Goal: Task Accomplishment & Management: Use online tool/utility

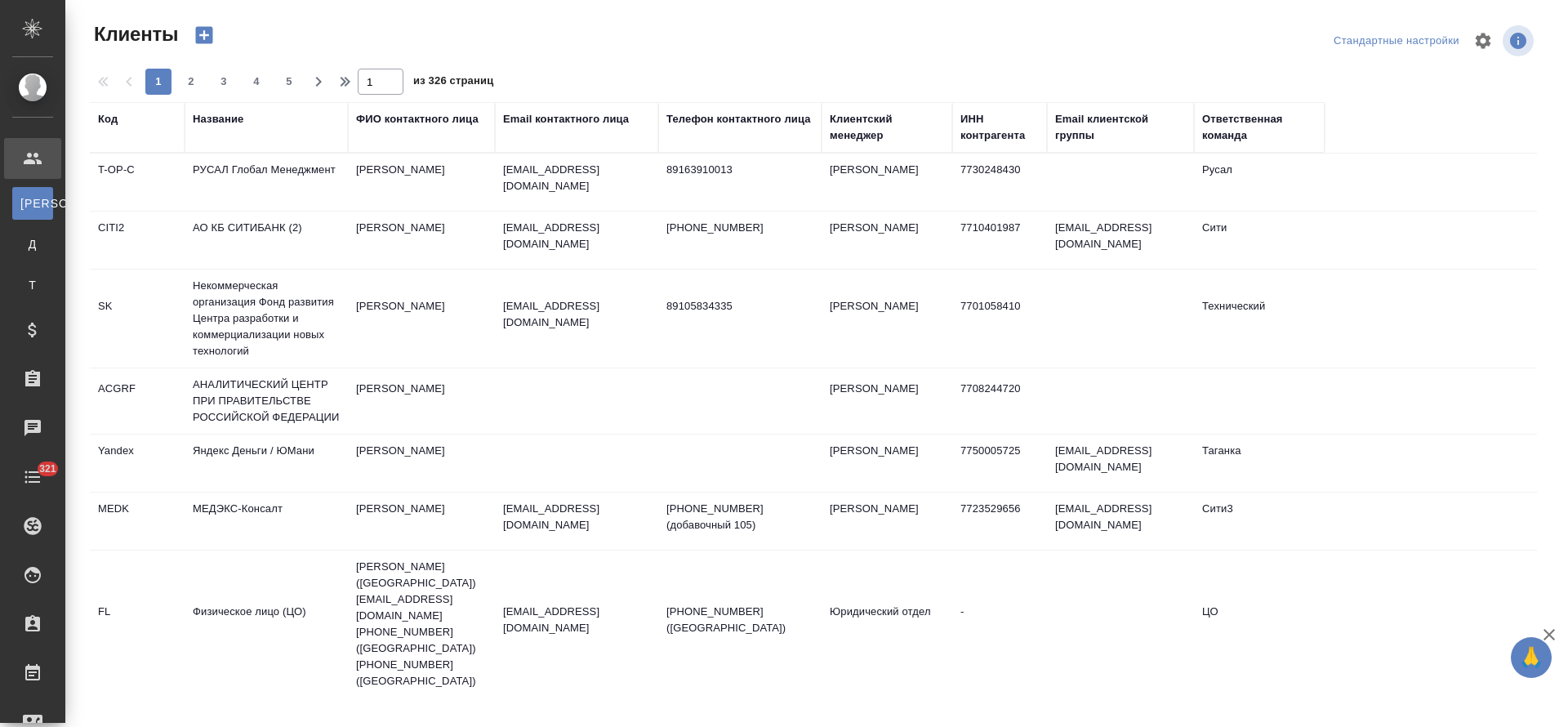
select select "RU"
click at [243, 117] on div "Название" at bounding box center [217, 119] width 51 height 17
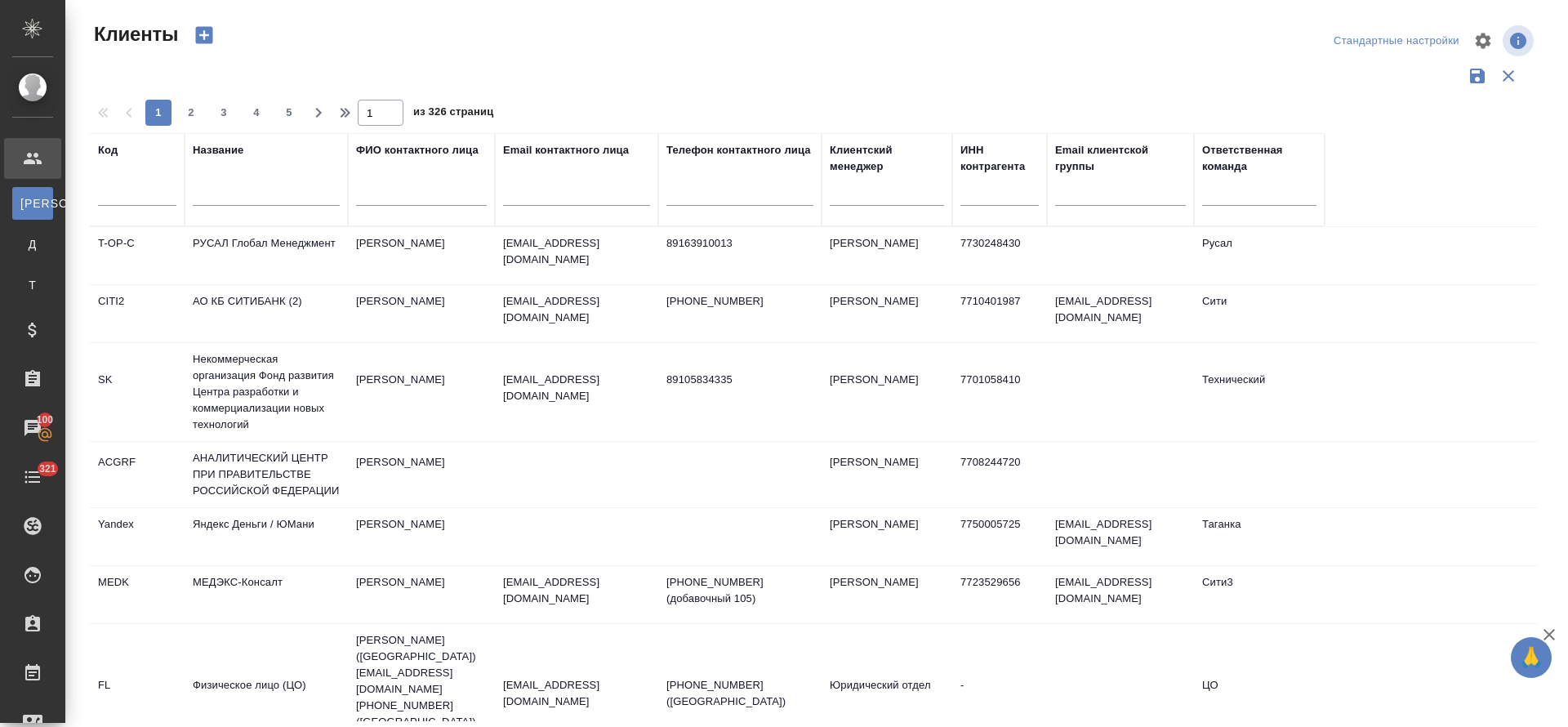
click at [244, 192] on input "text" at bounding box center [265, 195] width 147 height 20
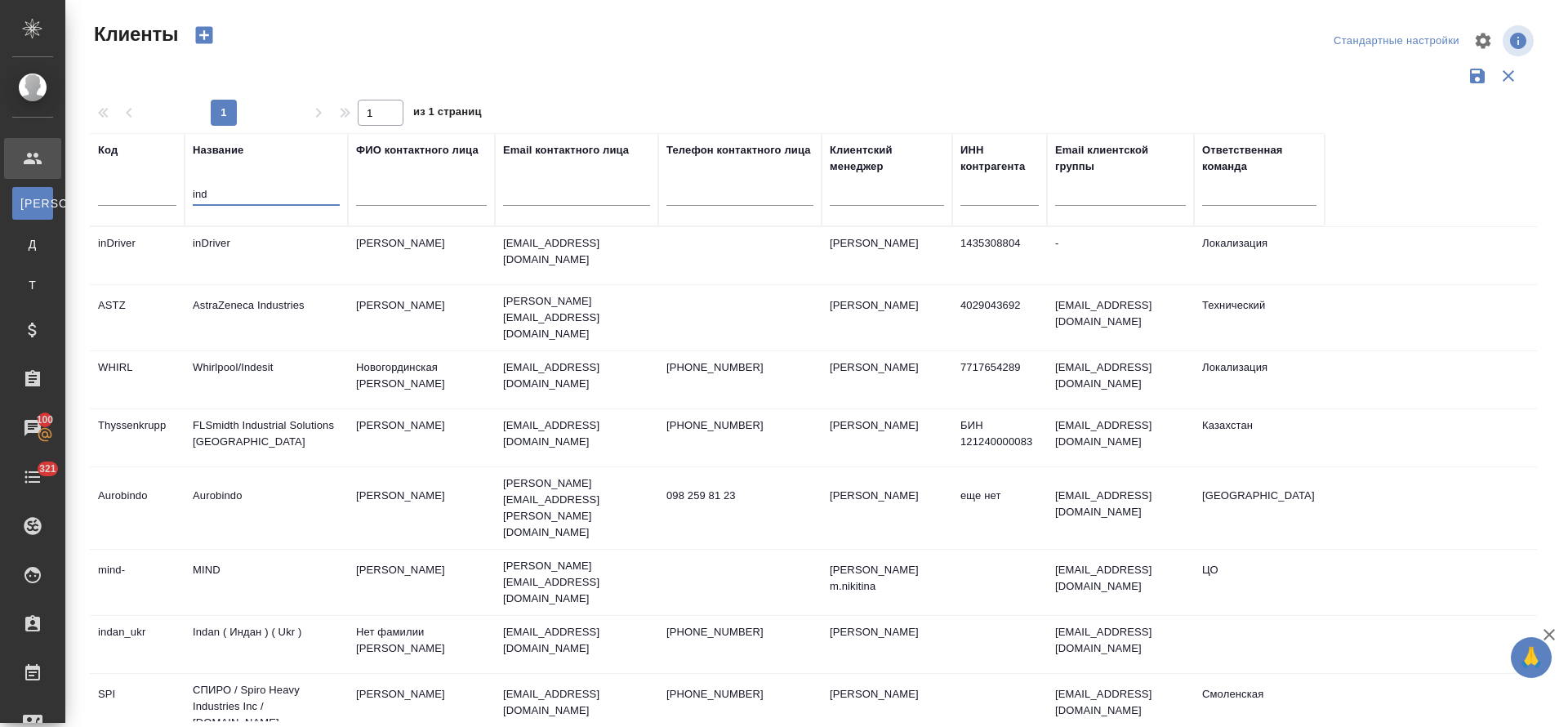
type input "ind"
click at [221, 244] on td "inDriver" at bounding box center [266, 256] width 164 height 57
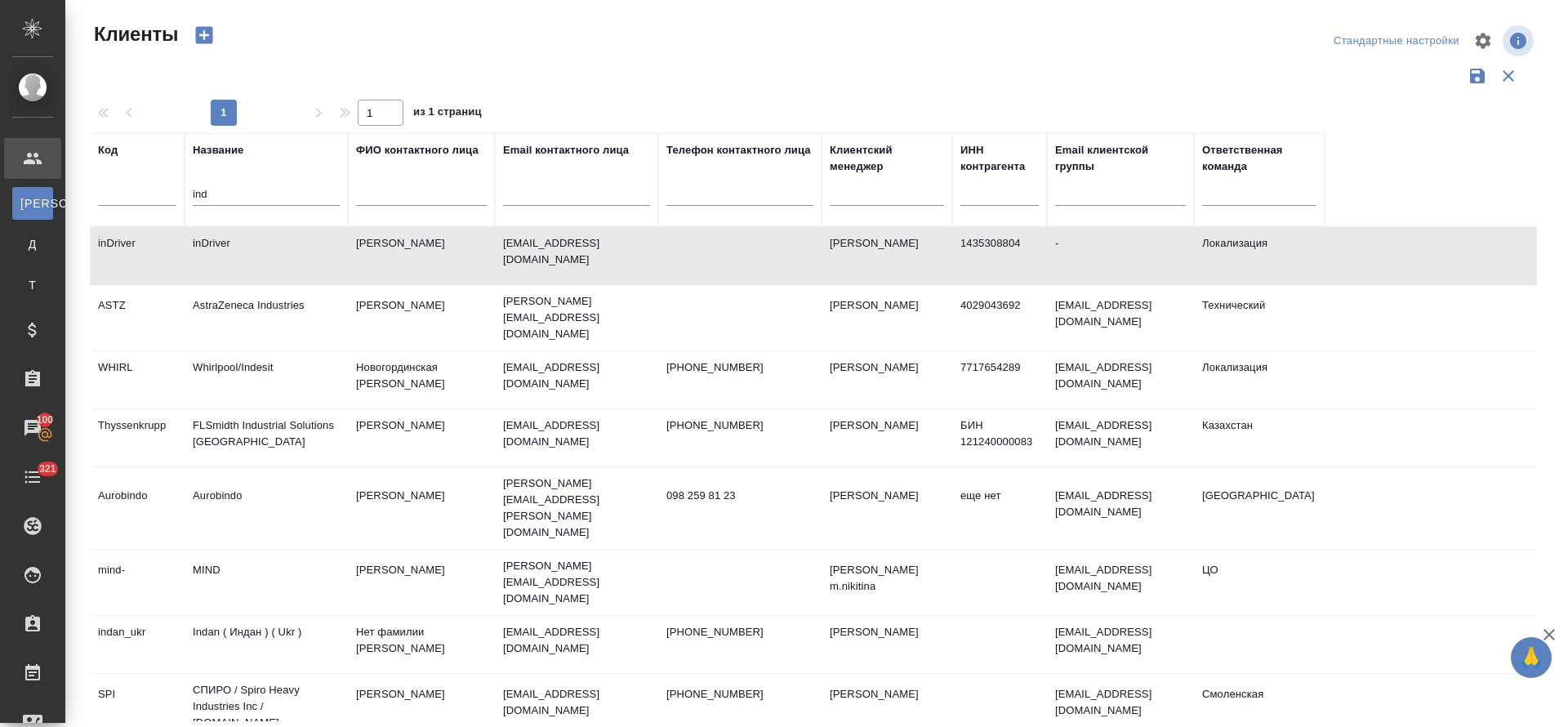
click at [221, 244] on td "inDriver" at bounding box center [266, 256] width 164 height 57
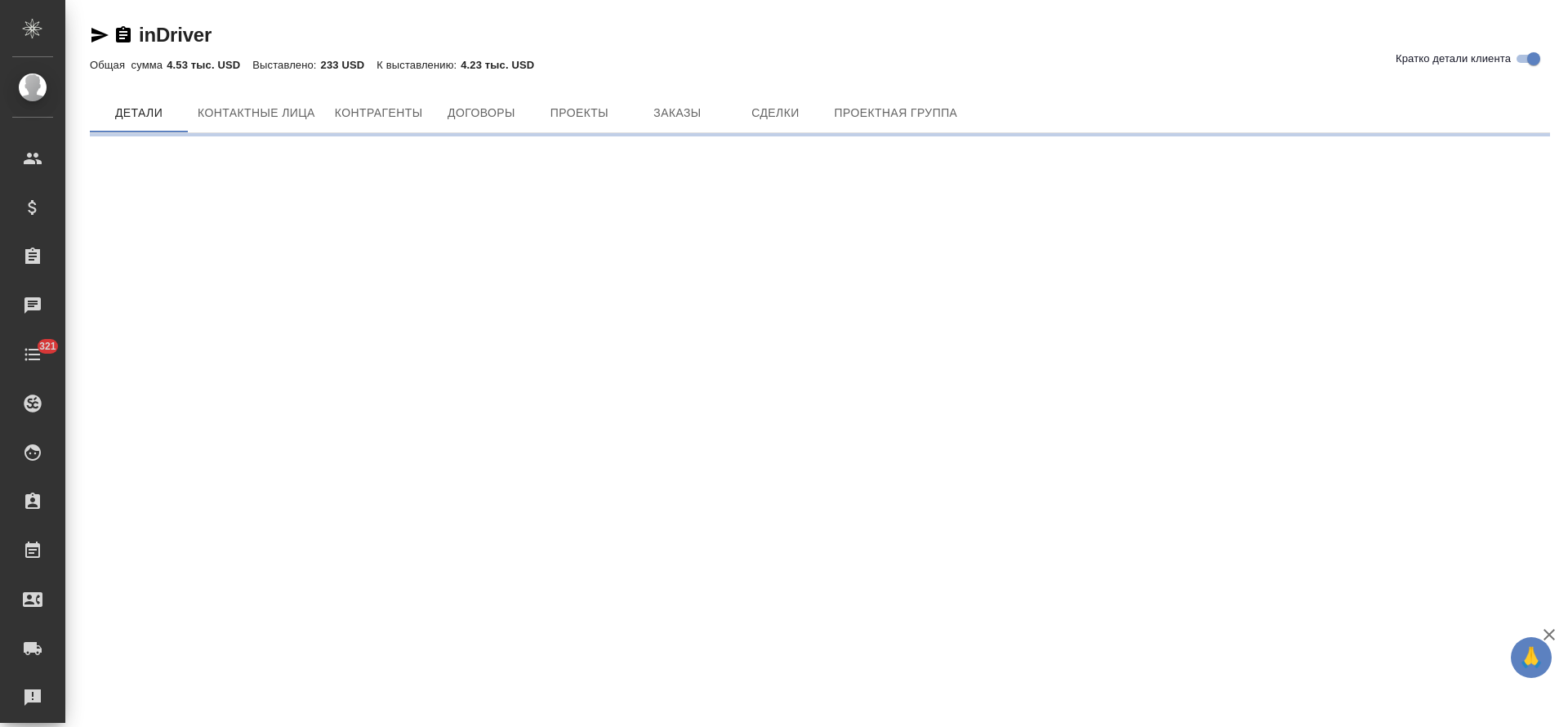
drag, startPoint x: 0, startPoint y: 0, endPoint x: 728, endPoint y: 15, distance: 728.2
click at [733, 2] on div "inDriver Кратко детали клиента Общая сумма 4.53 тыс. USD Выставлено: 233 USD К …" at bounding box center [819, 72] width 1478 height 145
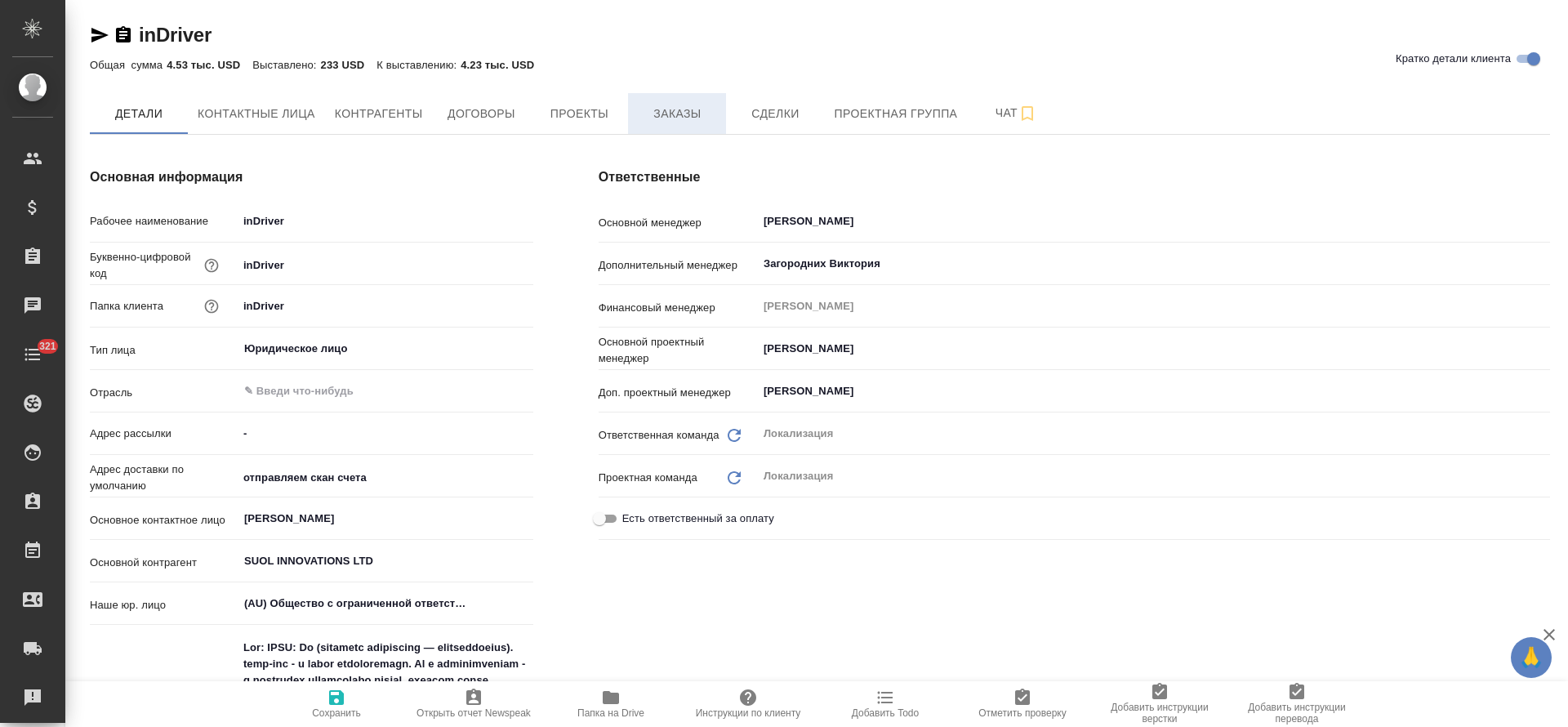
click at [689, 113] on span "Заказы" at bounding box center [677, 114] width 79 height 20
type textarea "x"
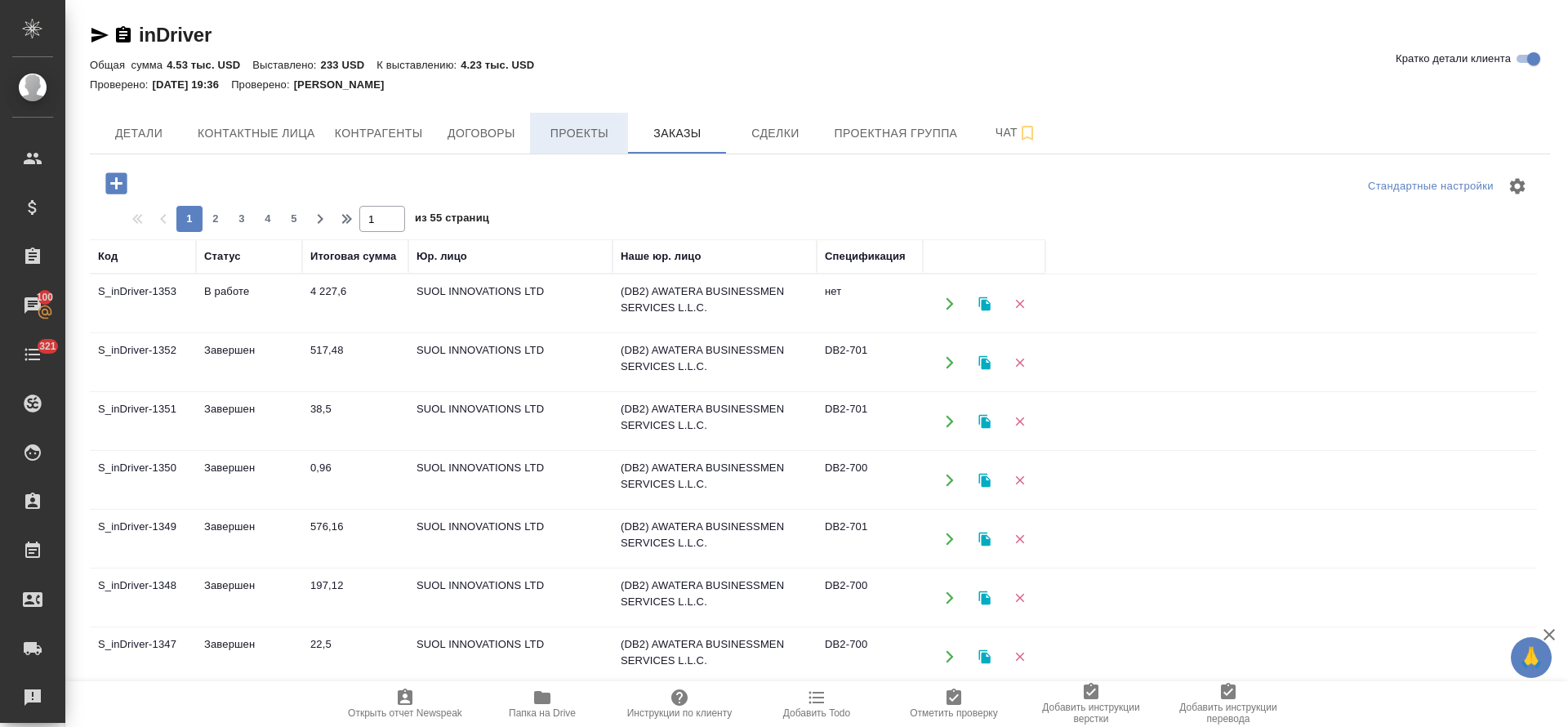
scroll to position [122, 0]
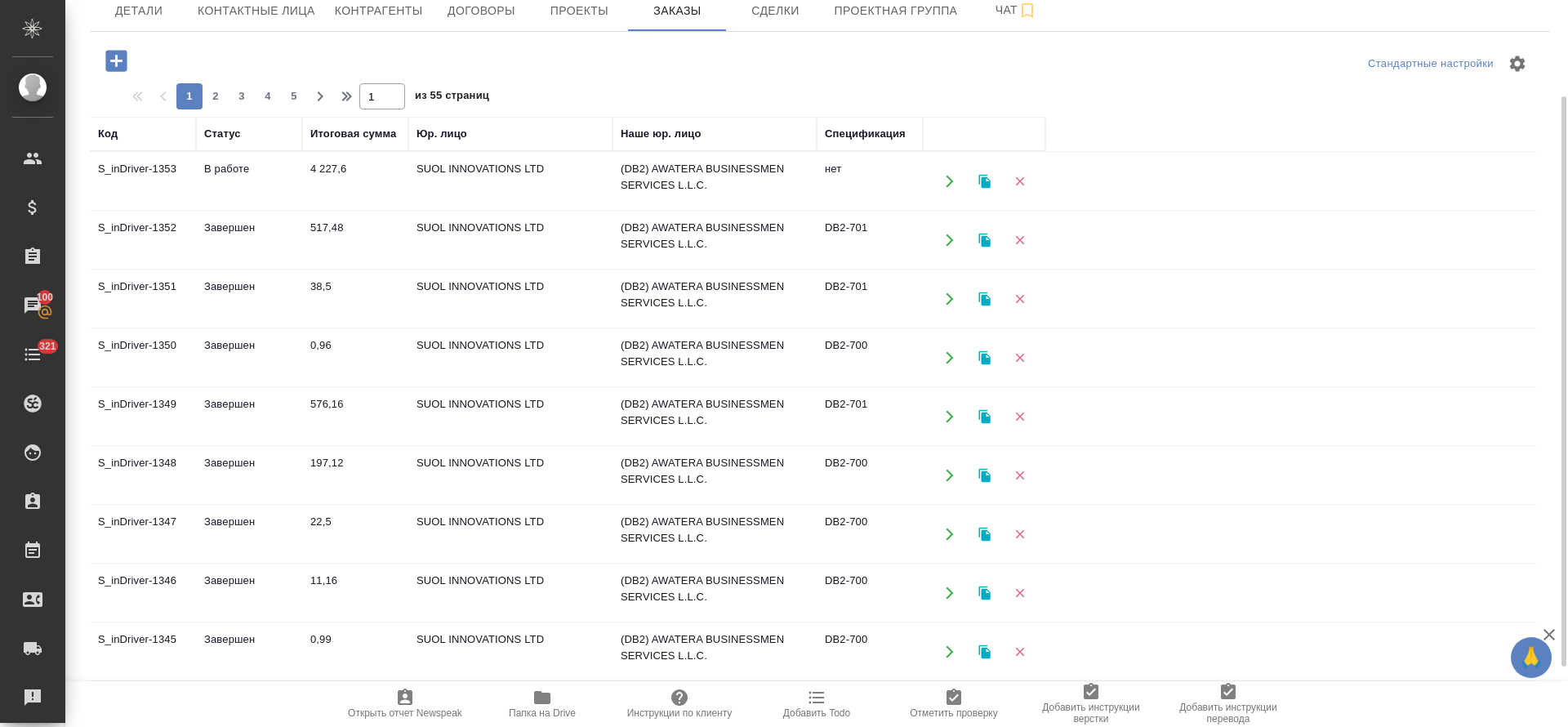
click at [227, 286] on td "Завершен" at bounding box center [249, 299] width 106 height 57
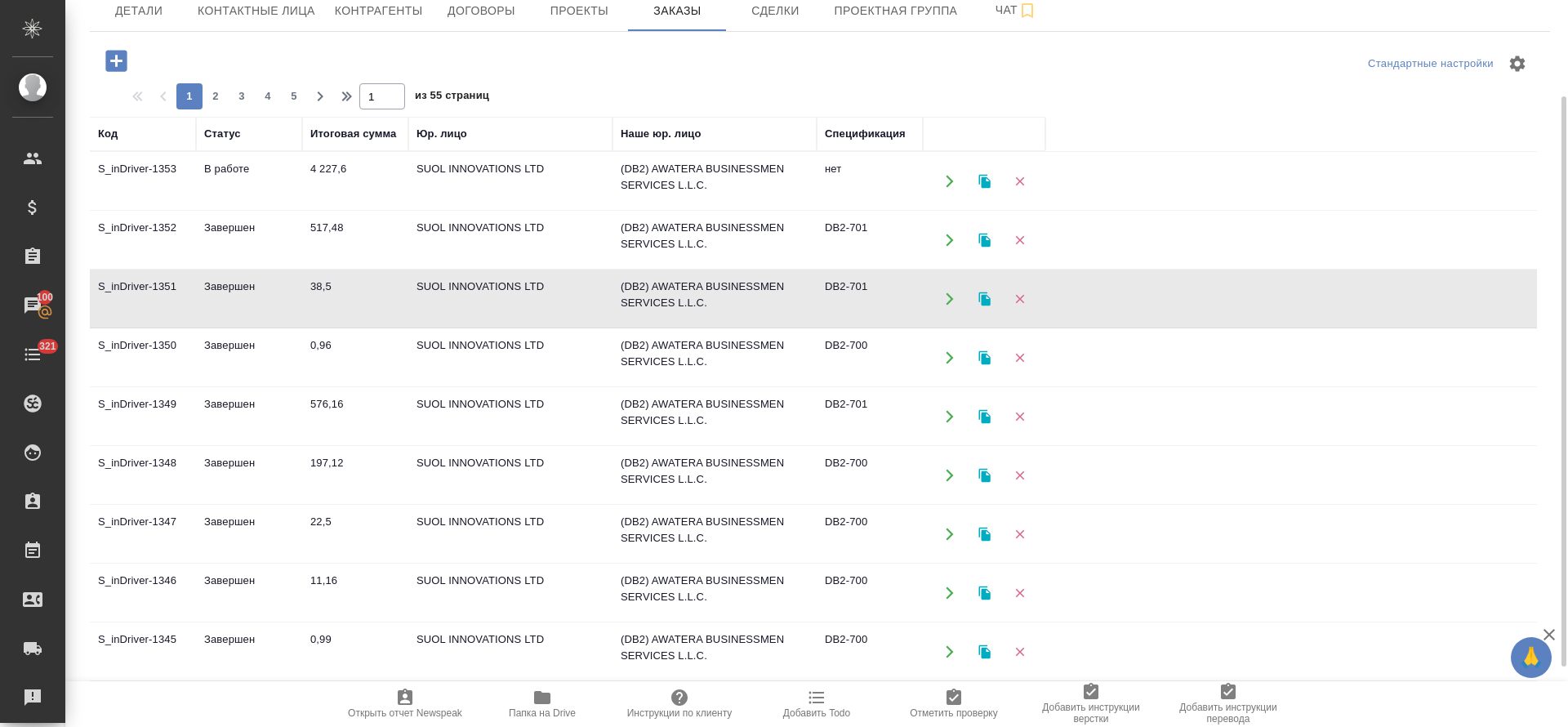
click at [227, 286] on td "Завершен" at bounding box center [249, 299] width 106 height 57
click at [986, 297] on icon "button" at bounding box center [984, 298] width 11 height 14
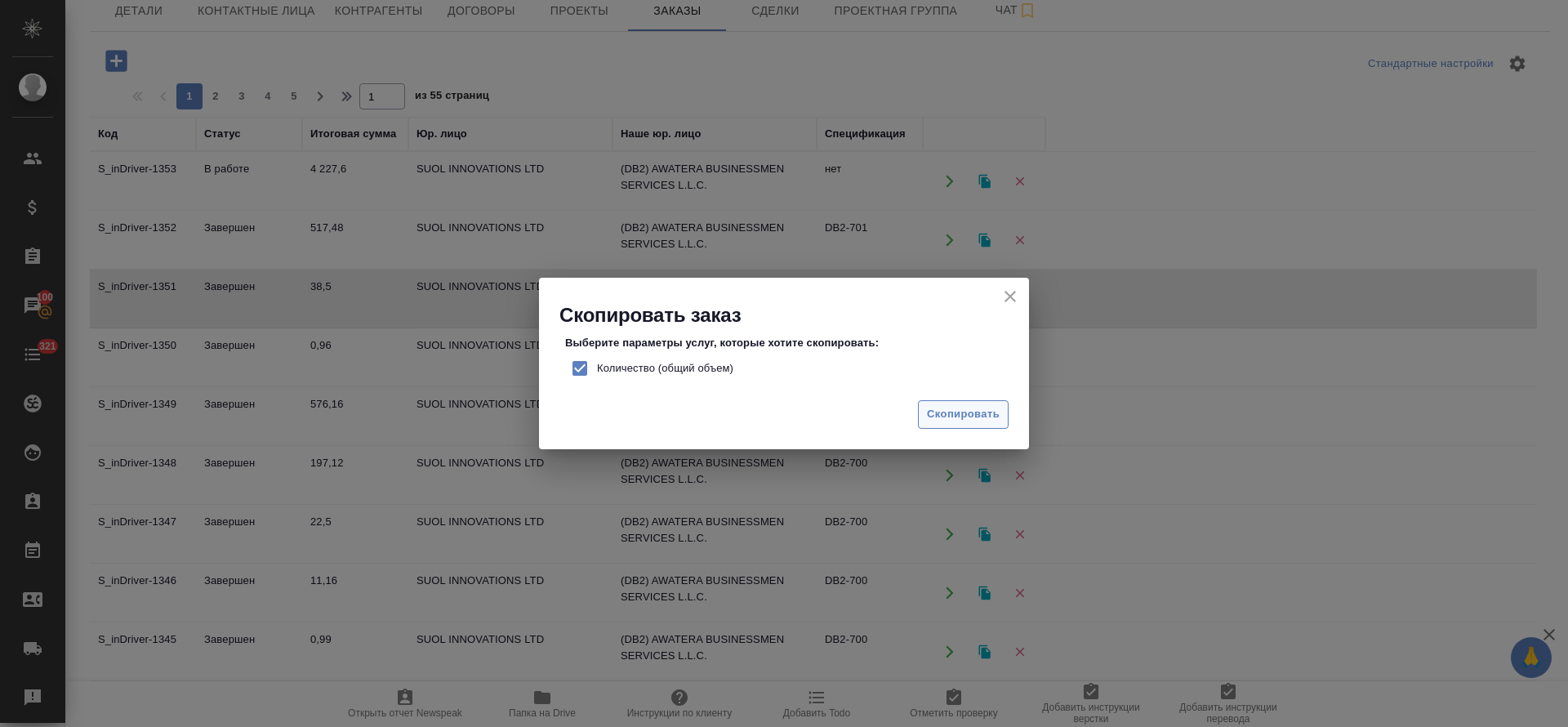
click at [951, 411] on span "Скопировать" at bounding box center [962, 414] width 73 height 18
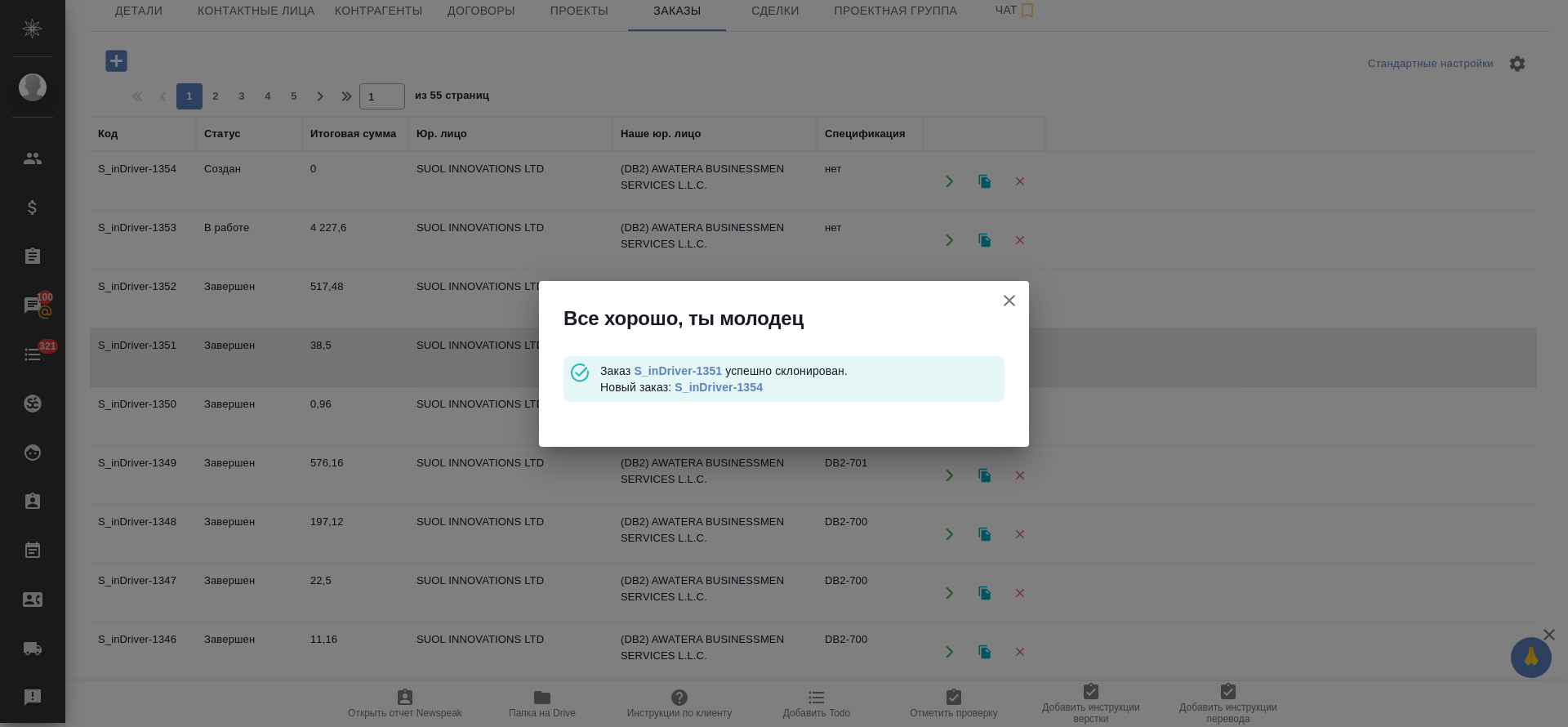
click at [747, 388] on link "S_inDriver-1354" at bounding box center [718, 388] width 88 height 13
click at [711, 366] on link "S_inDriver-1351" at bounding box center [677, 371] width 88 height 13
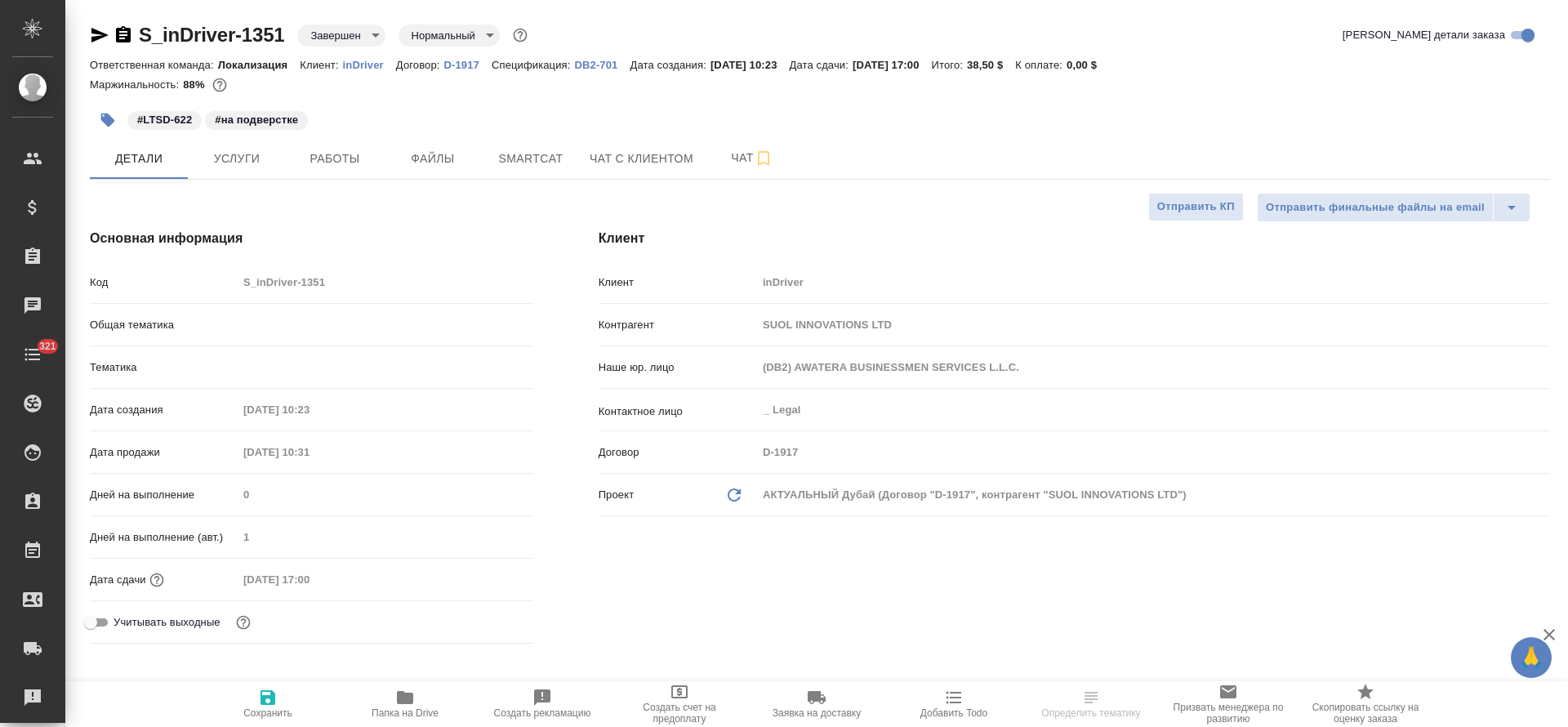
select select "RU"
type textarea "x"
click at [214, 175] on button "Услуги" at bounding box center [237, 158] width 98 height 41
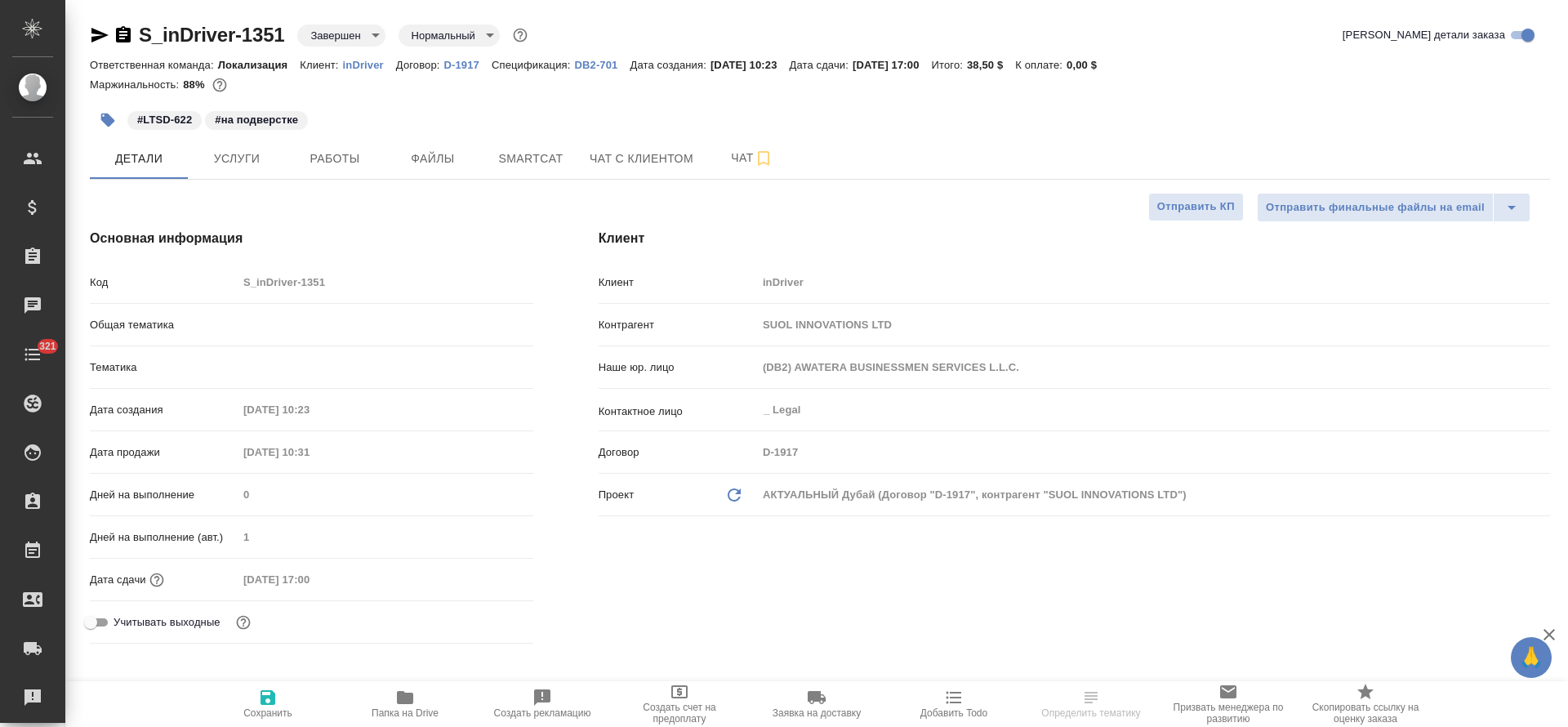
type textarea "x"
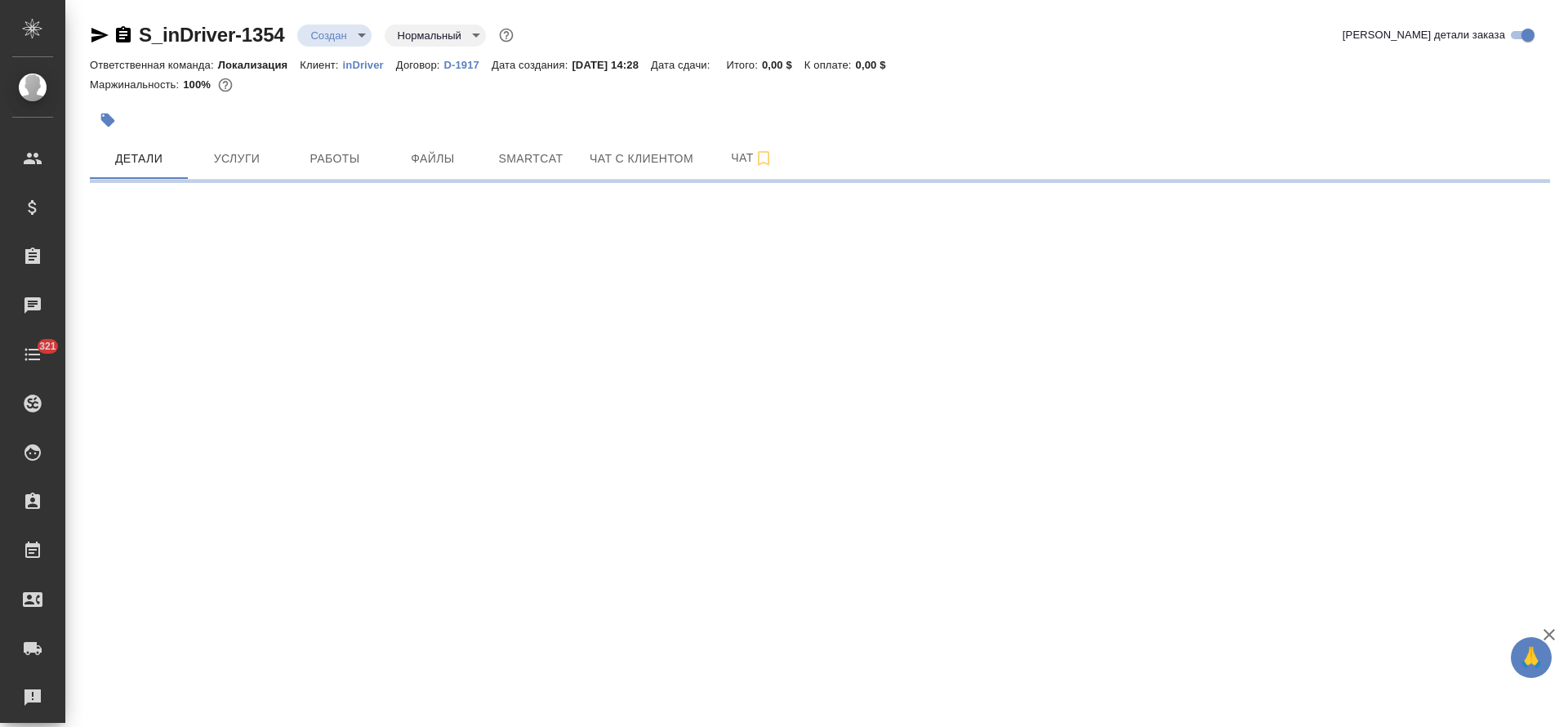
select select "RU"
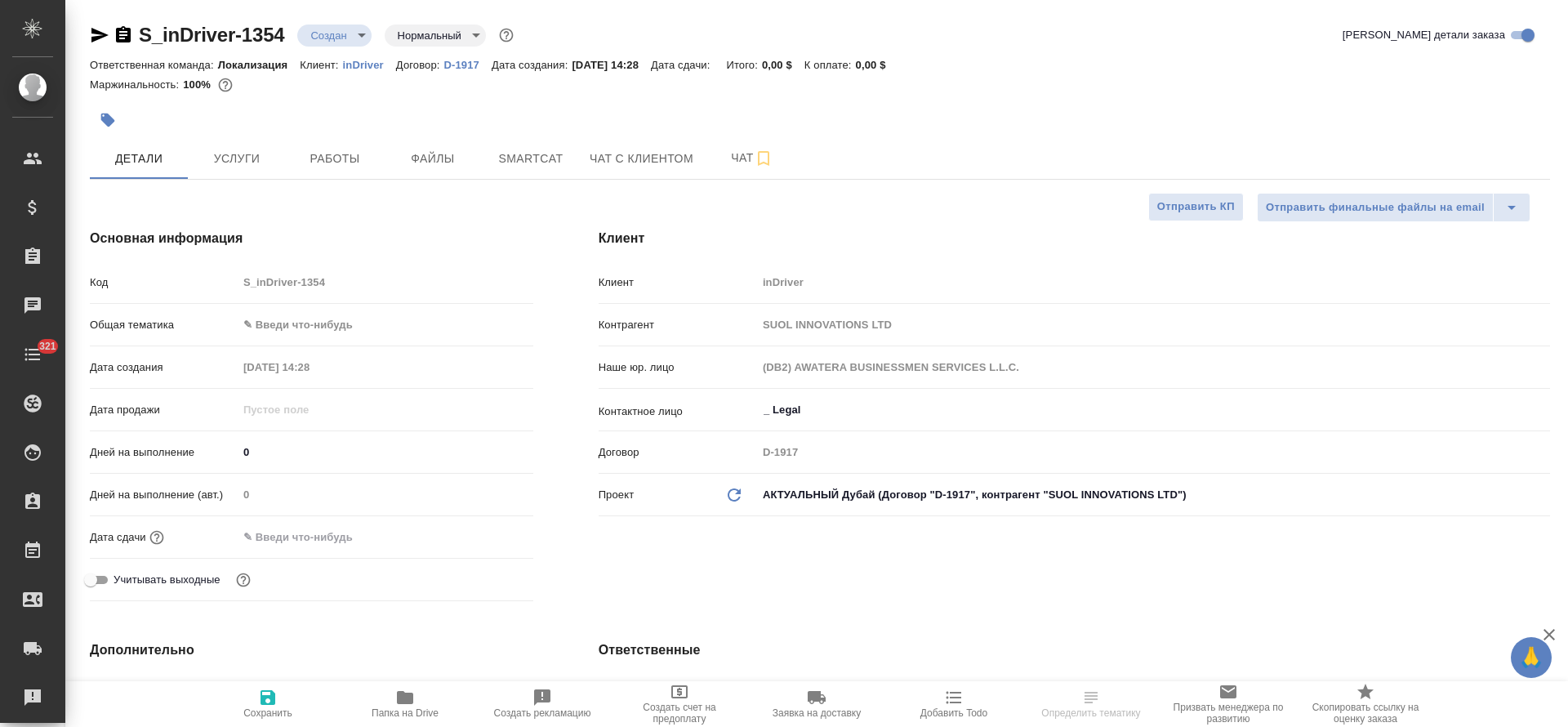
type textarea "x"
click at [104, 120] on icon "button" at bounding box center [108, 120] width 14 height 14
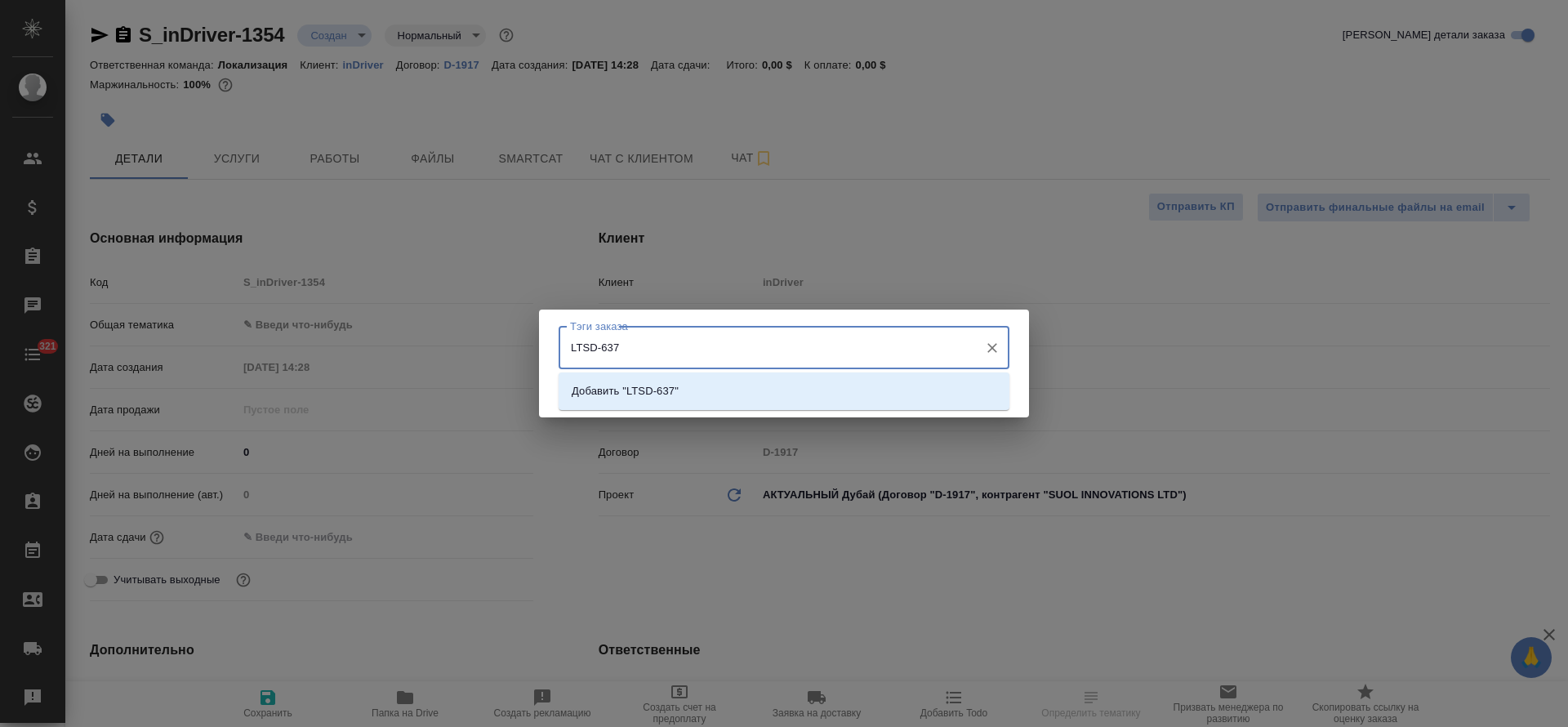
type input "LTSD-637"
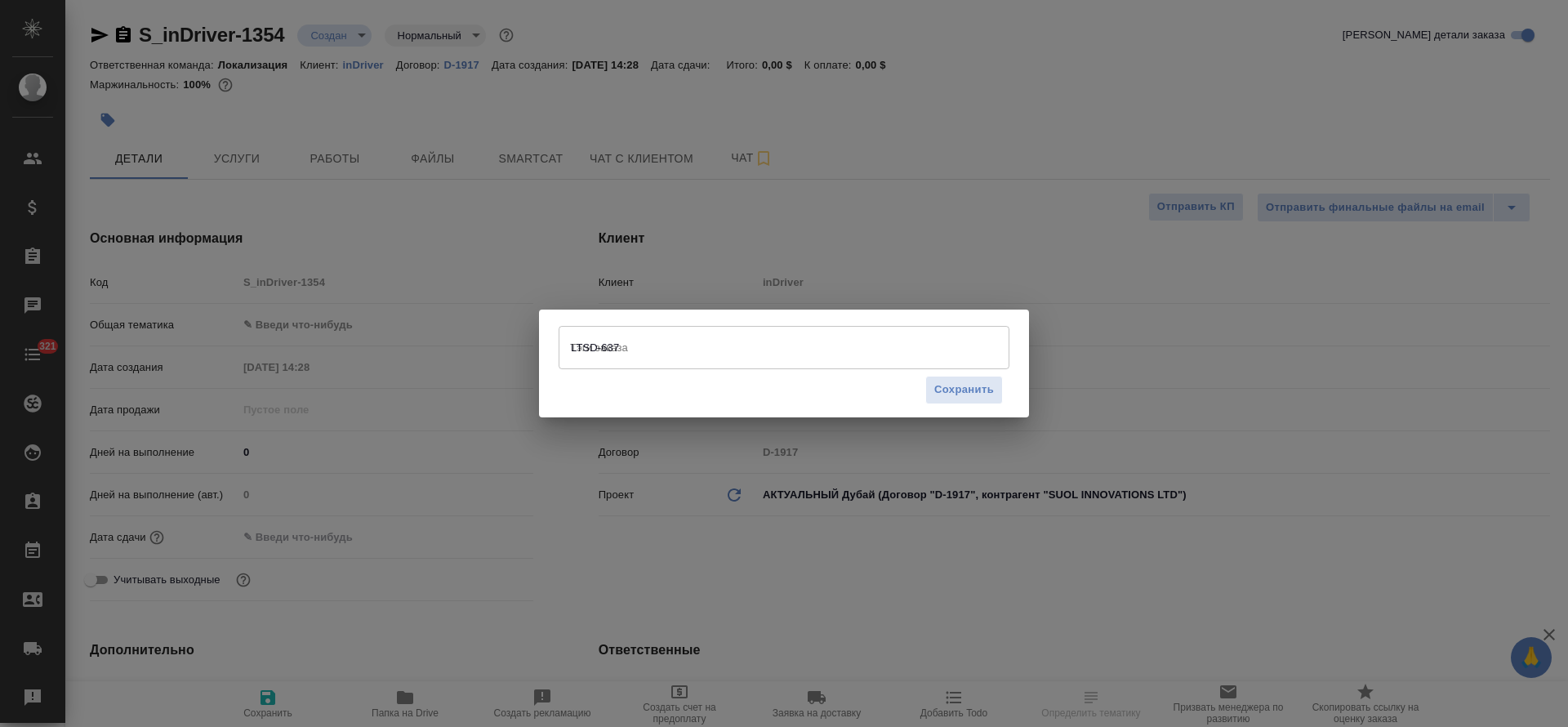
click at [888, 416] on div "Тэги заказа LTSD-637 Тэги заказа Сохранить" at bounding box center [784, 364] width 490 height 107
click at [888, 402] on div "Сохранить" at bounding box center [784, 389] width 451 height 42
click at [771, 363] on div "Тэги заказа" at bounding box center [784, 347] width 451 height 43
type textarea "x"
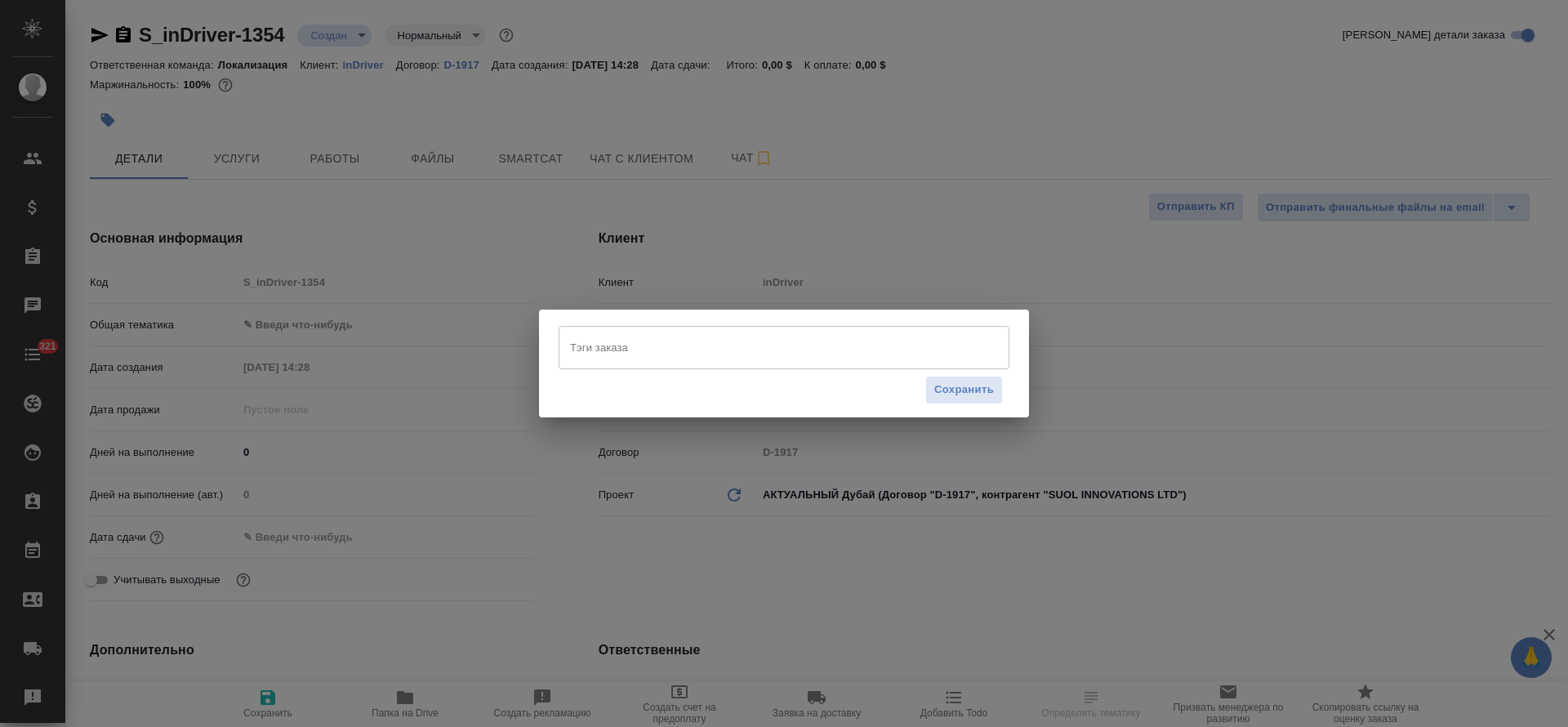
type textarea "x"
paste input "LTSD-637"
type input "LTSD-637"
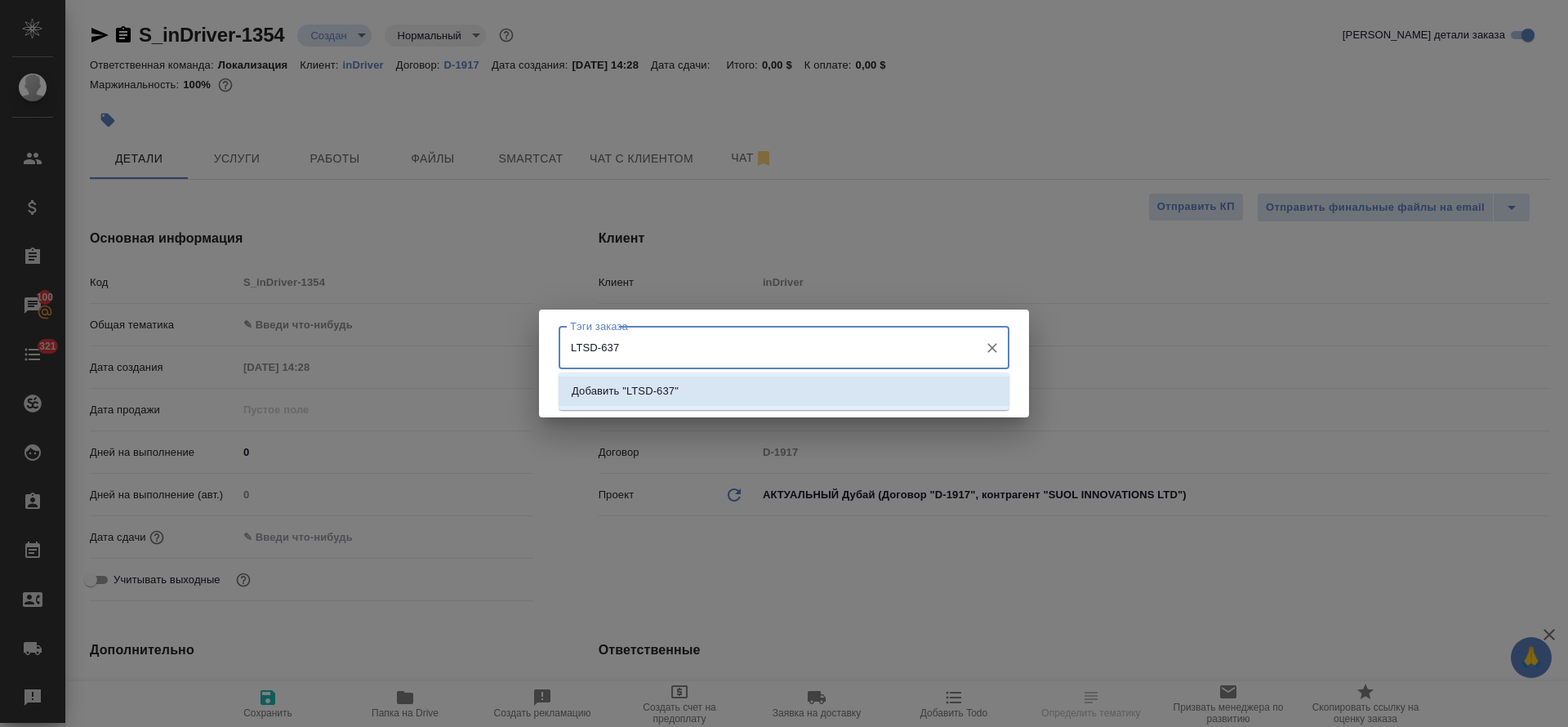
click at [922, 398] on li "Добавить "LTSD-637"" at bounding box center [784, 391] width 451 height 30
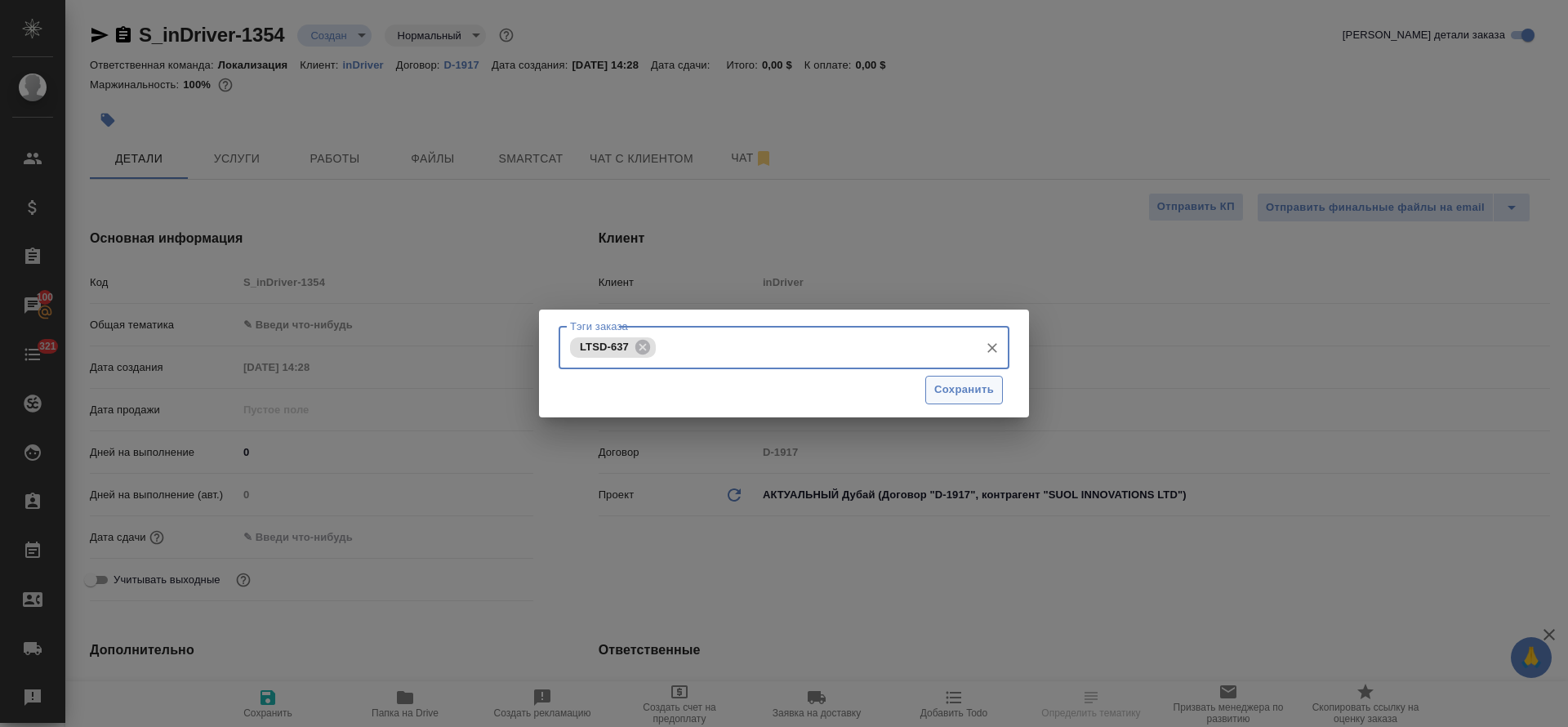
click at [945, 391] on span "Сохранить" at bounding box center [963, 390] width 59 height 18
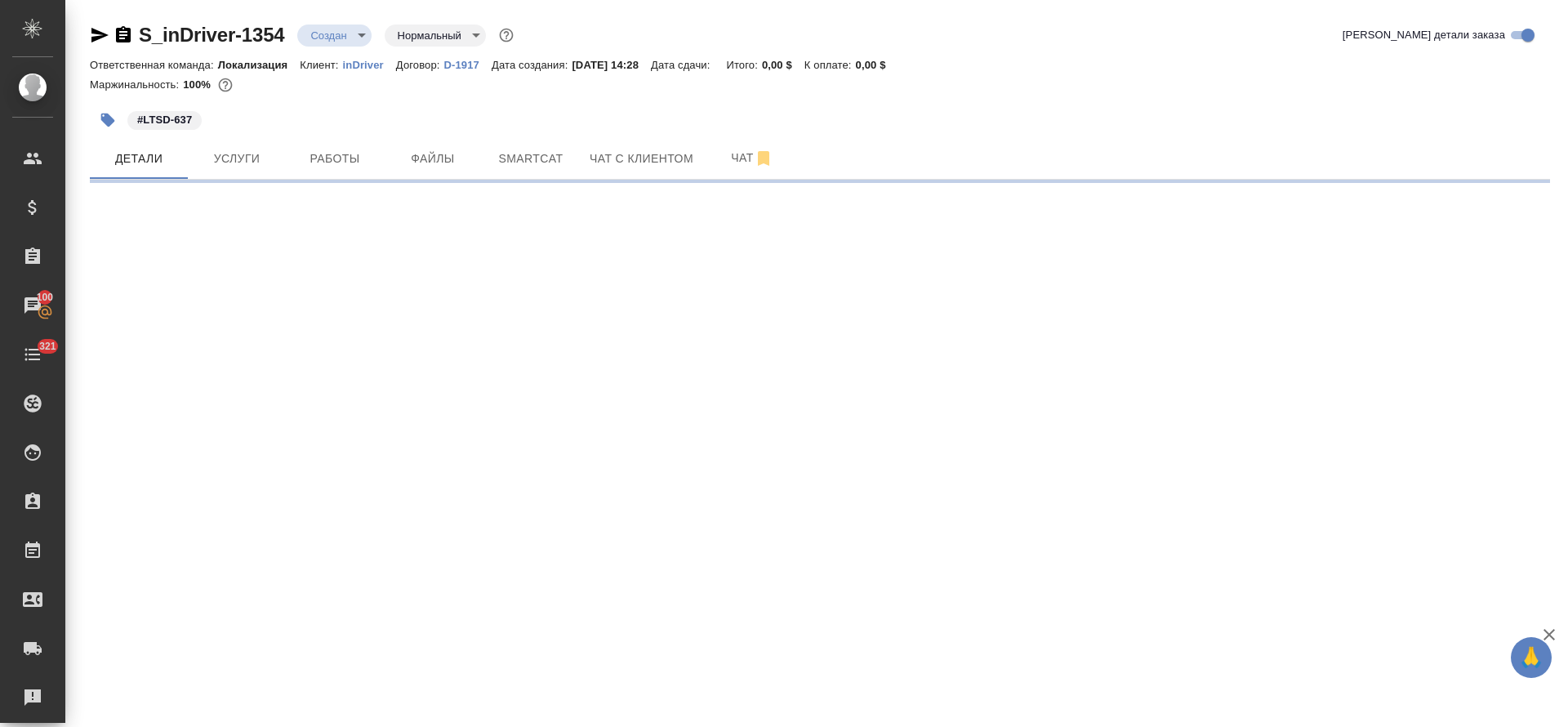
select select "RU"
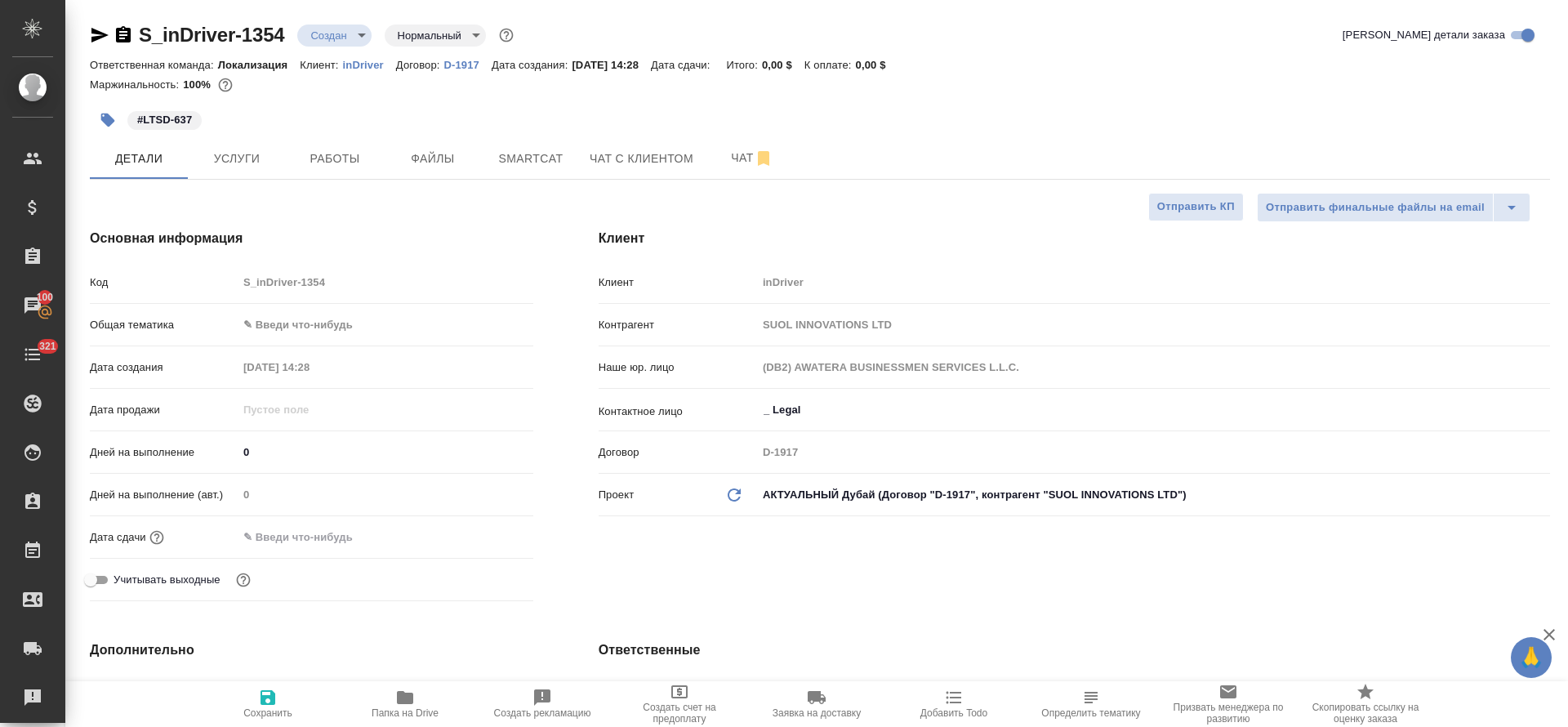
type textarea "x"
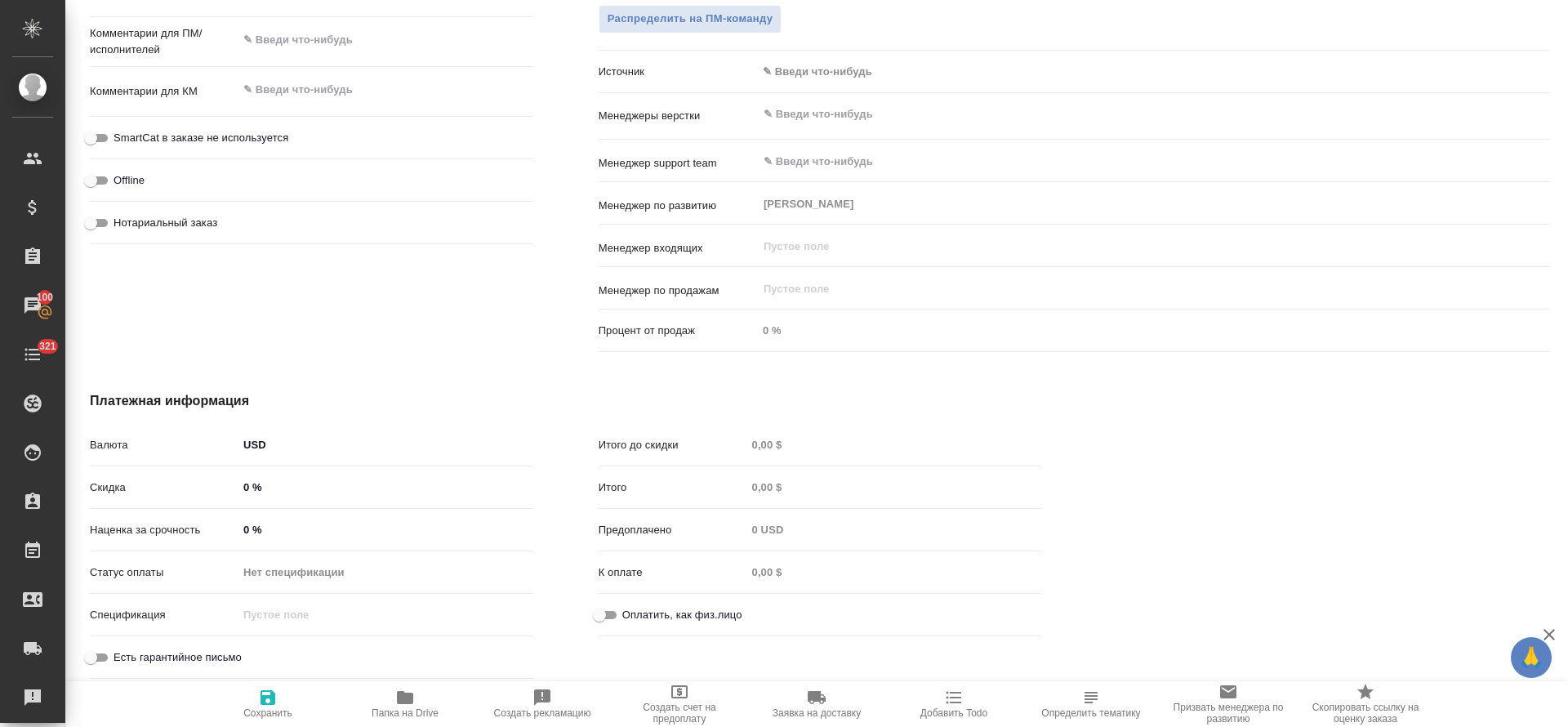
scroll to position [508, 0]
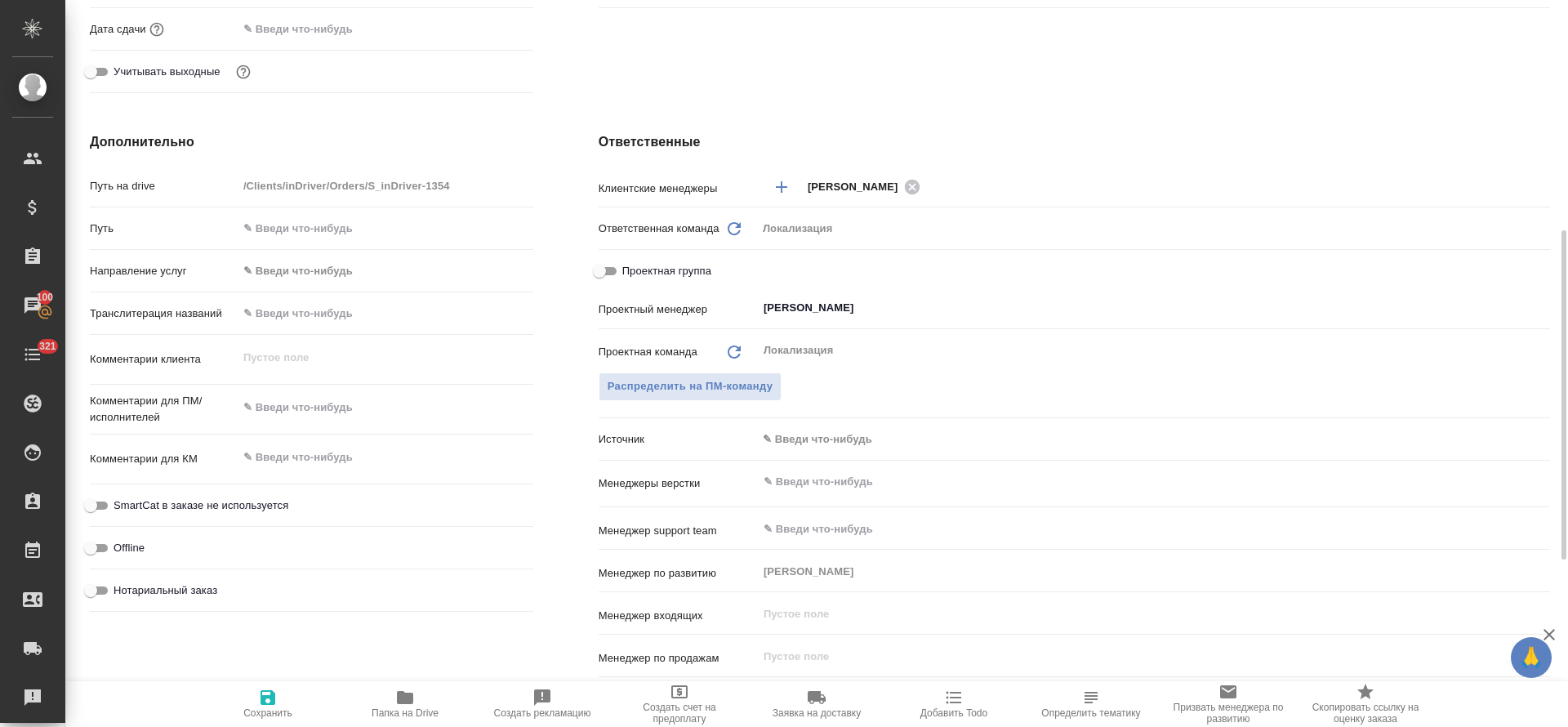
type textarea "x"
click at [325, 444] on textarea at bounding box center [386, 458] width 296 height 28
type textarea "v"
type textarea "x"
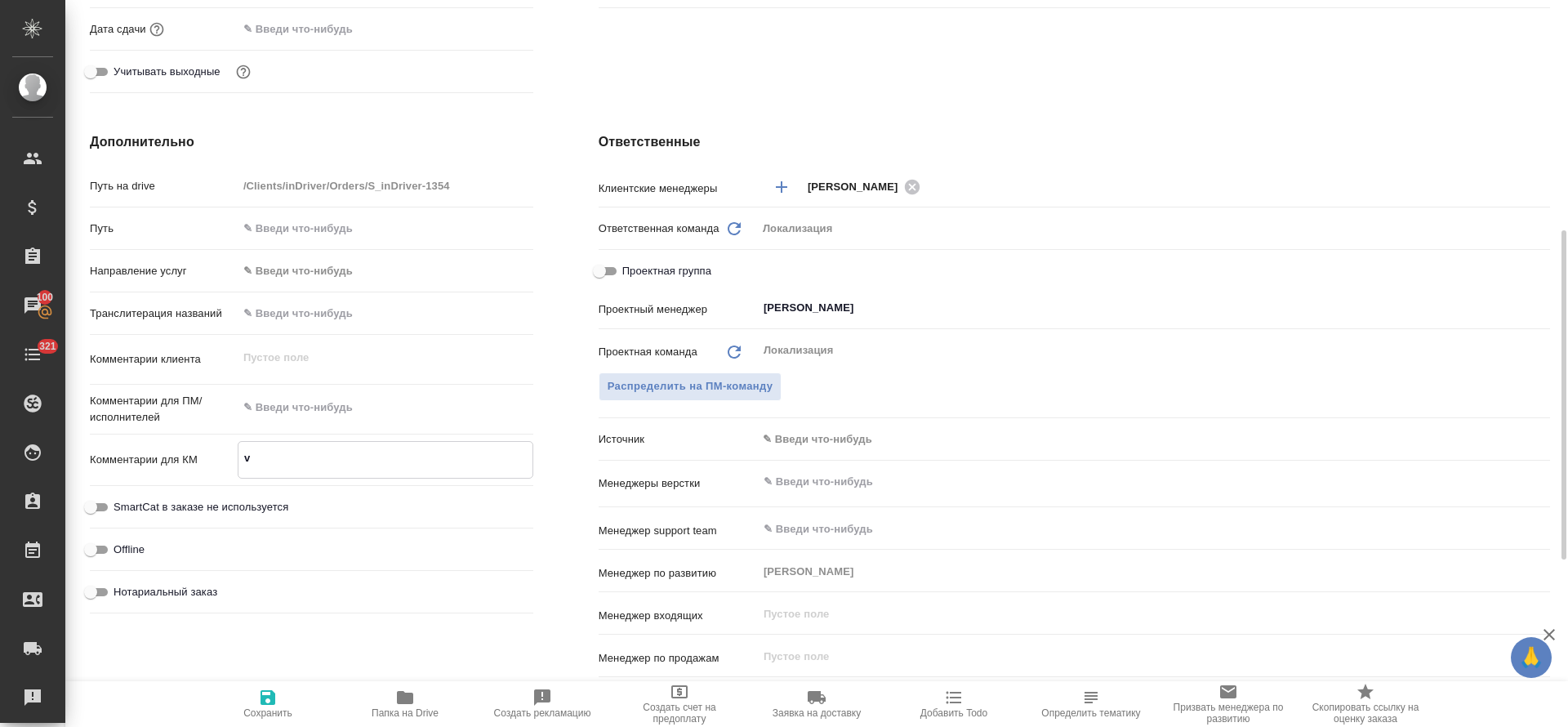
type textarea "x"
drag, startPoint x: 310, startPoint y: 459, endPoint x: 188, endPoint y: 458, distance: 122.0
click at [188, 458] on div "Комментарии для КМ v x" at bounding box center [312, 460] width 444 height 38
paste textarea "https://indriver.atlassian.net/browse/LTSD-637?actionerId=557058%3Af58131cb-b67…"
type textarea "https://indriver.atlassian.net/browse/LTSD-637?actionerId=557058%3Af58131cb-b67…"
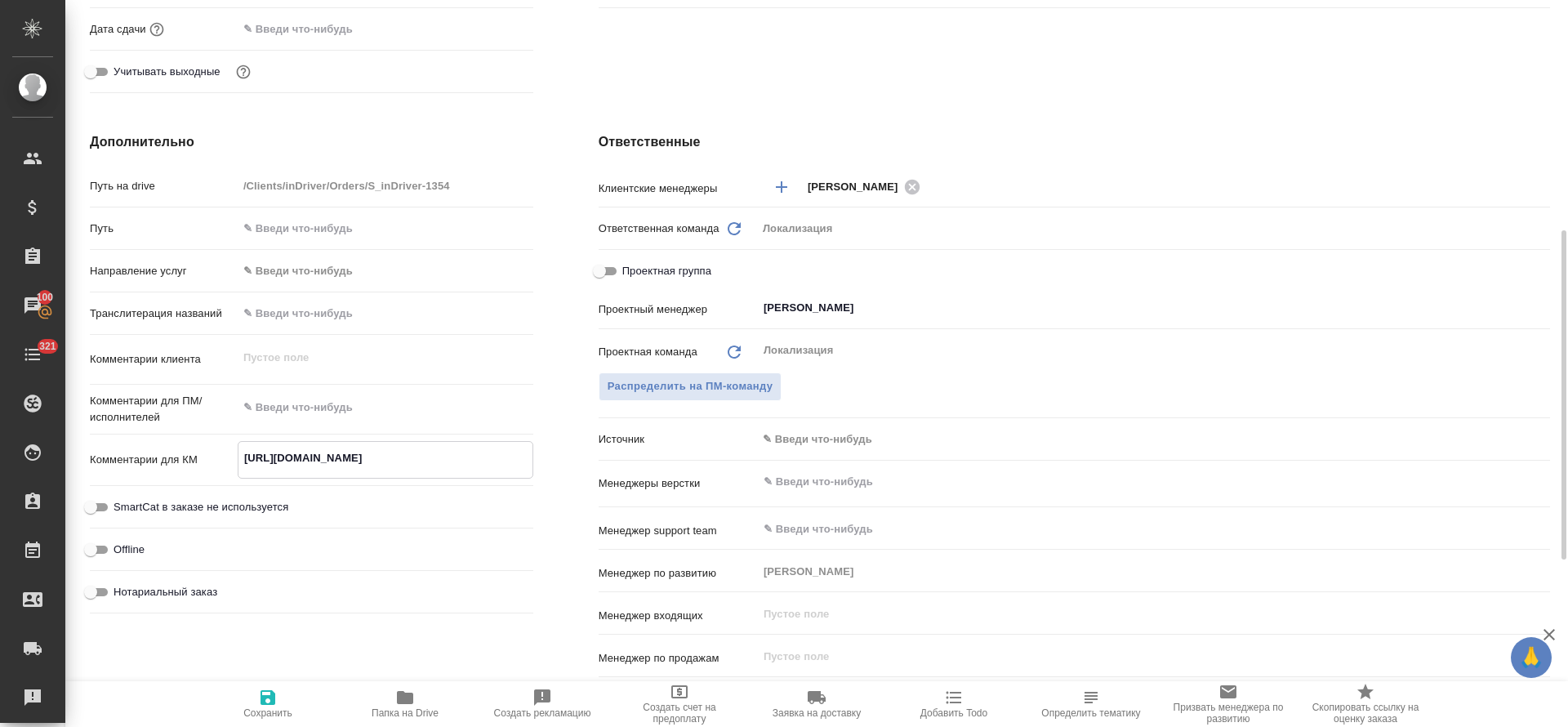
type textarea "x"
type textarea "https://indriver.atlassian.net/browse/LTSD-637?actionerId=557058%3Af58131cb-b67…"
type textarea "x"
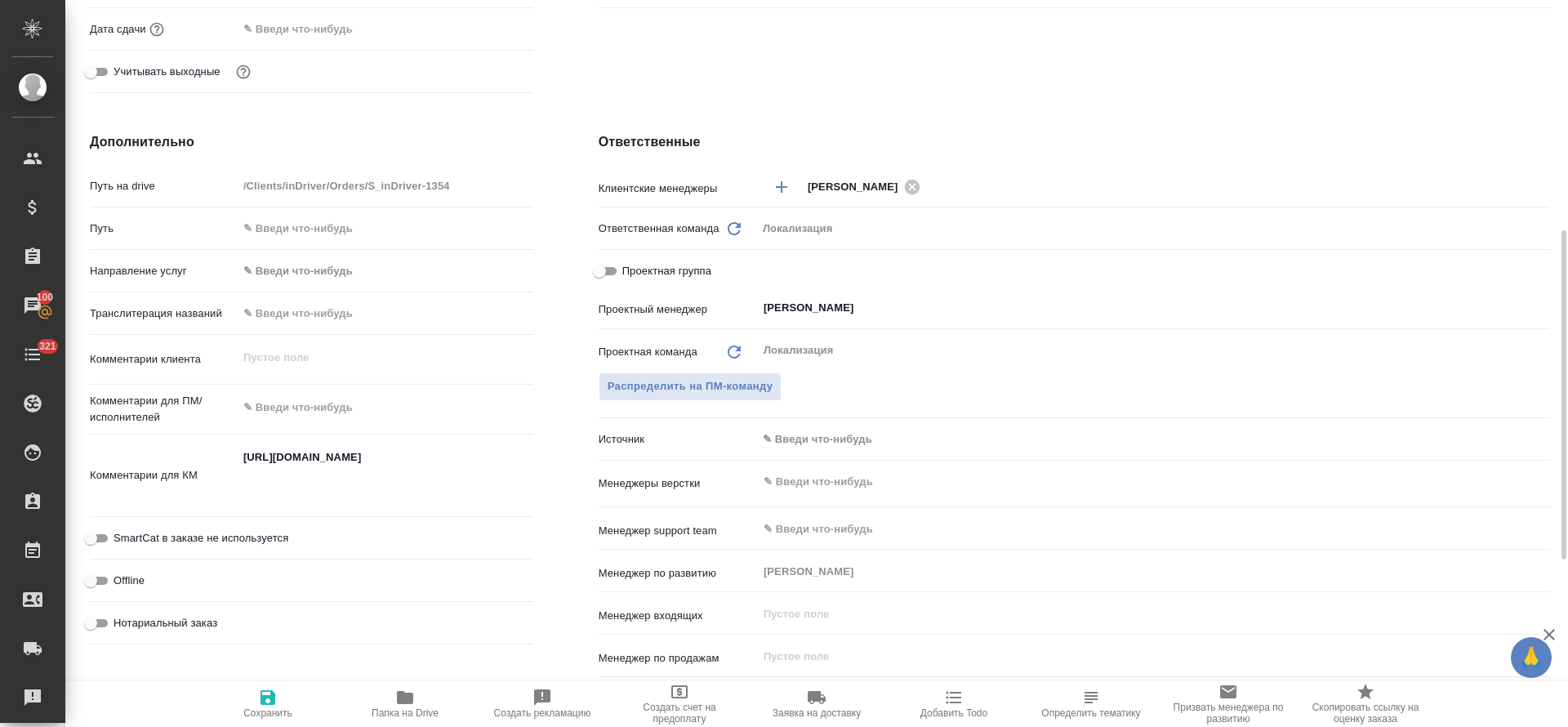
type textarea "x"
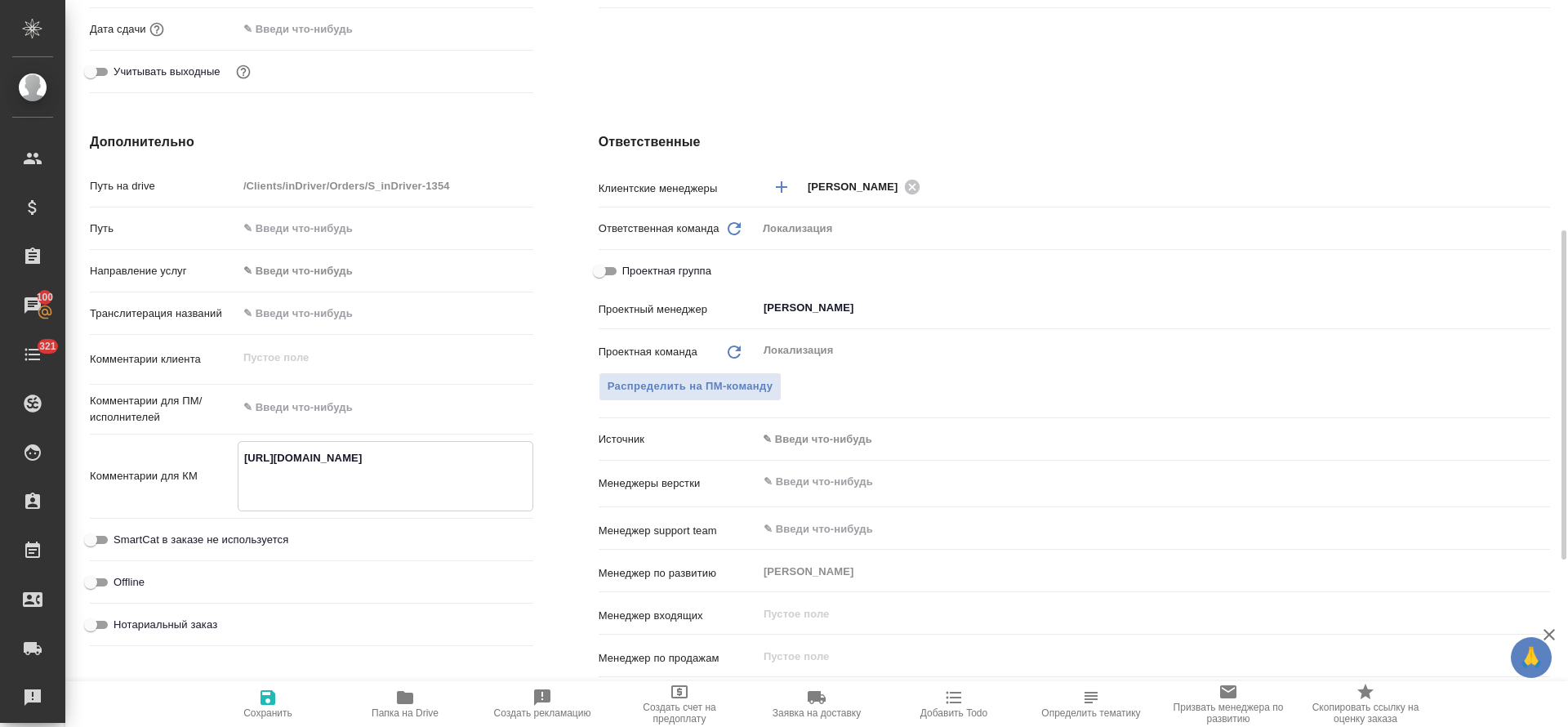
type textarea "x"
click at [325, 398] on textarea at bounding box center [386, 408] width 296 height 28
paste textarea "Type of work Machine Translation Post-Editing (MTPE) and Proofreading Type of d…"
type textarea "Type of work Machine Translation Post-Editing (MTPE) and Proofreading Type of d…"
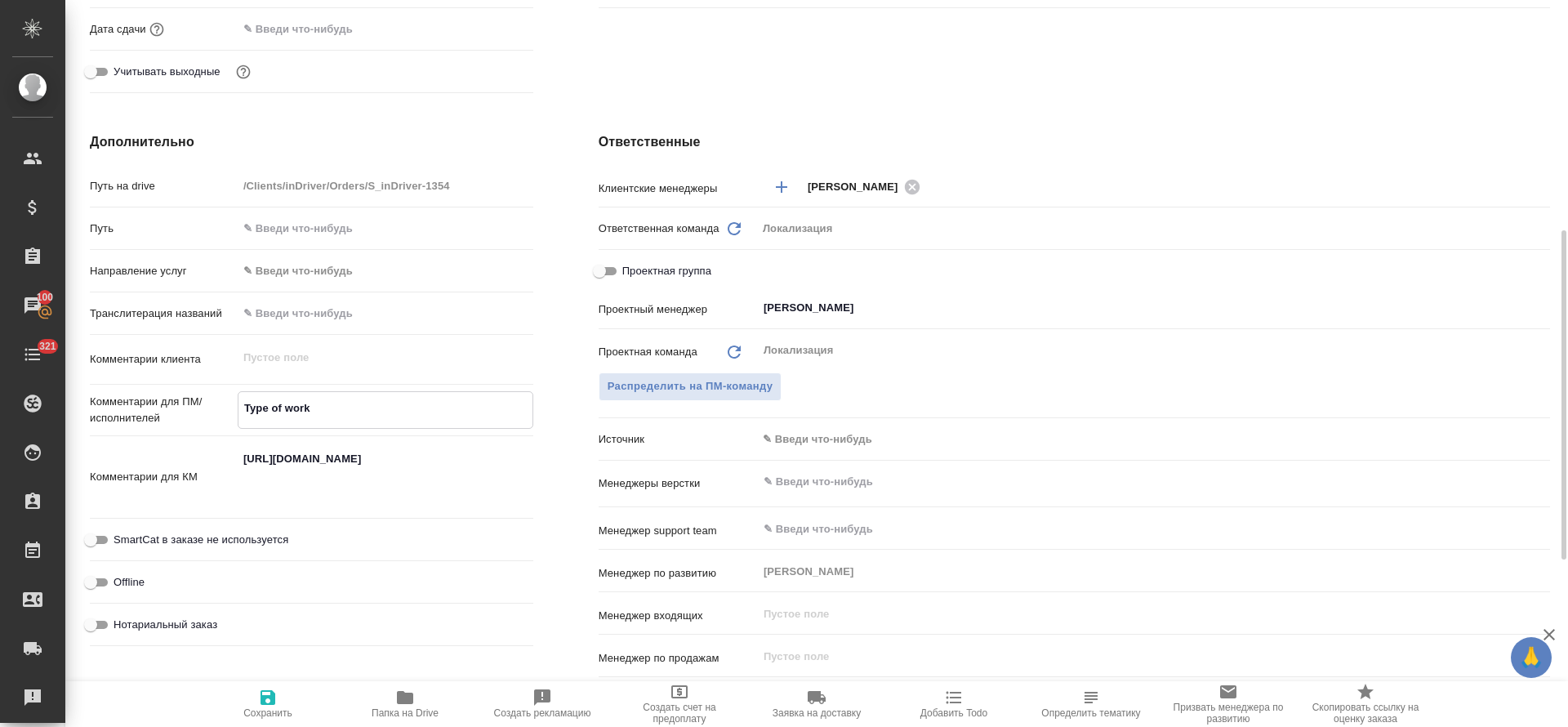
type textarea "x"
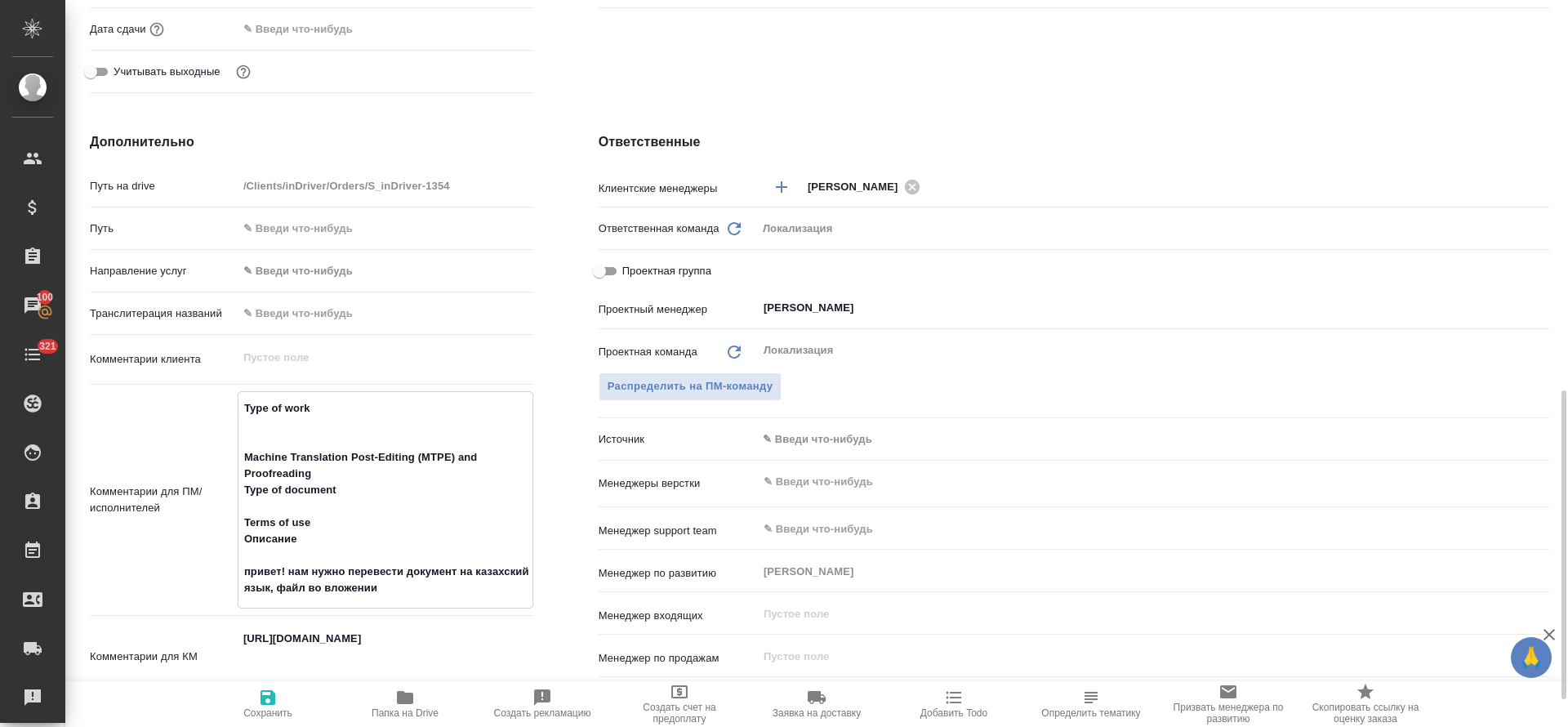
scroll to position [631, 0]
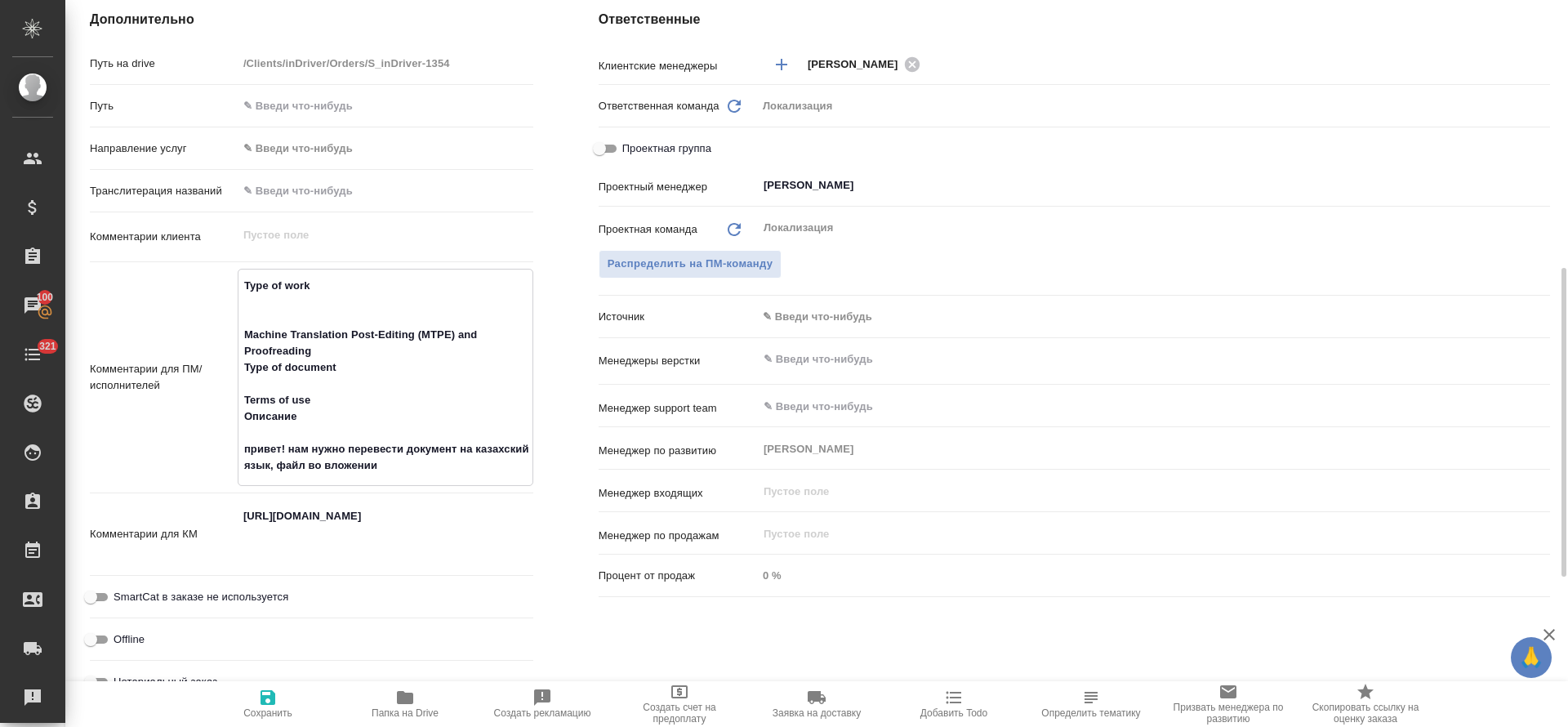
type textarea "Type of work Machine Translation Post-Editing (MTPE) and Proofreading Type of d…"
type textarea "x"
click at [263, 703] on icon "button" at bounding box center [268, 697] width 15 height 15
type textarea "x"
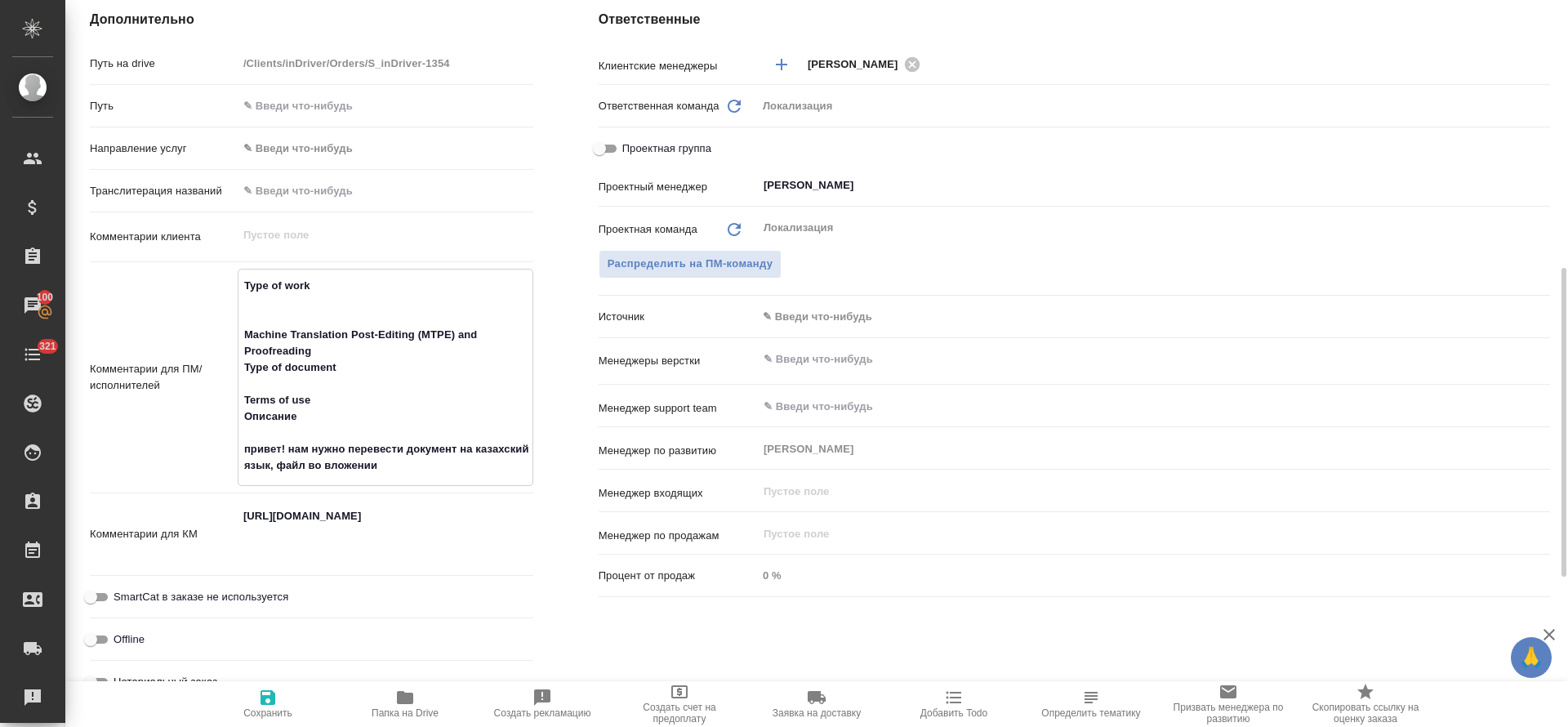
type textarea "x"
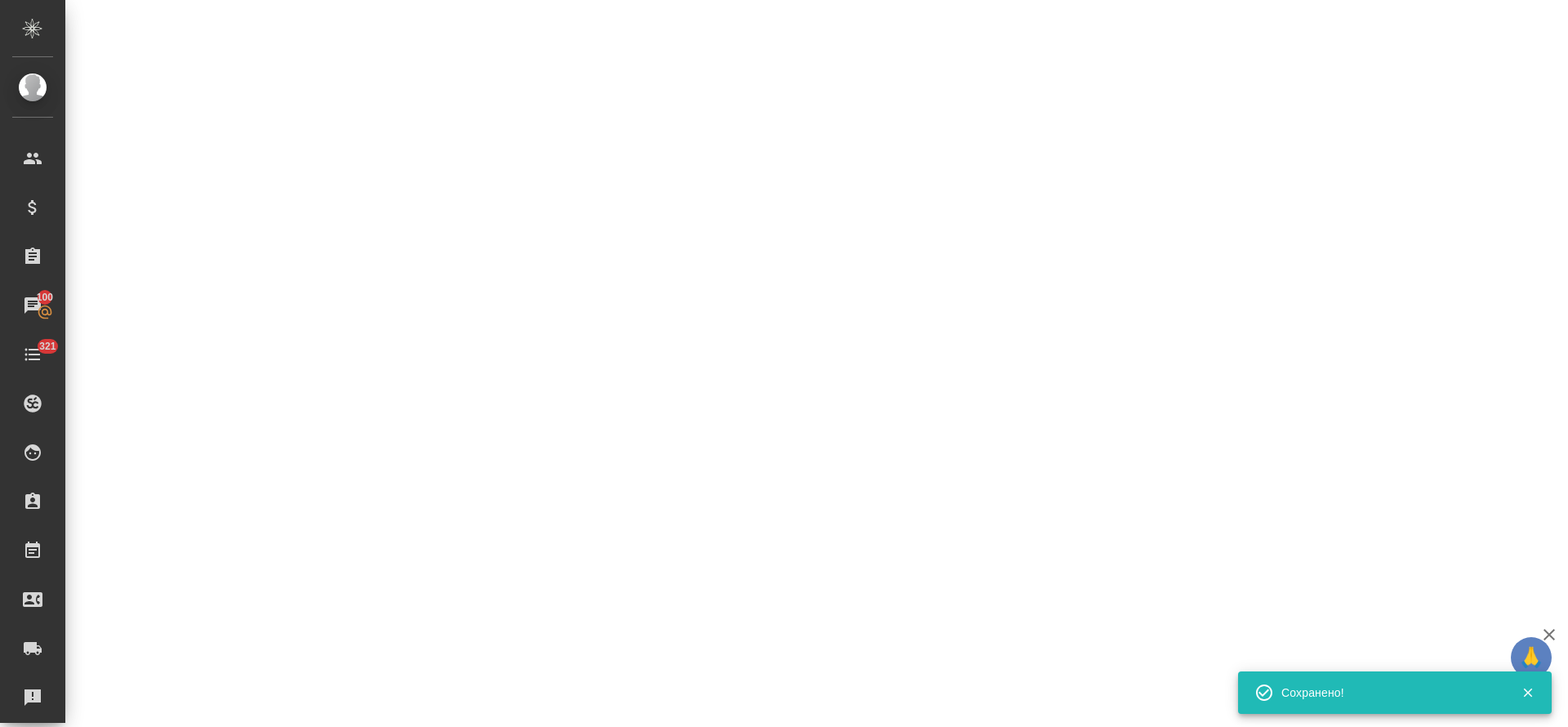
select select "RU"
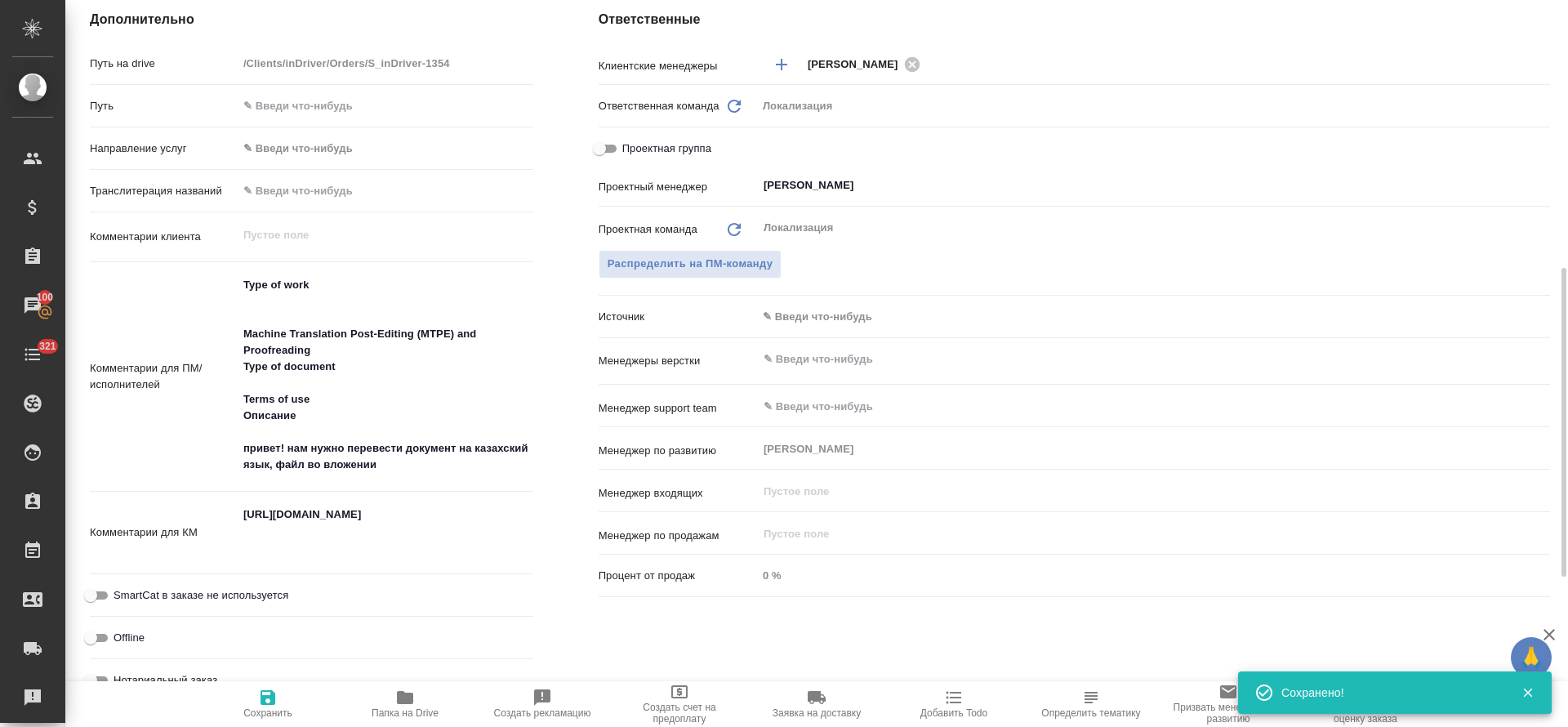
type textarea "x"
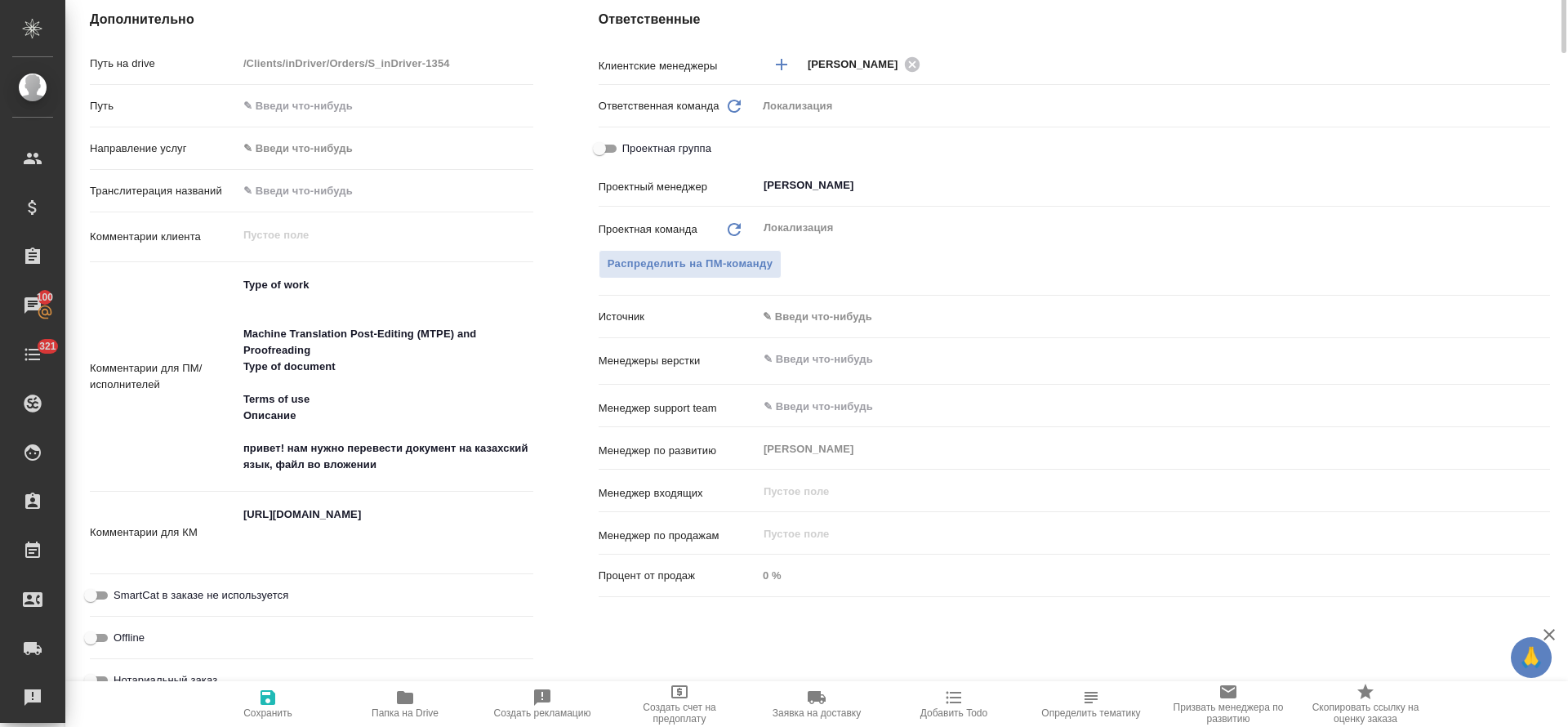
scroll to position [18, 0]
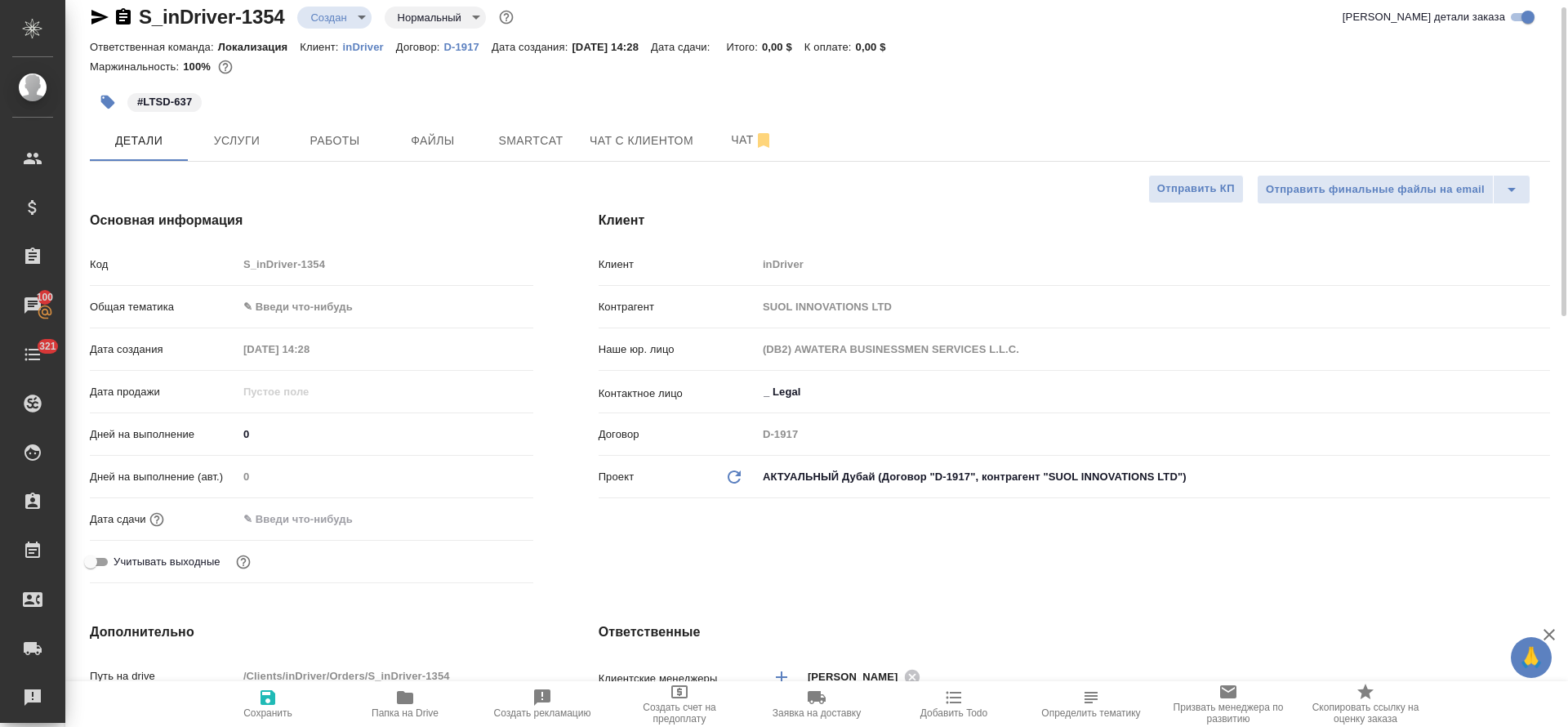
click at [309, 290] on div "Код S_inDriver-1354" at bounding box center [312, 271] width 444 height 43
click at [312, 304] on body "🙏 .cls-1 fill:#fff; AWATERA Tretyakova Olga Клиенты Спецификации Заказы 100 Чат…" at bounding box center [784, 364] width 1568 height 727
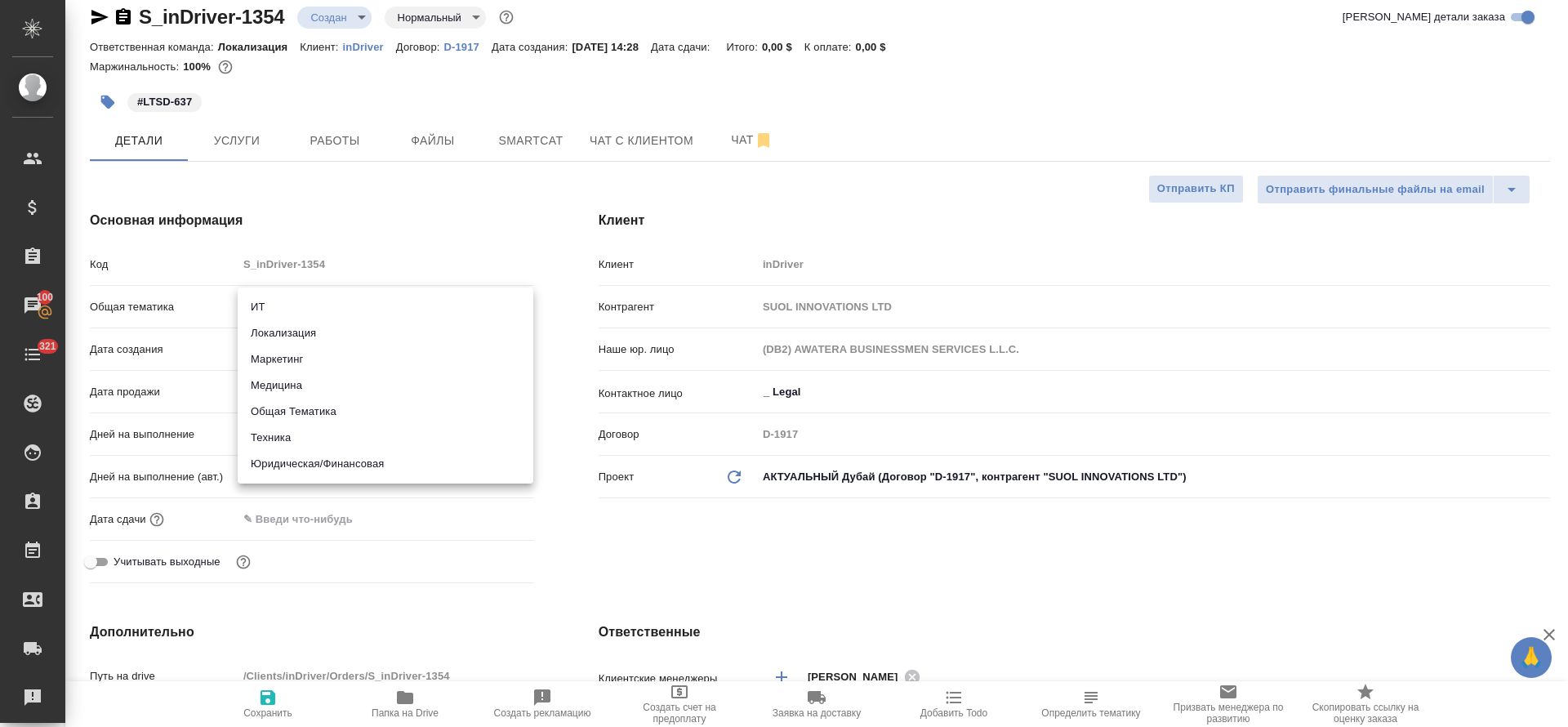
click at [502, 179] on div at bounding box center [784, 364] width 1568 height 727
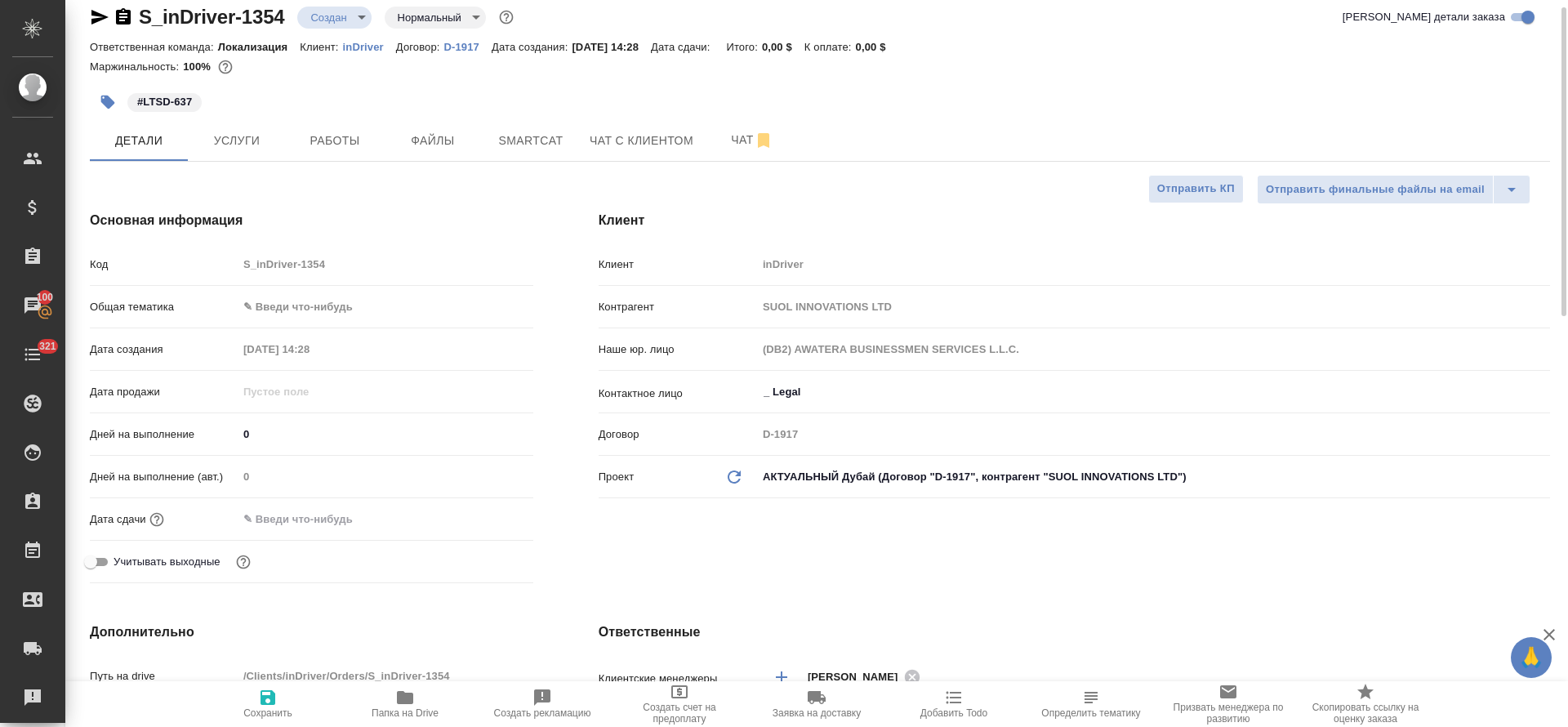
type textarea "x"
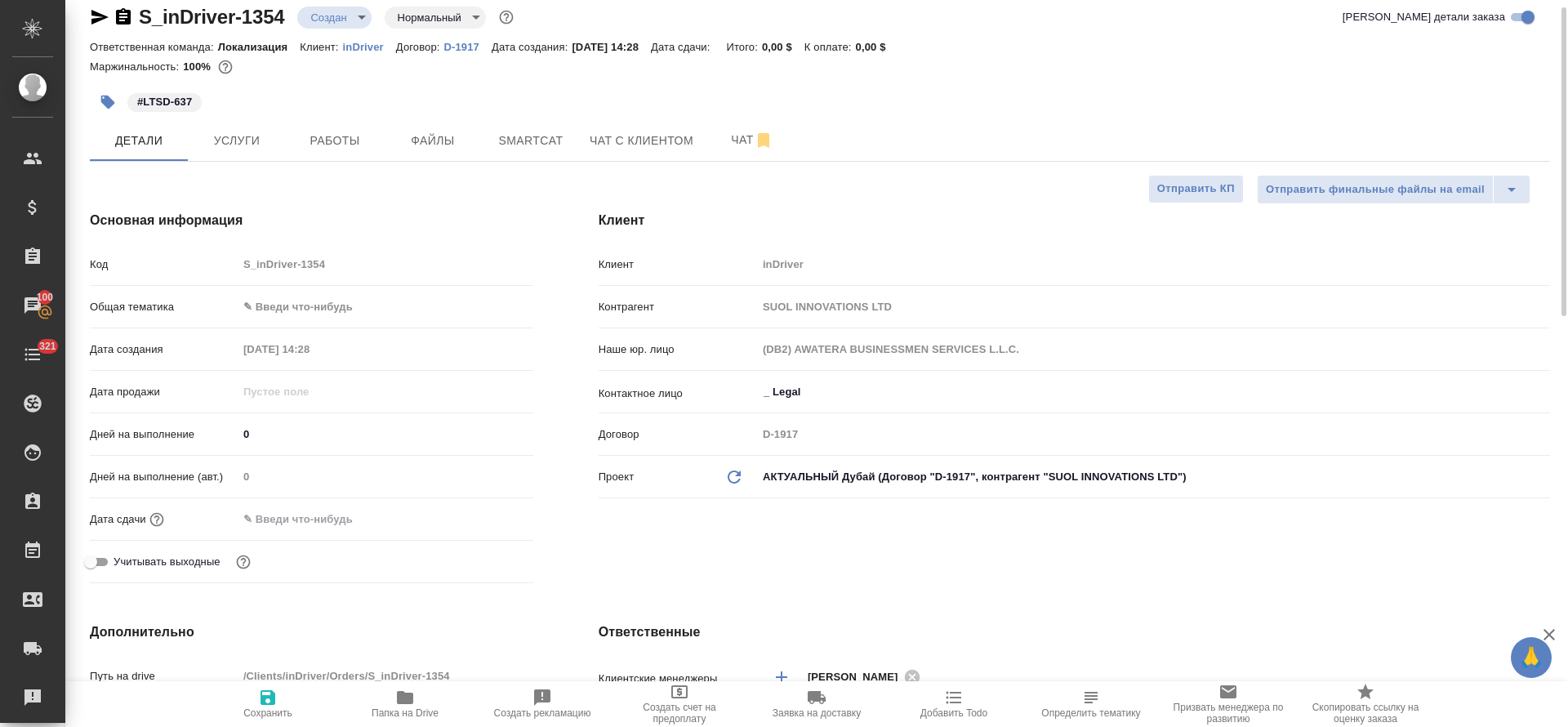
type textarea "x"
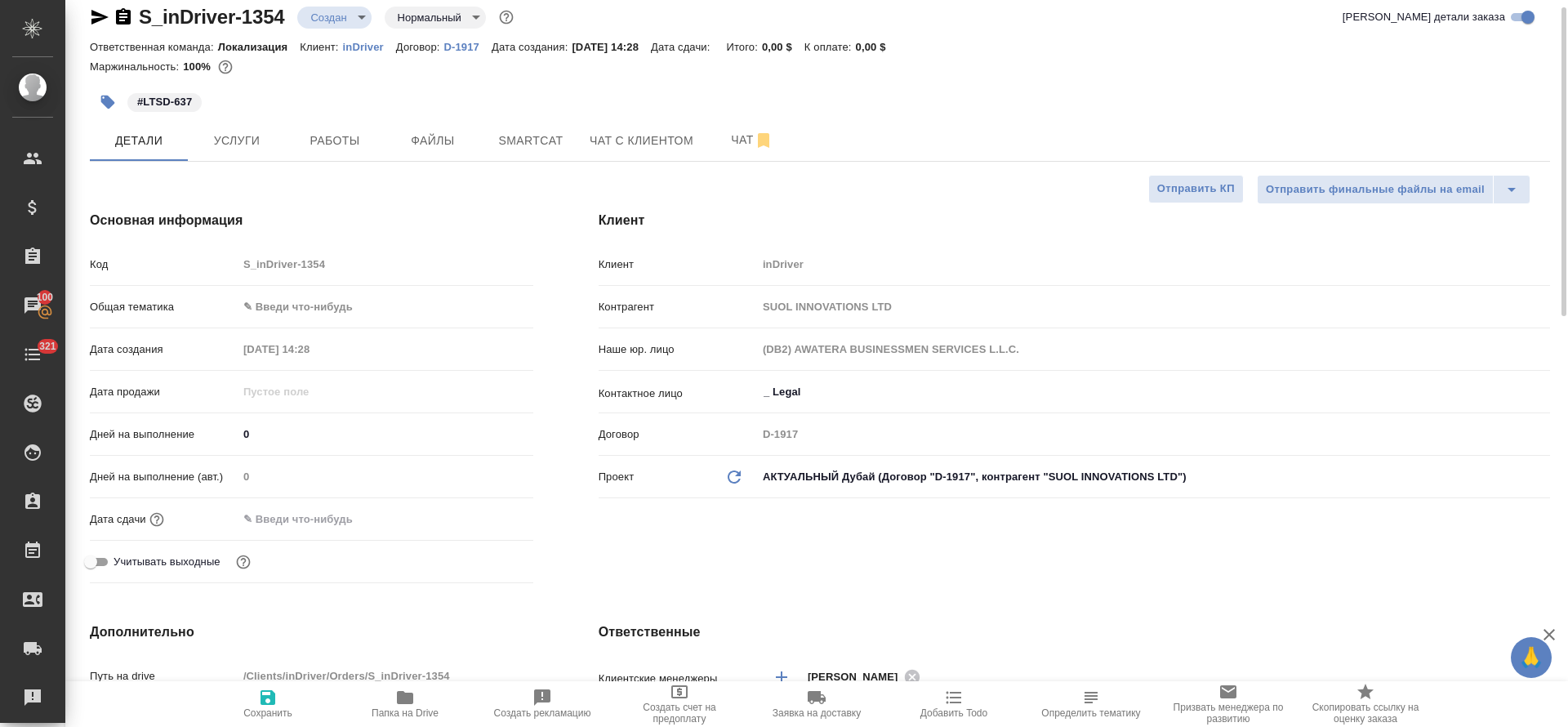
type textarea "x"
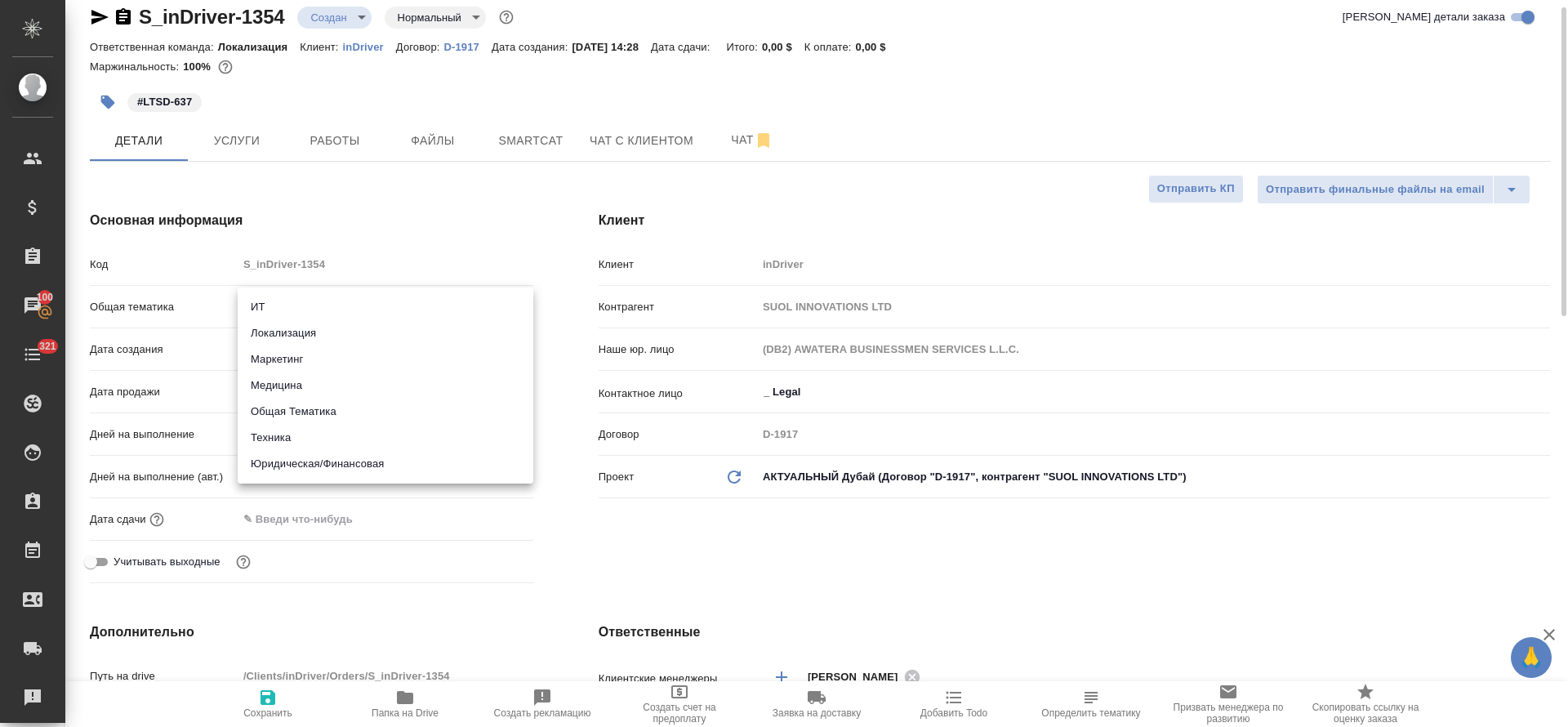
click at [300, 317] on body "🙏 .cls-1 fill:#fff; AWATERA Tretyakova Olga Клиенты Спецификации Заказы 100 Чат…" at bounding box center [784, 364] width 1568 height 727
click at [306, 467] on li "Юридическая/Финансовая" at bounding box center [386, 464] width 296 height 26
type input "yr-fn"
type textarea "x"
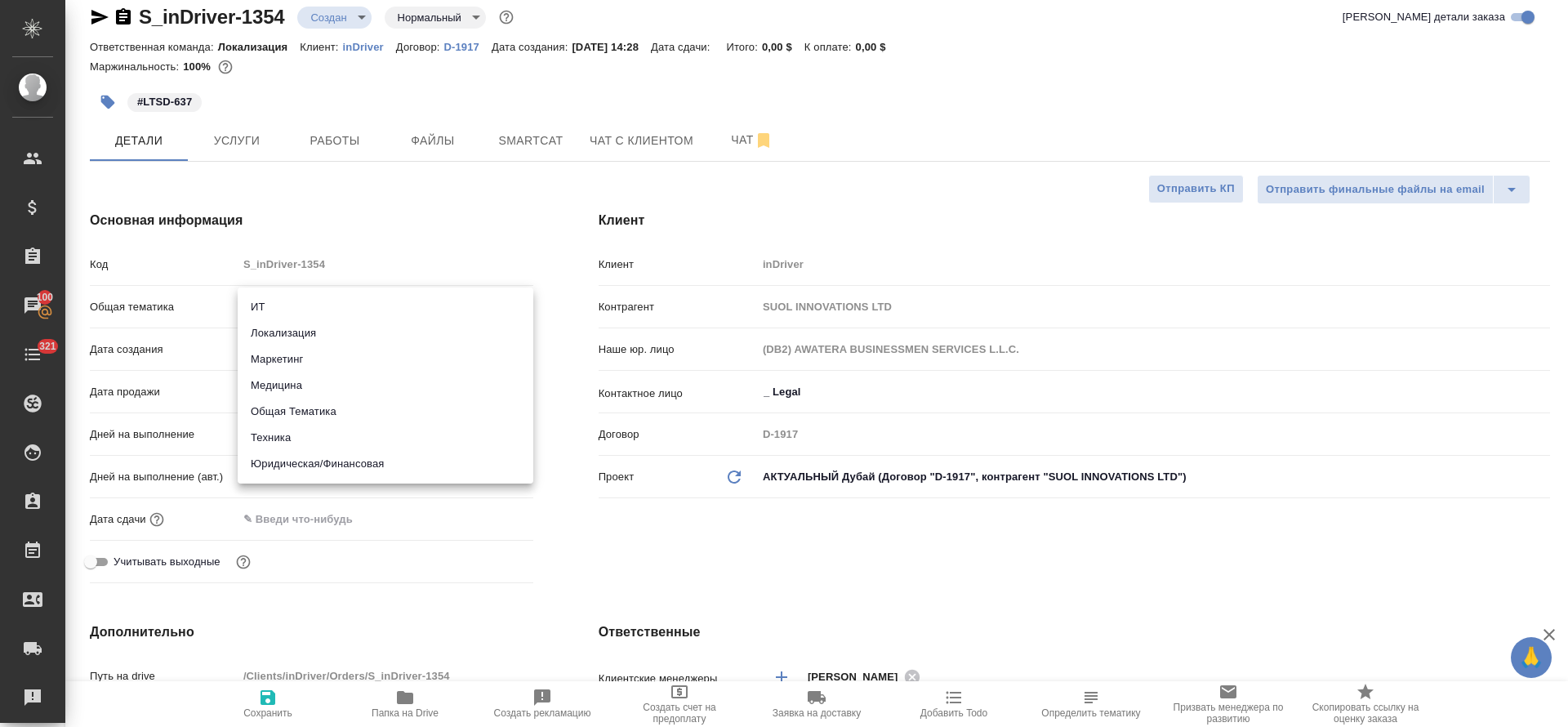
type textarea "x"
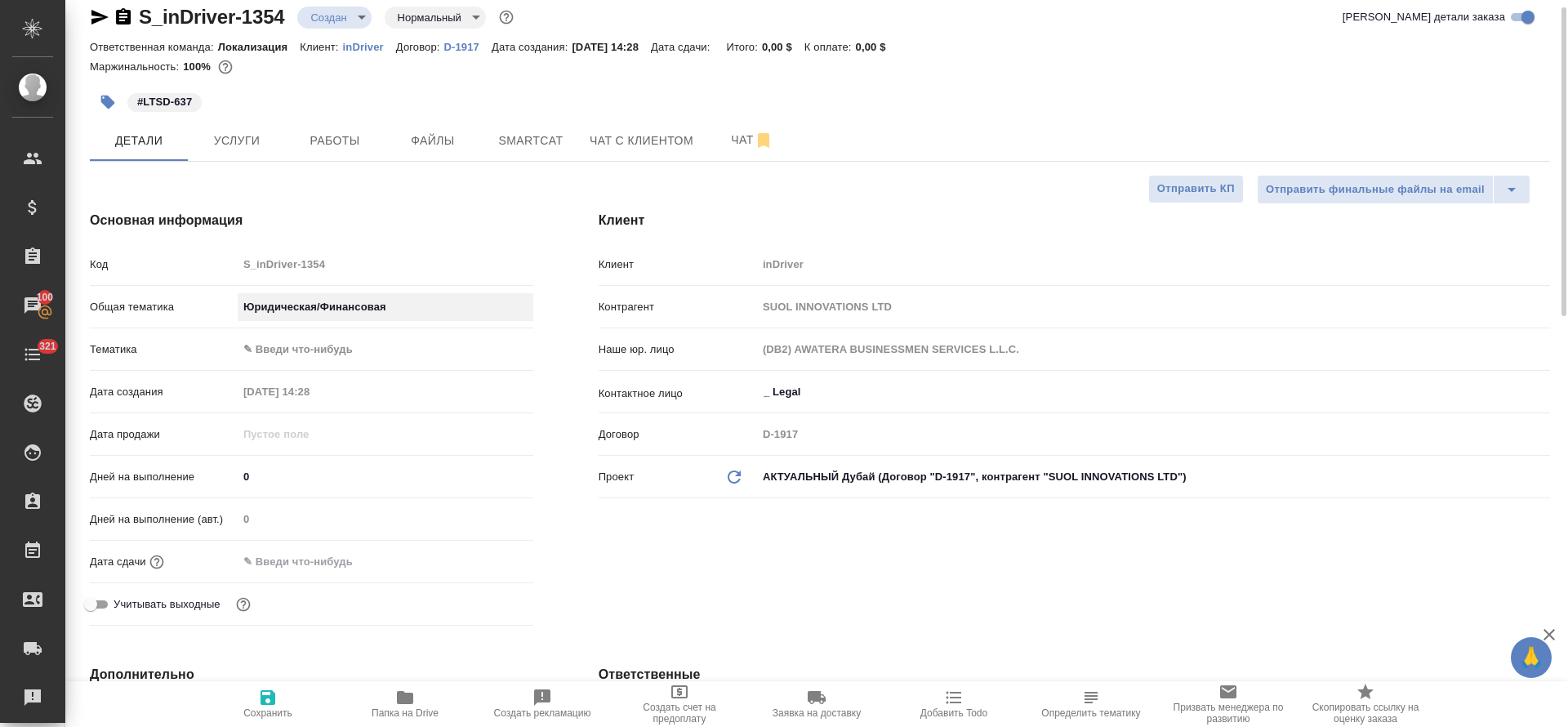
scroll to position [141, 0]
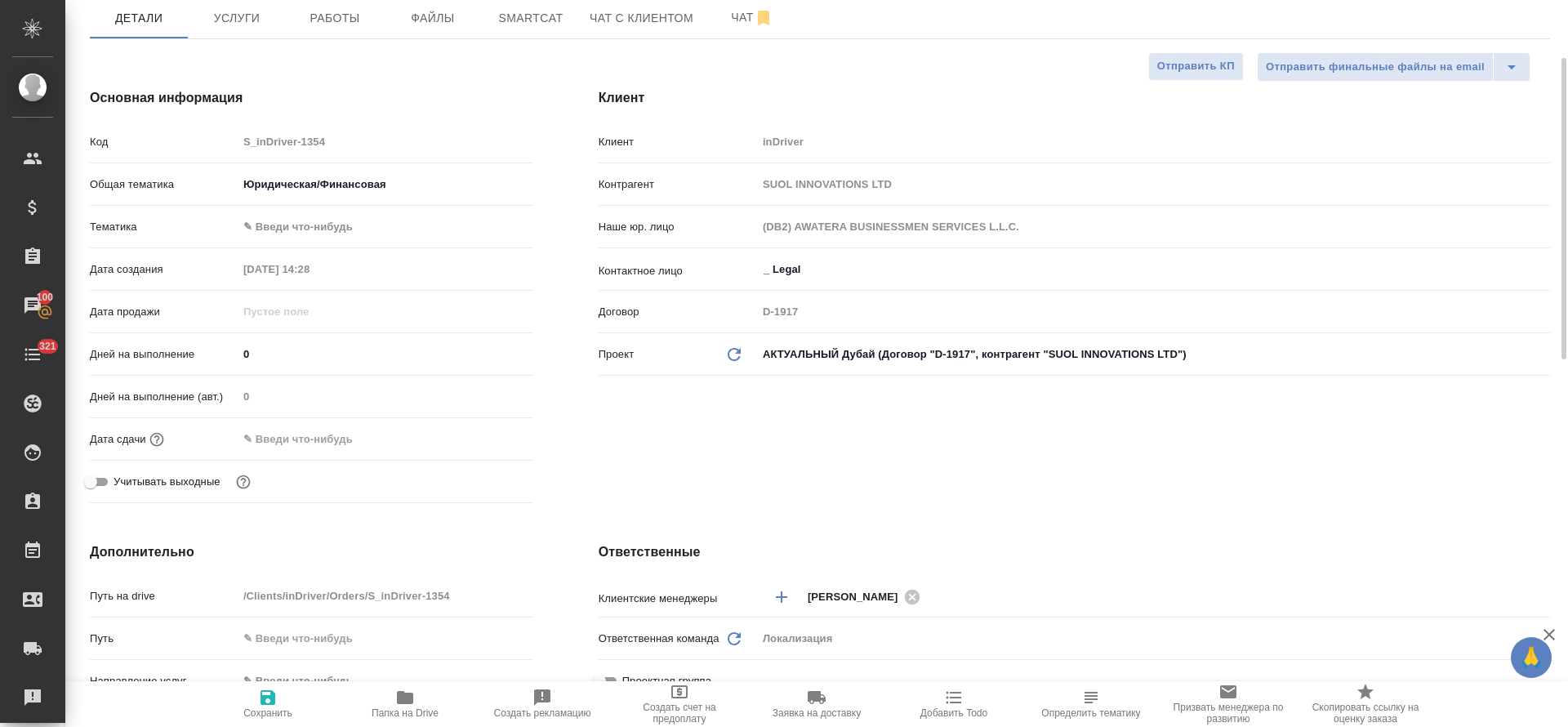
click at [288, 437] on input "text" at bounding box center [309, 439] width 143 height 24
click at [487, 450] on div at bounding box center [386, 438] width 296 height 25
click at [486, 438] on icon "button" at bounding box center [486, 438] width 15 height 17
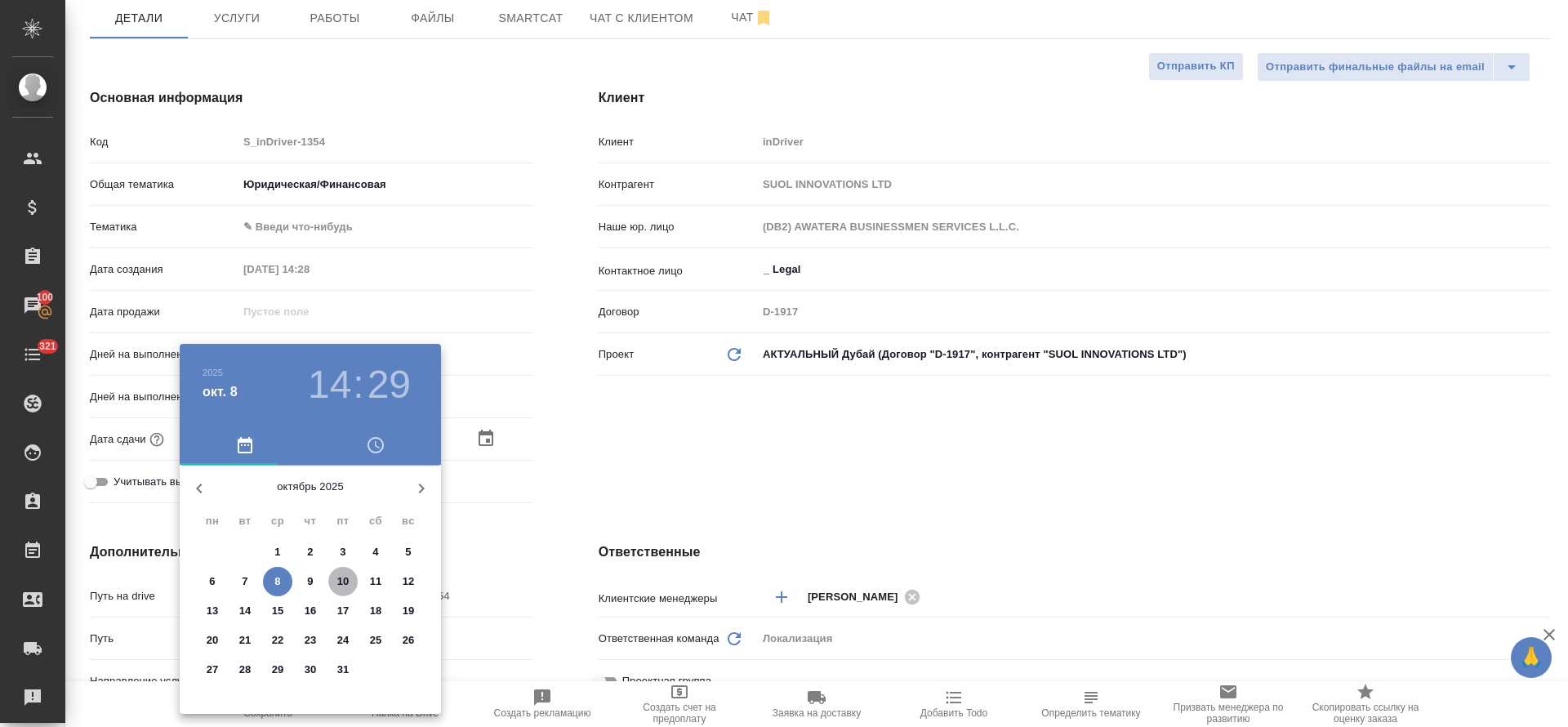
click at [340, 579] on p "10" at bounding box center [343, 582] width 12 height 17
type input "10.10.2025 14:29"
type textarea "x"
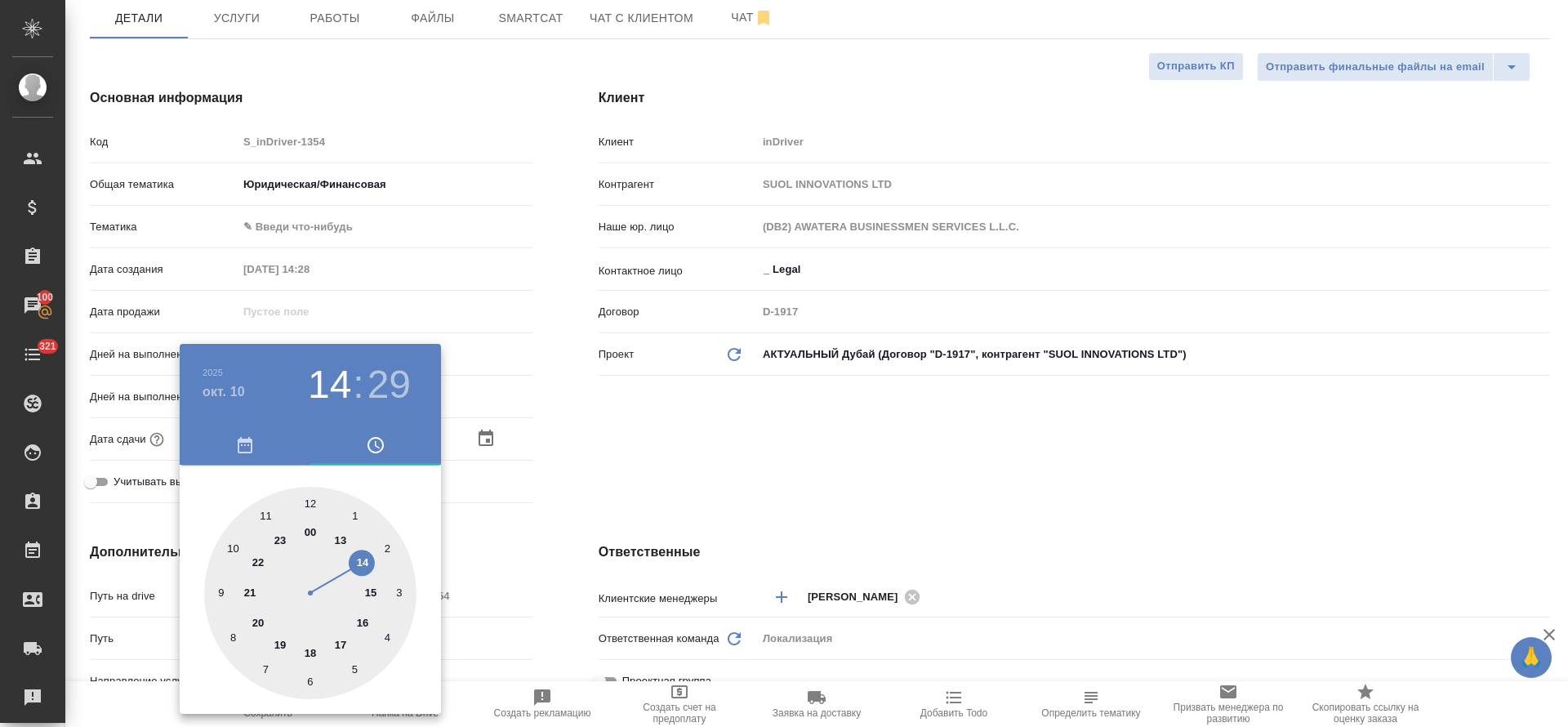
click at [342, 647] on div at bounding box center [311, 593] width 213 height 213
type input "10.10.2025 17:29"
type textarea "x"
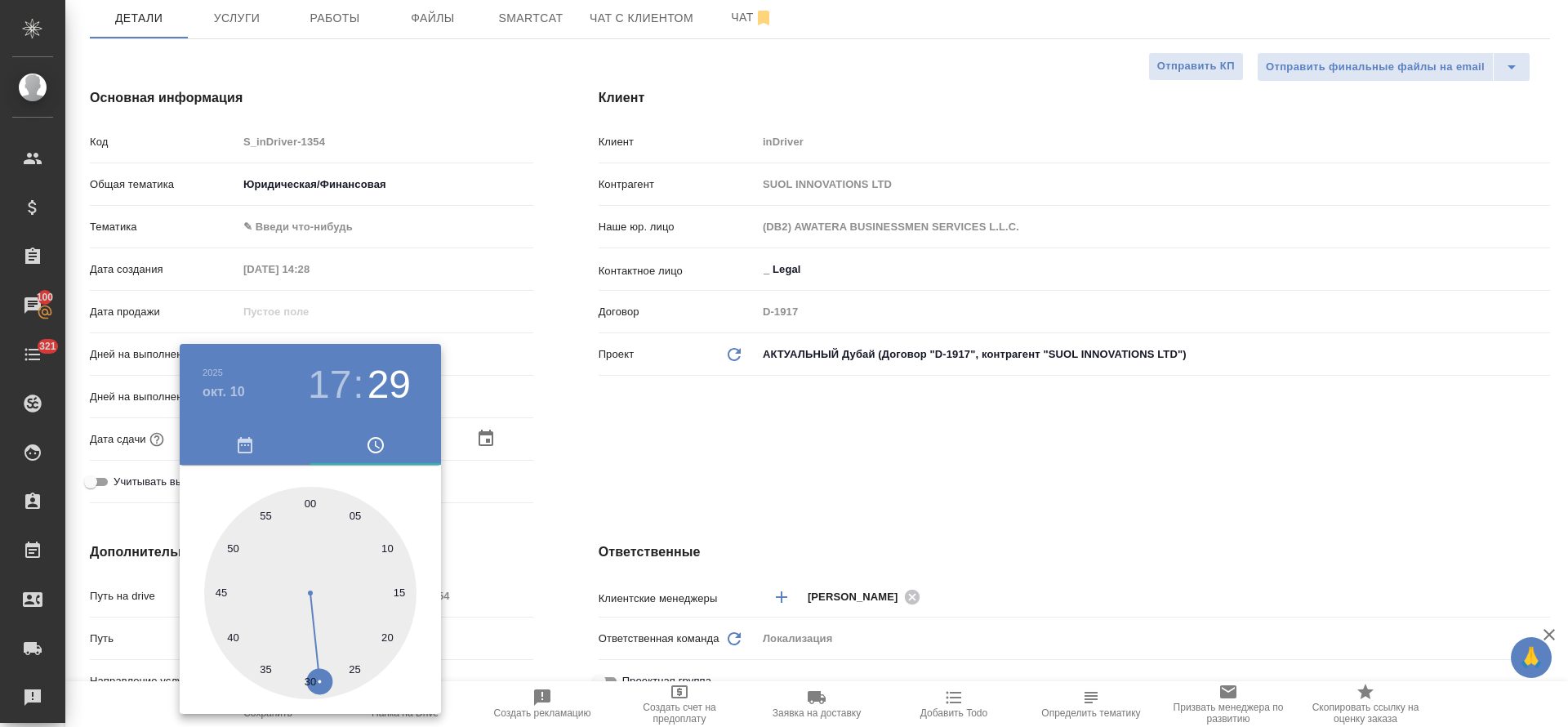
click at [308, 506] on div at bounding box center [311, 593] width 213 height 213
type input "10.10.2025 17:00"
type textarea "x"
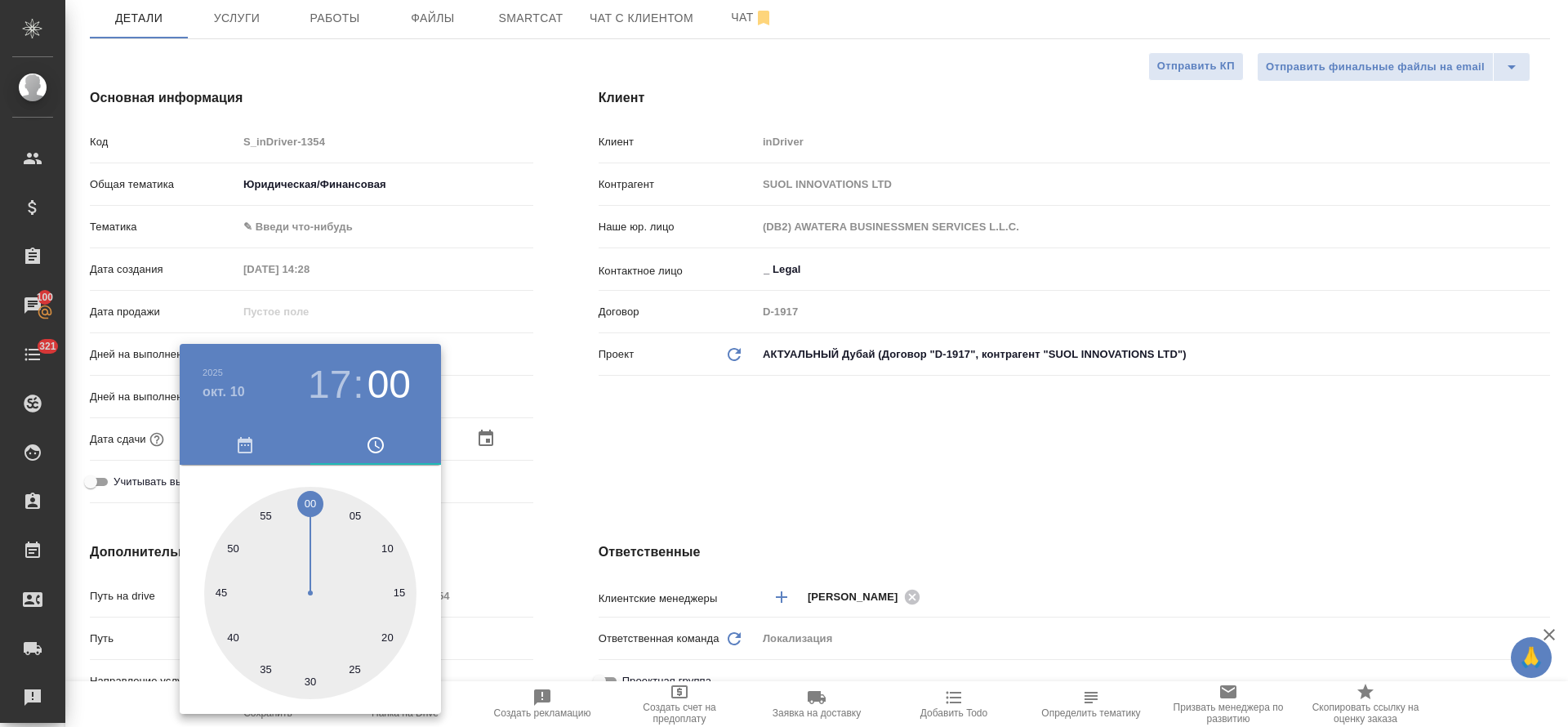
click at [656, 474] on div at bounding box center [784, 364] width 1568 height 727
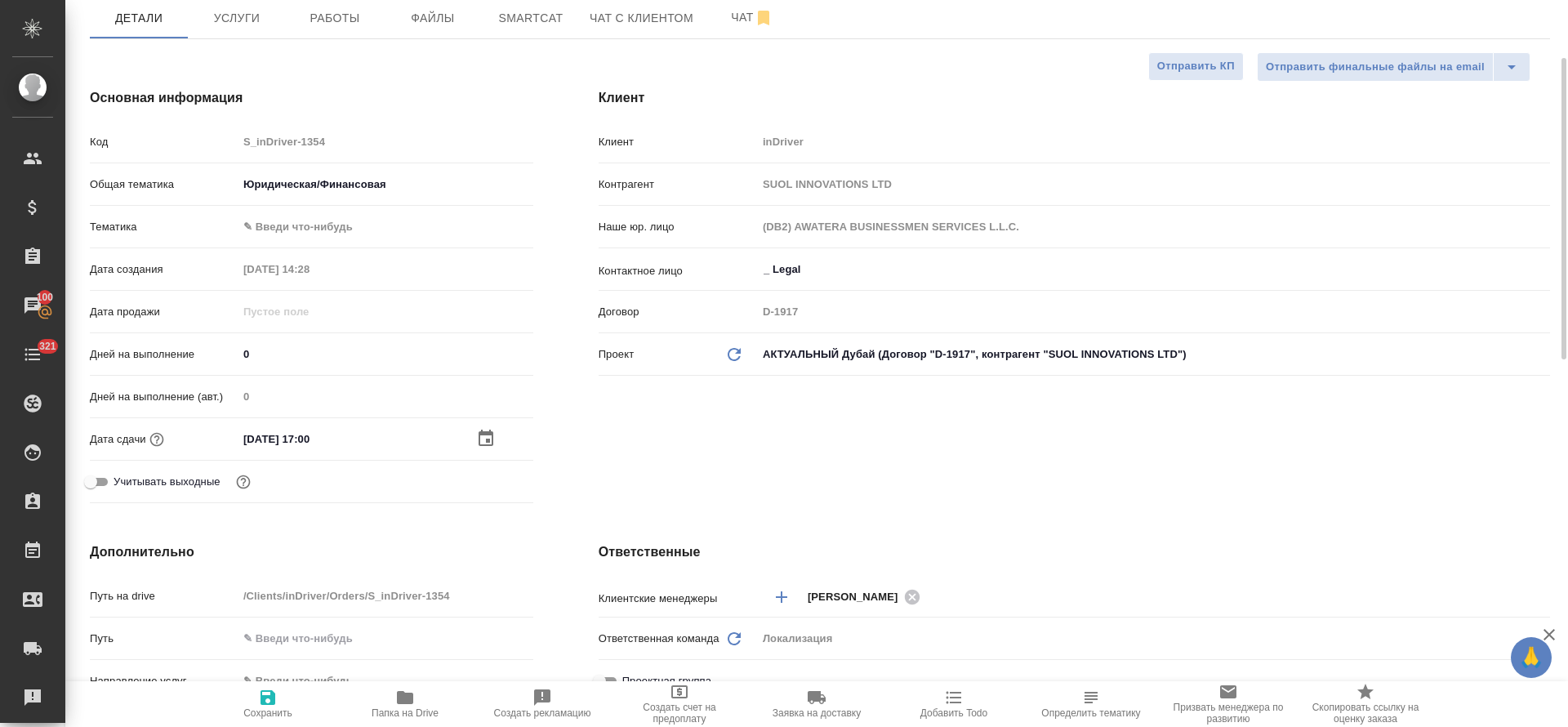
click at [276, 702] on icon "button" at bounding box center [267, 697] width 19 height 19
type textarea "x"
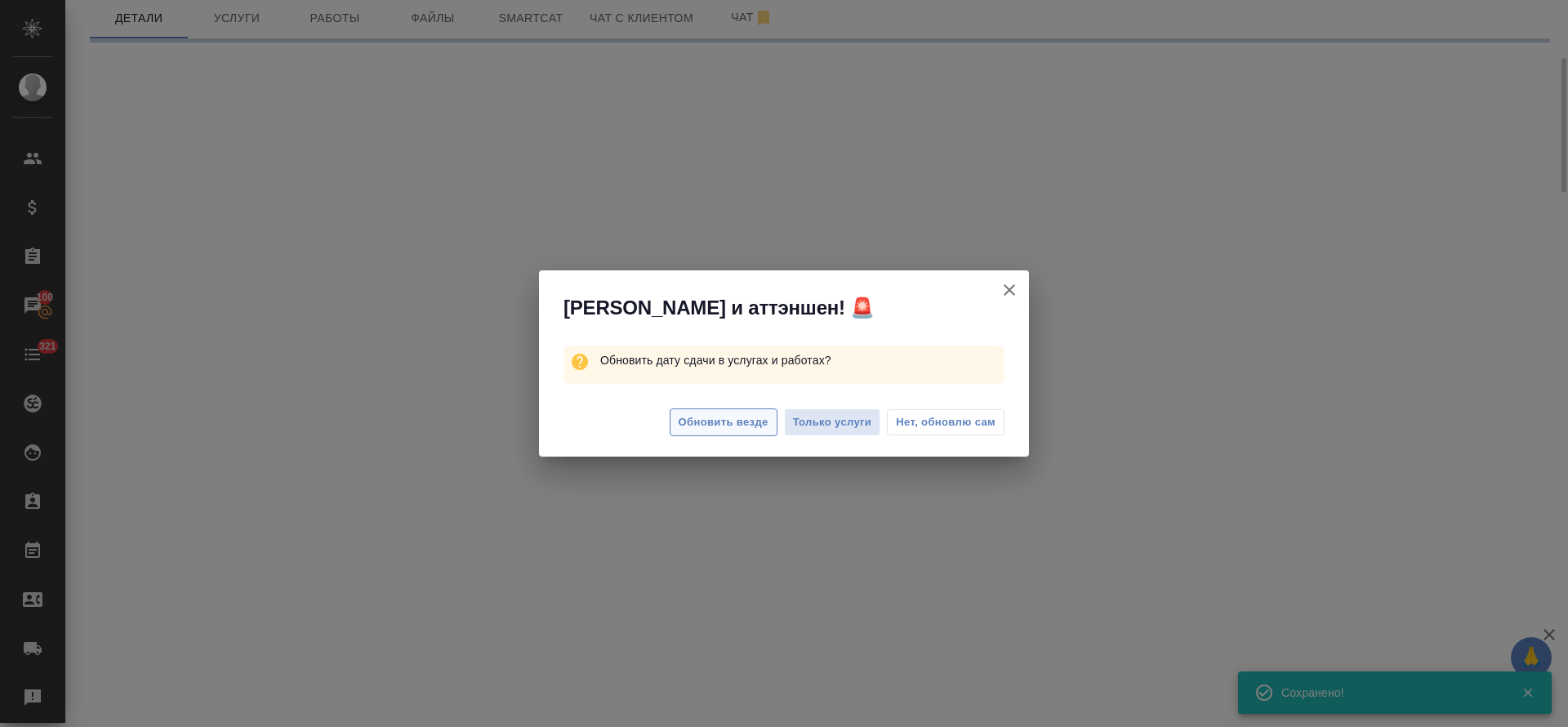
select select "RU"
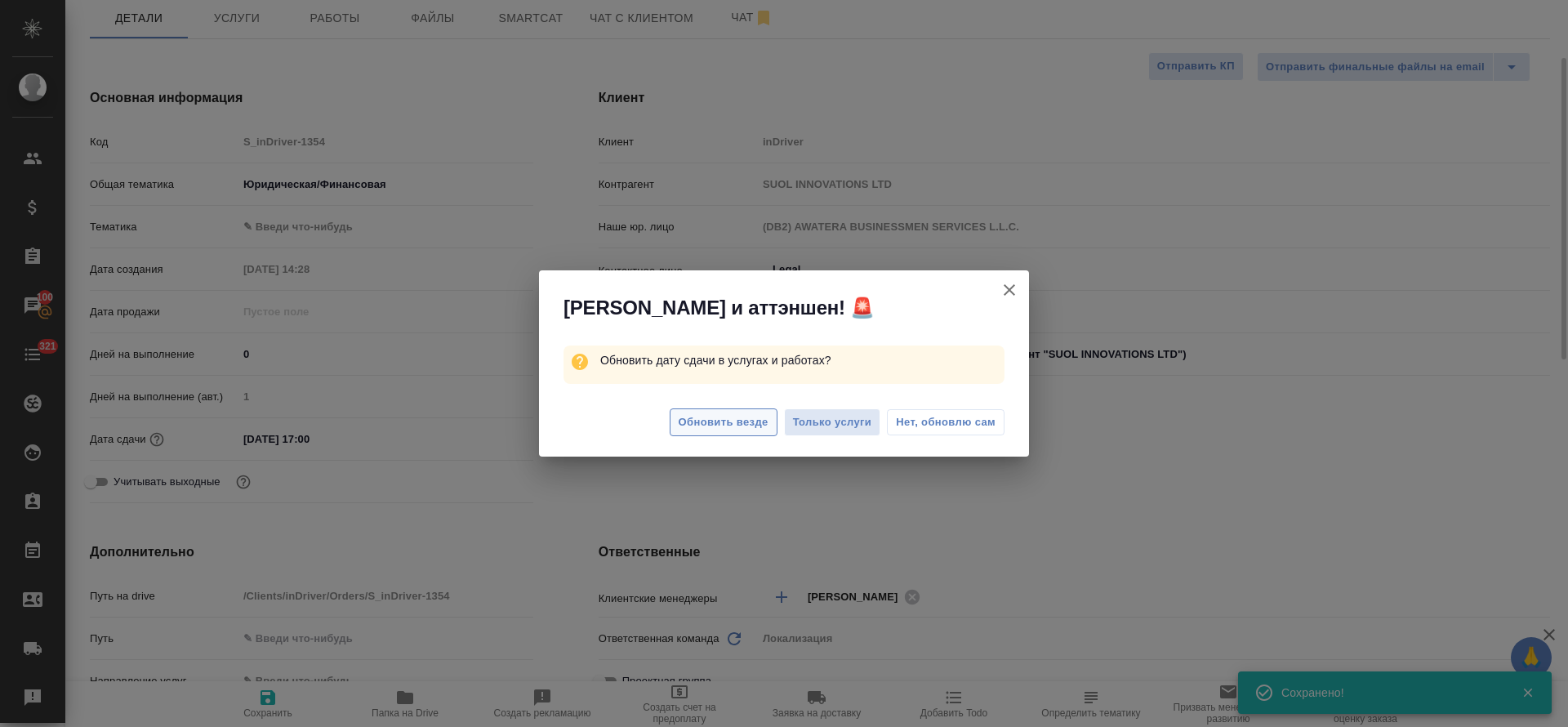
type textarea "x"
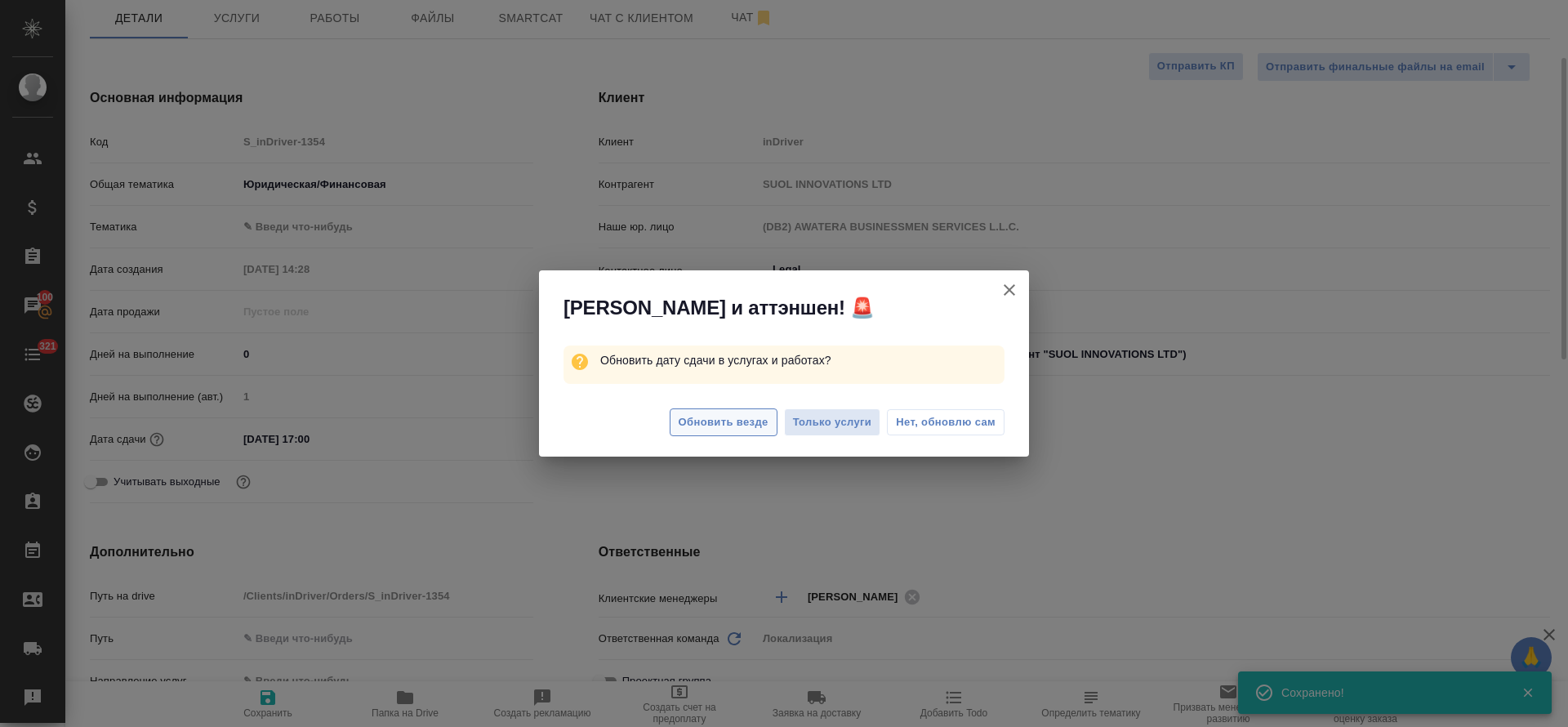
type textarea "x"
click at [802, 425] on span "Только услуги" at bounding box center [833, 423] width 80 height 18
type textarea "x"
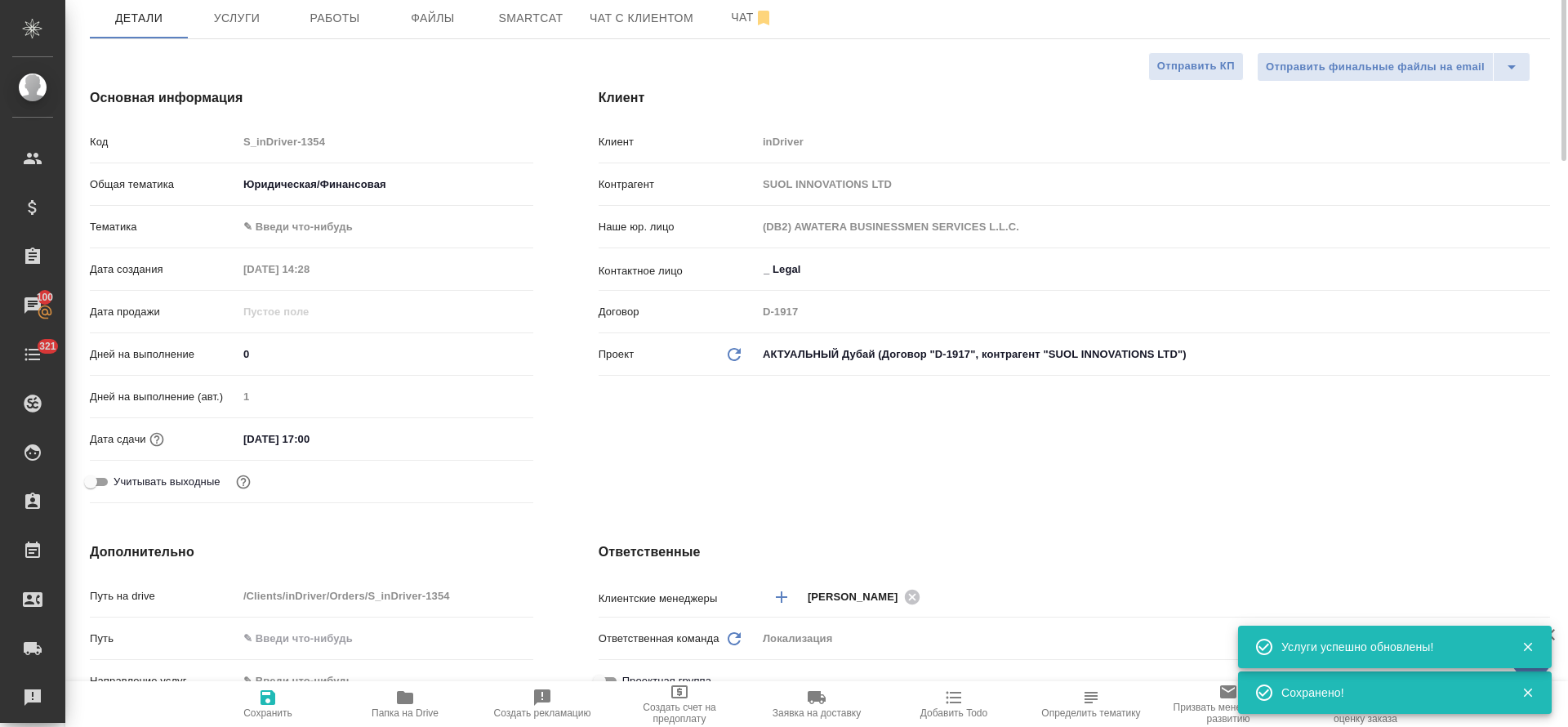
scroll to position [0, 0]
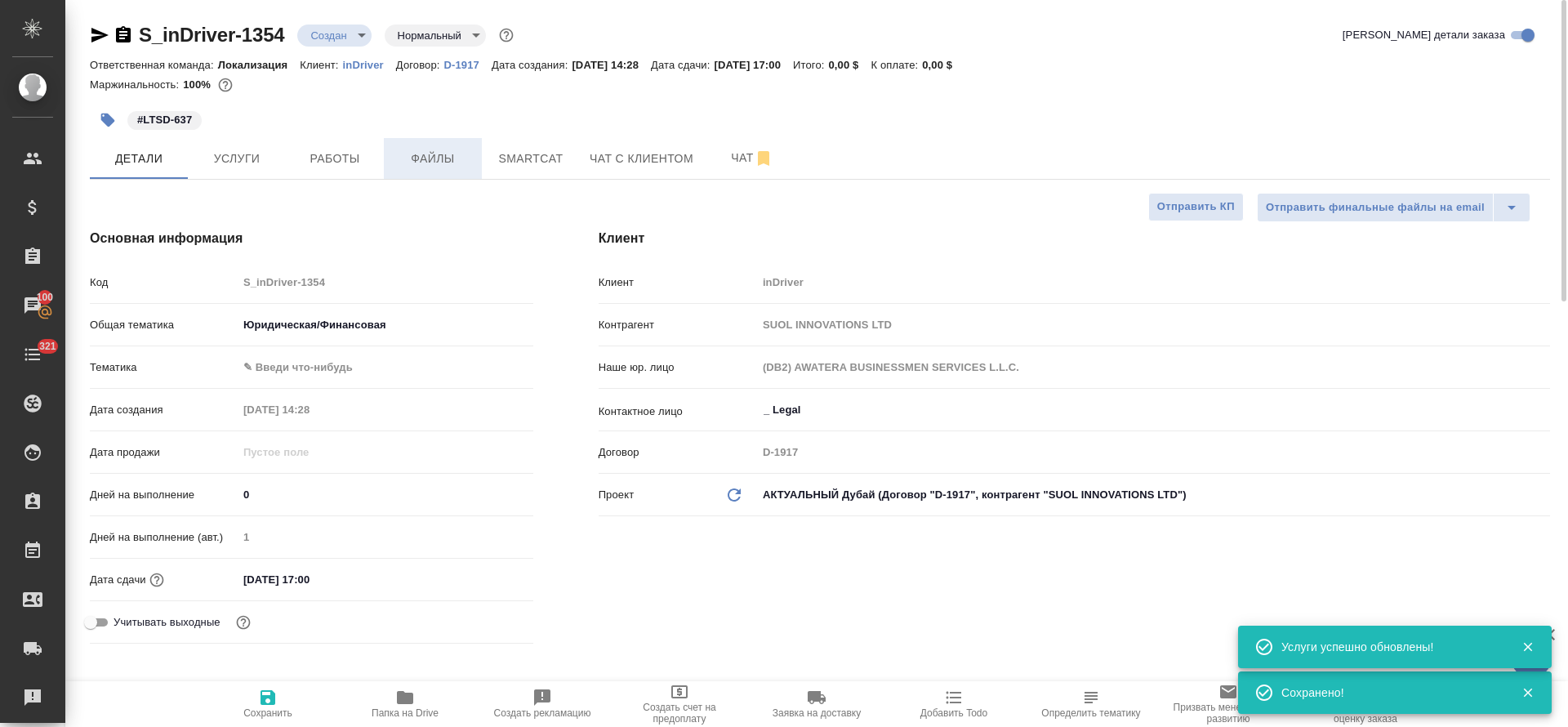
click at [414, 165] on span "Файлы" at bounding box center [433, 159] width 79 height 20
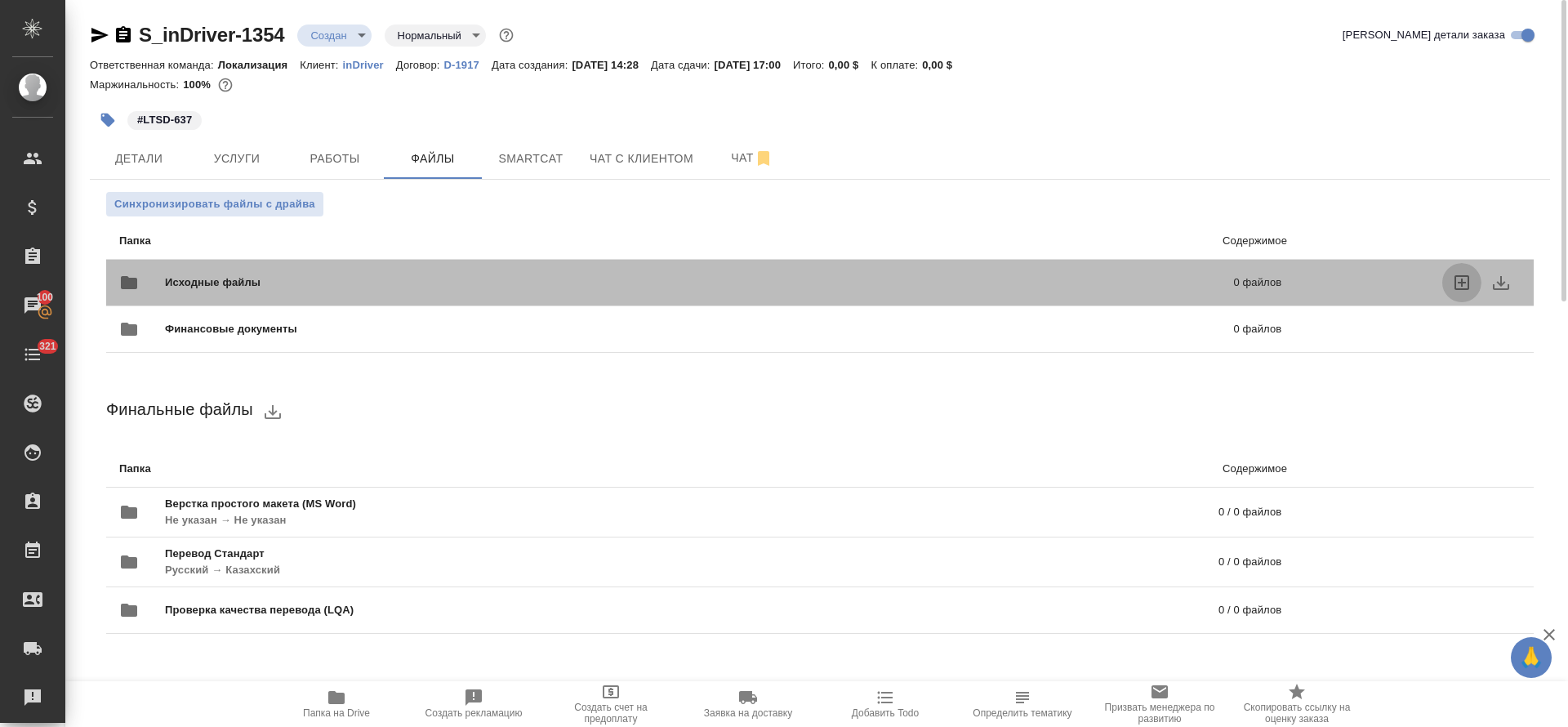
click at [1470, 283] on icon "uploadFiles" at bounding box center [1461, 282] width 19 height 19
click at [0, 0] on input "uploadFiles" at bounding box center [0, 0] width 0 height 0
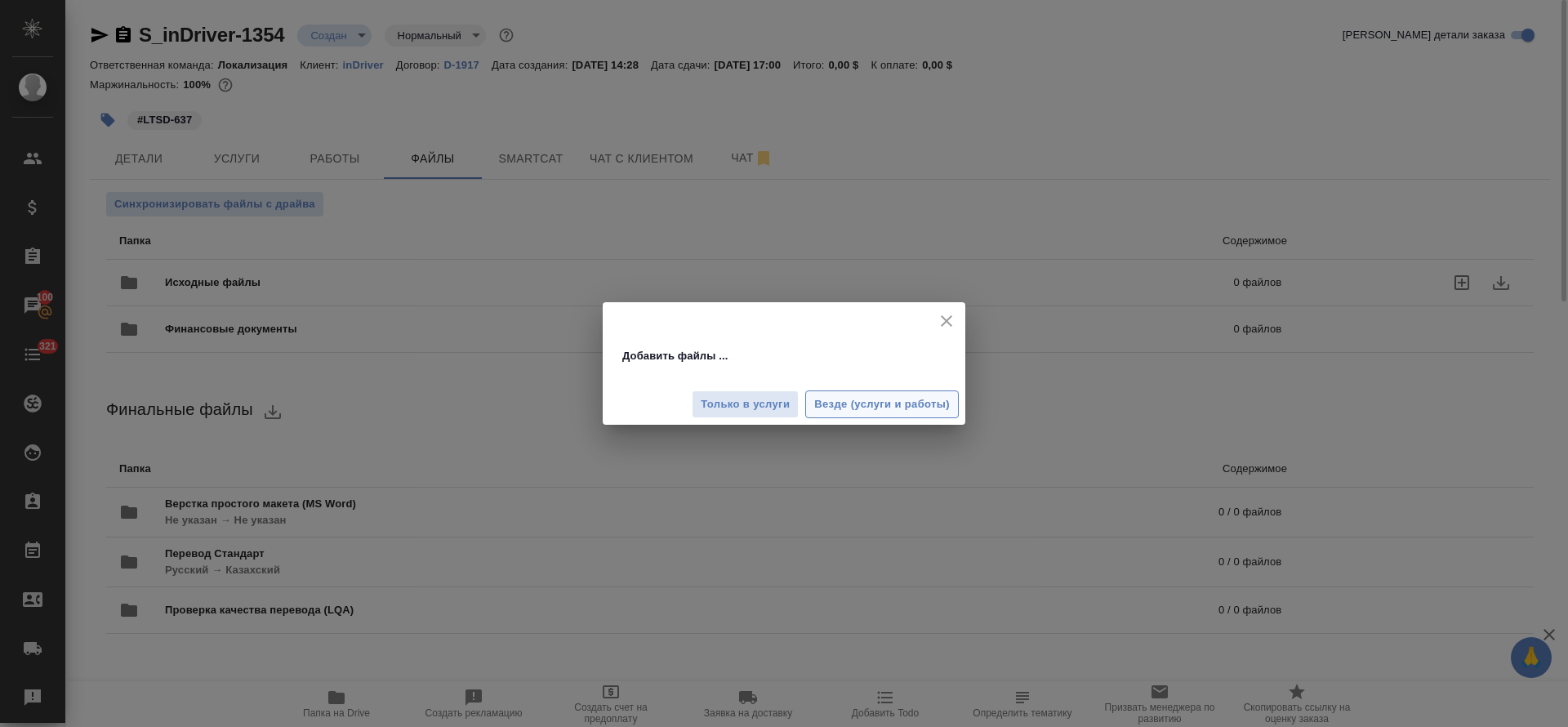
click at [813, 402] on button "Везде (услуги и работы)" at bounding box center [882, 404] width 153 height 29
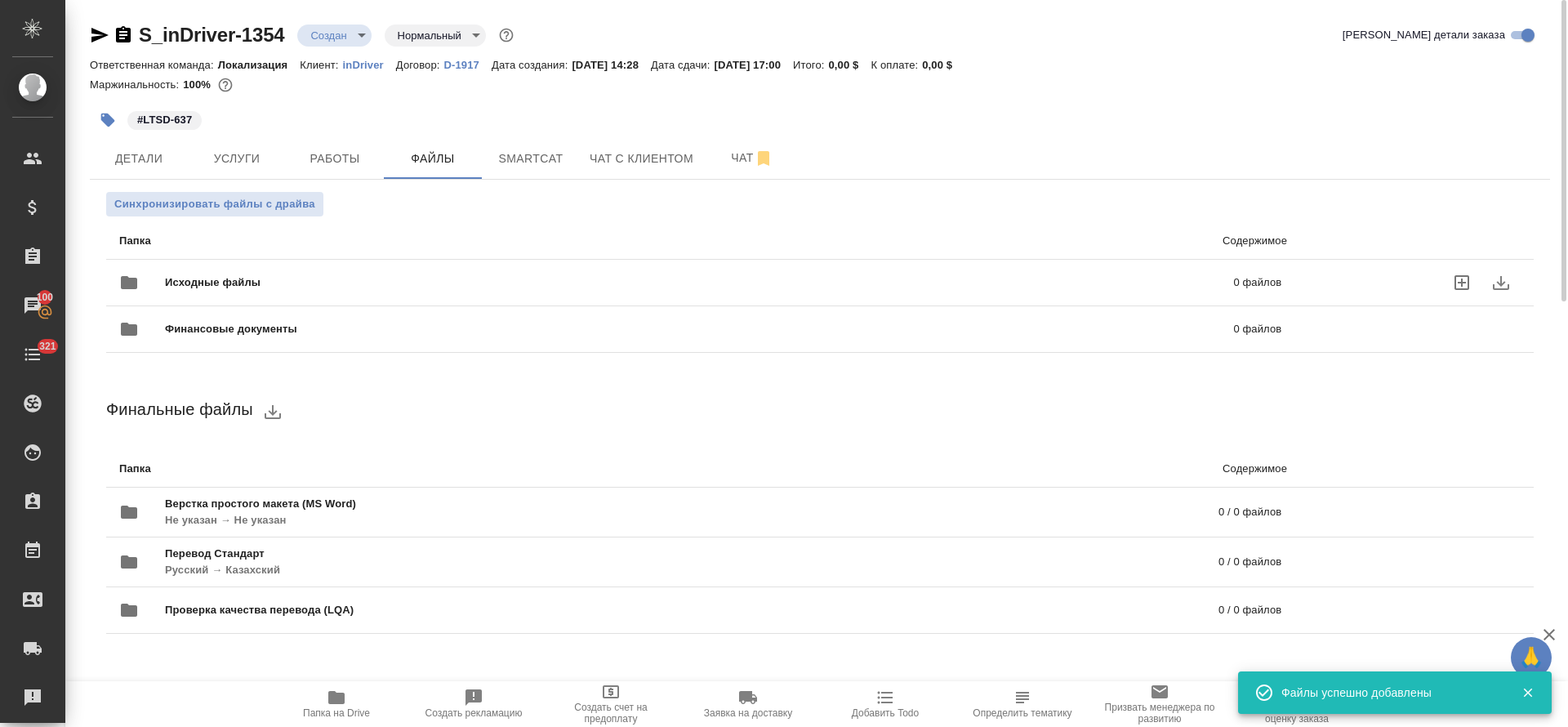
click at [249, 165] on span "Услуги" at bounding box center [237, 159] width 79 height 20
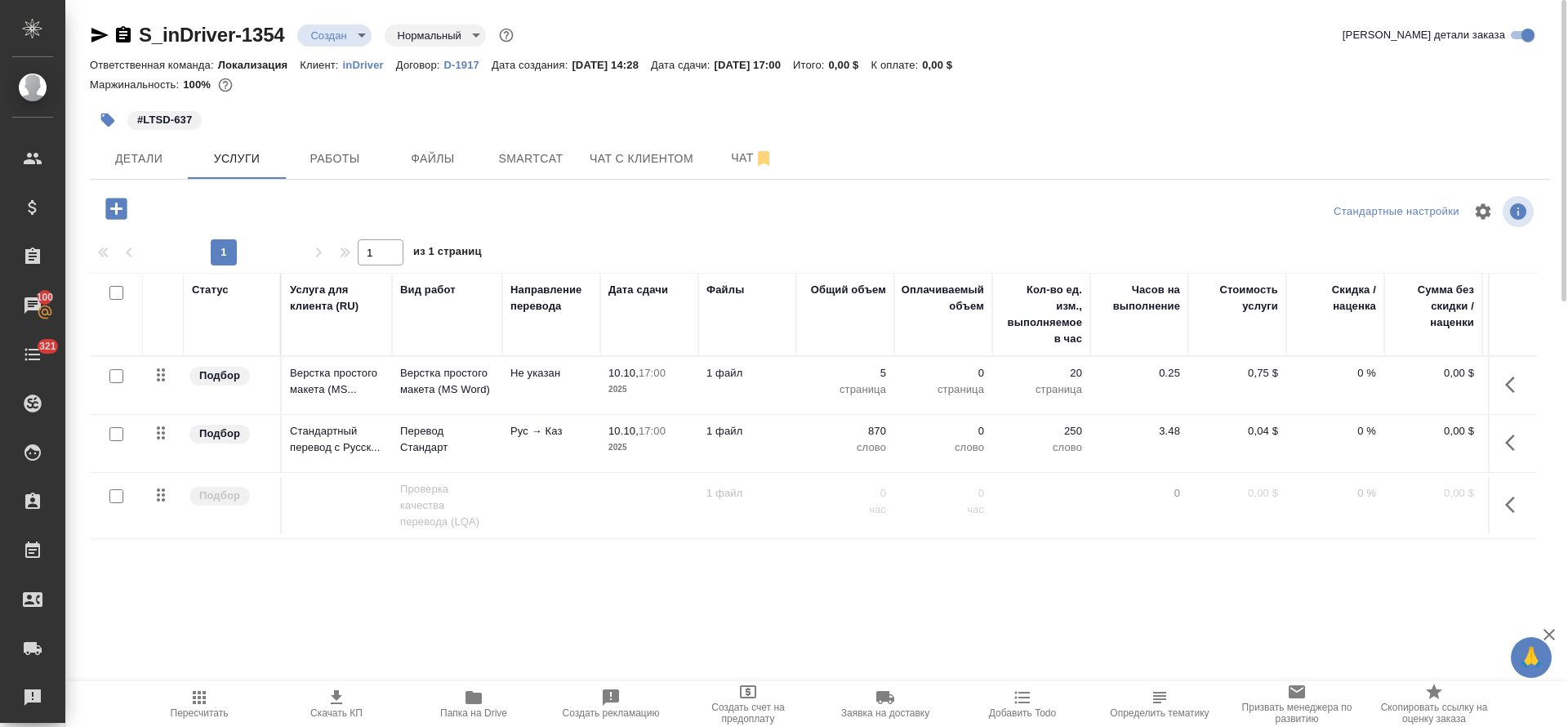
click at [116, 433] on input "checkbox" at bounding box center [116, 434] width 14 height 14
checkbox input "true"
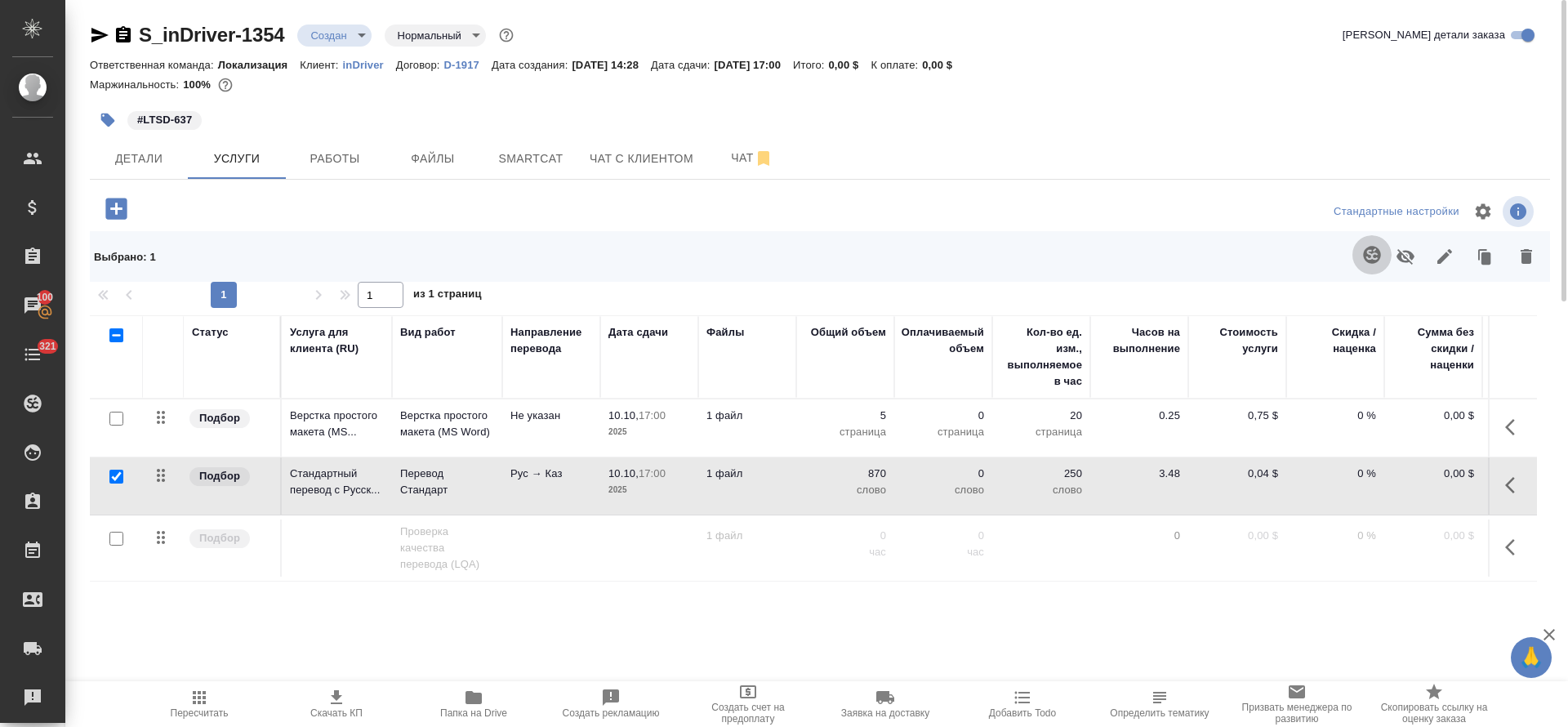
click at [1378, 267] on button "button" at bounding box center [1372, 254] width 39 height 39
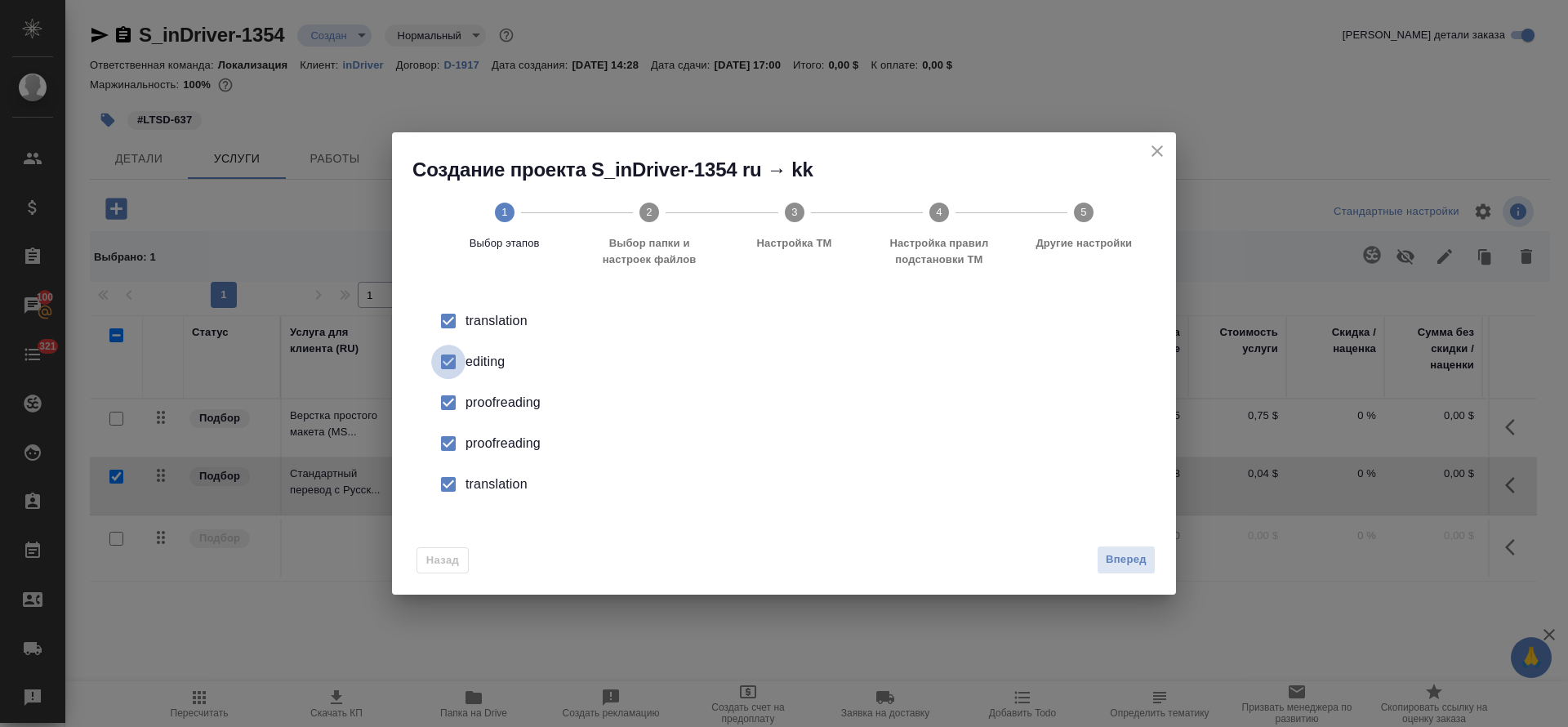
click at [439, 364] on input "checkbox" at bounding box center [447, 362] width 34 height 34
click at [452, 395] on input "checkbox" at bounding box center [447, 402] width 34 height 34
click at [452, 434] on input "checkbox" at bounding box center [447, 443] width 34 height 34
click at [453, 483] on input "checkbox" at bounding box center [447, 484] width 34 height 34
click at [1130, 561] on span "Вперед" at bounding box center [1126, 560] width 41 height 18
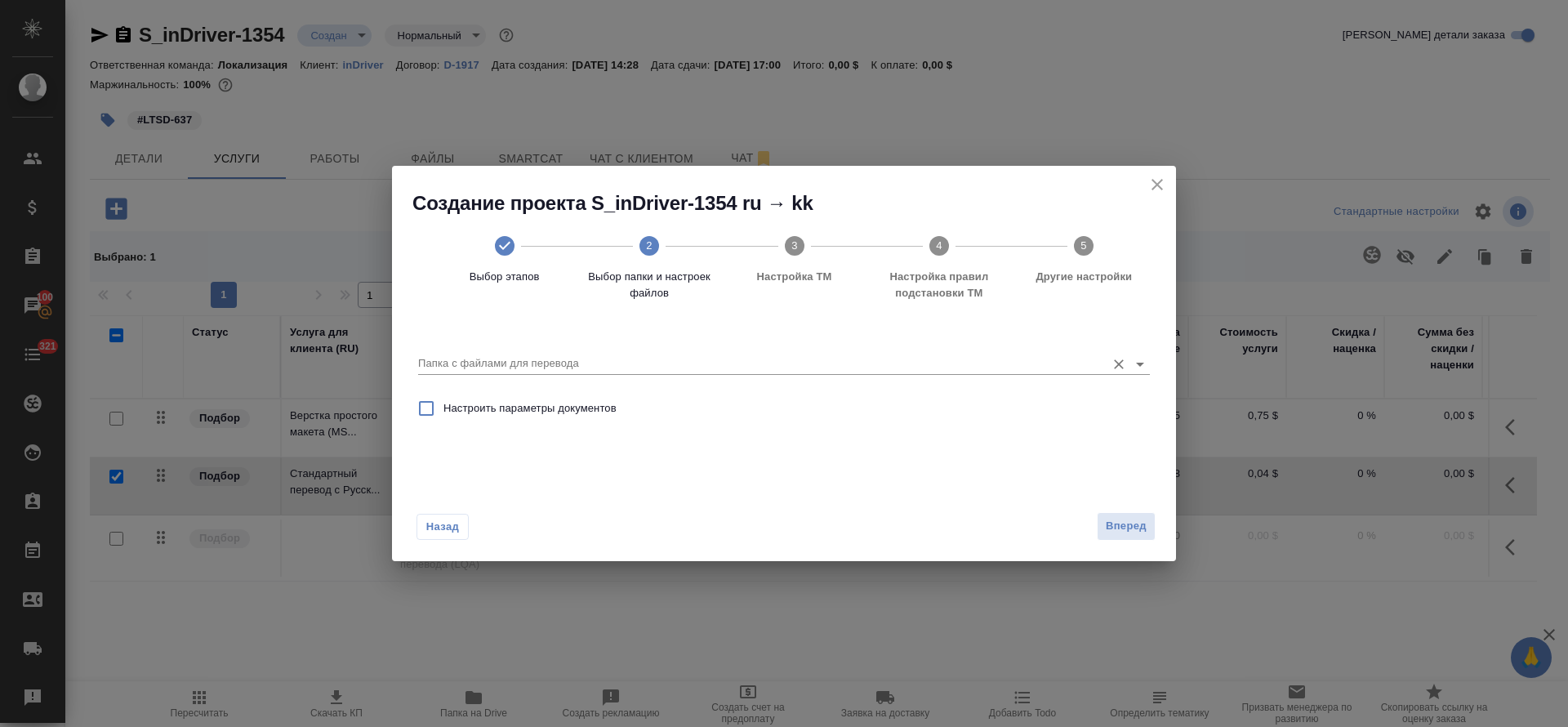
click at [753, 364] on input "Папка с файлами для перевода" at bounding box center [757, 363] width 680 height 19
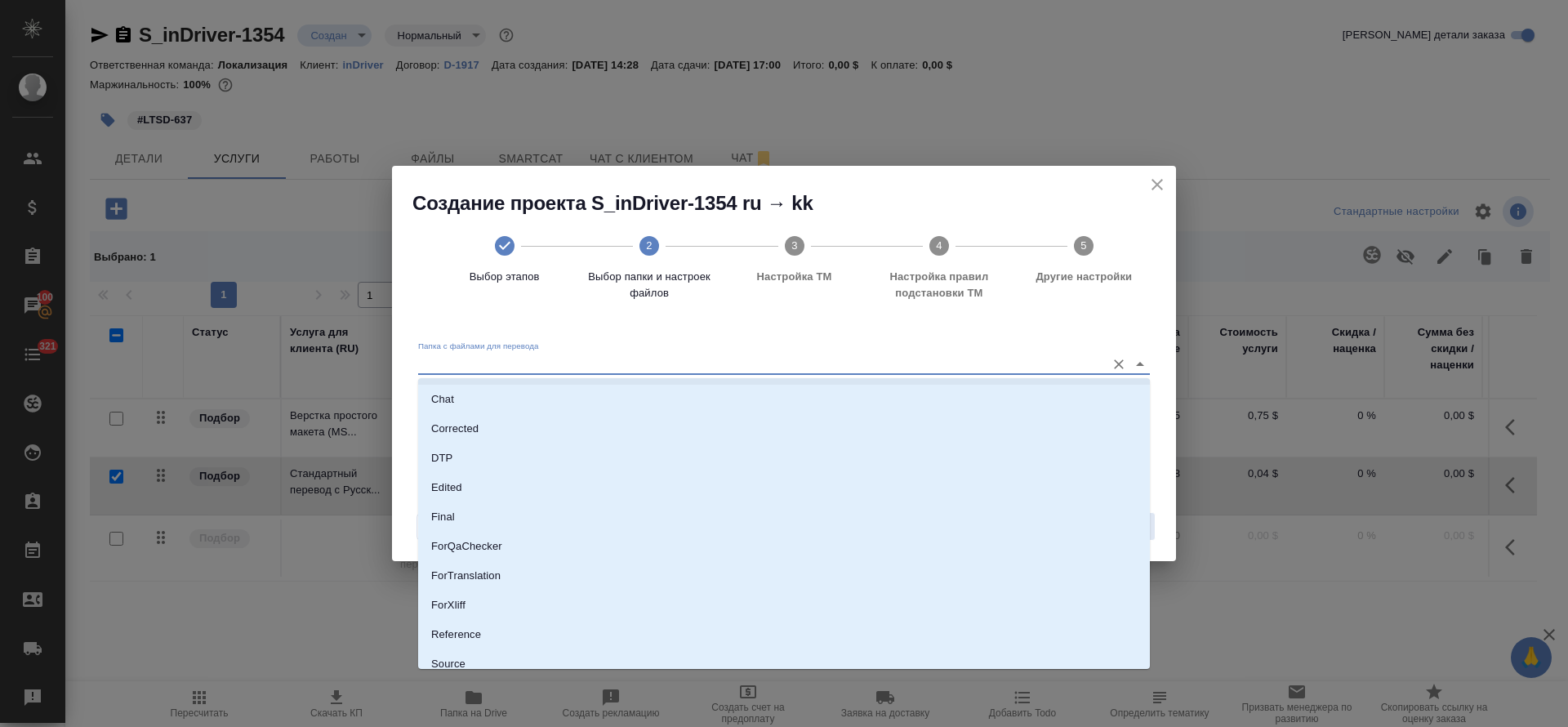
scroll to position [126, 0]
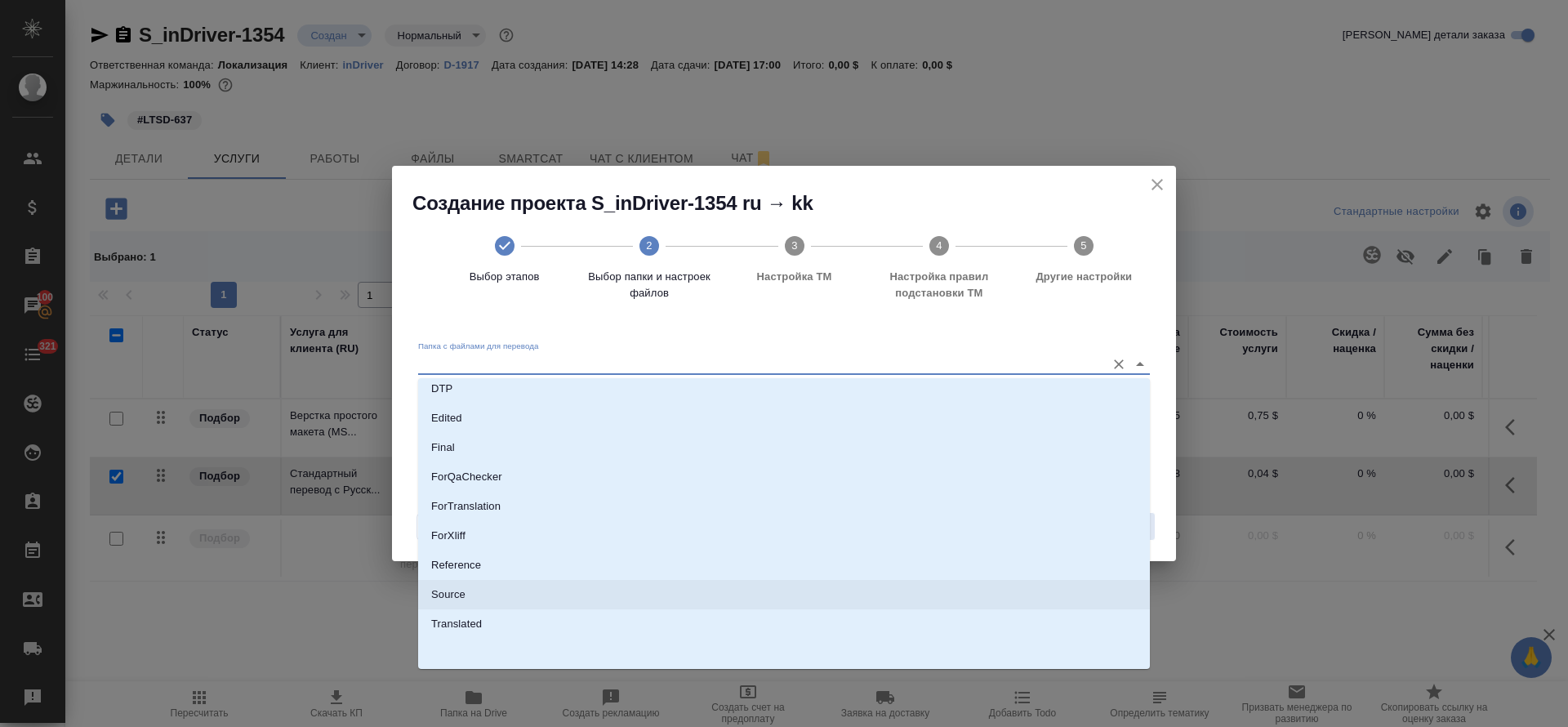
click at [687, 580] on li "Source" at bounding box center [783, 595] width 731 height 30
type input "Source"
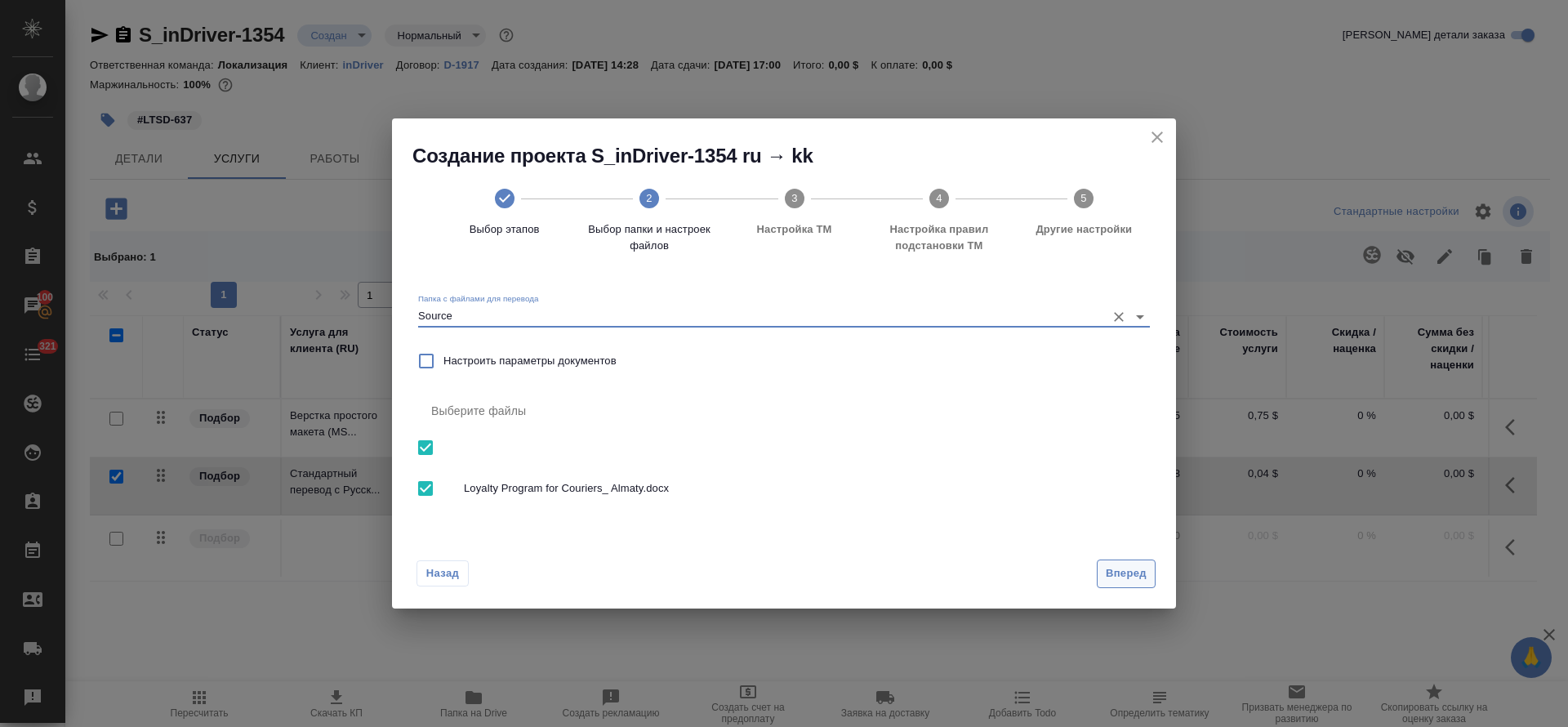
click at [1118, 564] on span "Вперед" at bounding box center [1126, 573] width 41 height 18
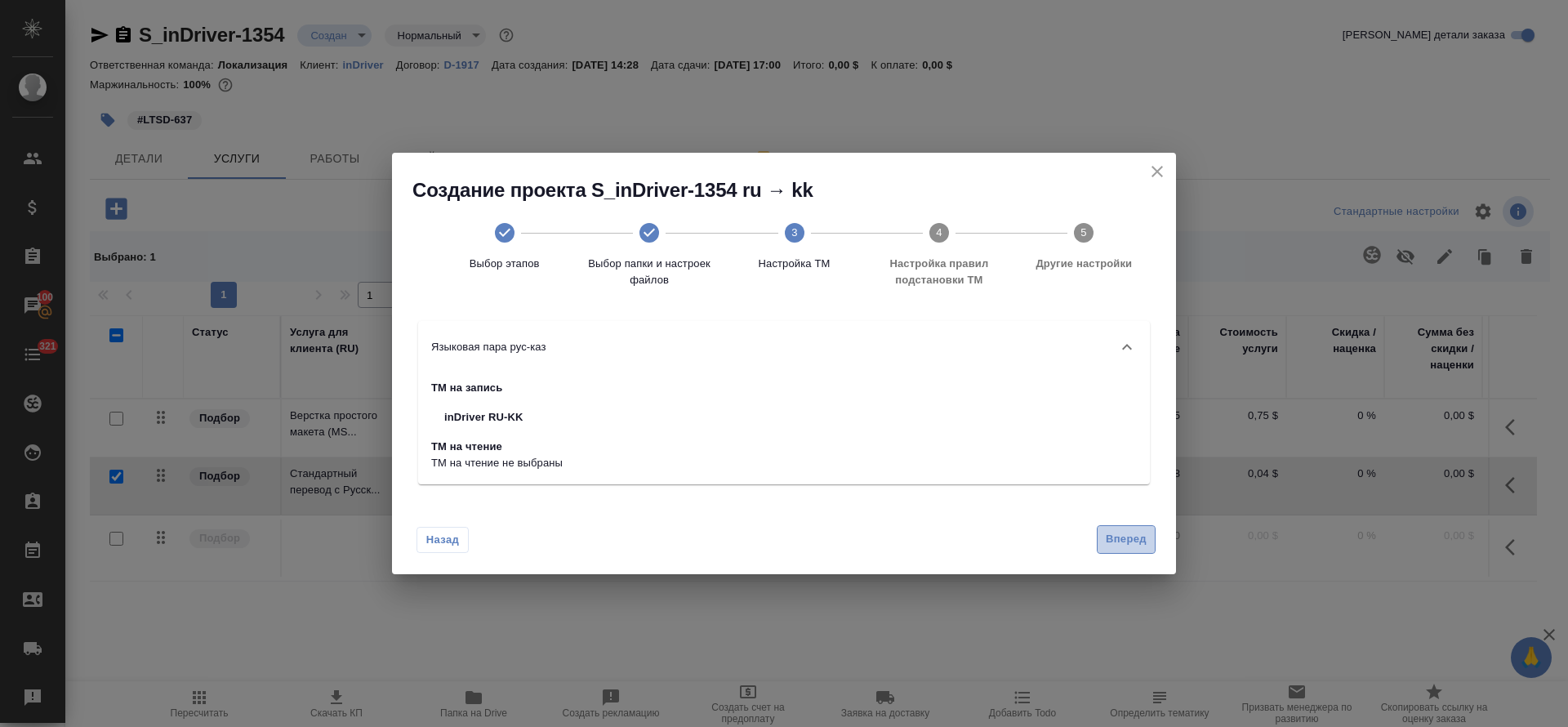
click at [1102, 537] on button "Вперед" at bounding box center [1126, 539] width 59 height 29
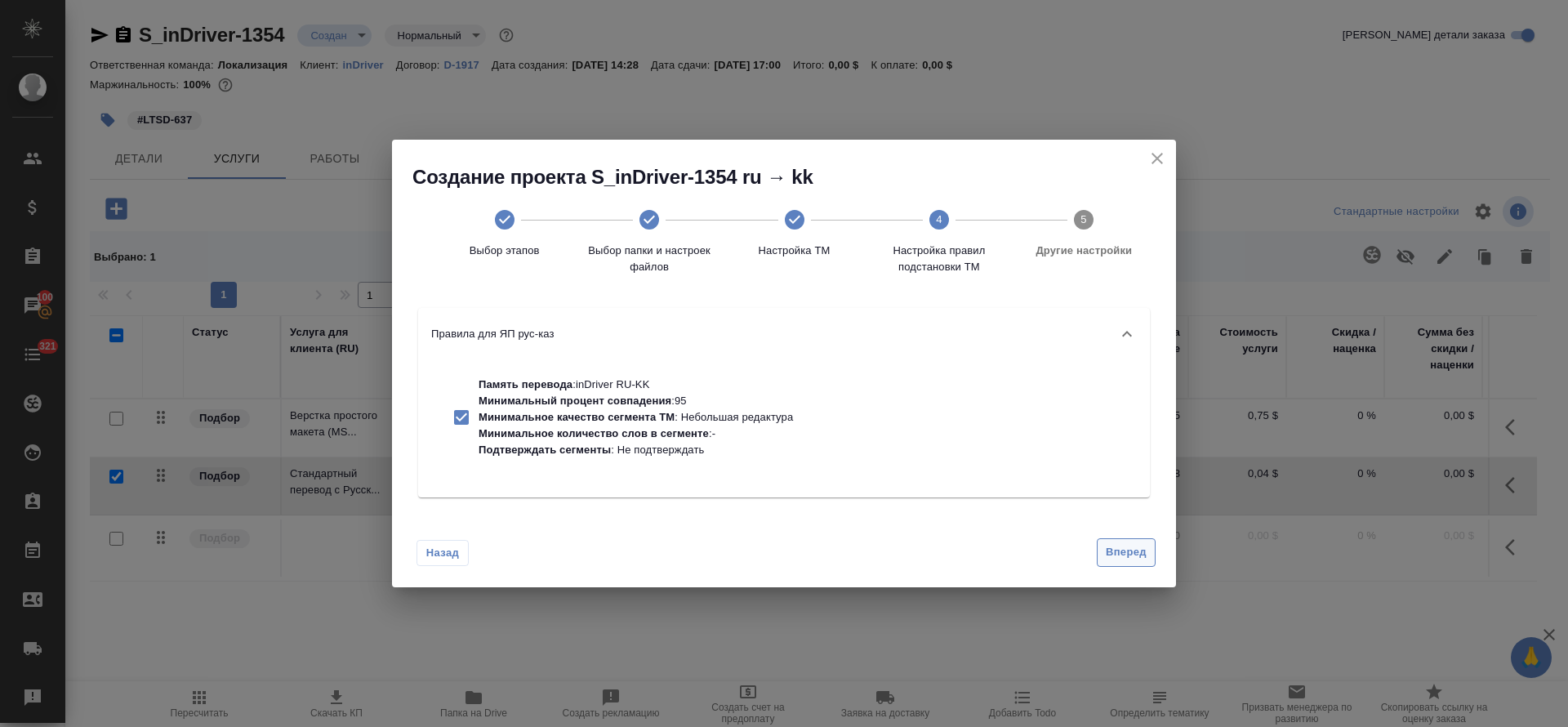
click at [1100, 550] on button "Вперед" at bounding box center [1126, 552] width 59 height 29
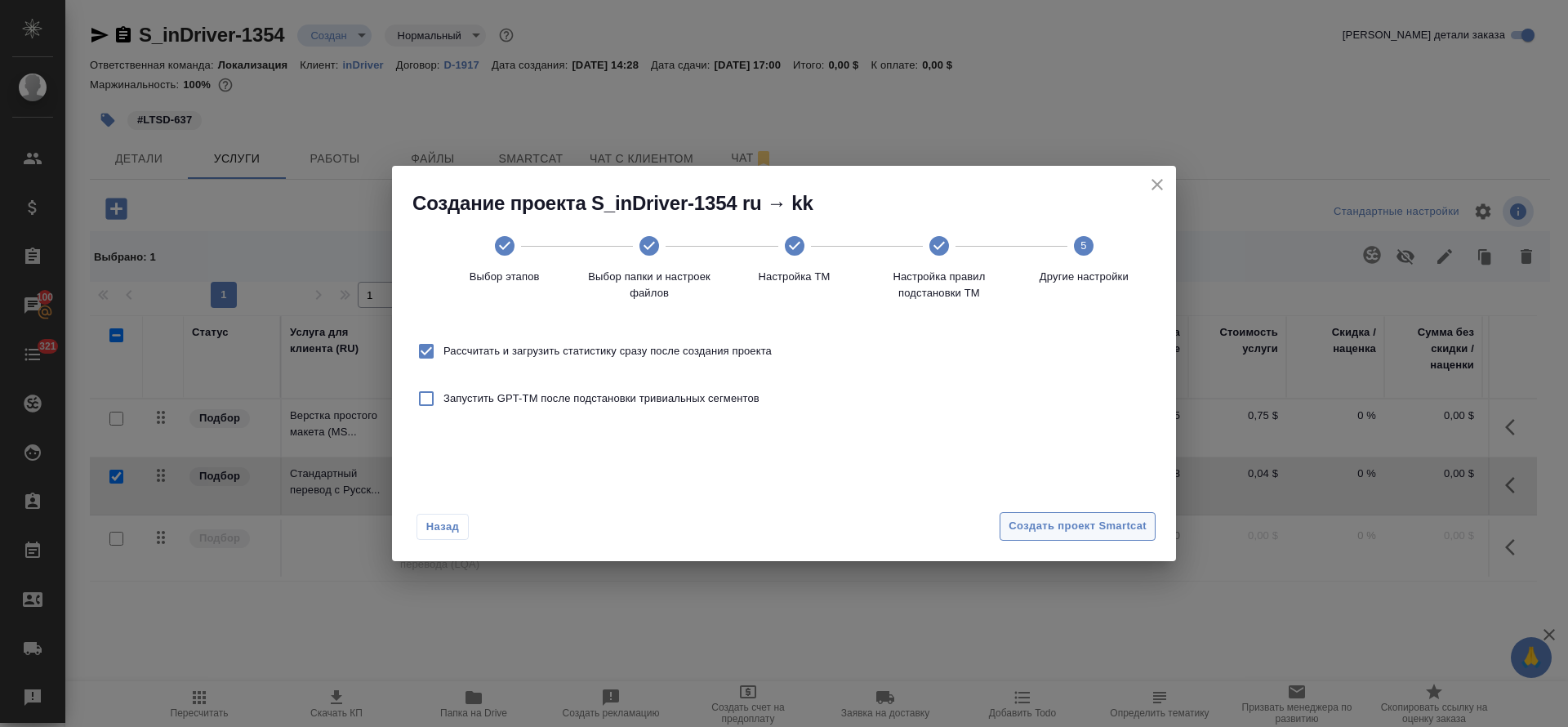
click at [1097, 536] on button "Создать проект Smartcat" at bounding box center [1077, 526] width 156 height 29
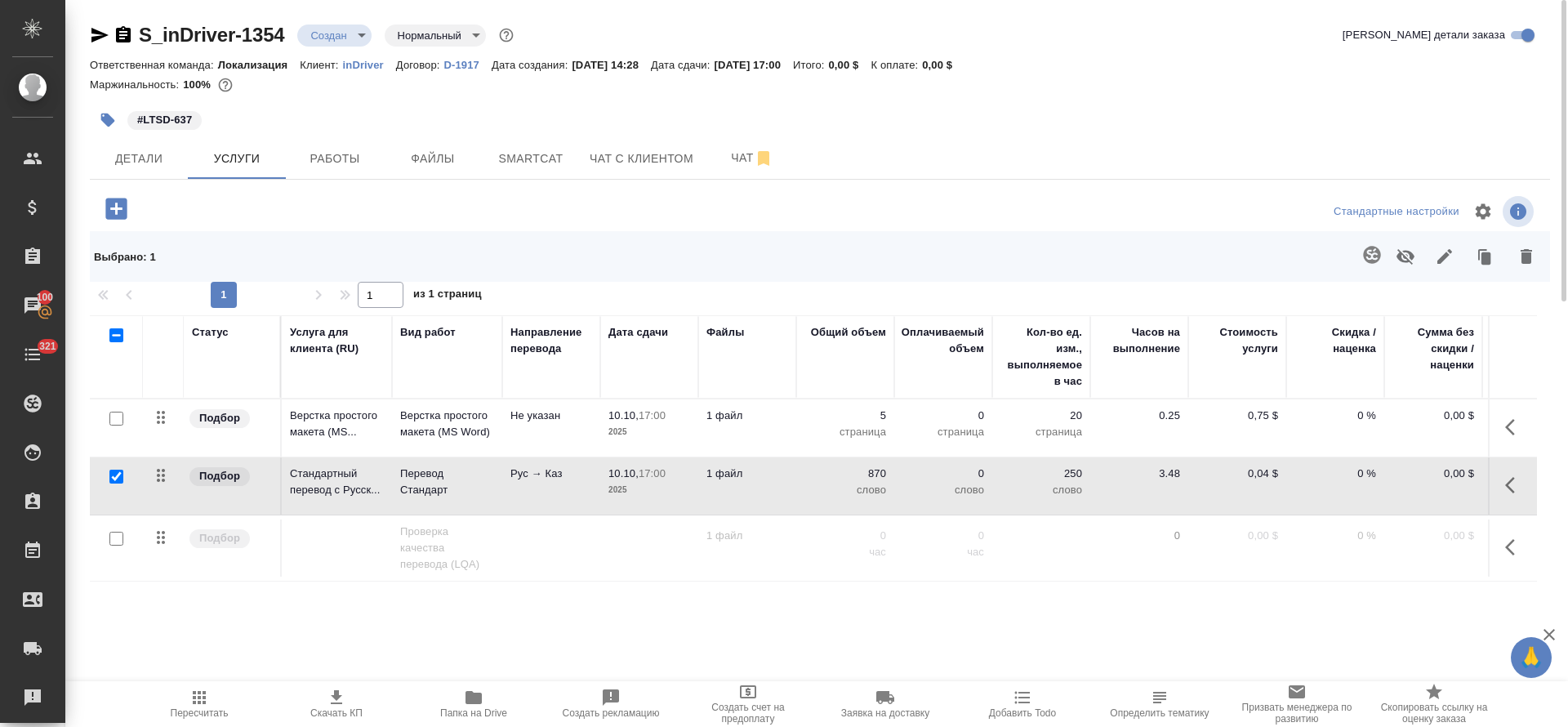
click at [353, 39] on body "🙏 .cls-1 fill:#fff; AWATERA Tretyakova Olga Клиенты Спецификации Заказы 100 Чат…" at bounding box center [784, 364] width 1568 height 727
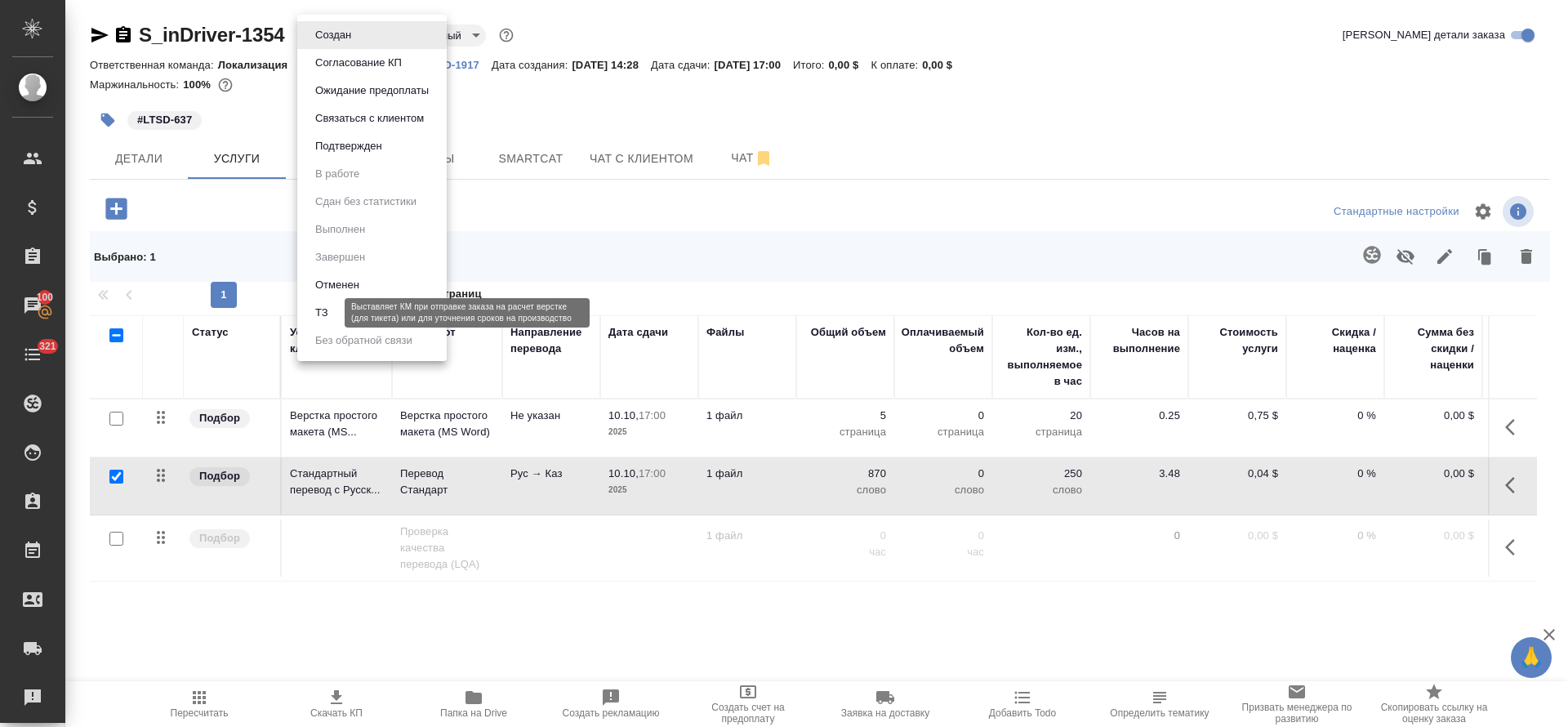
click at [328, 315] on button "ТЗ" at bounding box center [322, 313] width 23 height 18
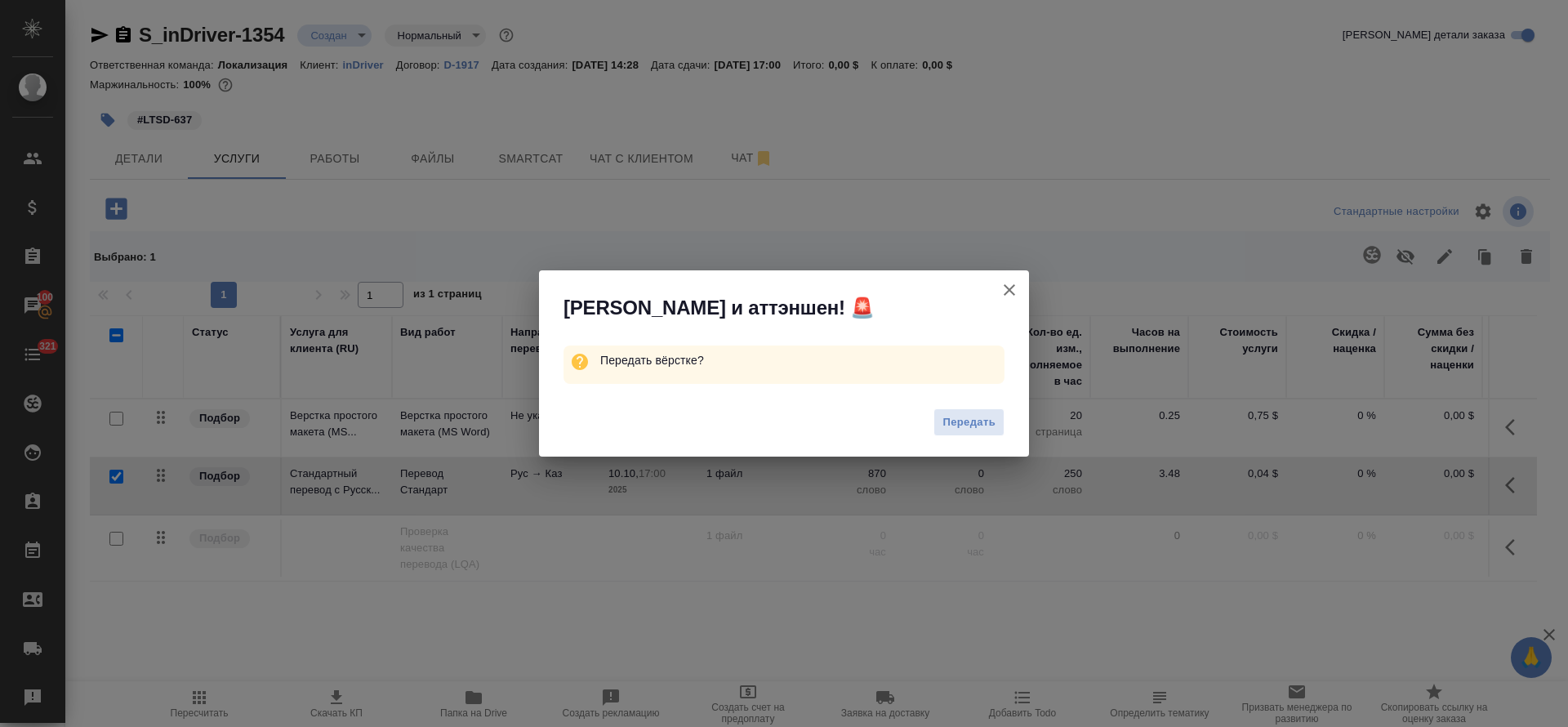
click at [956, 437] on div "Передать" at bounding box center [784, 425] width 490 height 66
click at [952, 425] on span "Передать" at bounding box center [968, 423] width 53 height 18
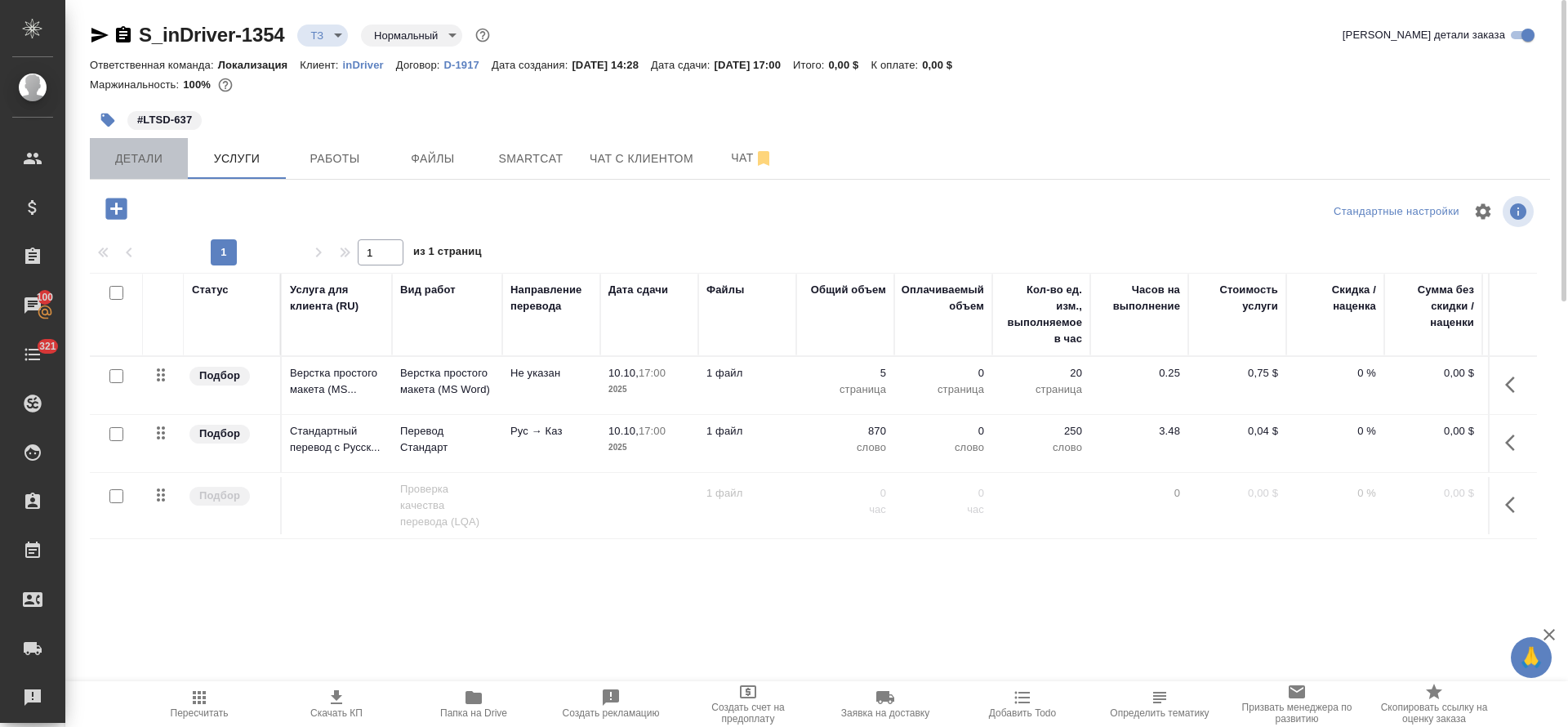
click at [161, 171] on button "Детали" at bounding box center [139, 158] width 98 height 41
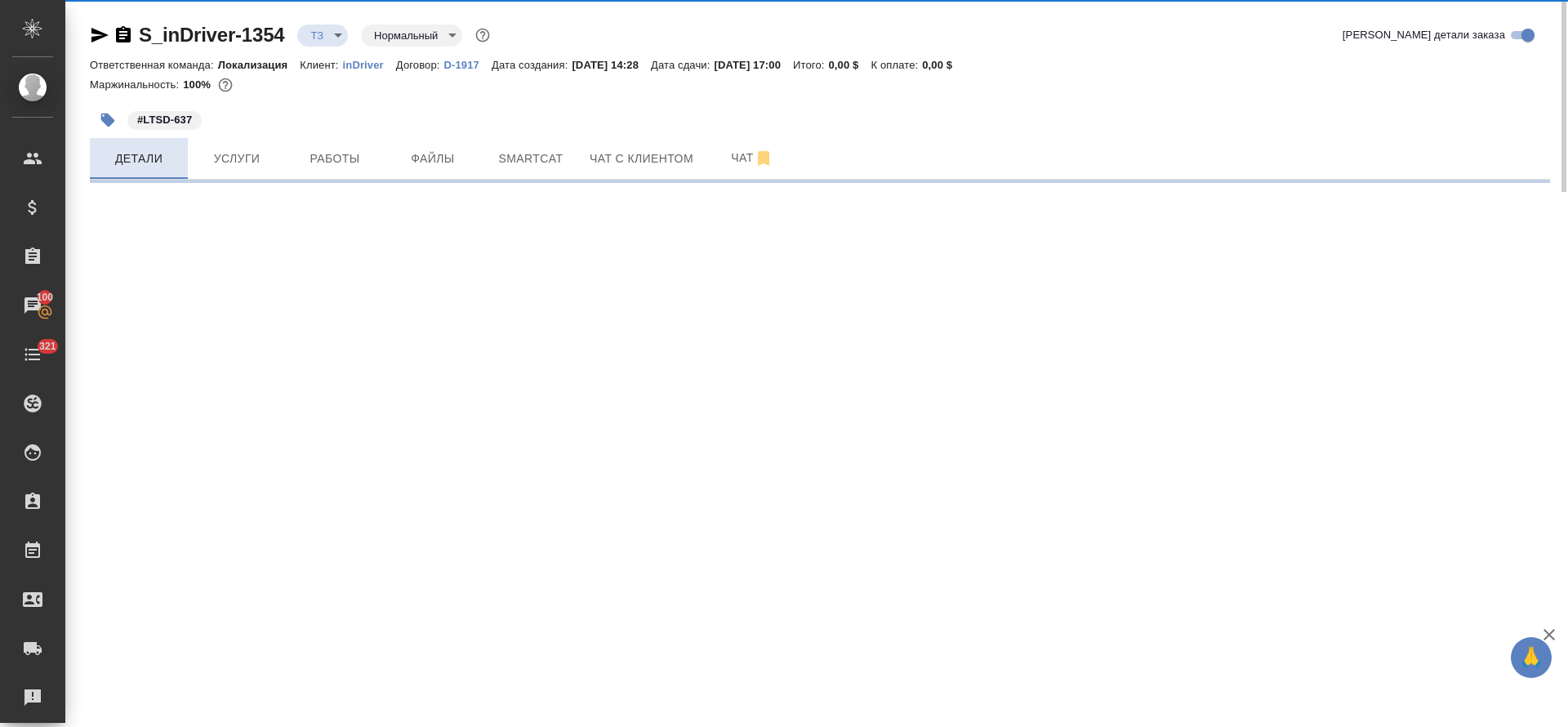
select select "RU"
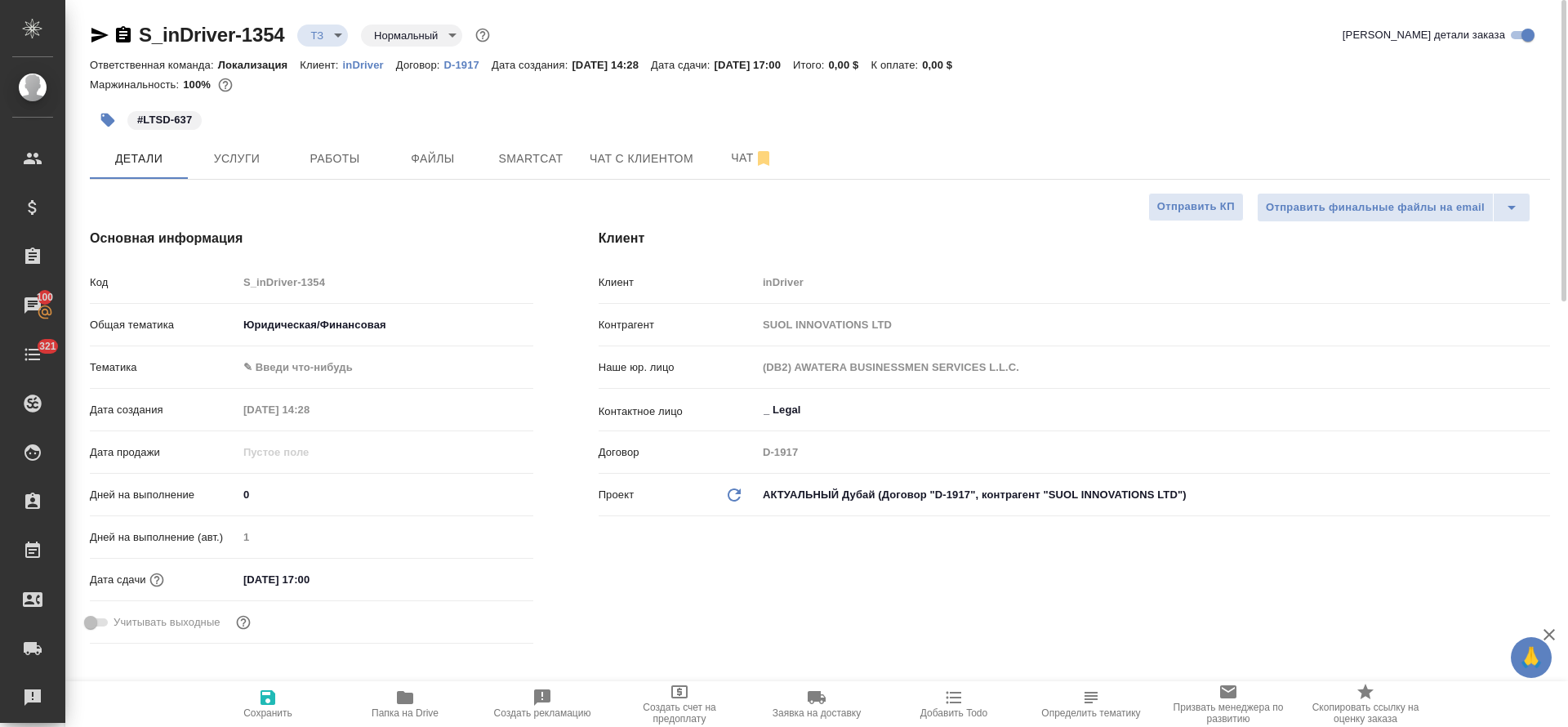
type textarea "x"
click at [256, 178] on button "Услуги" at bounding box center [237, 158] width 98 height 41
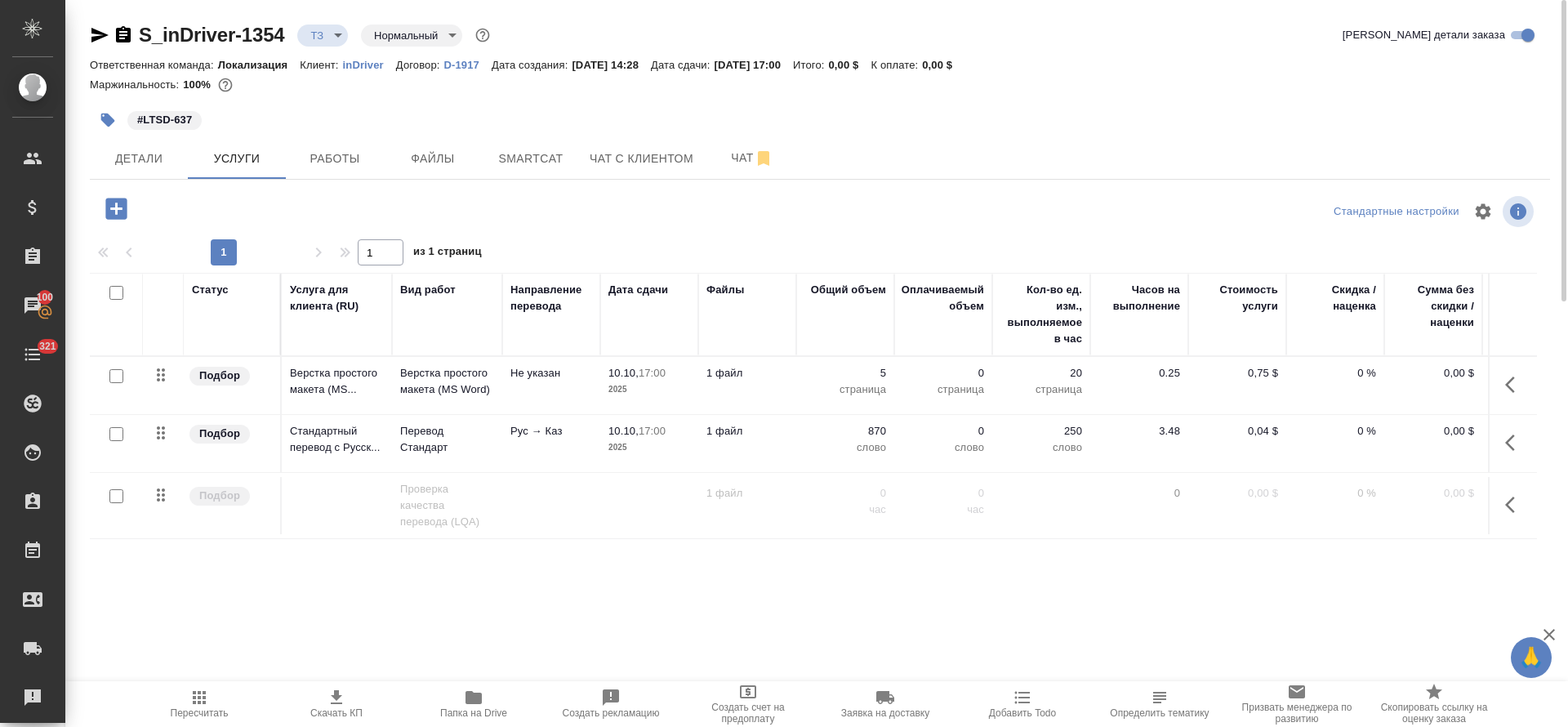
click at [116, 289] on input "checkbox" at bounding box center [116, 292] width 14 height 14
checkbox input "true"
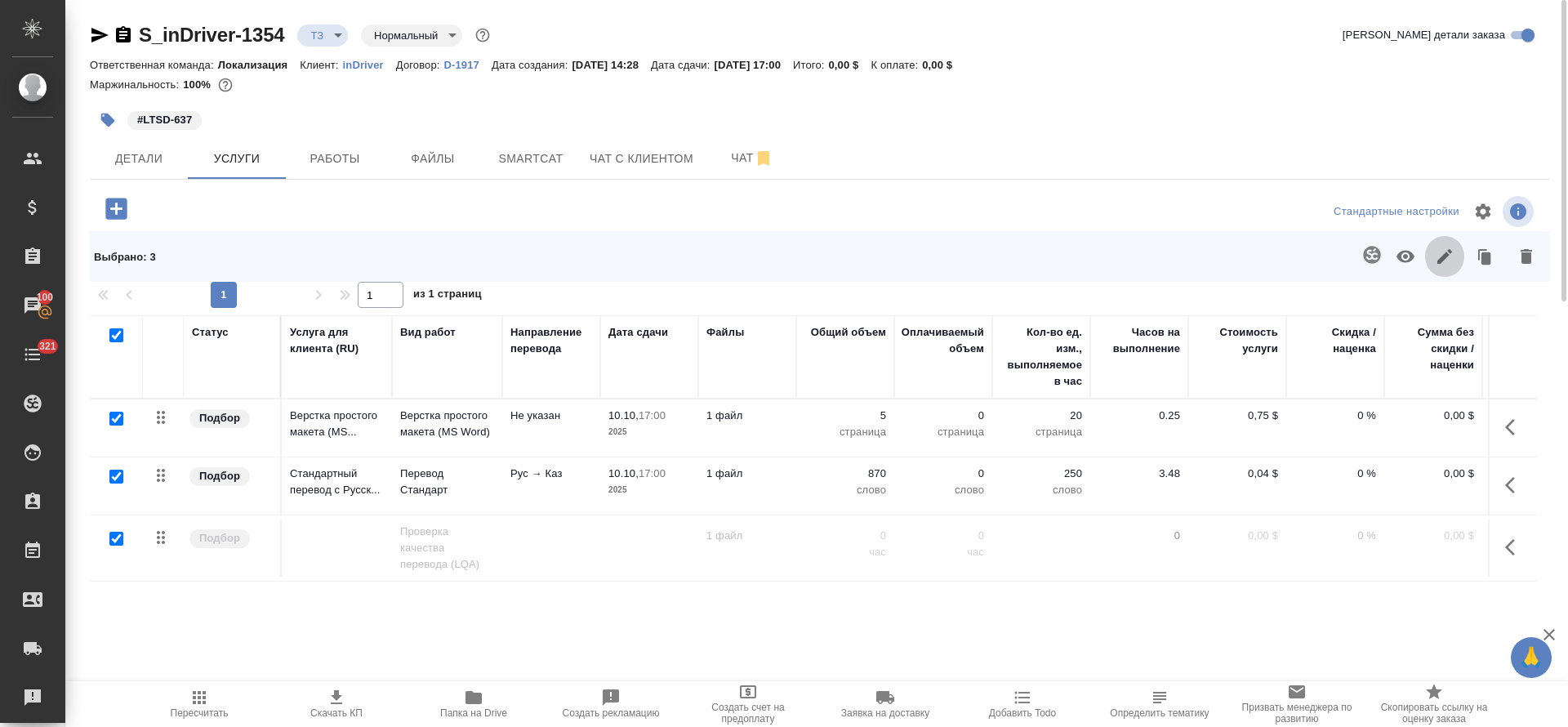
click at [1428, 267] on button "button" at bounding box center [1444, 256] width 39 height 43
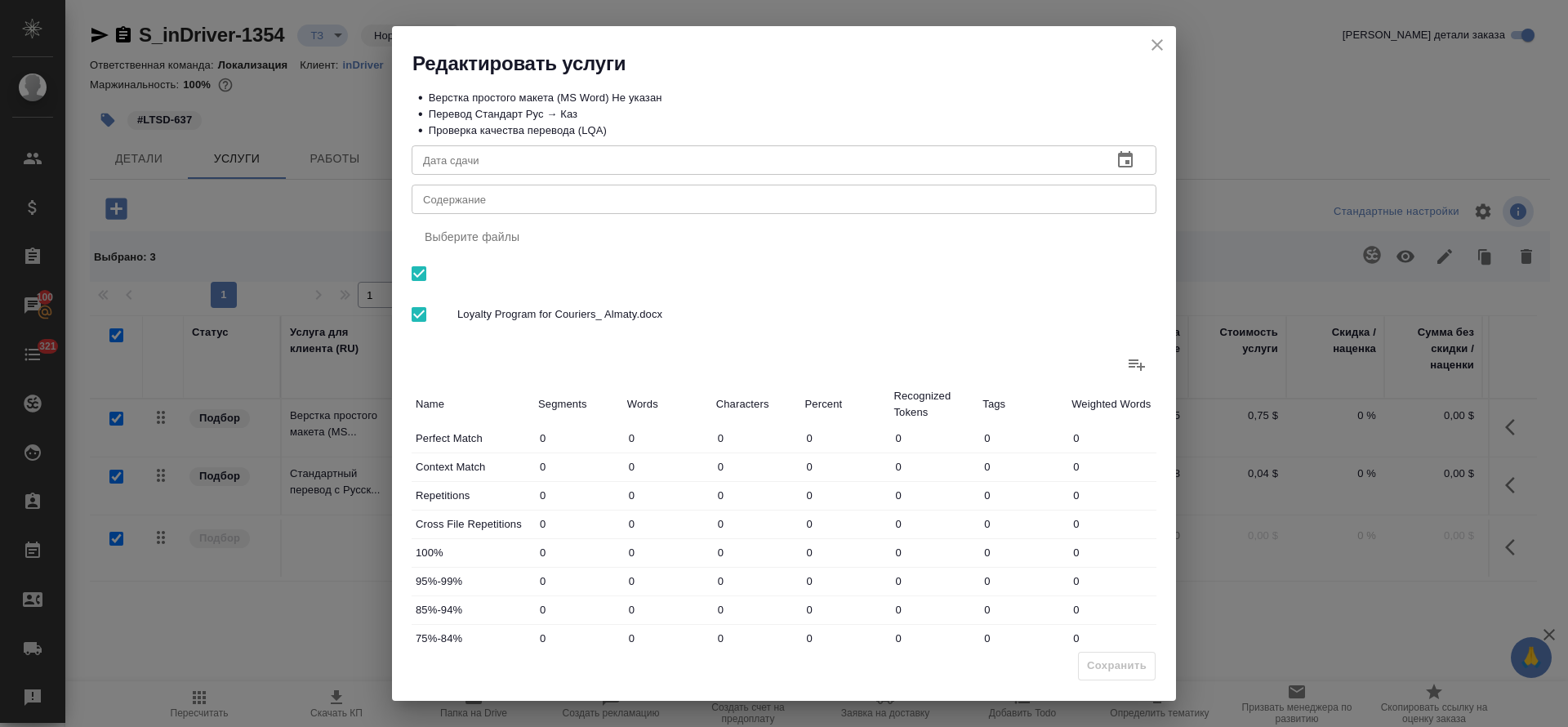
click at [508, 188] on div "x Содержание" at bounding box center [783, 200] width 744 height 30
paste textarea "https://indriver.atlassian.net/browse/LTSD-637?actionerId=557058%3Af58131cb-b67…"
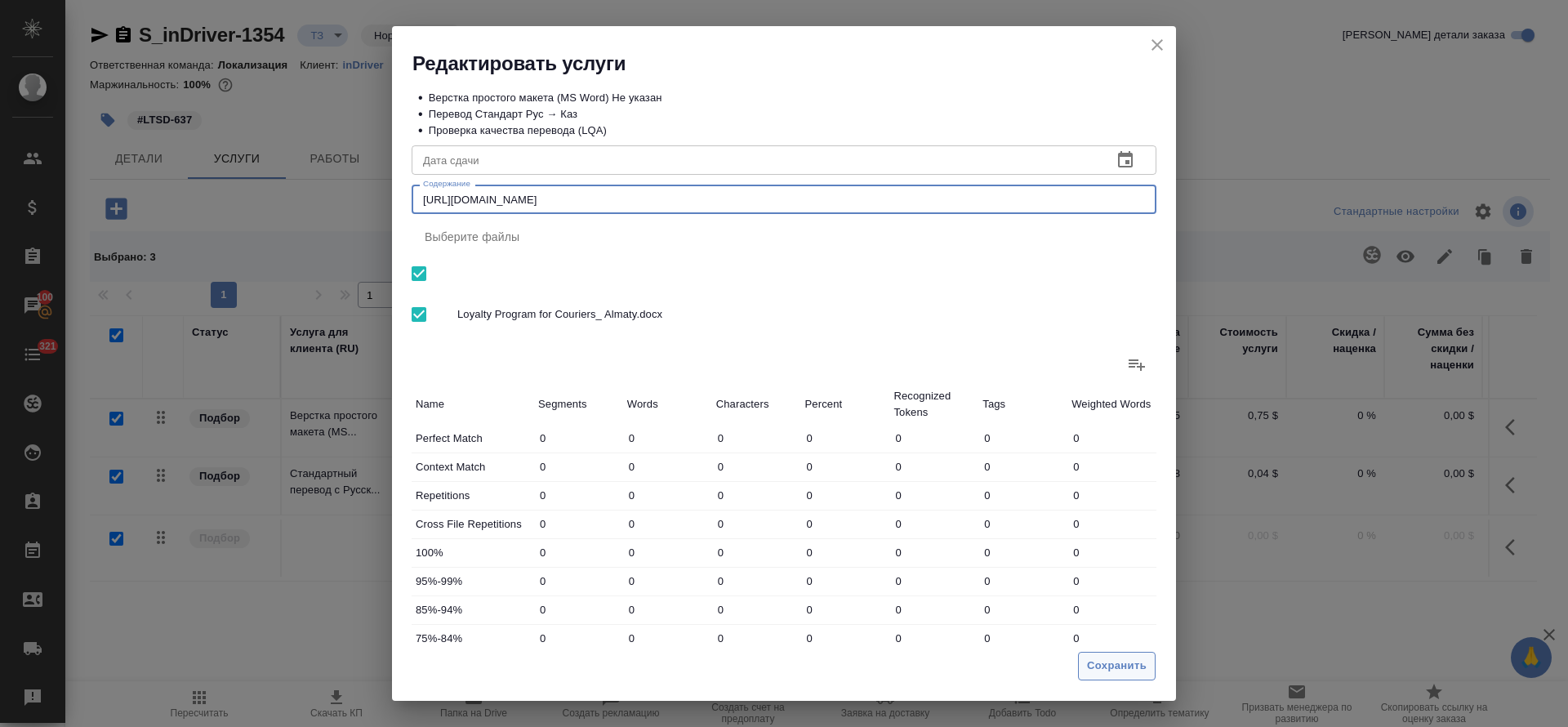
type textarea "https://indriver.atlassian.net/browse/LTSD-637?actionerId=557058%3Af58131cb-b67…"
click at [1101, 663] on span "Сохранить" at bounding box center [1117, 666] width 59 height 18
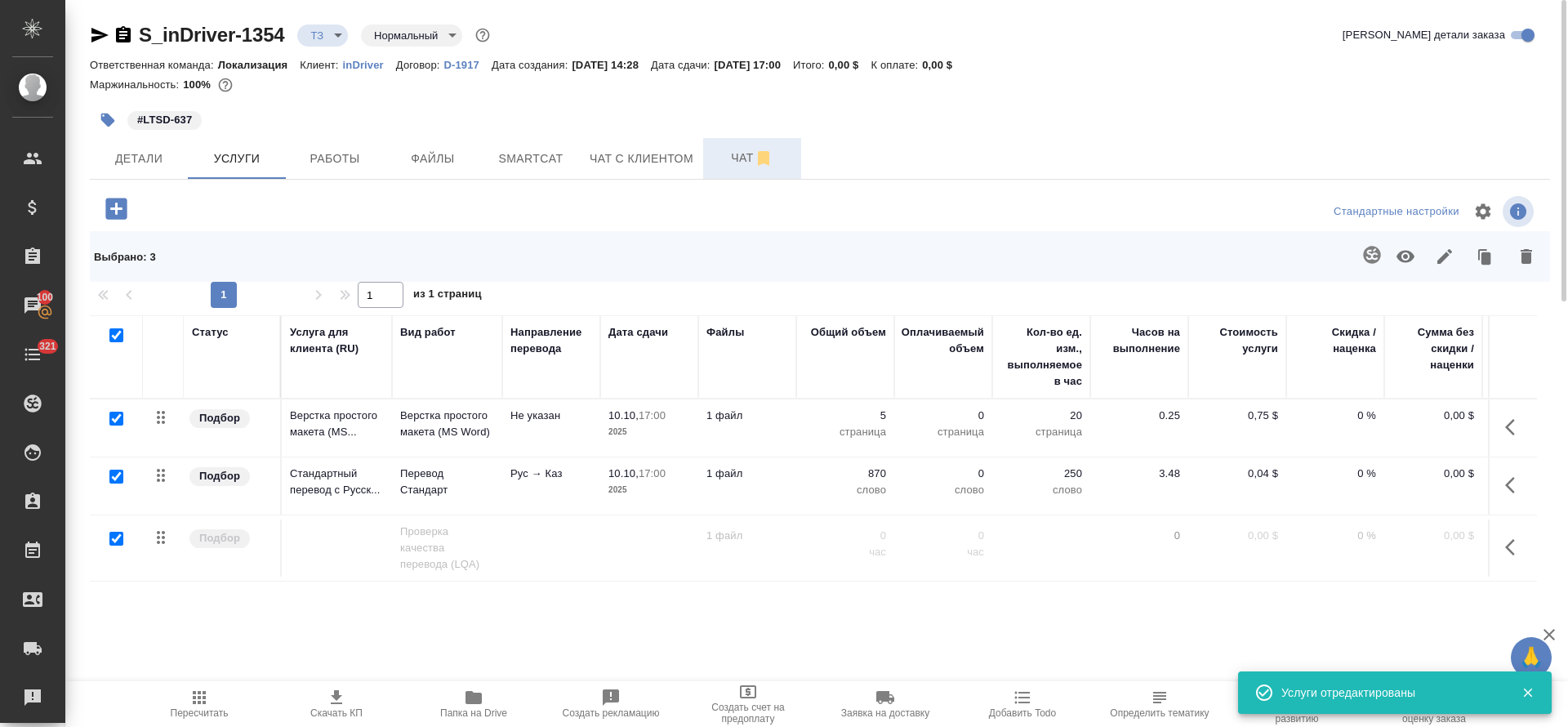
click at [730, 161] on span "Чат" at bounding box center [752, 158] width 79 height 20
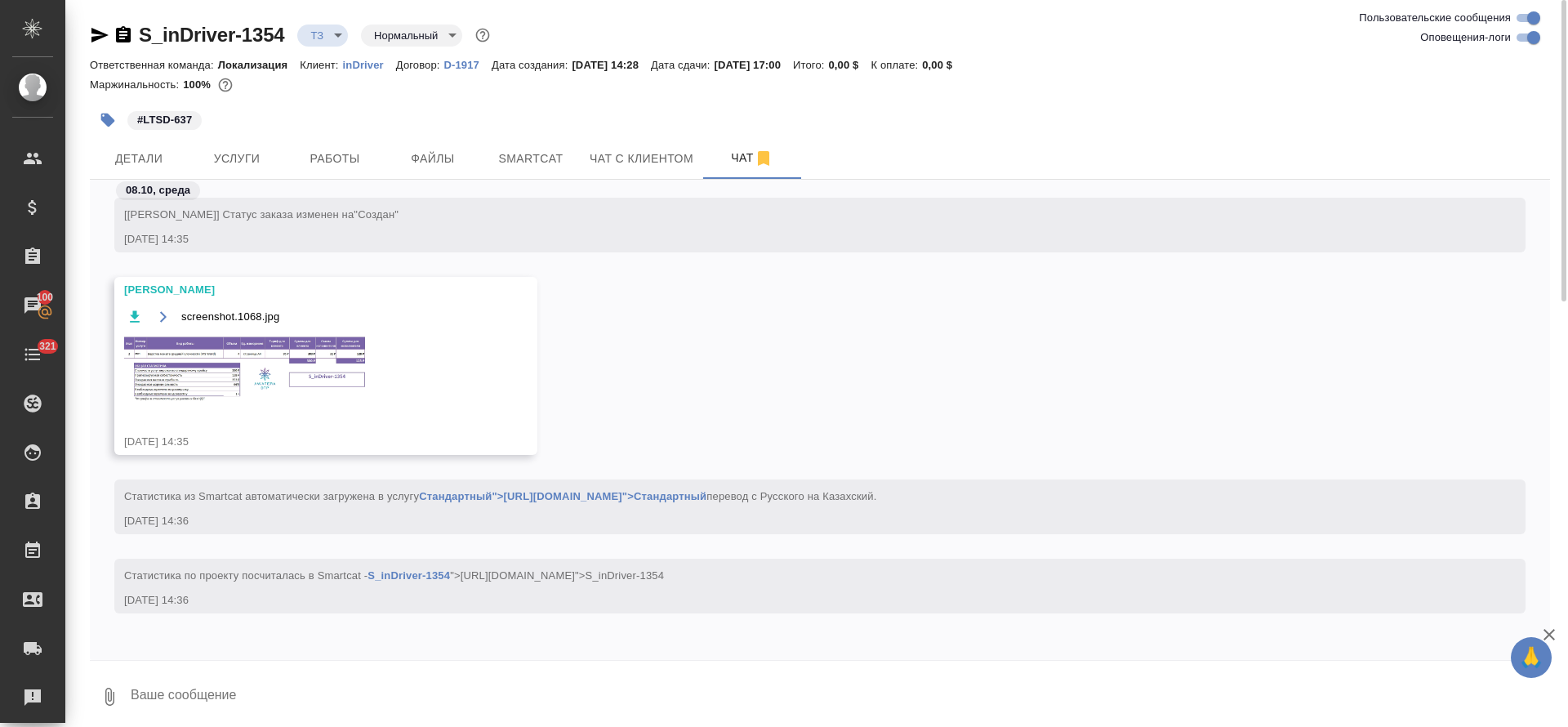
scroll to position [253, 0]
click at [274, 375] on img at bounding box center [246, 367] width 245 height 70
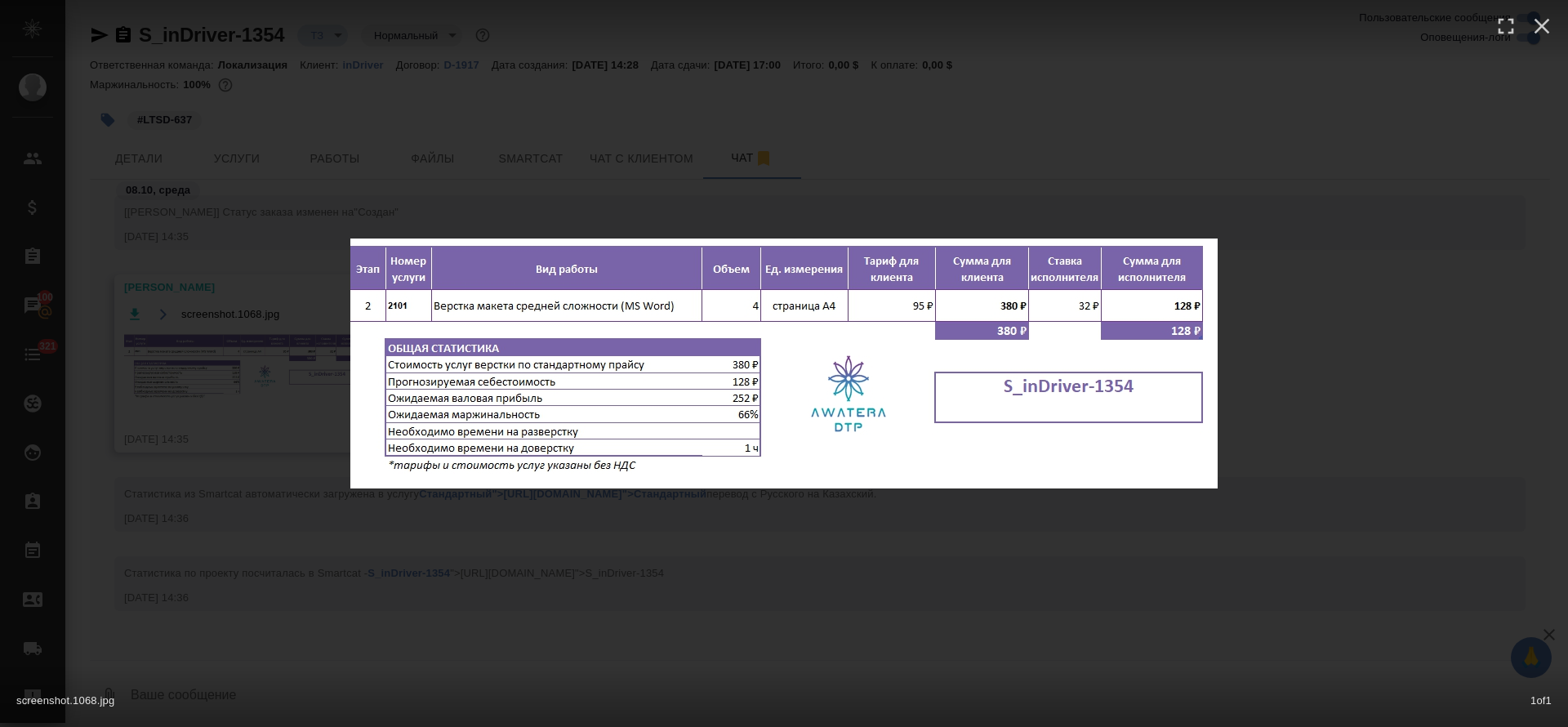
click at [777, 602] on div "screenshot.1068.jpg 1 of 1" at bounding box center [784, 364] width 1568 height 727
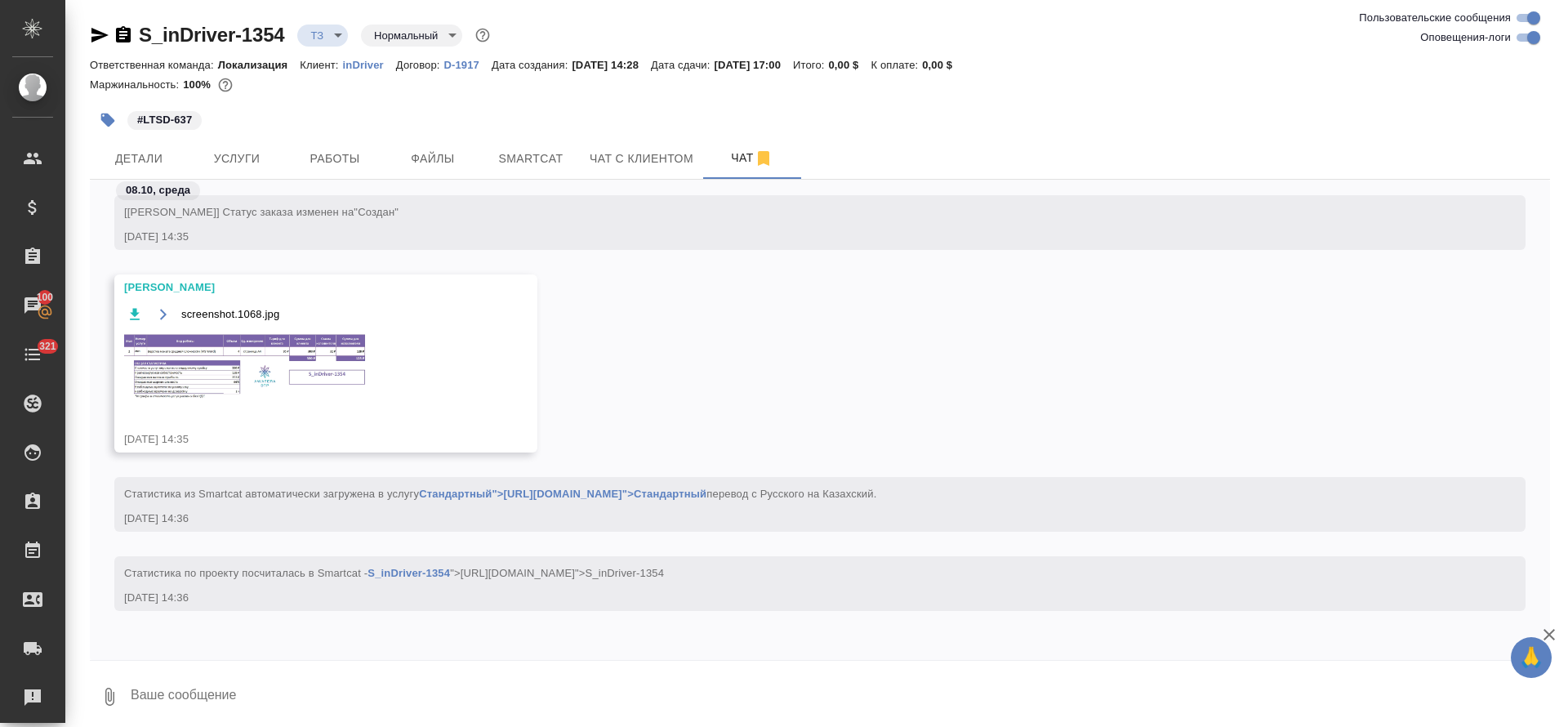
click at [225, 157] on span "Услуги" at bounding box center [237, 159] width 79 height 20
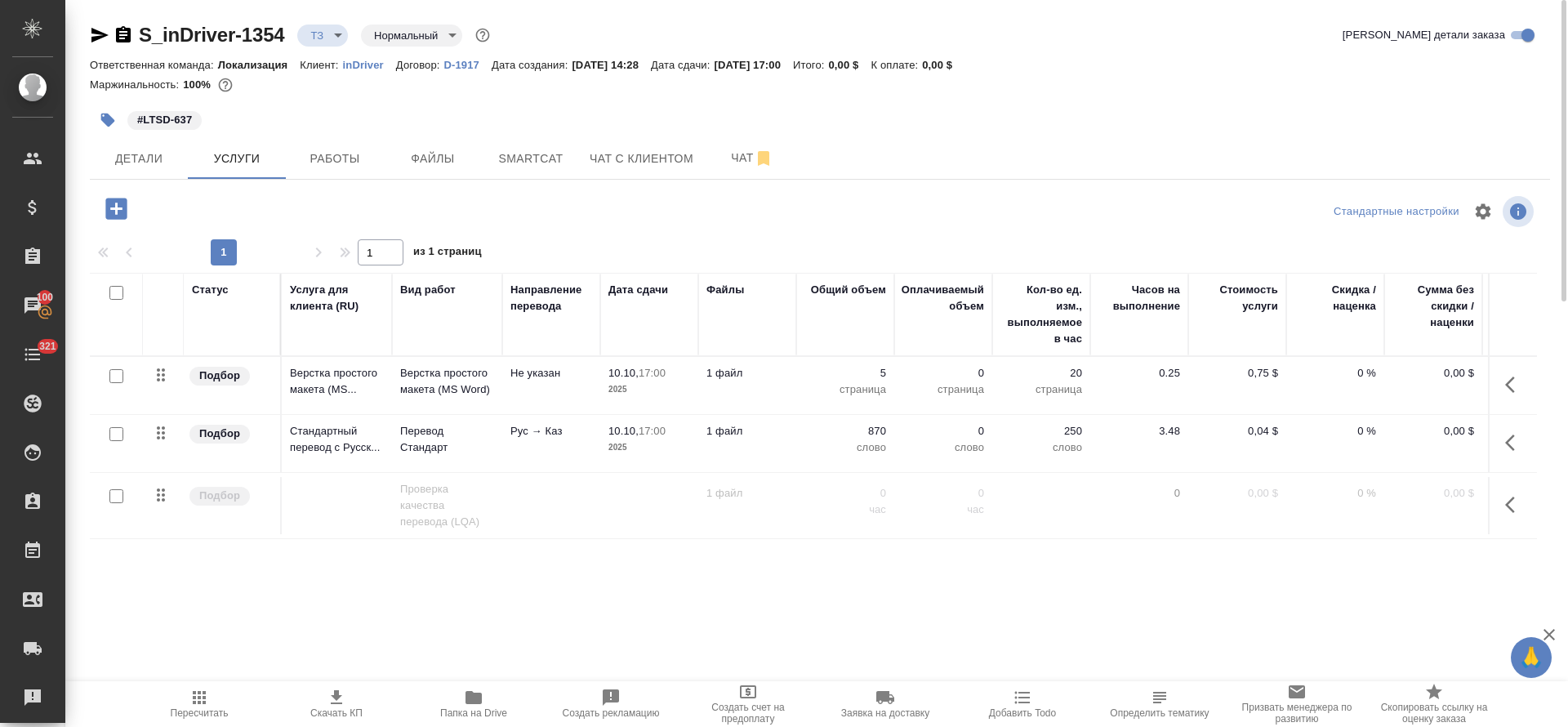
click at [1513, 393] on icon "button" at bounding box center [1514, 384] width 19 height 19
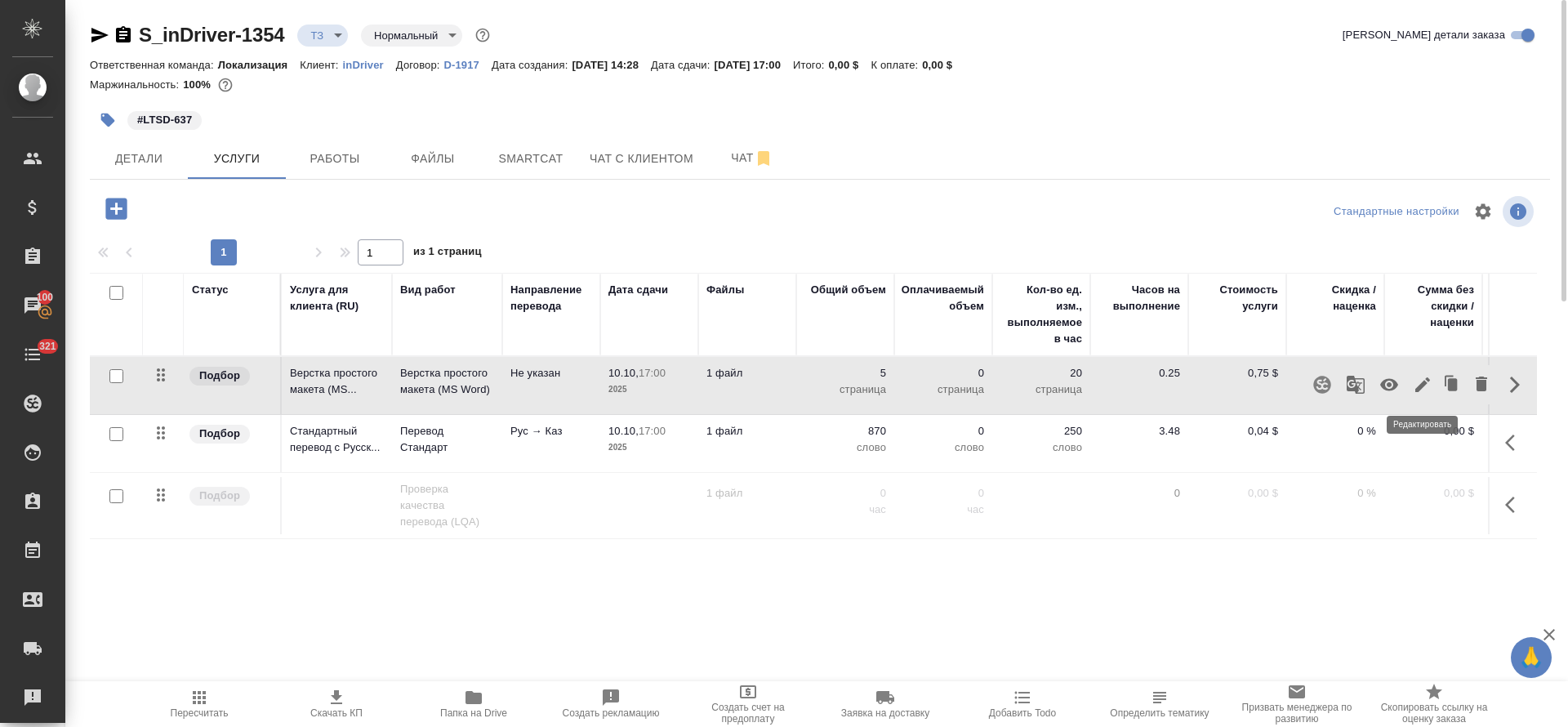
click at [1419, 383] on icon "button" at bounding box center [1422, 384] width 19 height 19
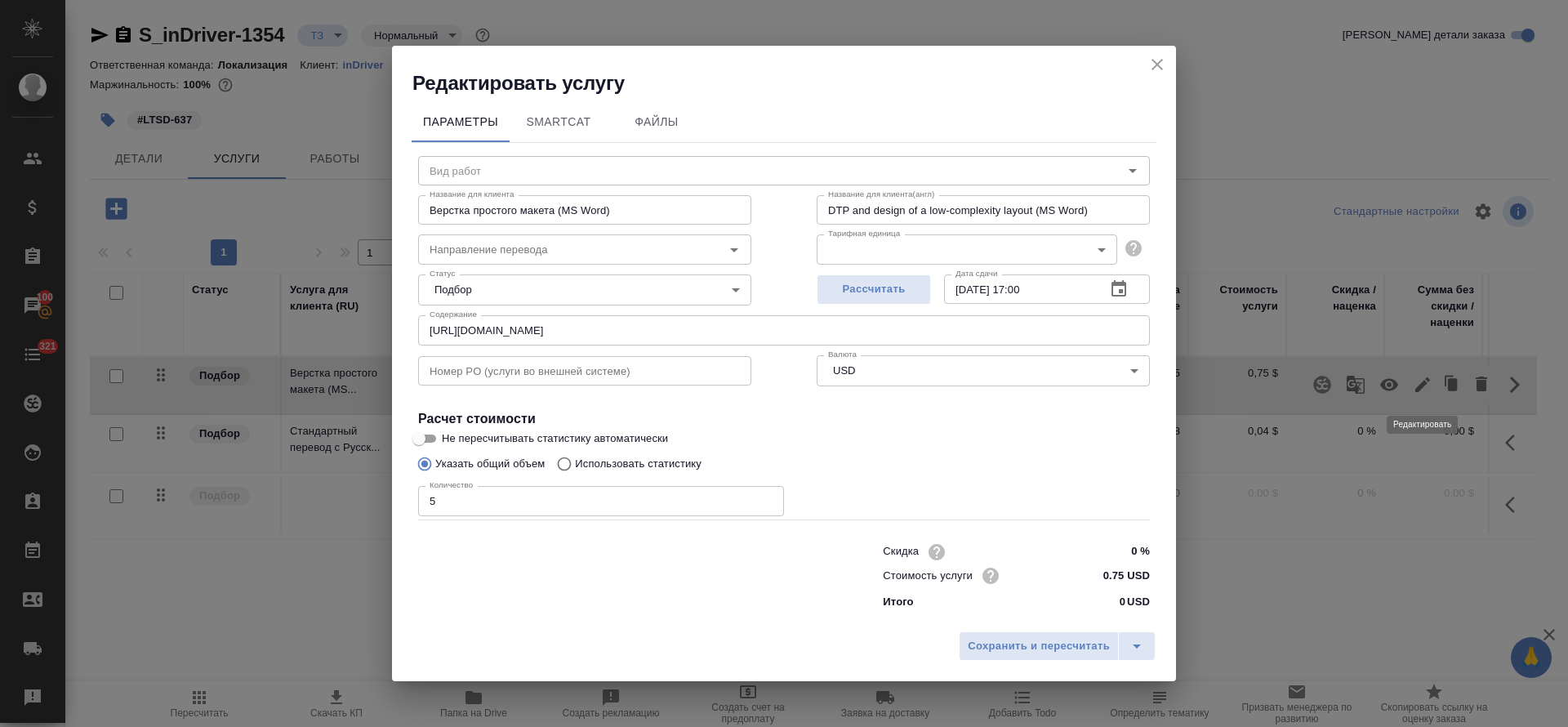
type input "Верстка простого макета (MS Word)"
type input "Не указан"
click at [1156, 76] on h2 "Редактировать услугу" at bounding box center [794, 82] width 764 height 26
click at [1158, 67] on icon "close" at bounding box center [1157, 63] width 19 height 19
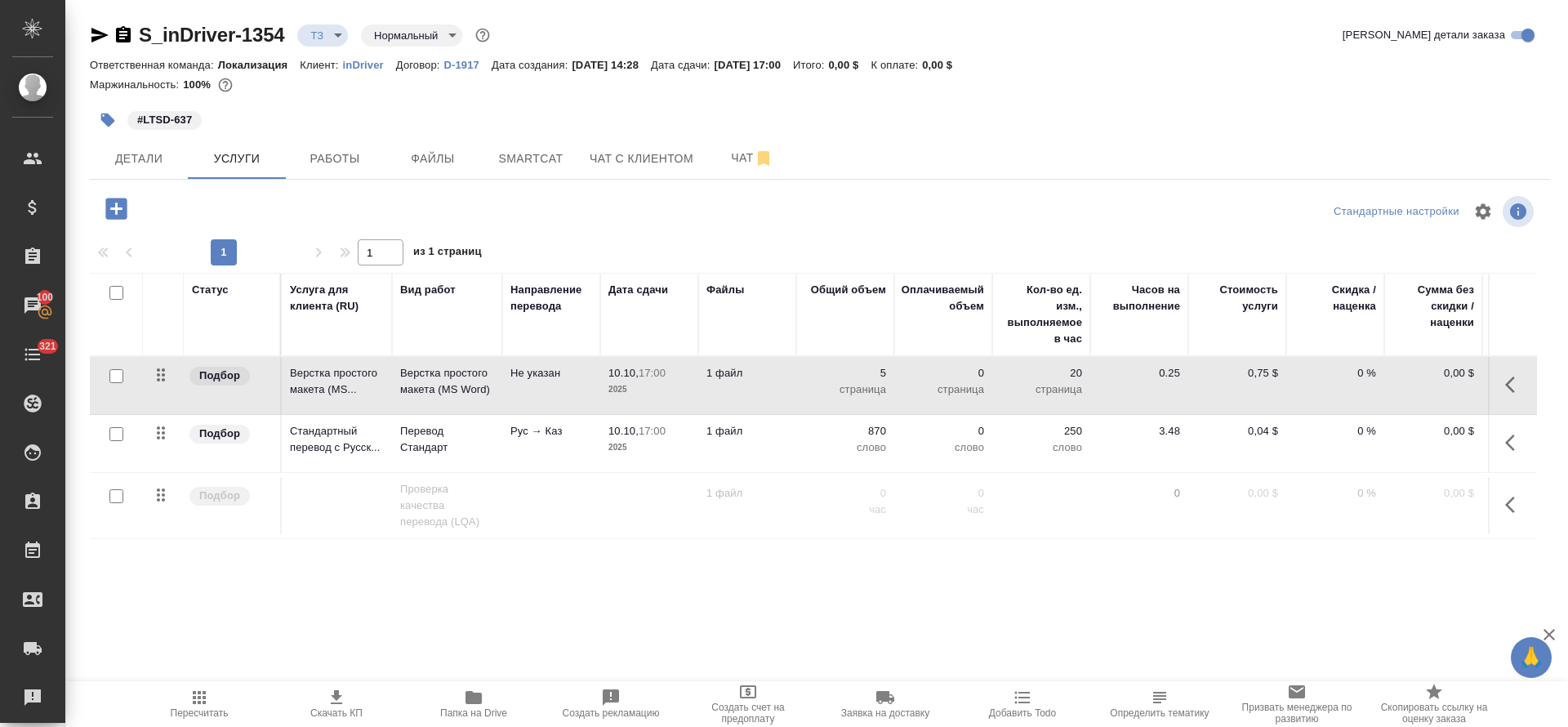
click at [1513, 378] on icon "button" at bounding box center [1510, 385] width 10 height 17
click at [1475, 384] on icon "button" at bounding box center [1481, 384] width 19 height 19
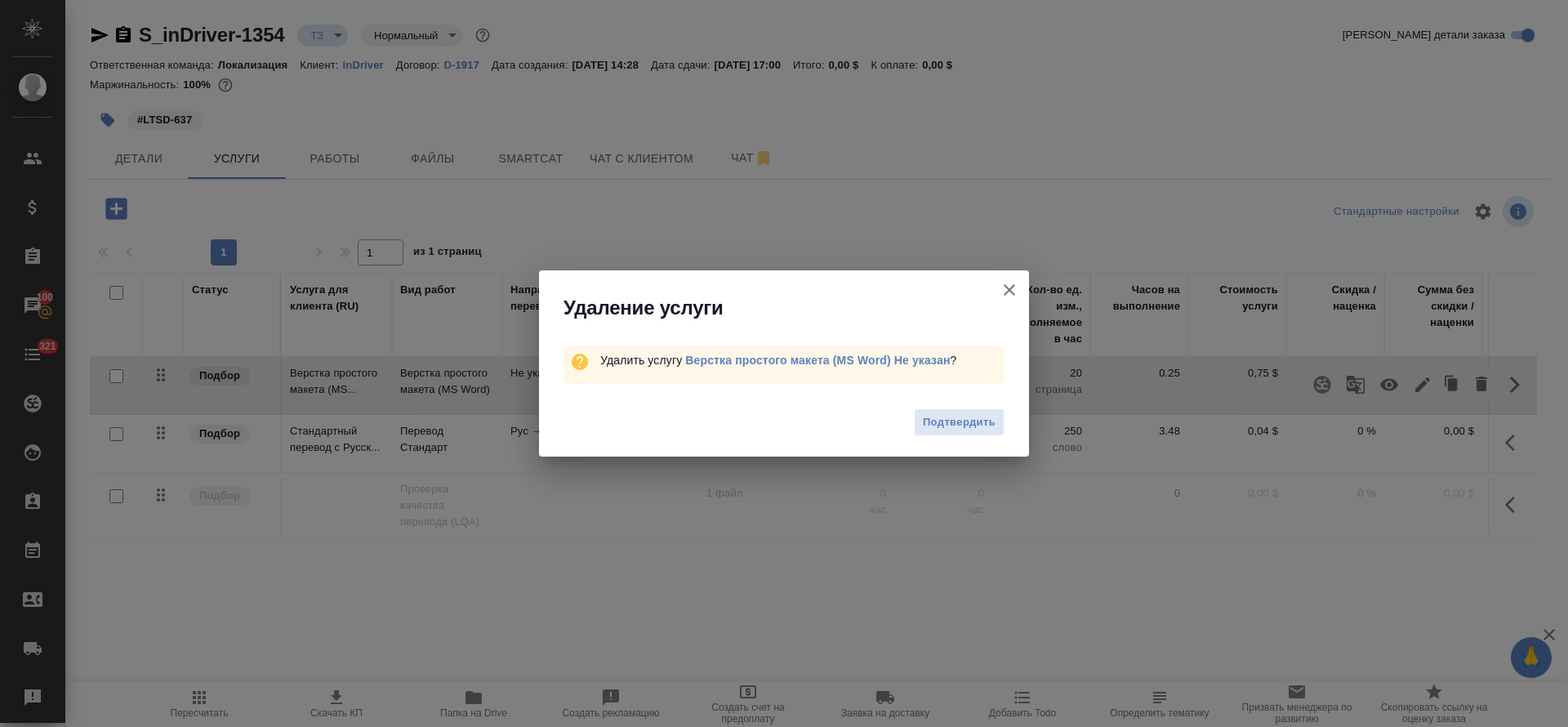
drag, startPoint x: 957, startPoint y: 410, endPoint x: 958, endPoint y: 423, distance: 13.0
click at [957, 413] on button "Подтвердить" at bounding box center [959, 423] width 91 height 29
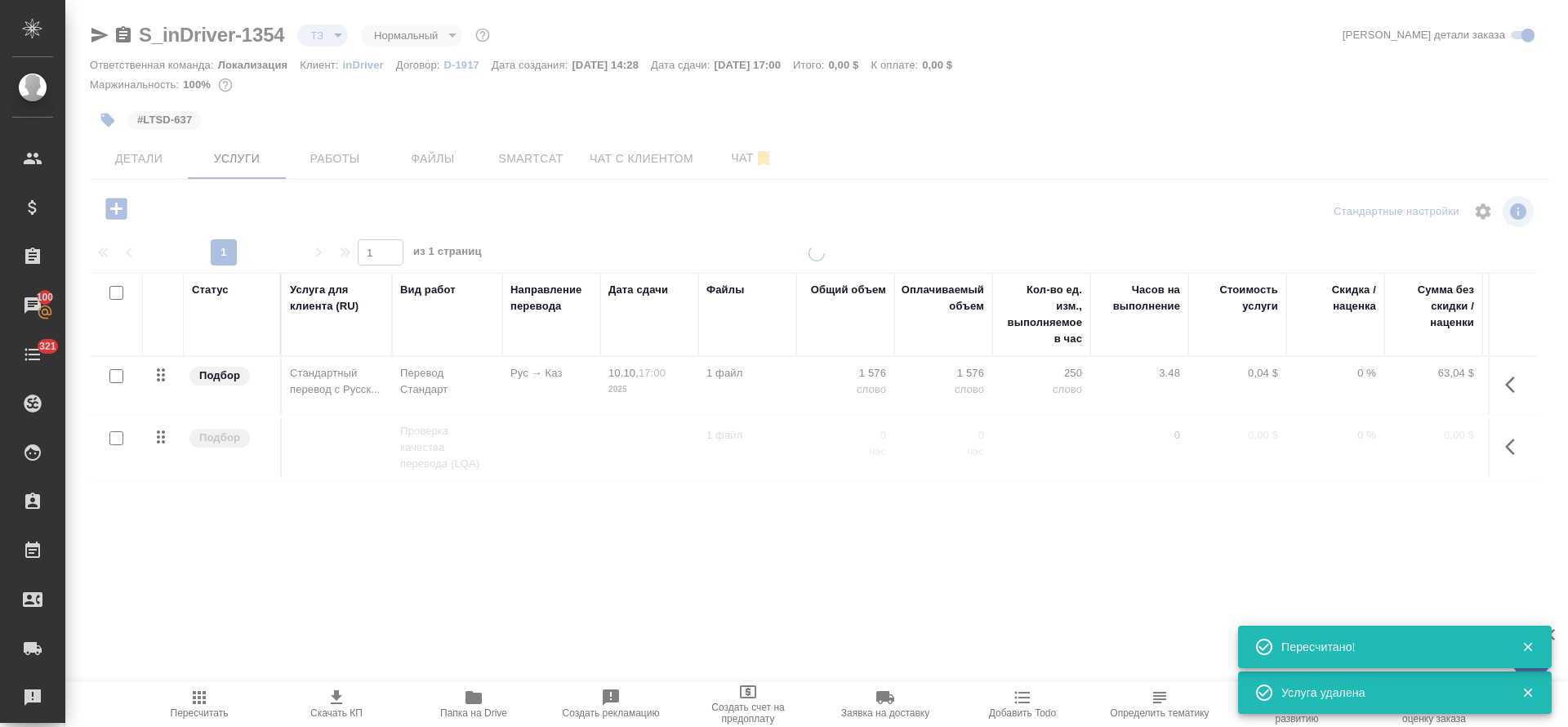
type input "new"
click at [116, 213] on icon "button" at bounding box center [116, 208] width 21 height 21
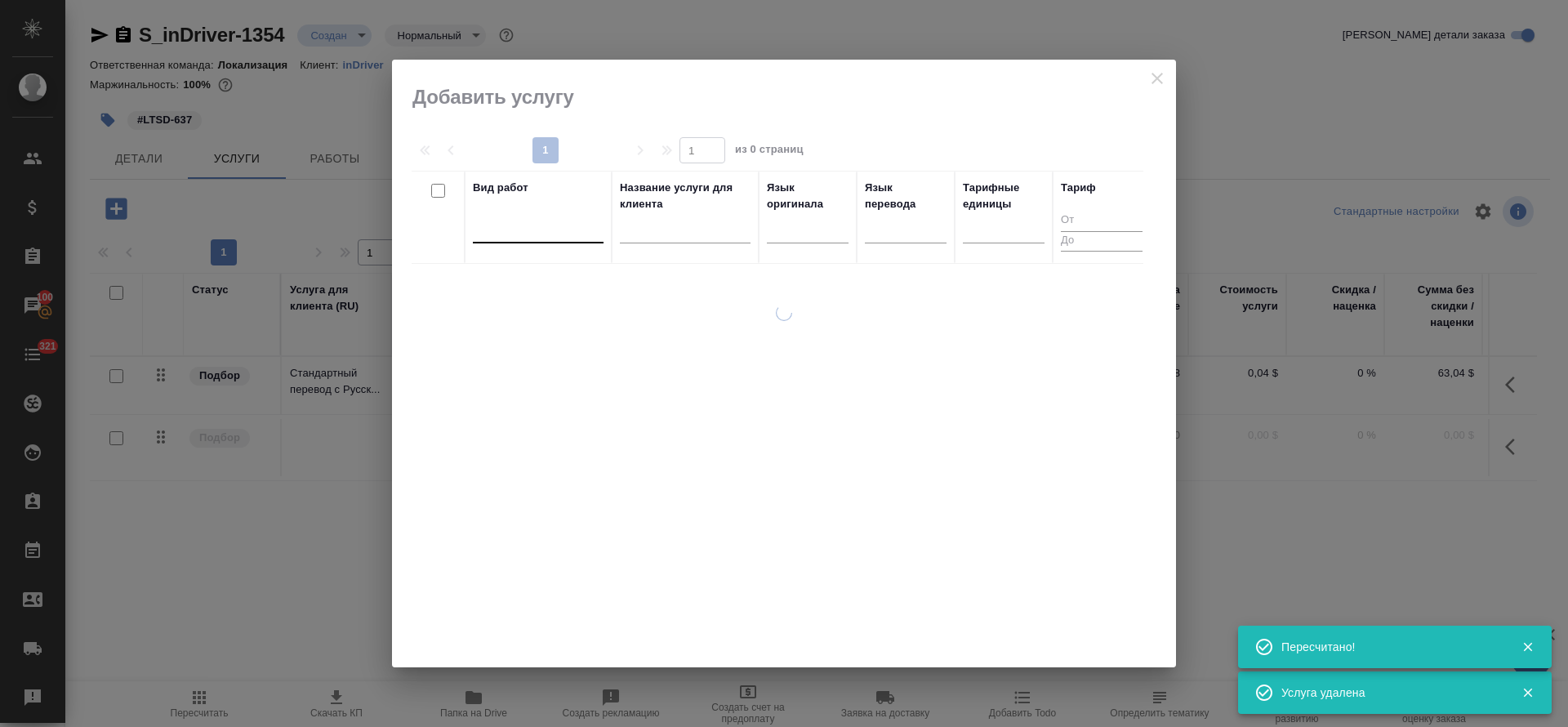
click at [535, 232] on div at bounding box center [537, 227] width 130 height 24
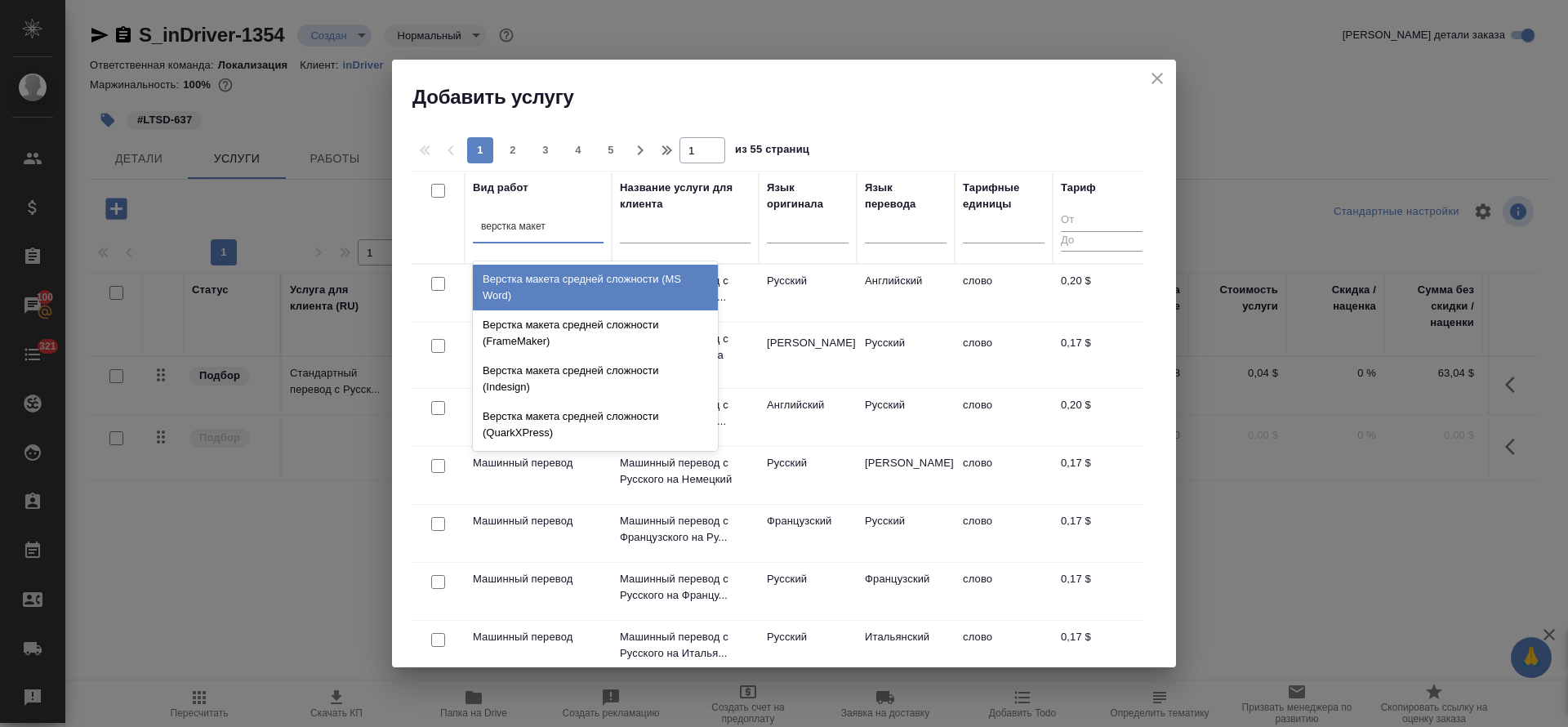
type input "верстка макета"
click at [542, 286] on div "Верстка макета средней сложности (MS Word)" at bounding box center [594, 287] width 245 height 45
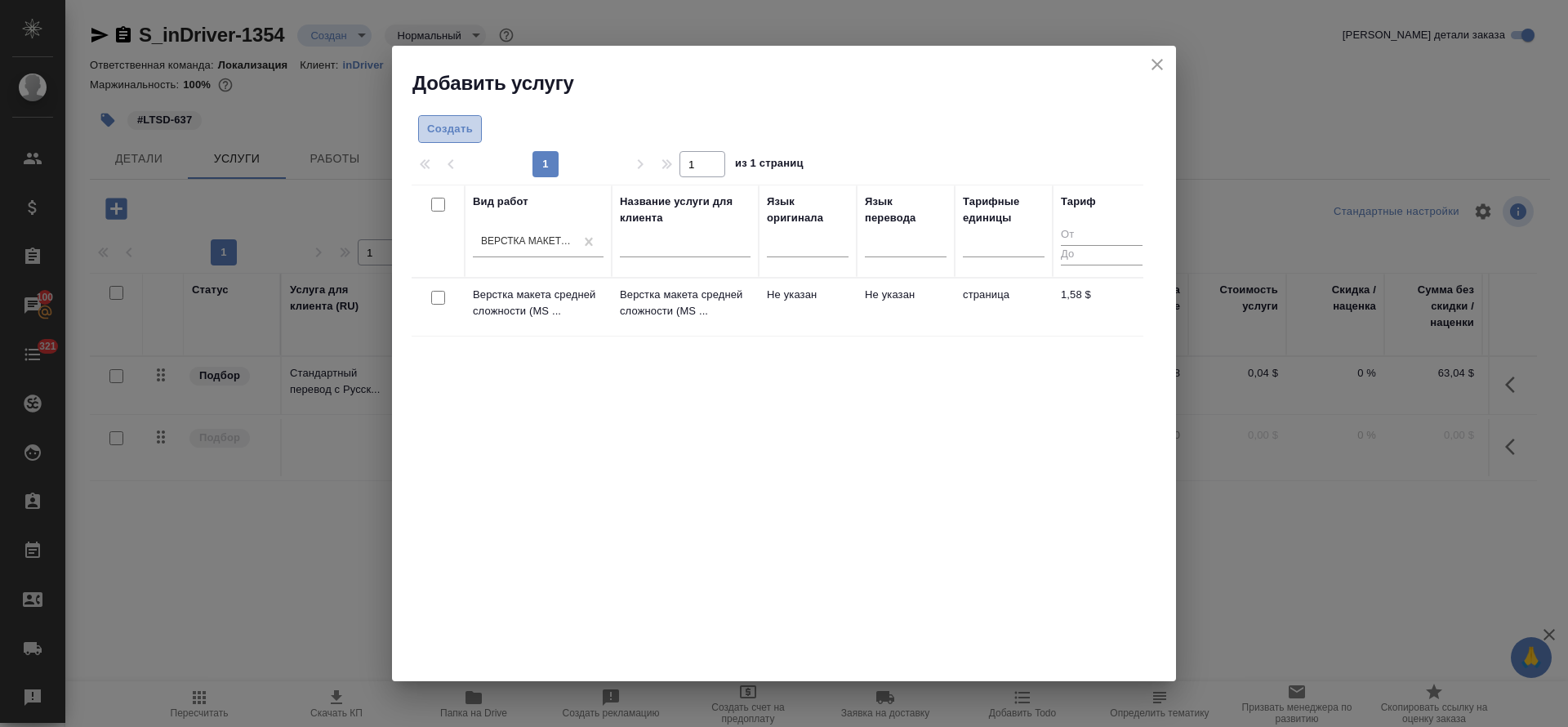
click at [437, 129] on span "Создать" at bounding box center [449, 129] width 45 height 18
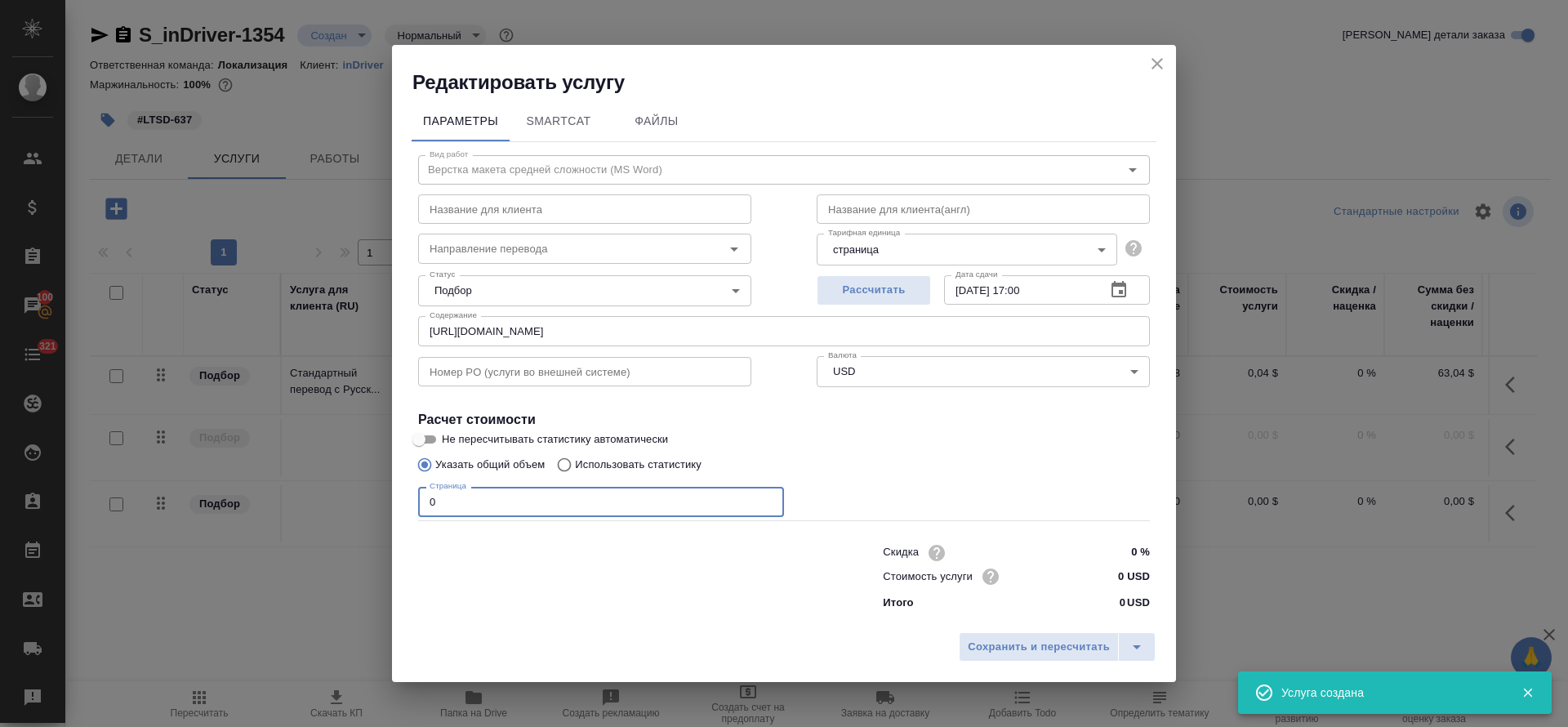
click at [406, 492] on div "Параметры SmartCat Файлы Вид работ Верстка макета средней сложности (MS Word) В…" at bounding box center [784, 360] width 784 height 529
type input "4"
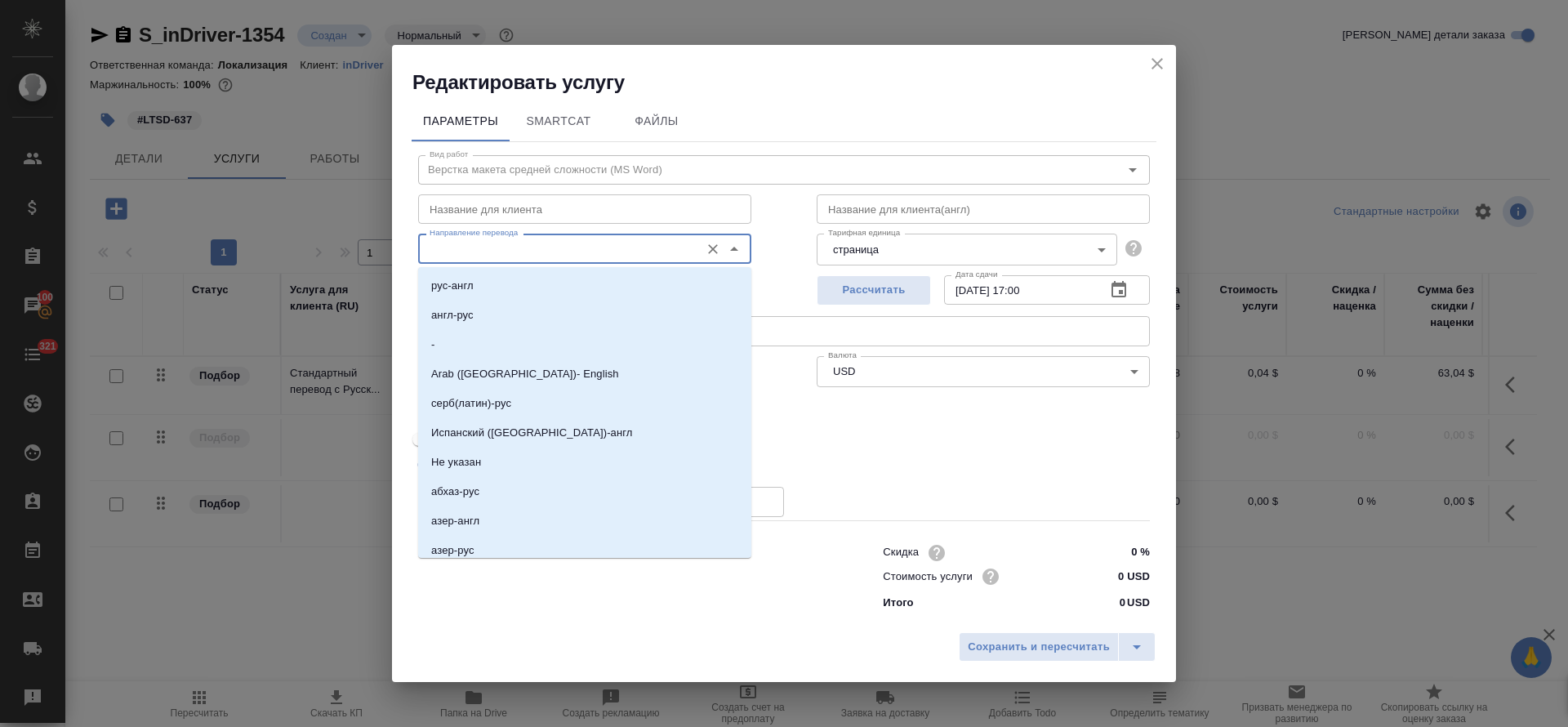
click at [508, 252] on input "Направление перевода" at bounding box center [557, 248] width 269 height 19
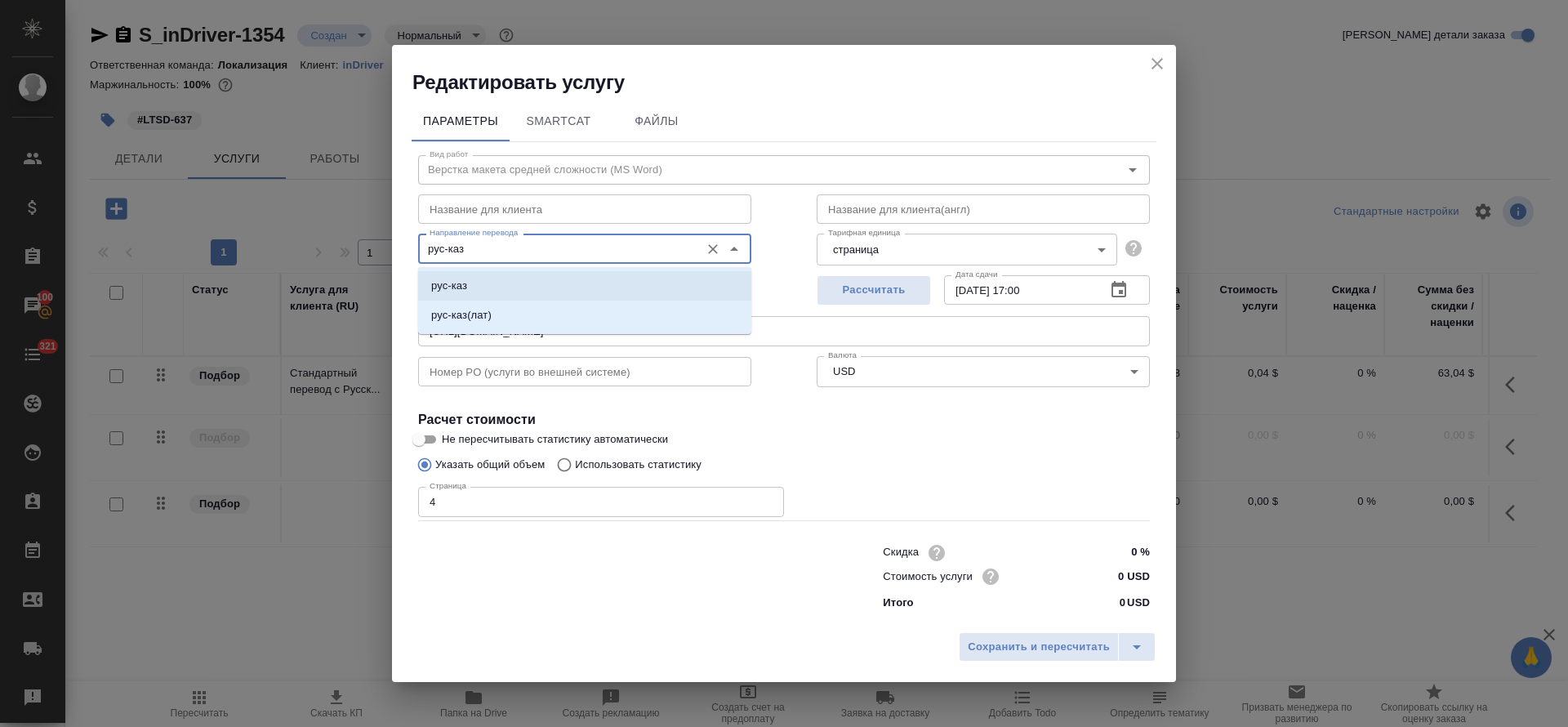
click at [610, 284] on li "рус-каз" at bounding box center [584, 286] width 333 height 30
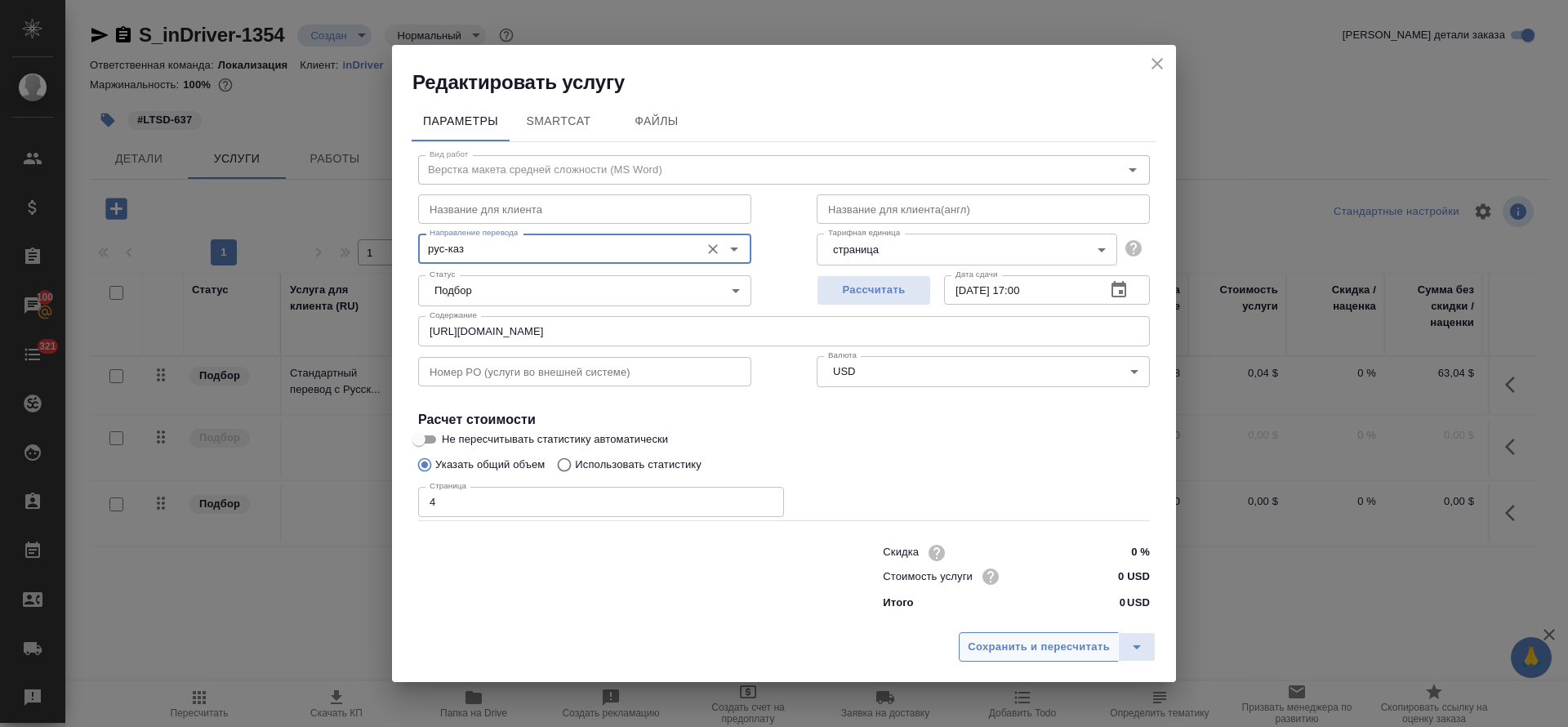
type input "рус-каз"
click at [1016, 647] on span "Сохранить и пересчитать" at bounding box center [1039, 647] width 142 height 18
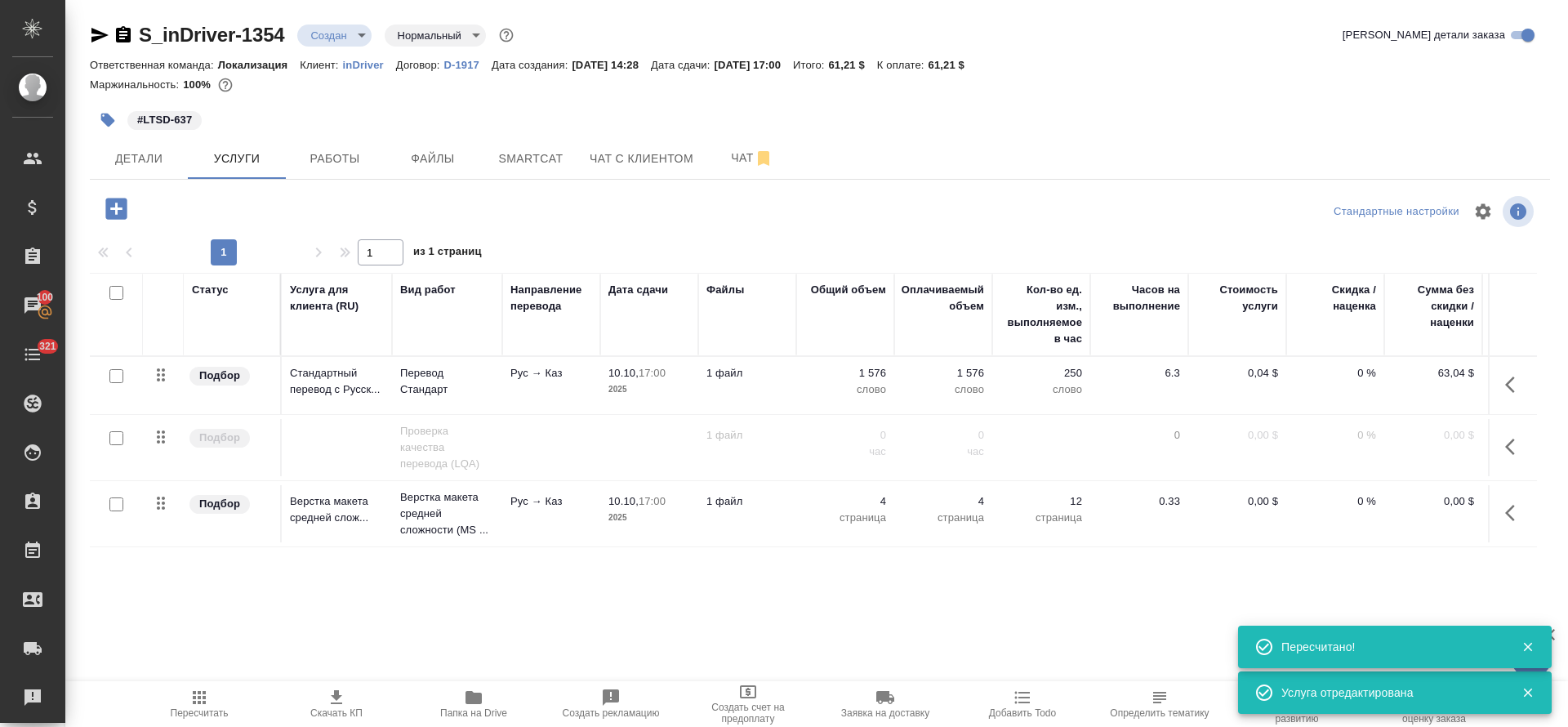
click at [1513, 509] on icon "button" at bounding box center [1514, 512] width 19 height 19
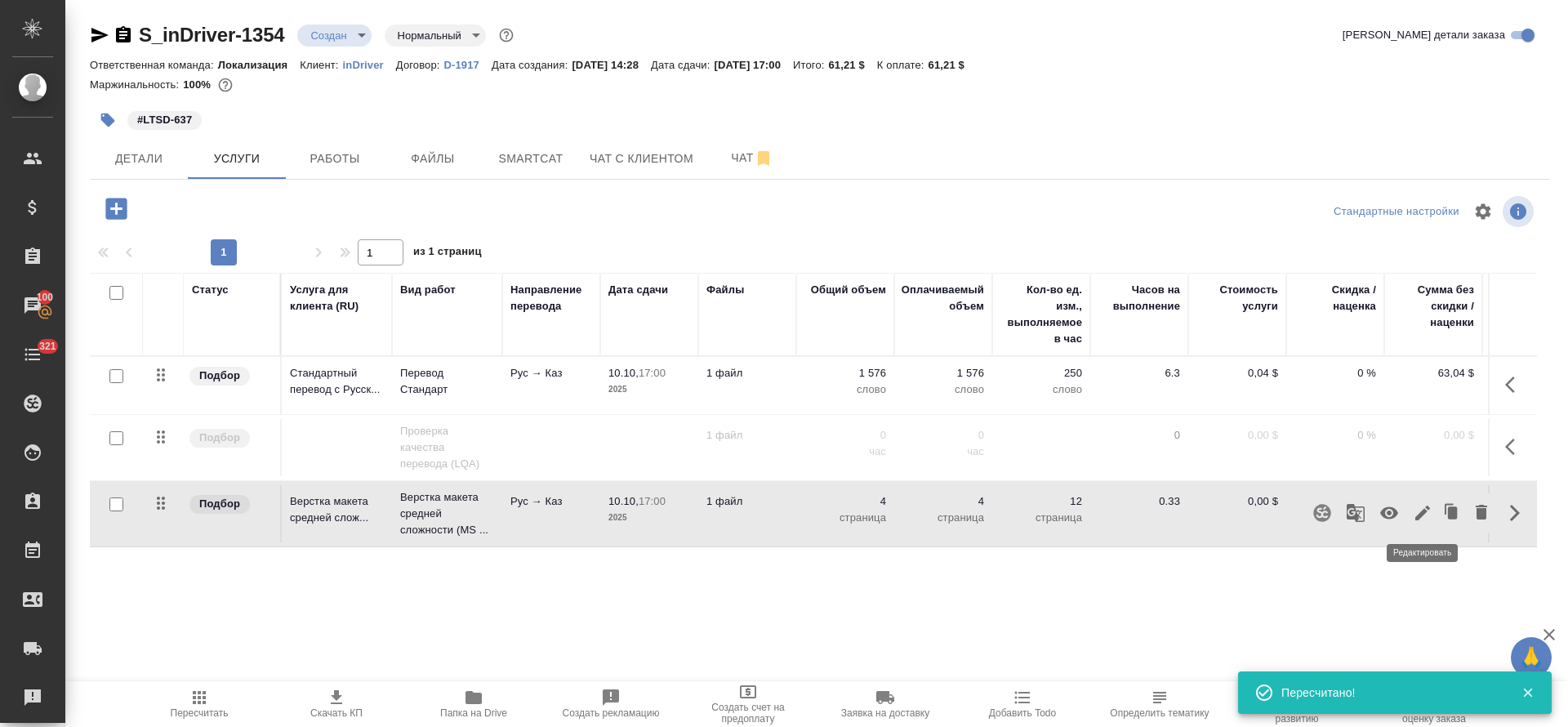
click at [1418, 517] on icon "button" at bounding box center [1423, 513] width 15 height 15
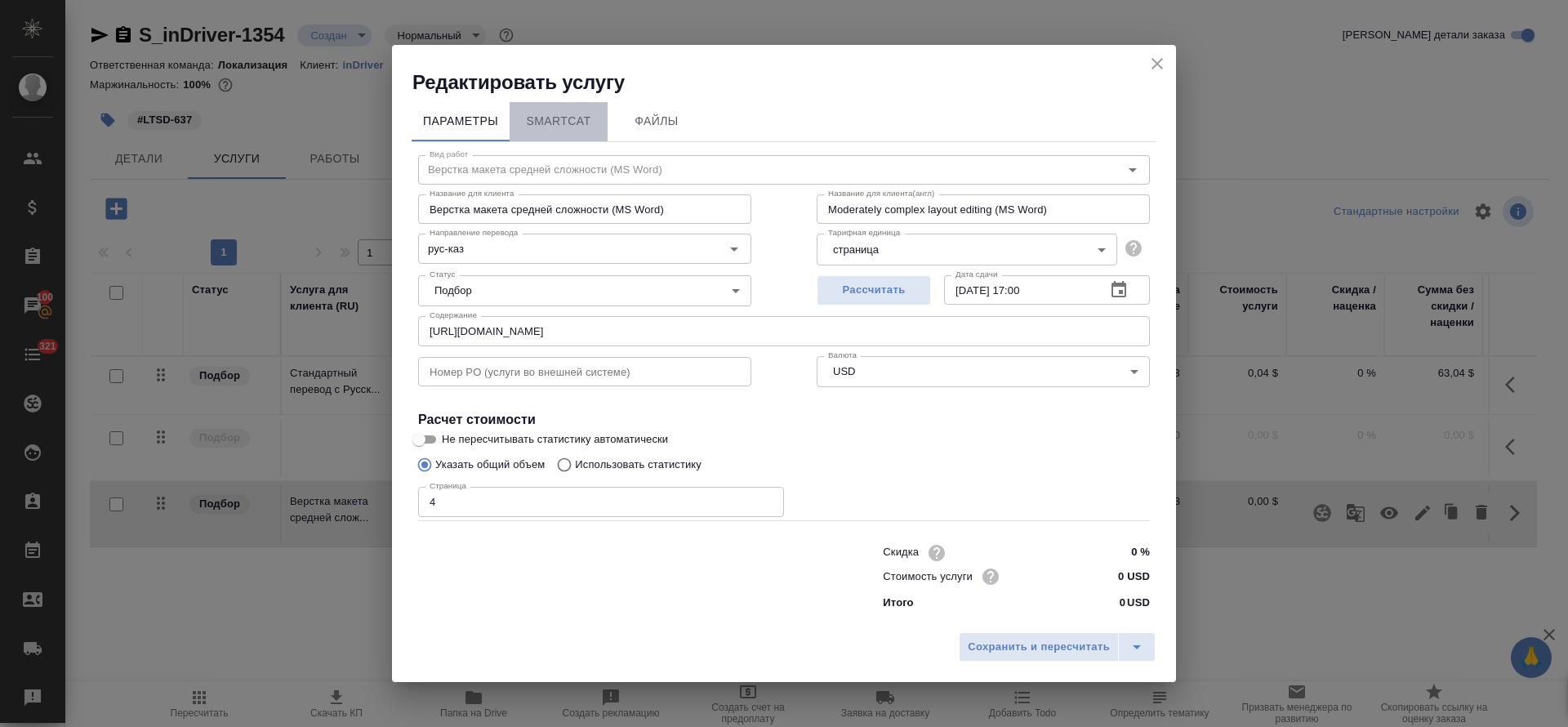
click at [570, 120] on span "SmartCat" at bounding box center [558, 121] width 79 height 20
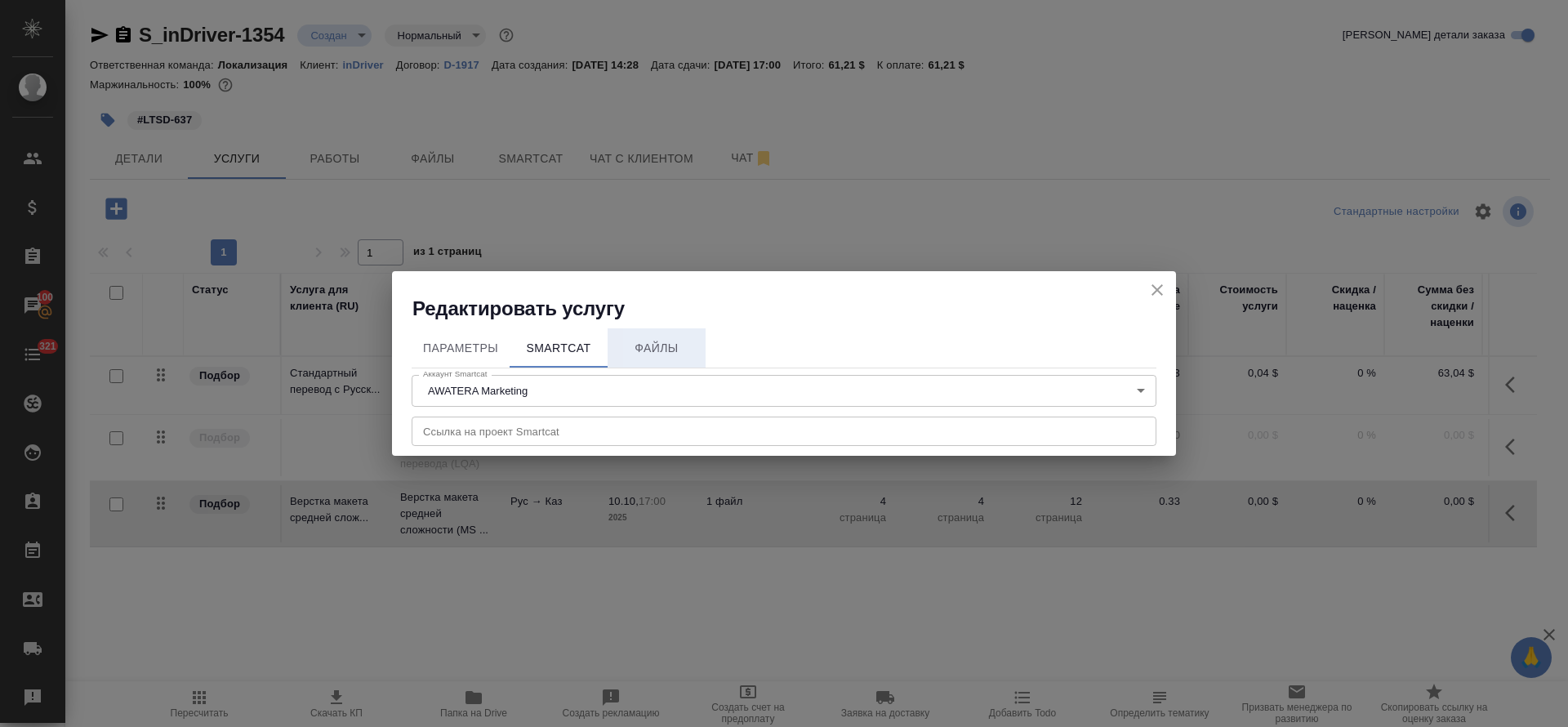
click at [688, 347] on span "Файлы" at bounding box center [656, 349] width 79 height 20
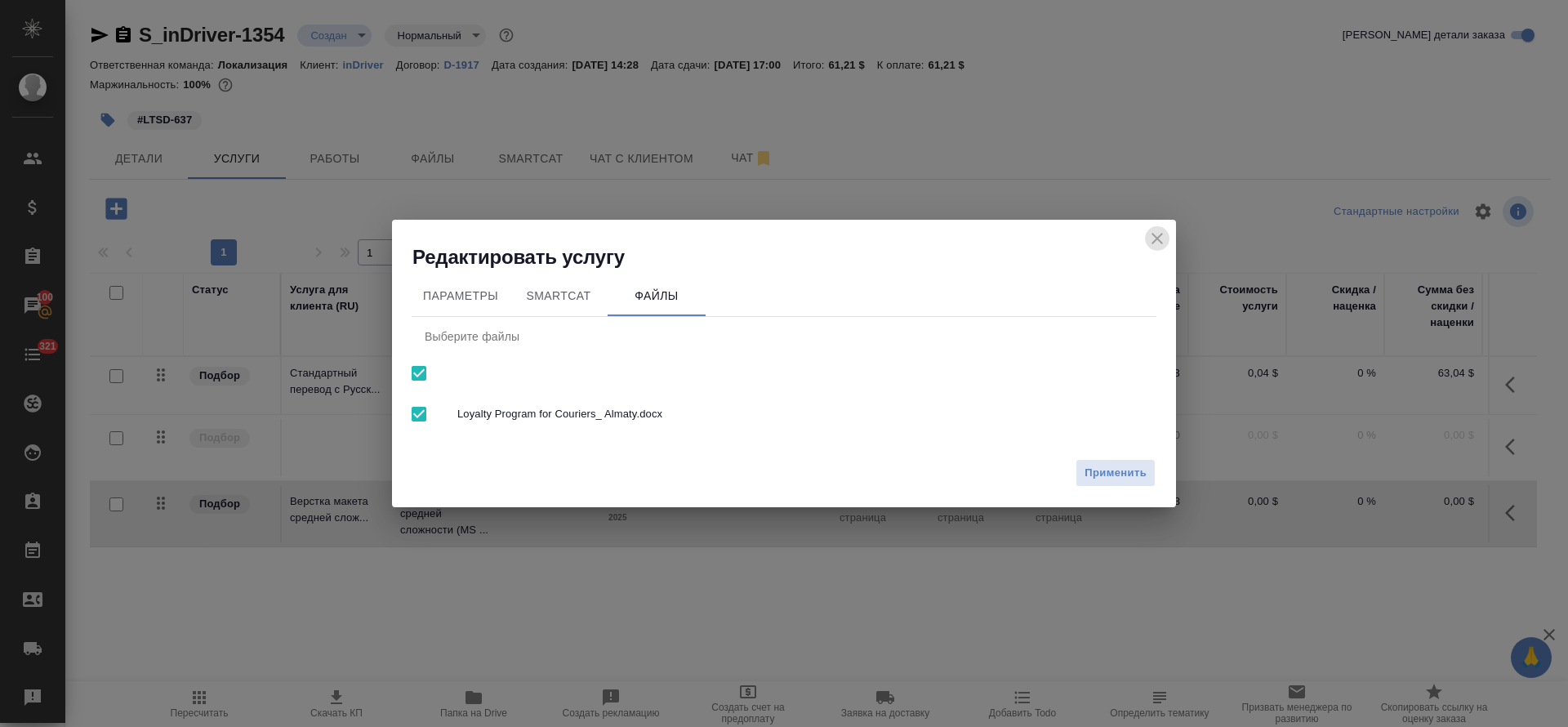
click at [1156, 241] on icon "close" at bounding box center [1157, 238] width 19 height 19
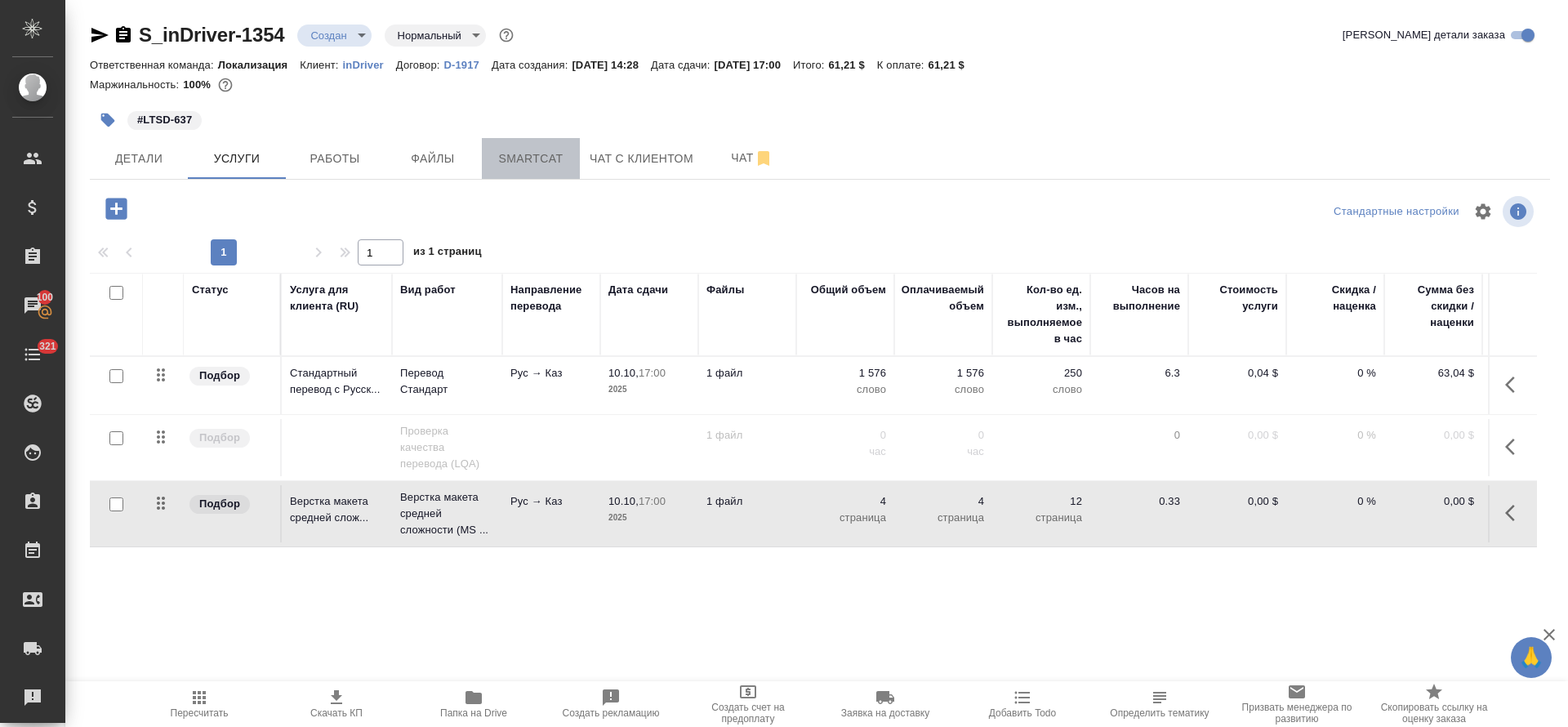
click at [539, 157] on span "Smartcat" at bounding box center [531, 159] width 79 height 20
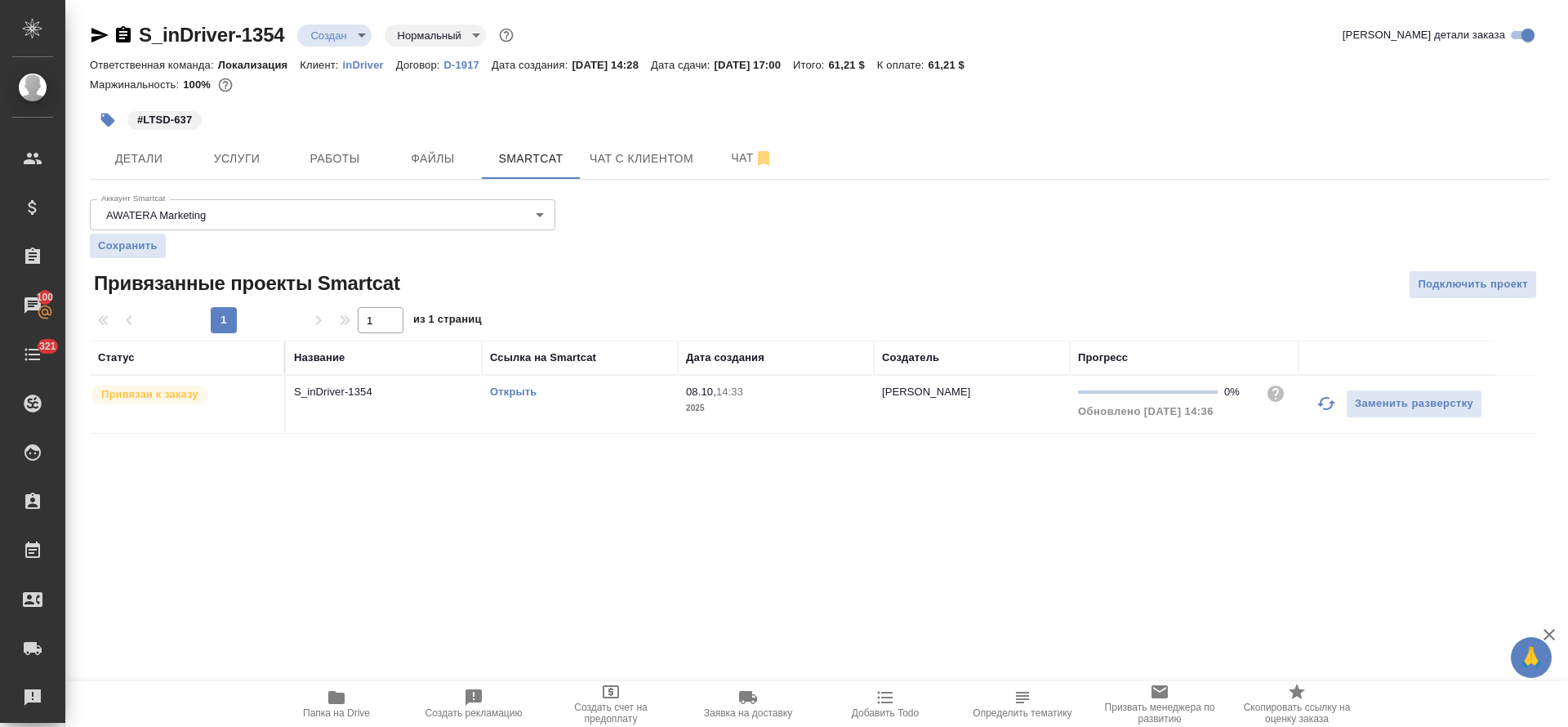
click at [504, 394] on link "Открыть" at bounding box center [513, 391] width 46 height 12
click at [170, 160] on span "Детали" at bounding box center [139, 159] width 79 height 20
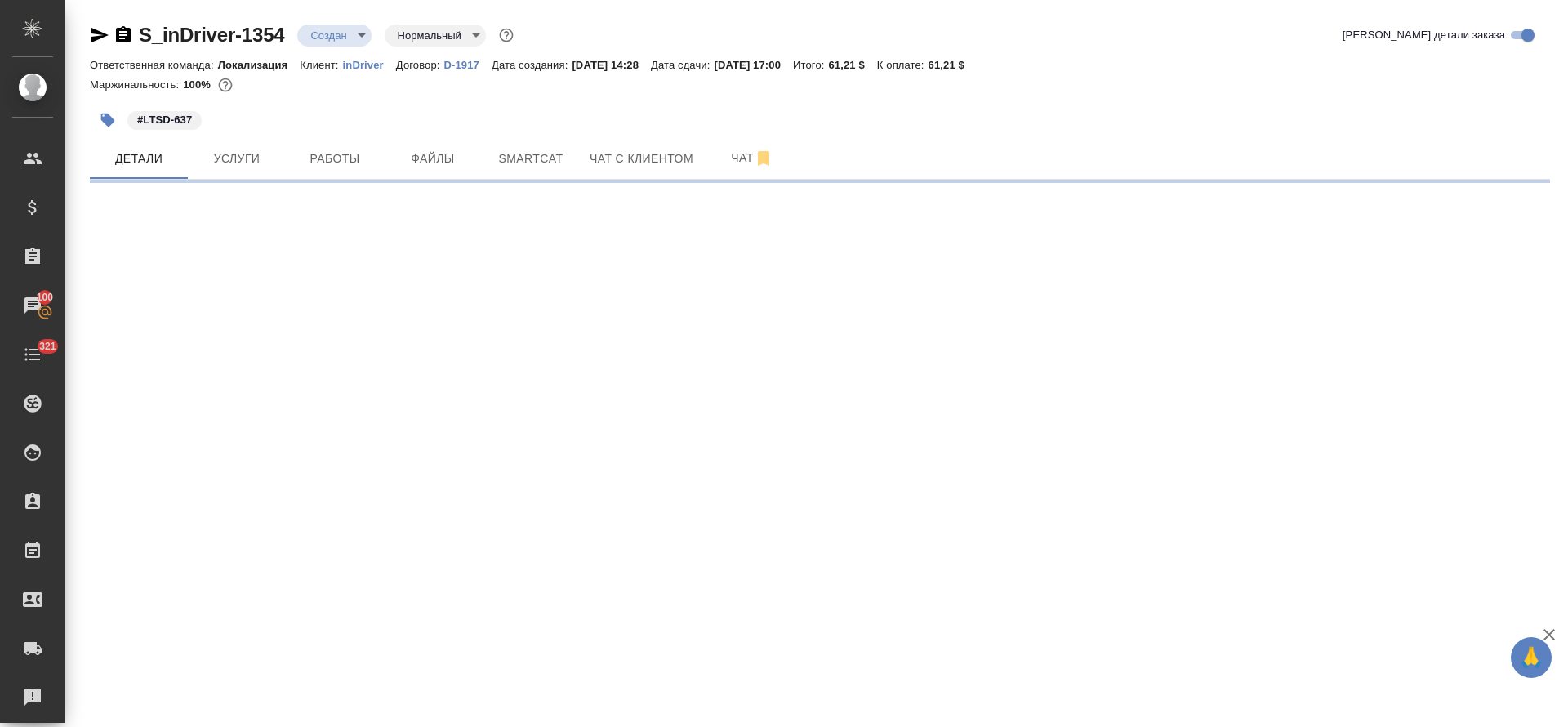
select select "RU"
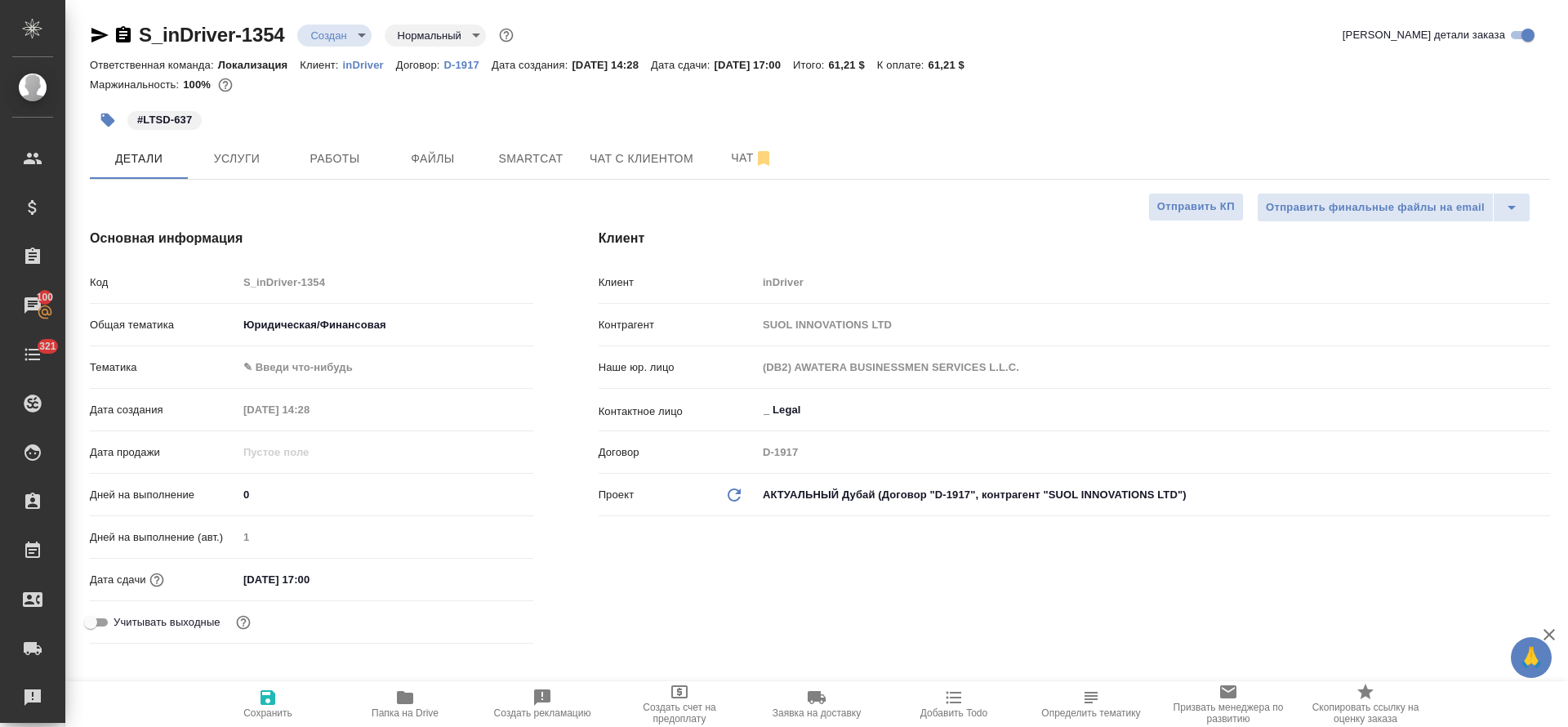
type textarea "x"
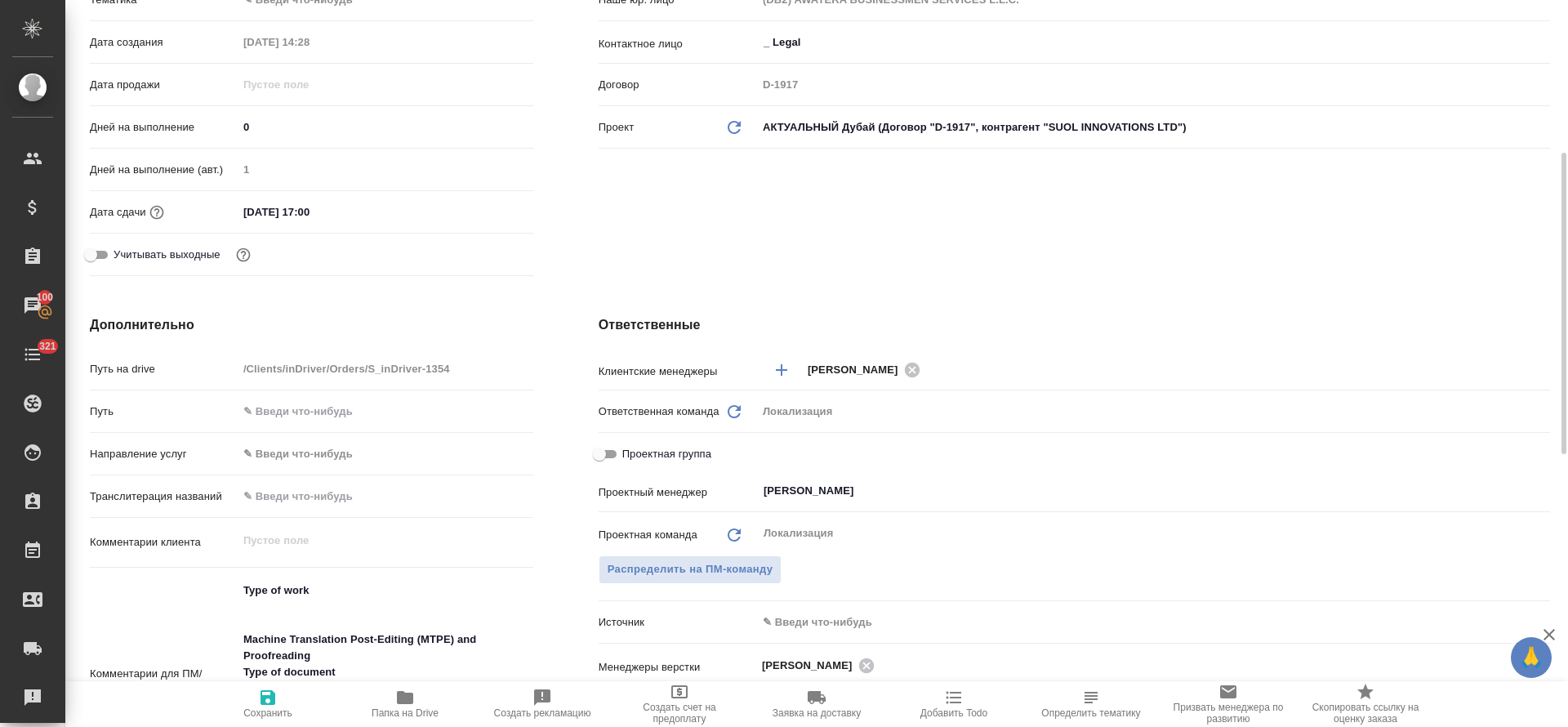
scroll to position [612, 0]
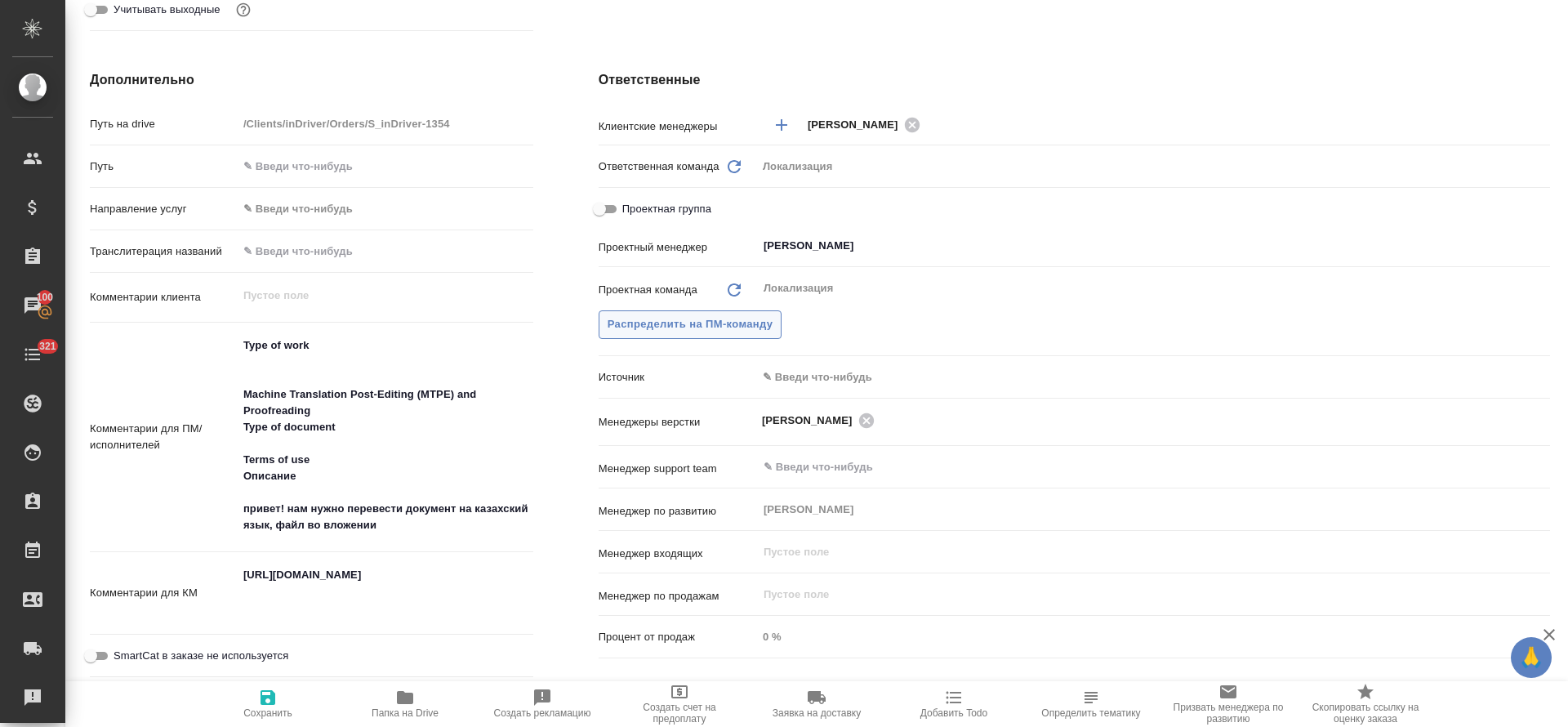
click at [716, 315] on span "Распределить на ПМ-команду" at bounding box center [690, 325] width 165 height 18
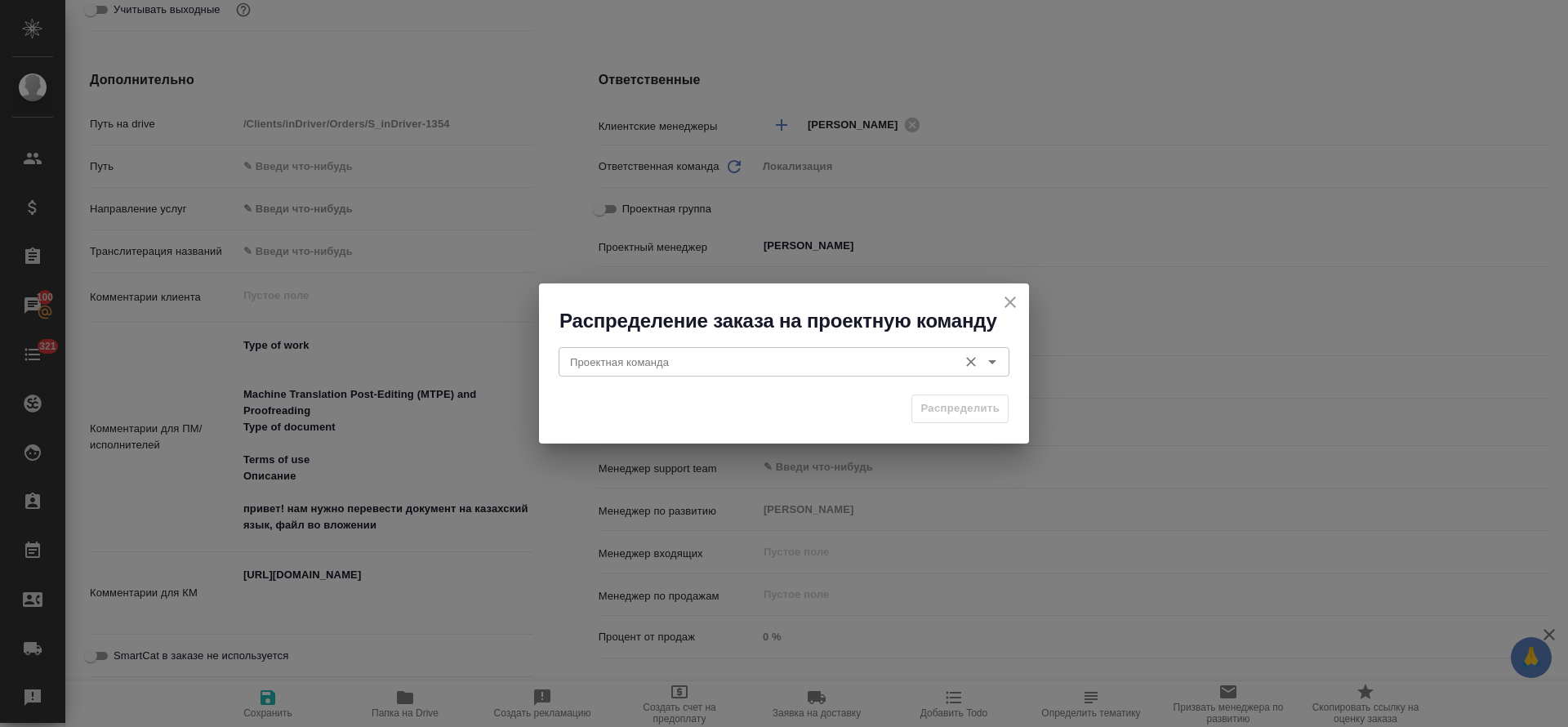
click at [776, 362] on input "Проектная команда" at bounding box center [756, 362] width 386 height 19
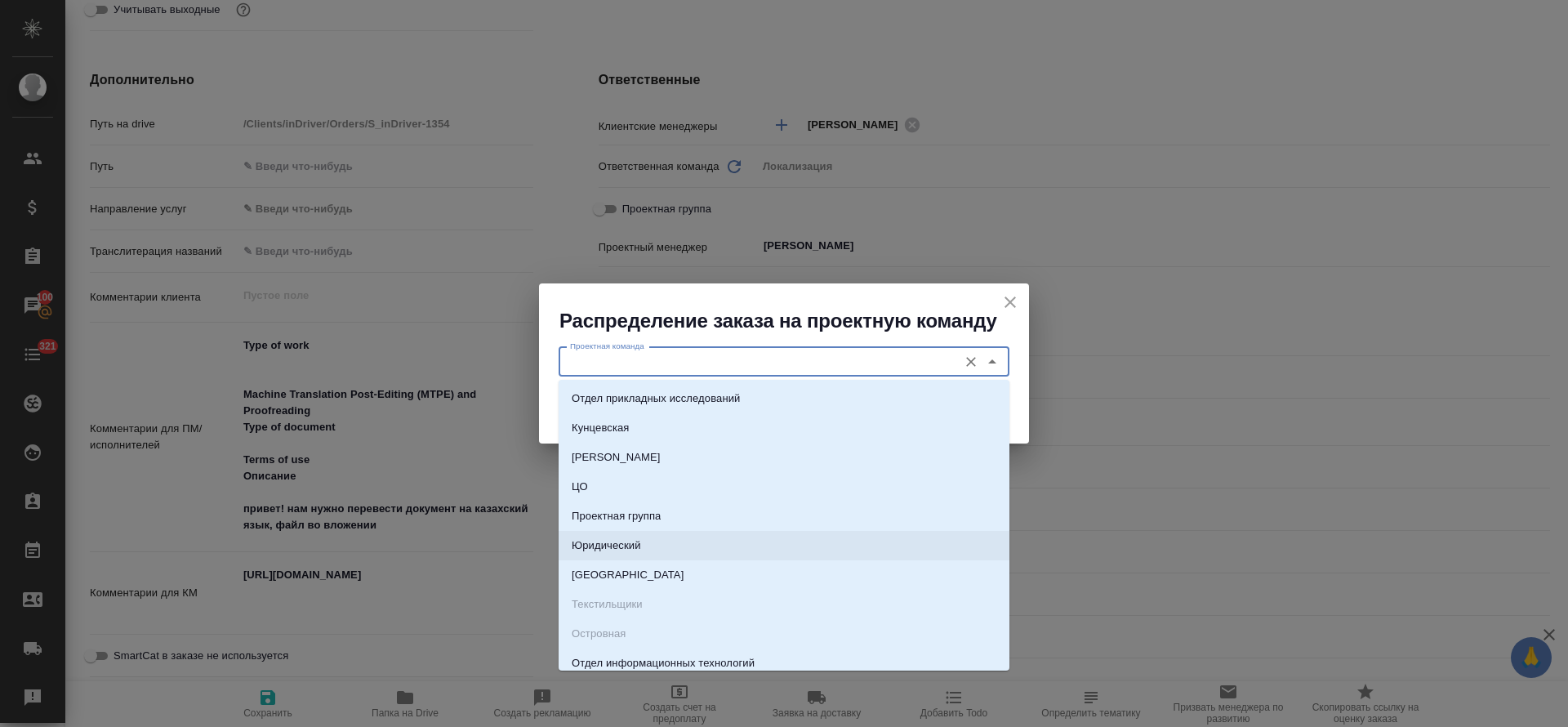
click at [720, 536] on li "Юридический" at bounding box center [784, 546] width 451 height 30
type input "Юридический"
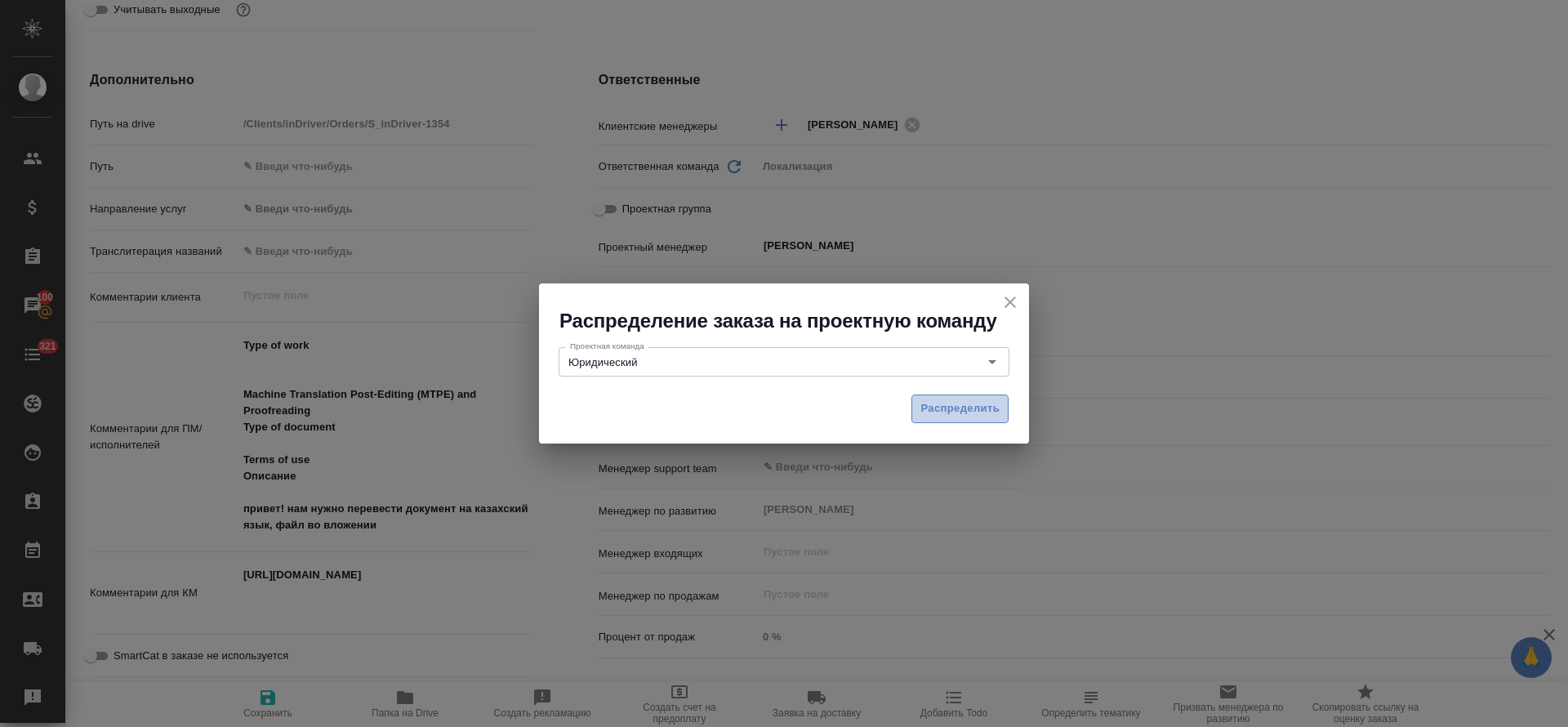
click at [934, 402] on span "Распределить" at bounding box center [960, 409] width 80 height 18
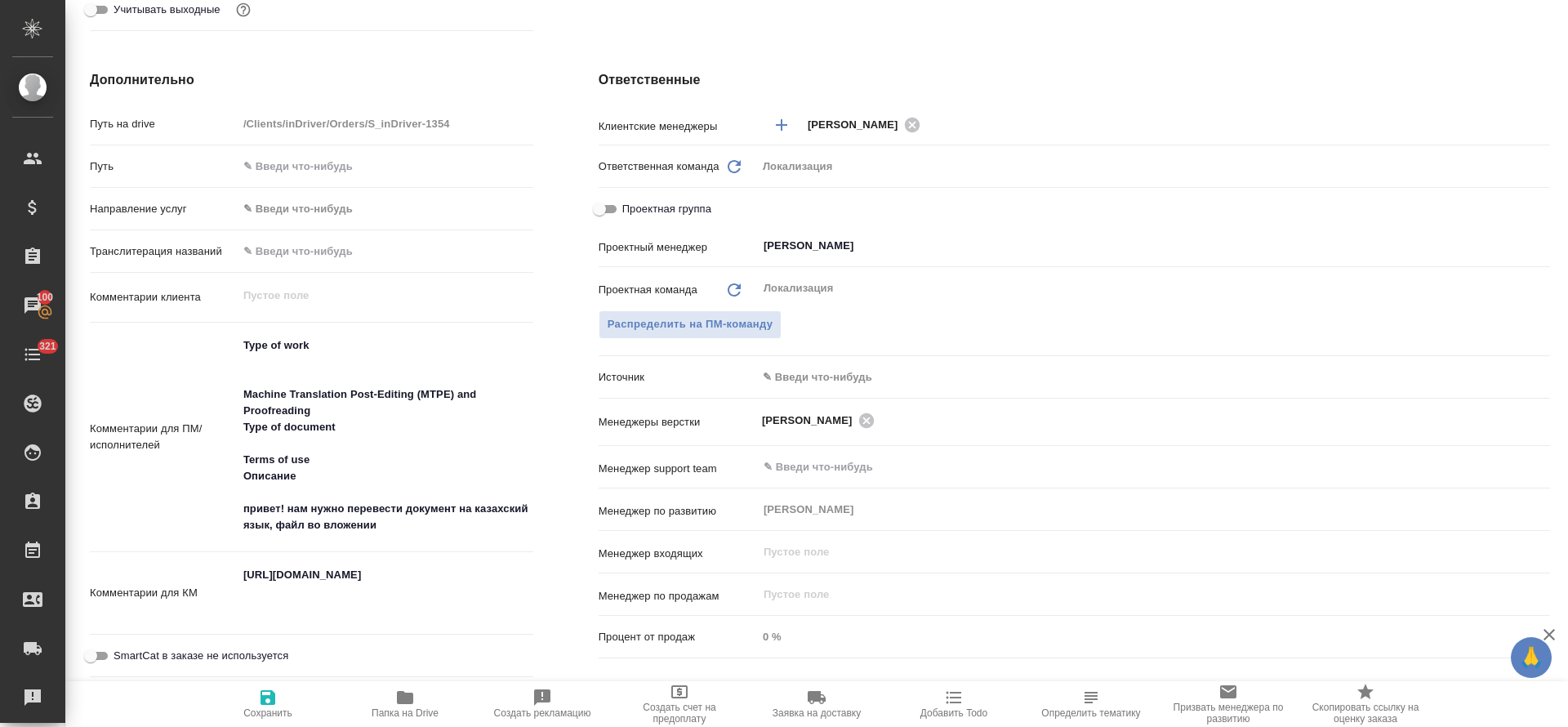
type textarea "x"
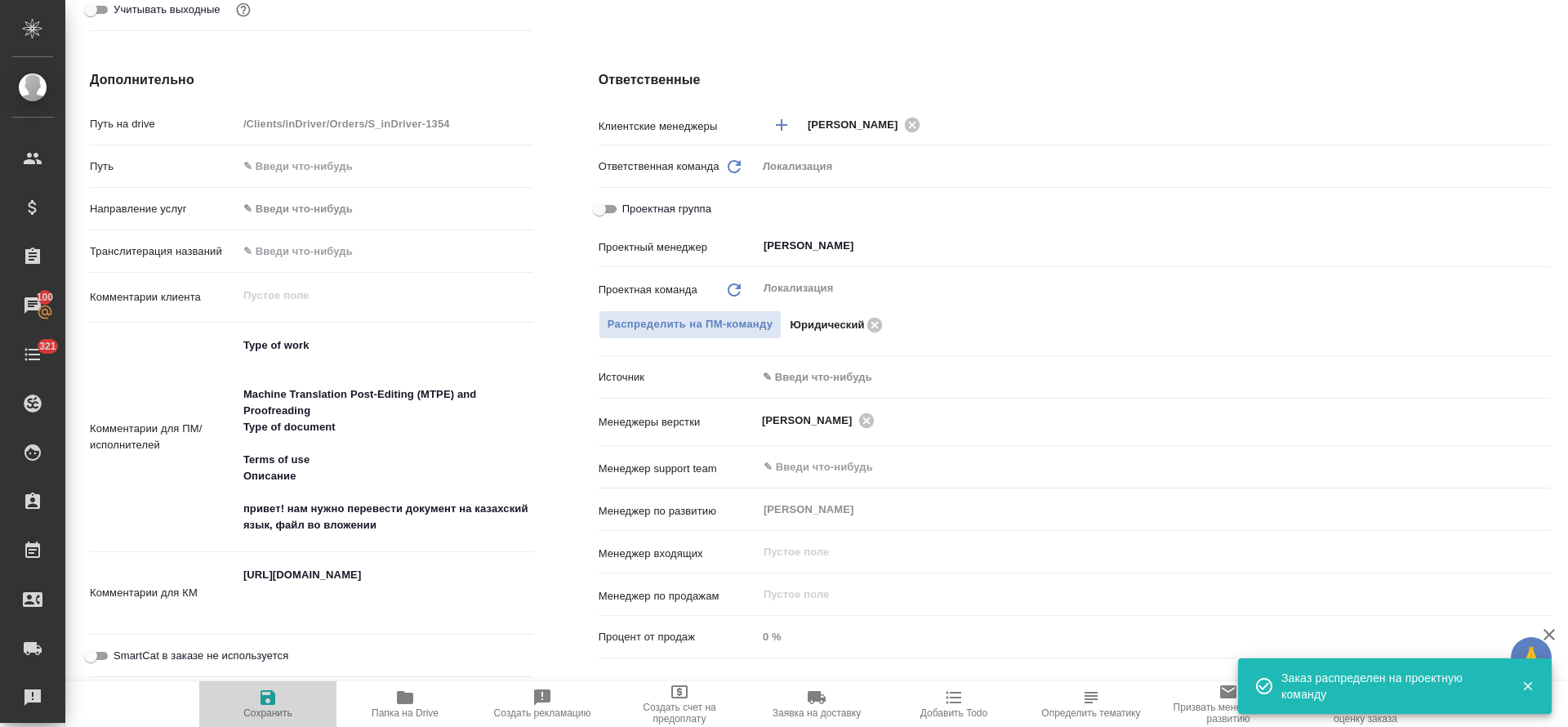
click at [265, 703] on icon "button" at bounding box center [268, 697] width 15 height 15
type textarea "x"
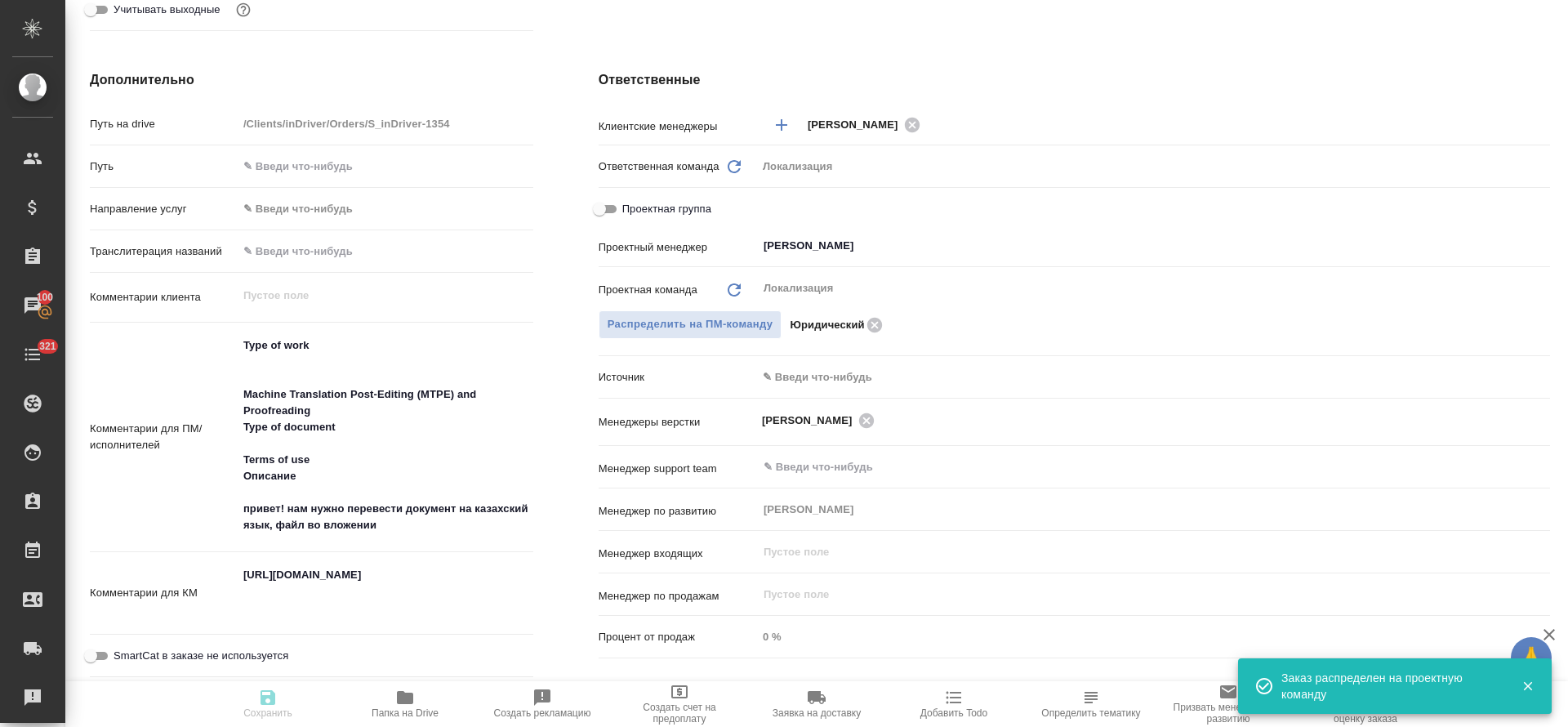
type textarea "x"
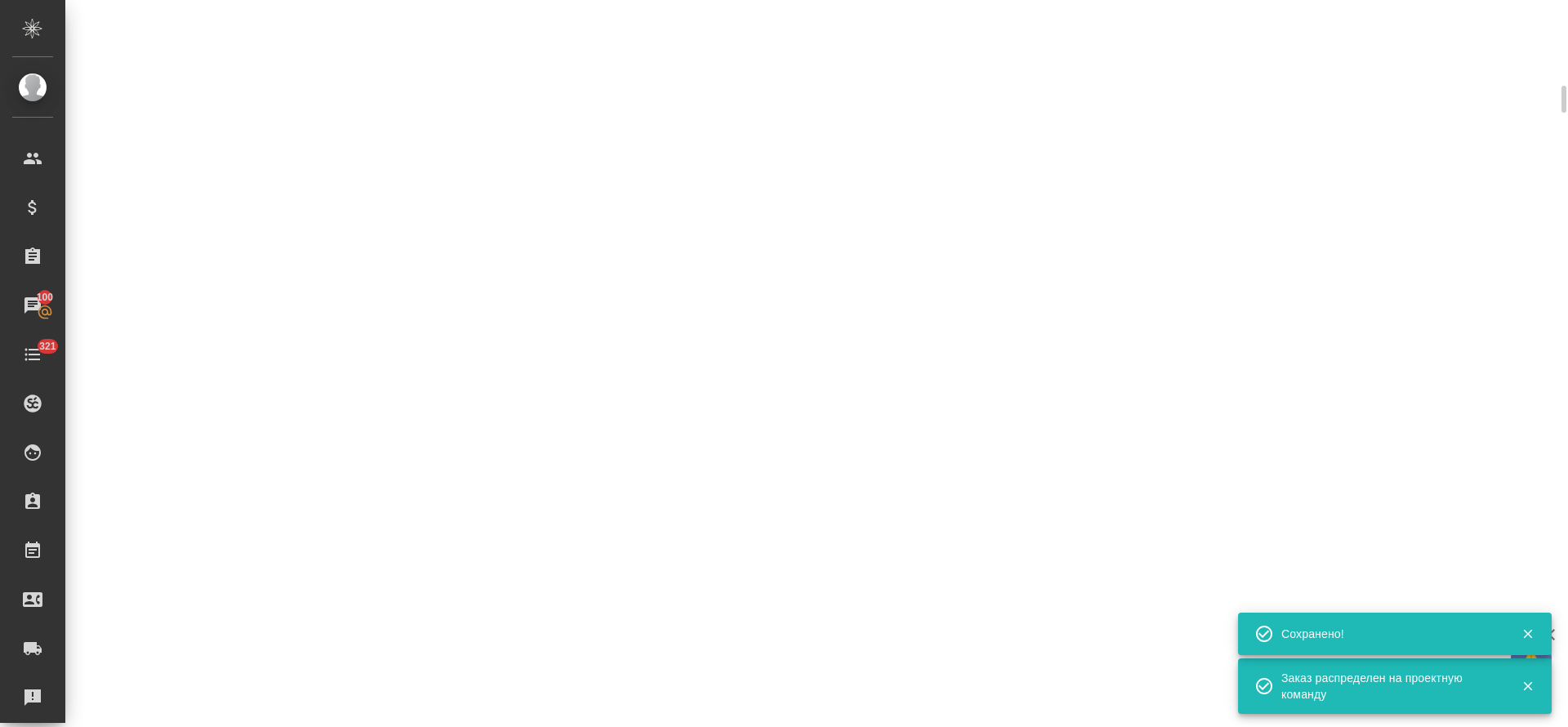
scroll to position [599, 0]
select select "RU"
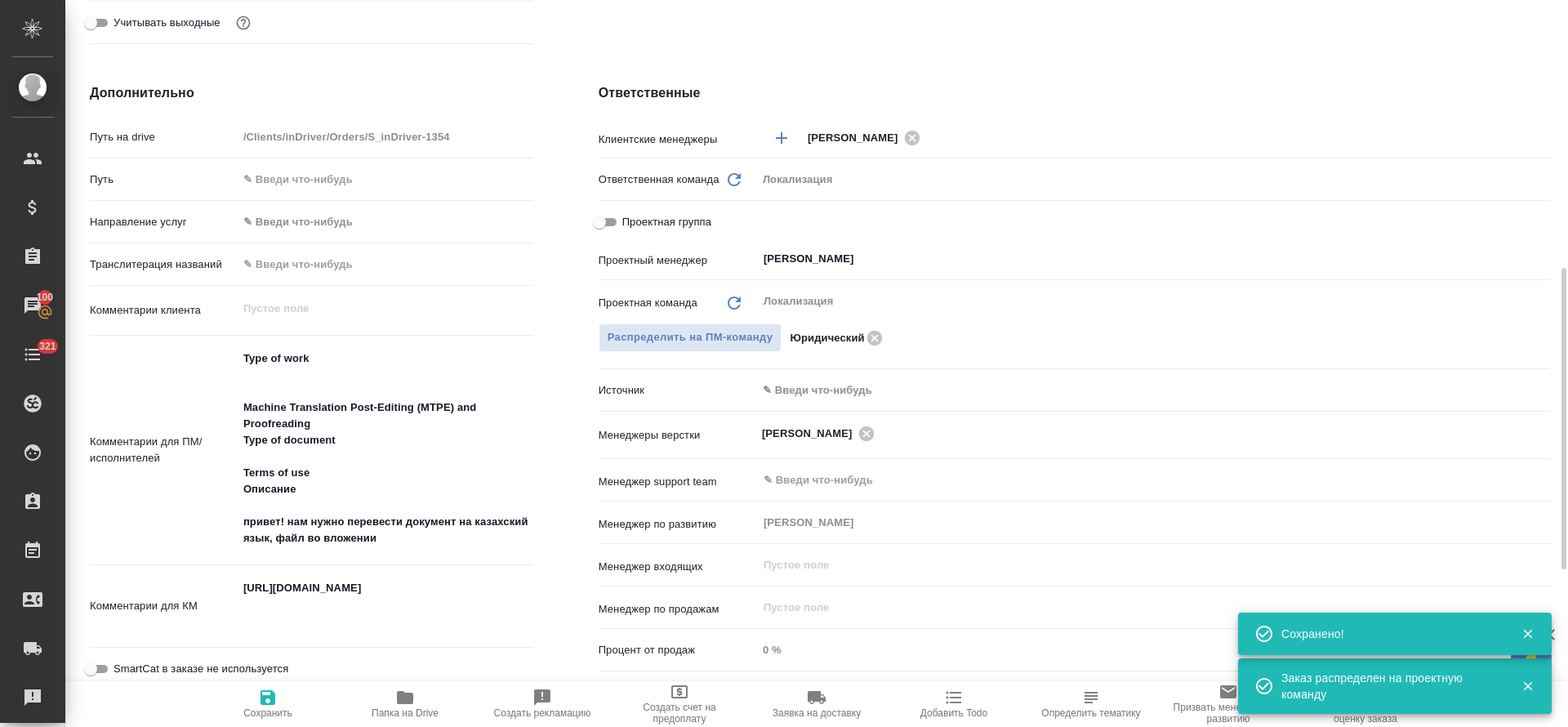
type textarea "x"
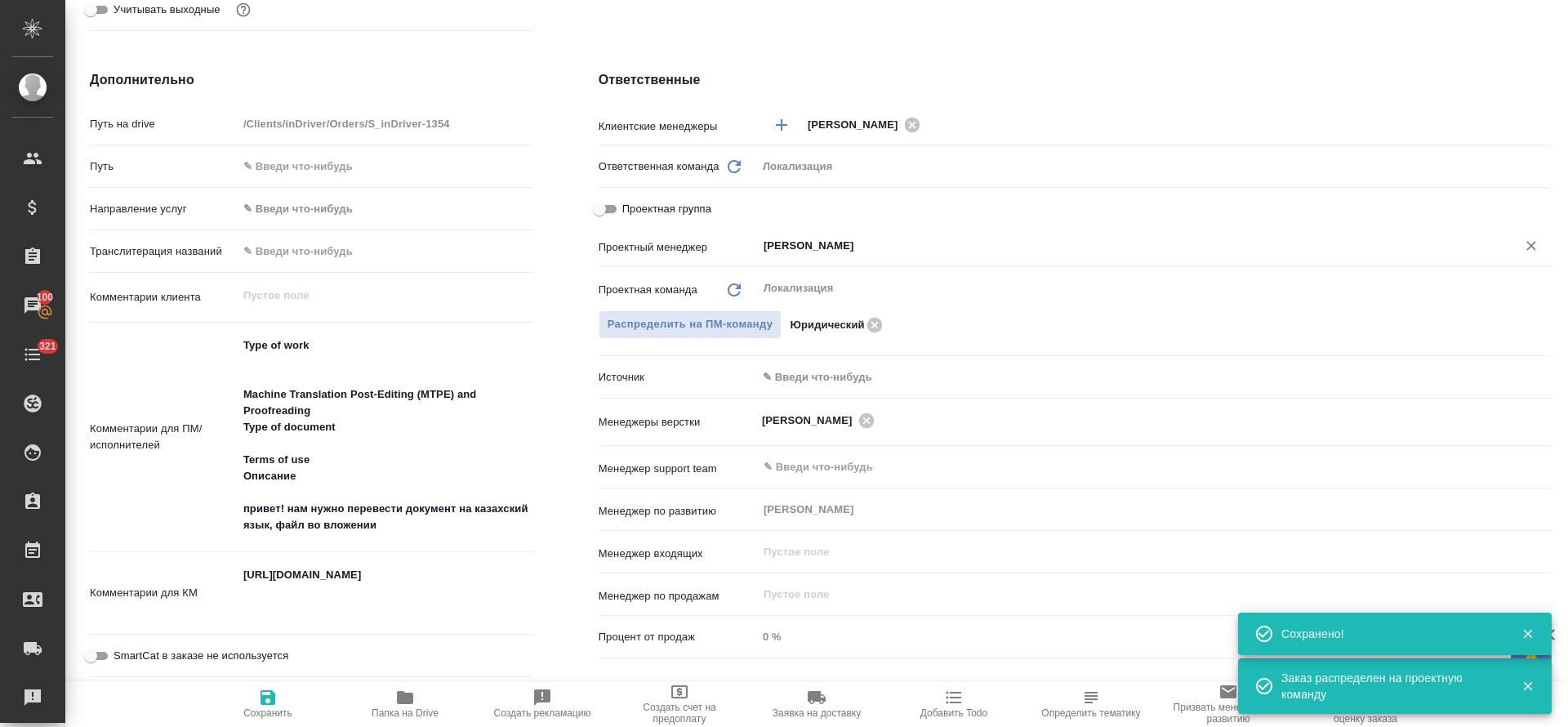
click at [1523, 241] on icon "Очистить" at bounding box center [1531, 246] width 17 height 17
type textarea "x"
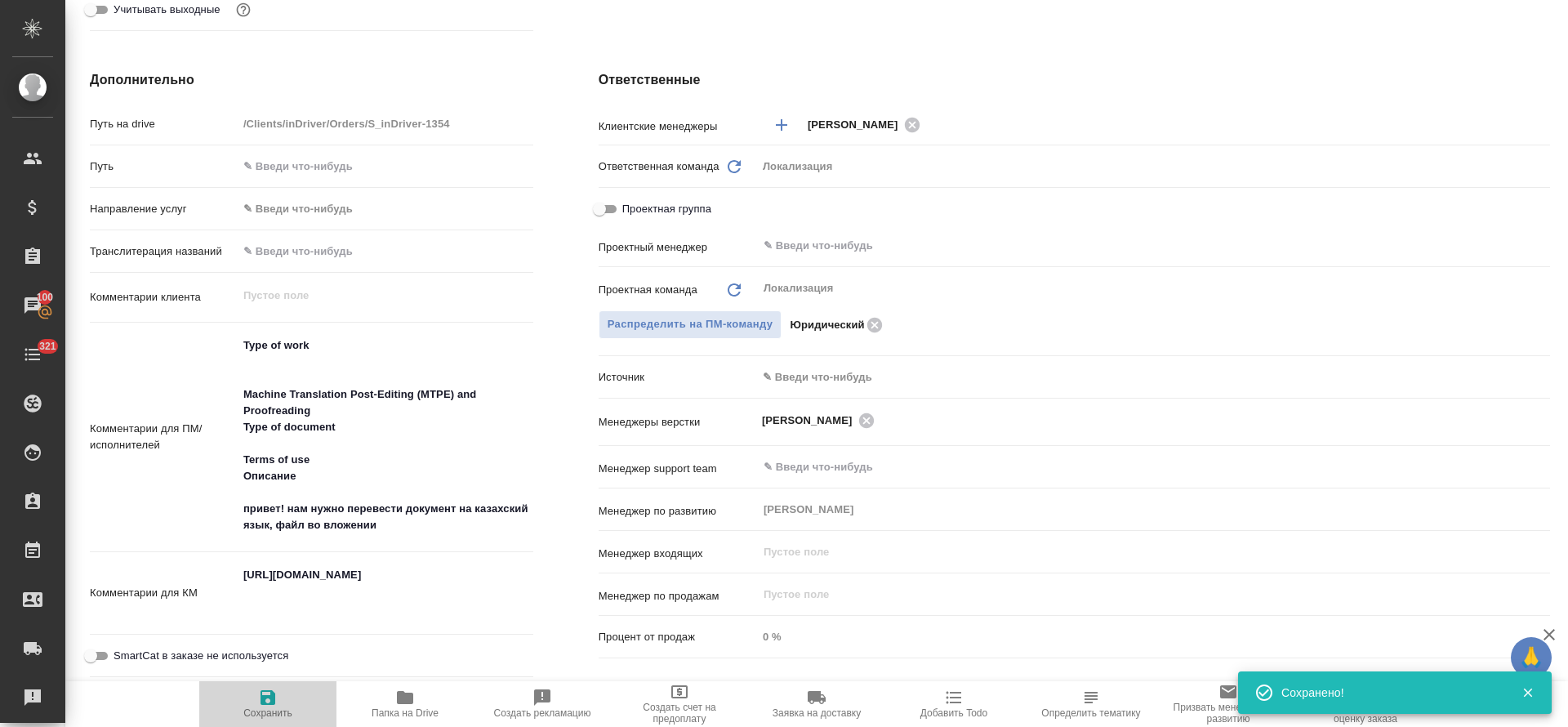
click at [266, 696] on icon "button" at bounding box center [268, 697] width 15 height 15
type textarea "x"
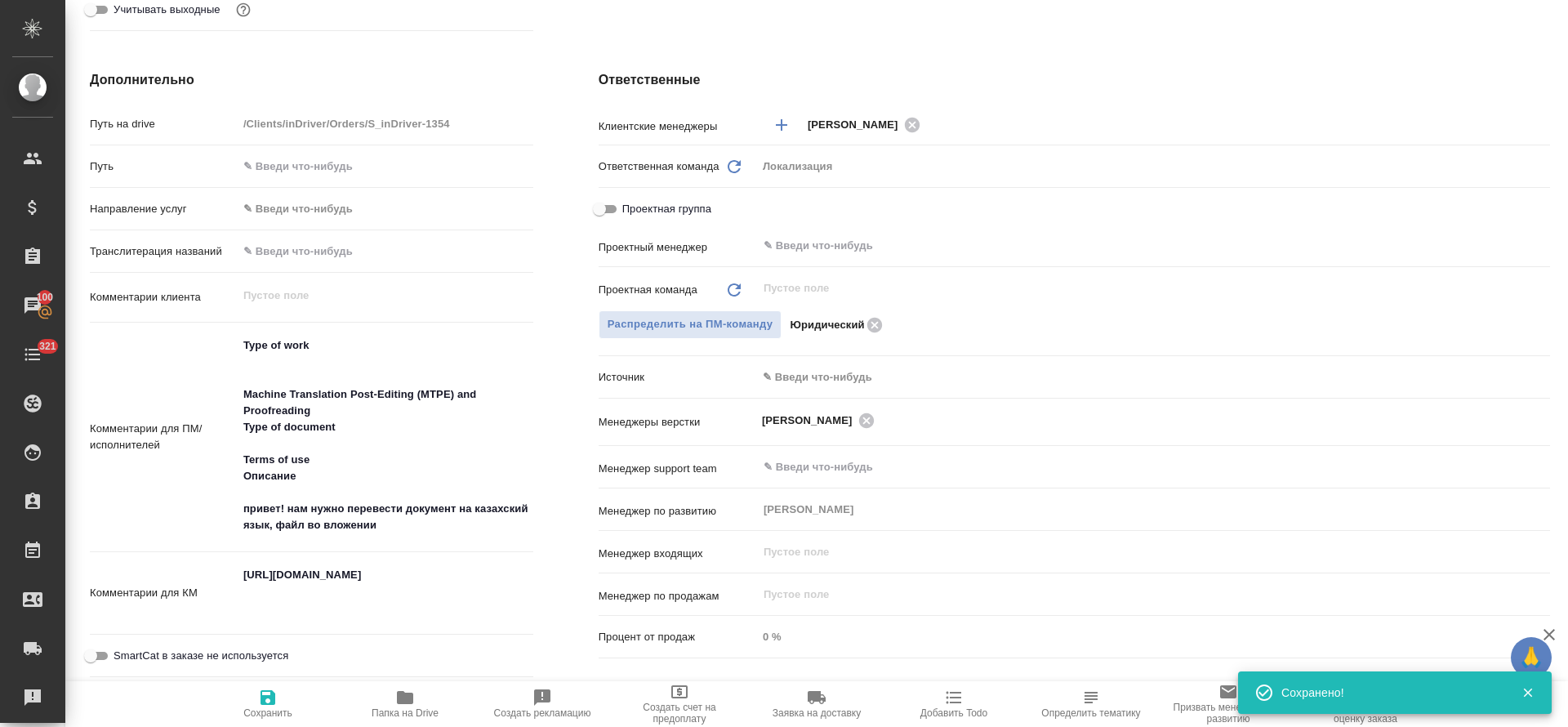
type textarea "x"
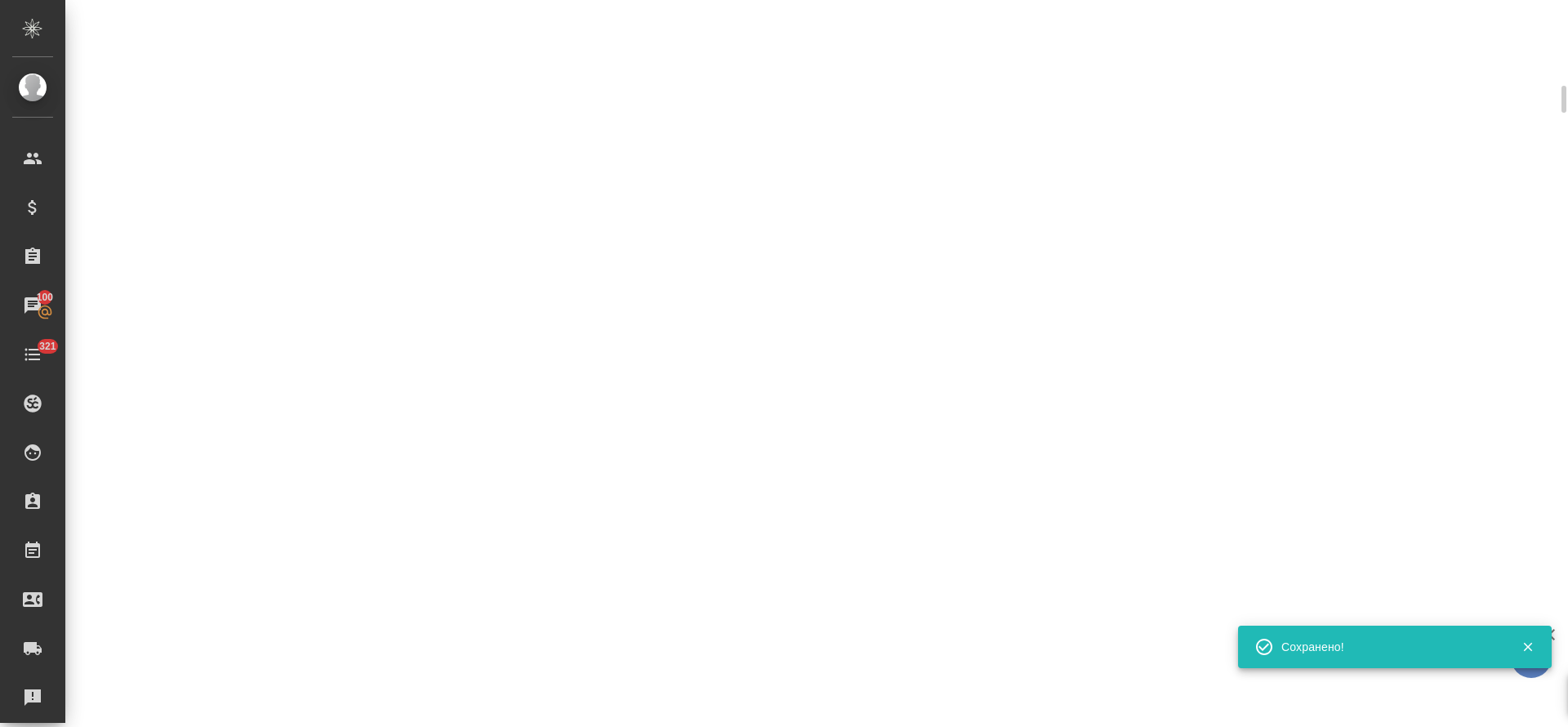
scroll to position [599, 0]
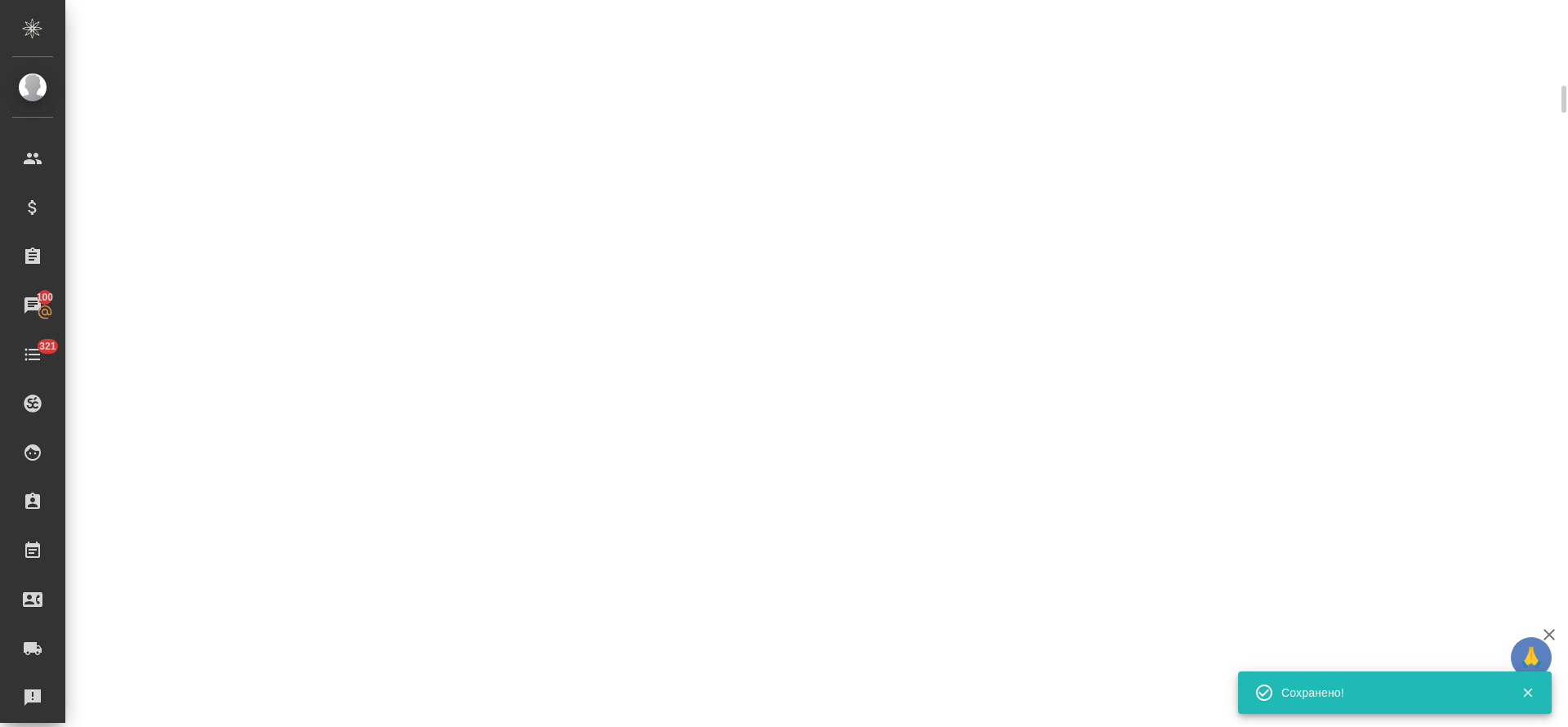
select select "RU"
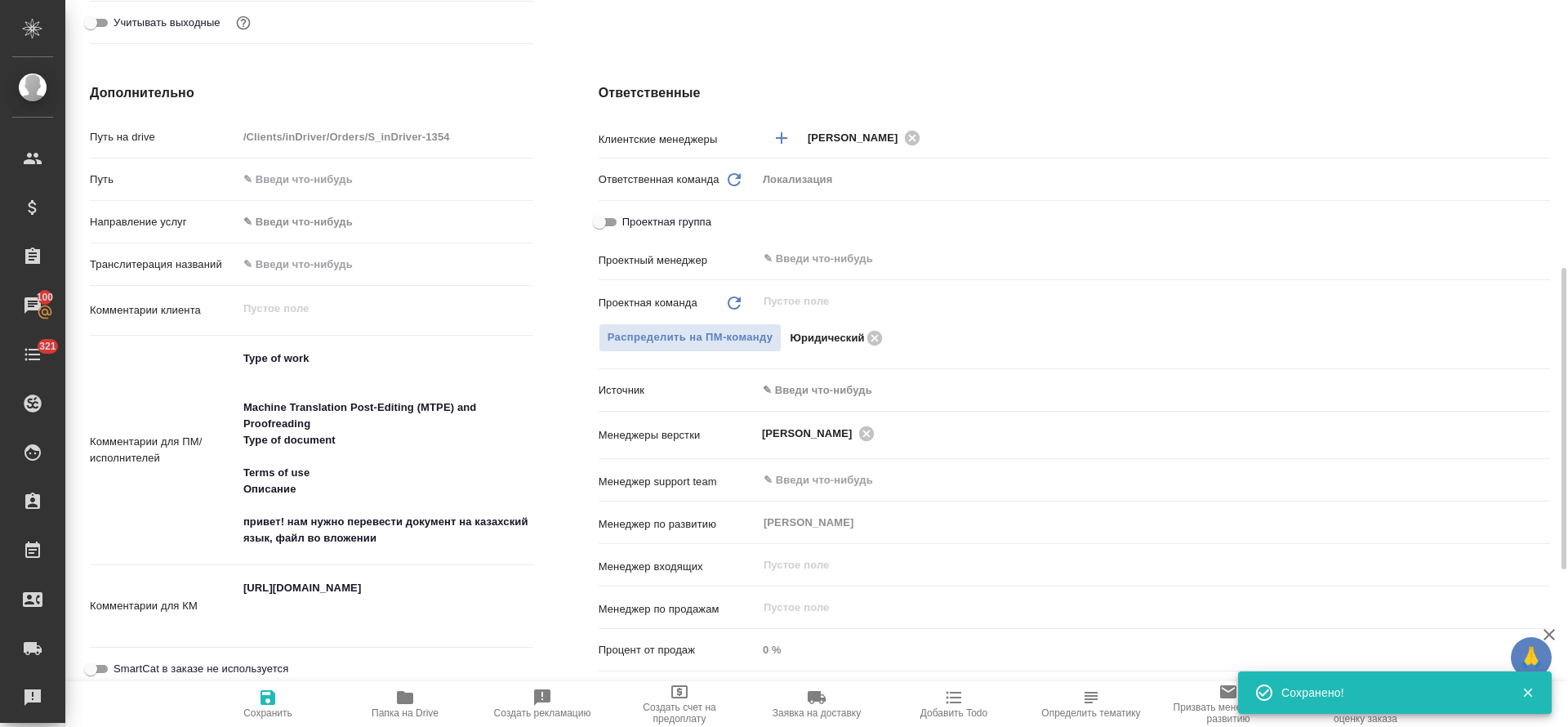
type textarea "x"
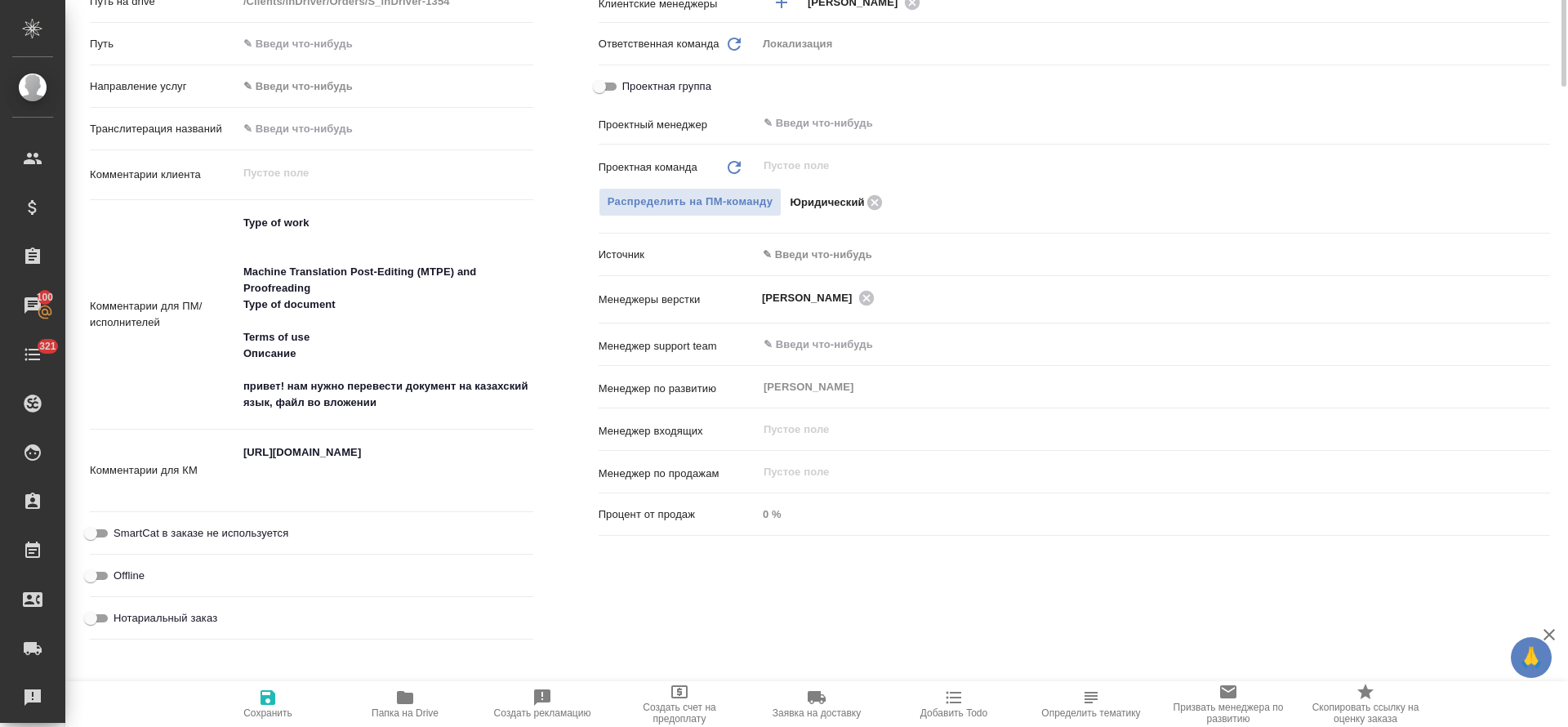
scroll to position [0, 0]
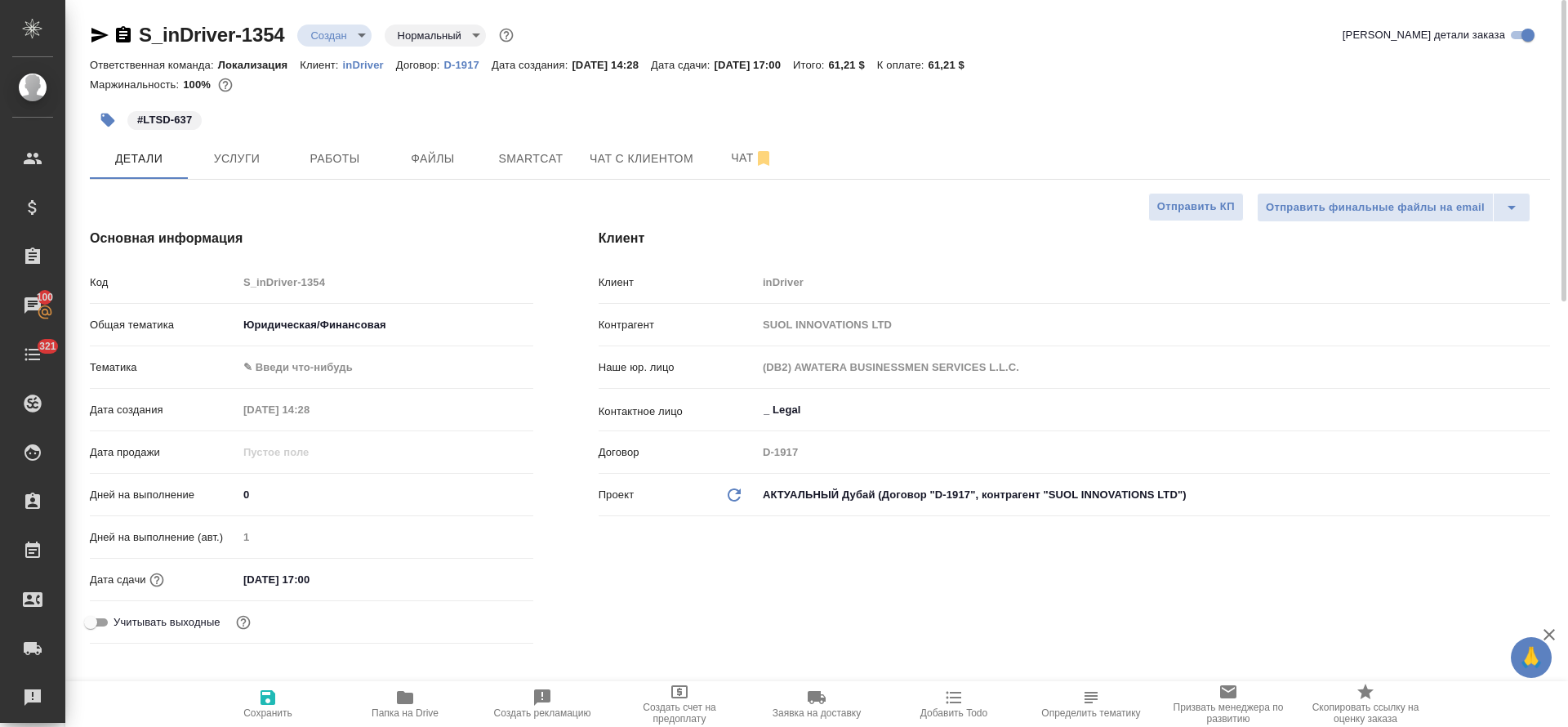
click at [356, 28] on body "🙏 .cls-1 fill:#fff; AWATERA Tretyakova Olga Клиенты Спецификации Заказы 100 Чат…" at bounding box center [784, 364] width 1568 height 727
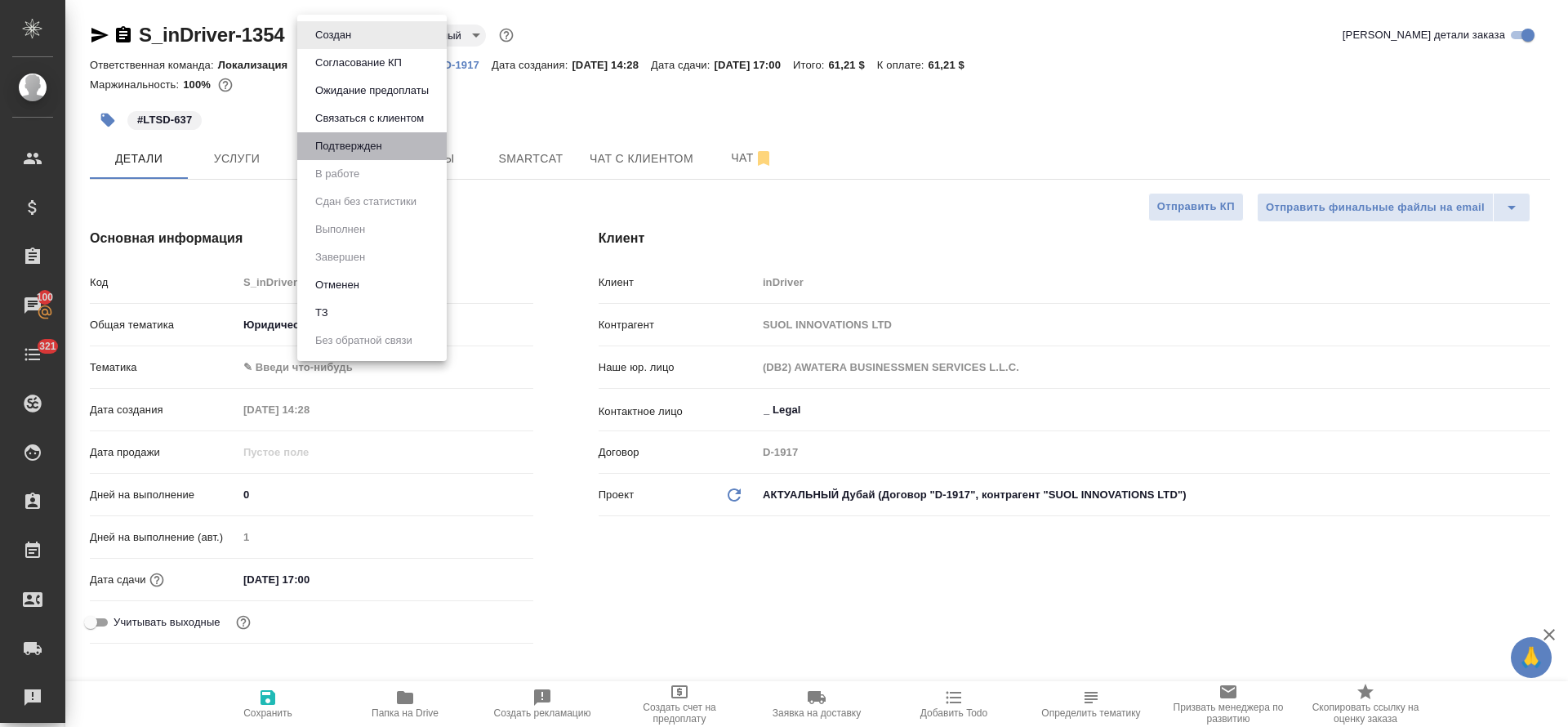
click at [360, 159] on li "Подтвержден" at bounding box center [372, 146] width 150 height 28
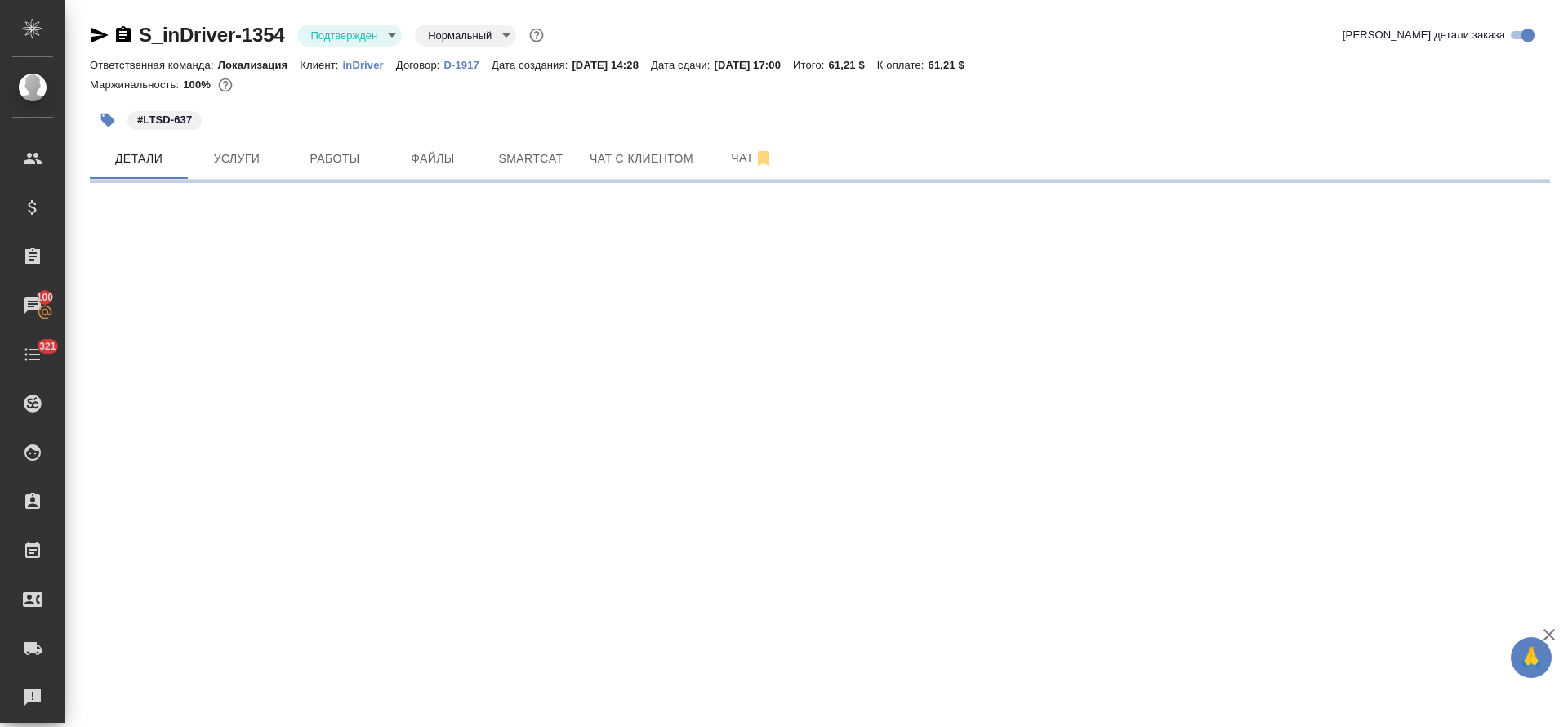
select select "RU"
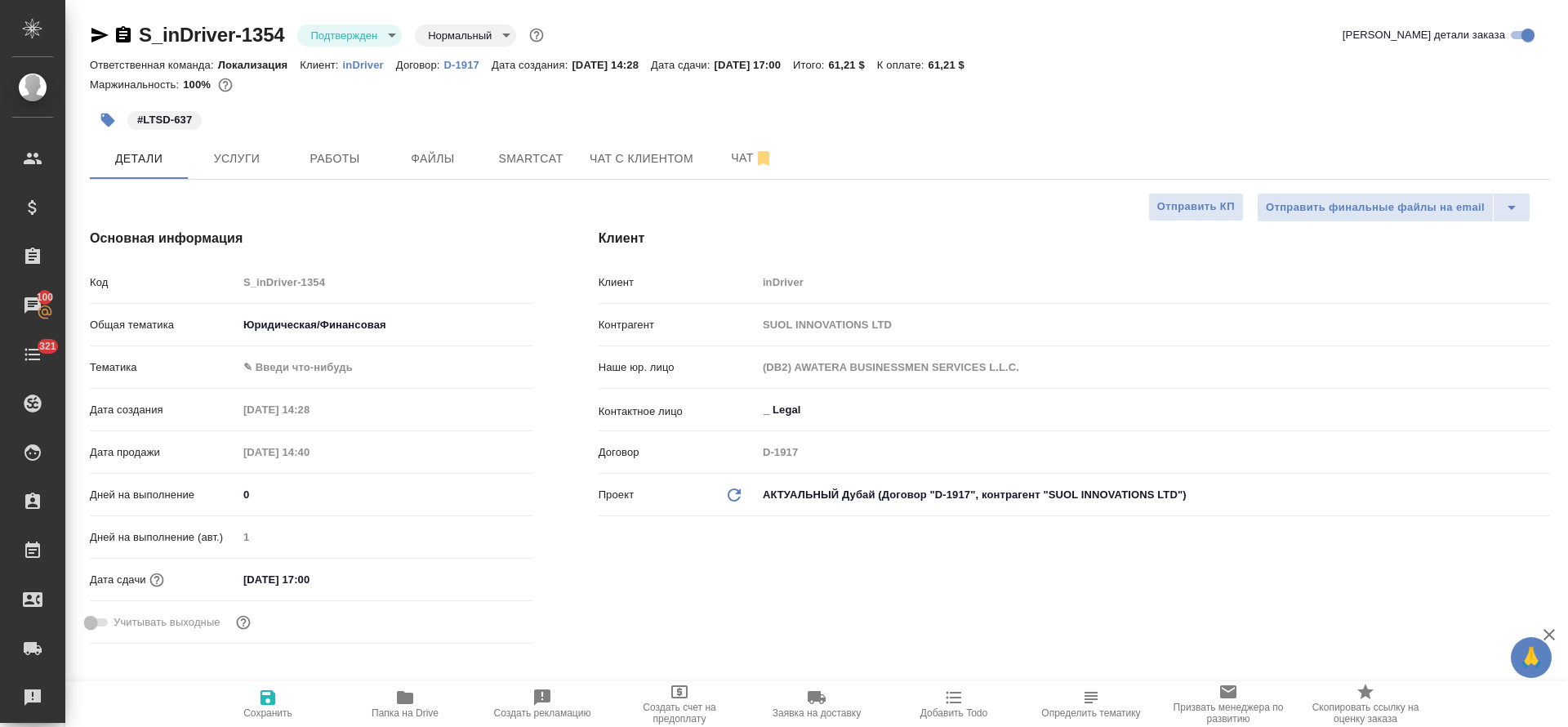
type textarea "x"
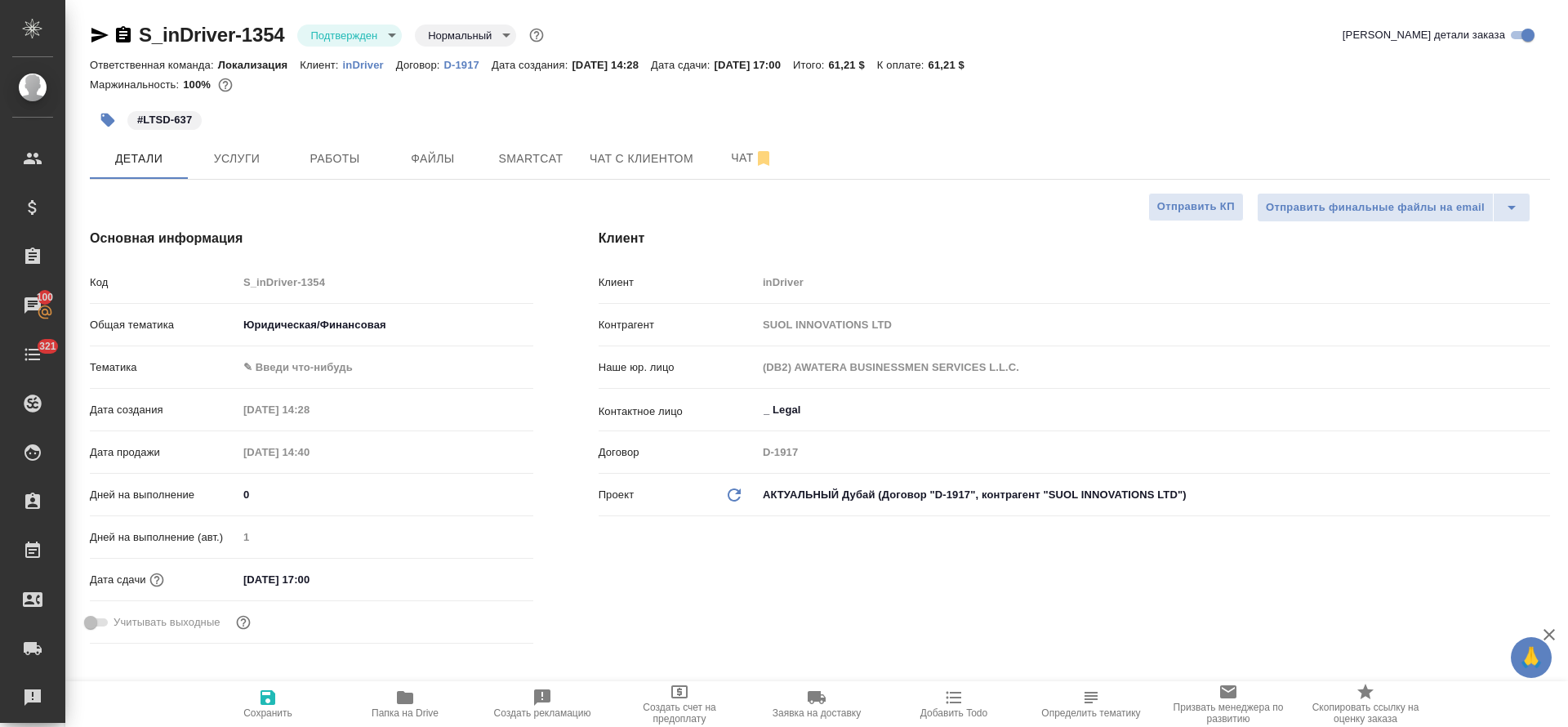
type textarea "x"
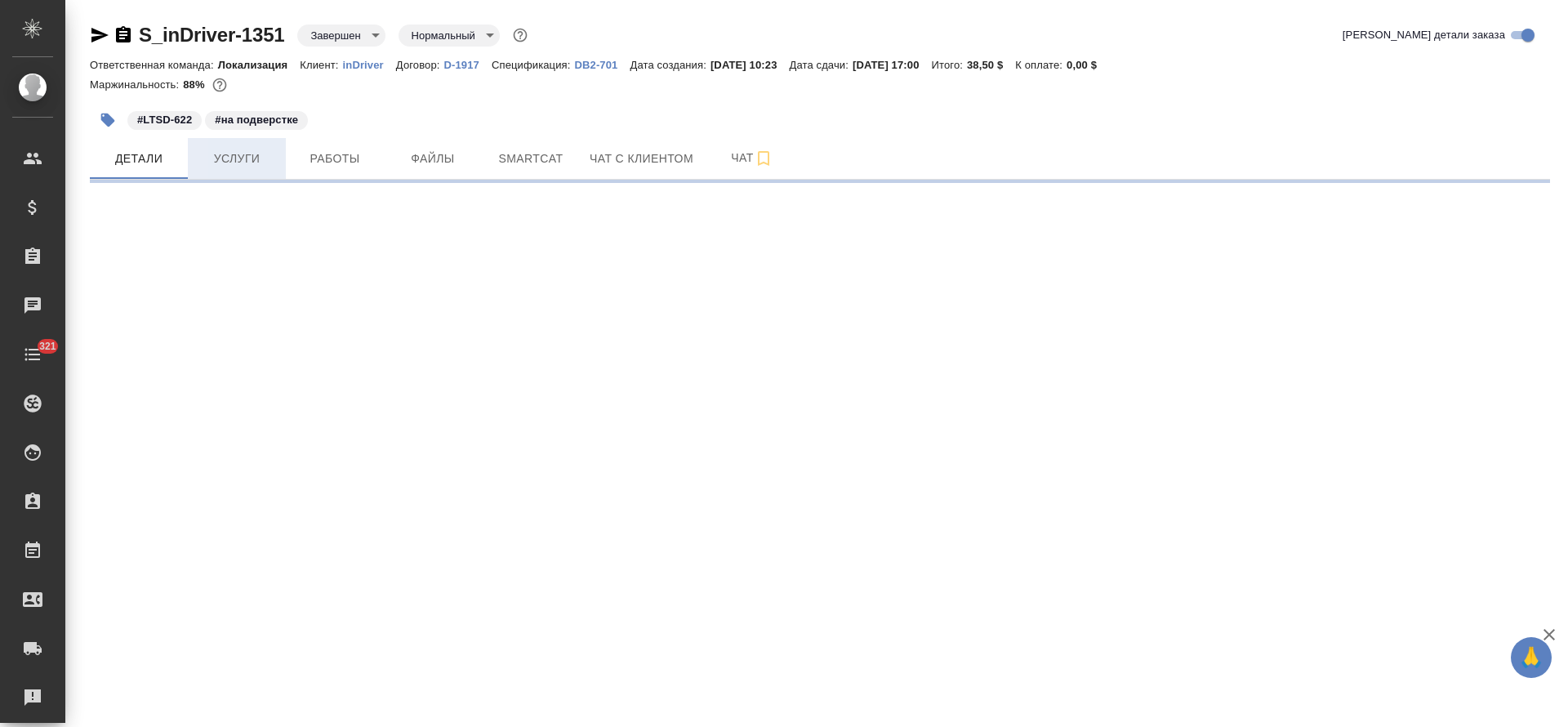
select select "RU"
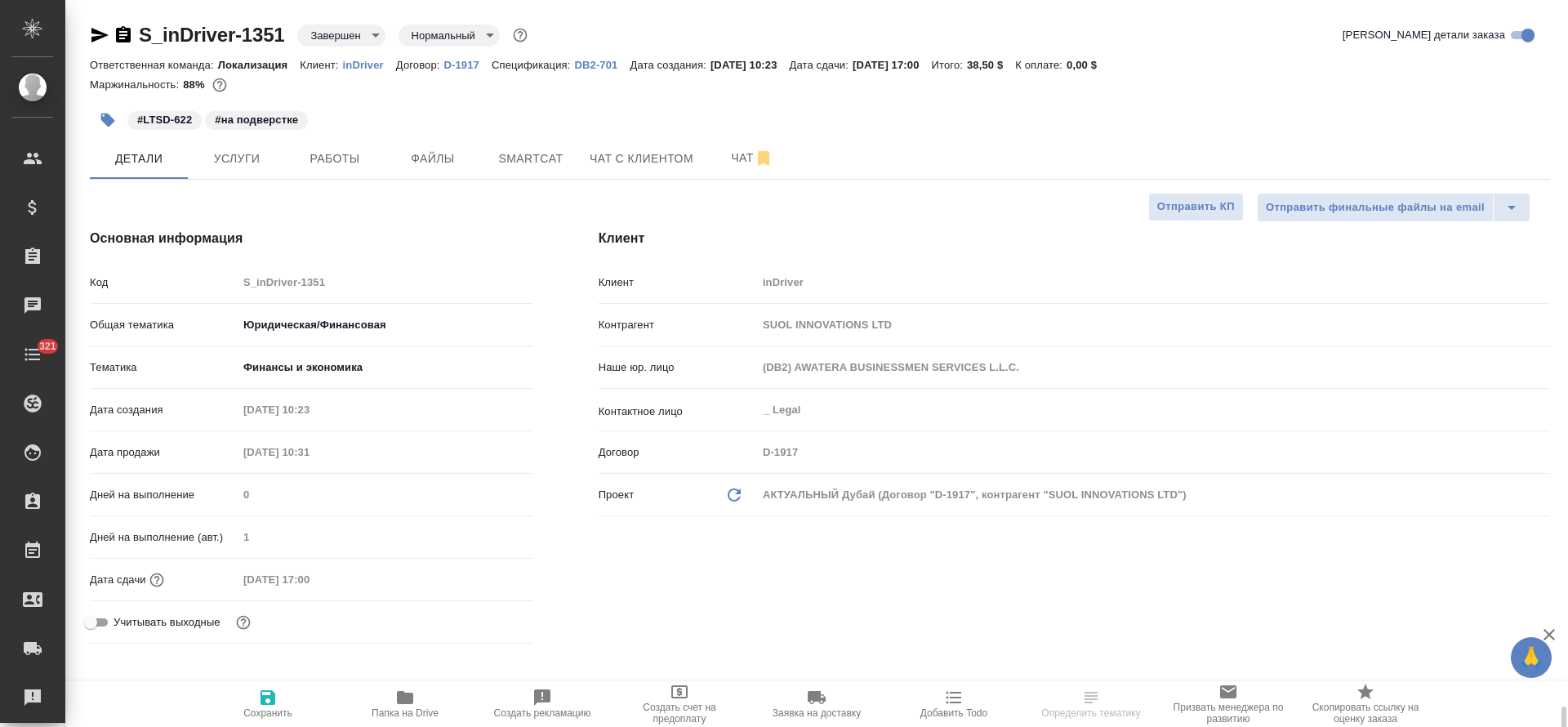
type textarea "x"
click at [250, 147] on button "Услуги" at bounding box center [237, 158] width 98 height 41
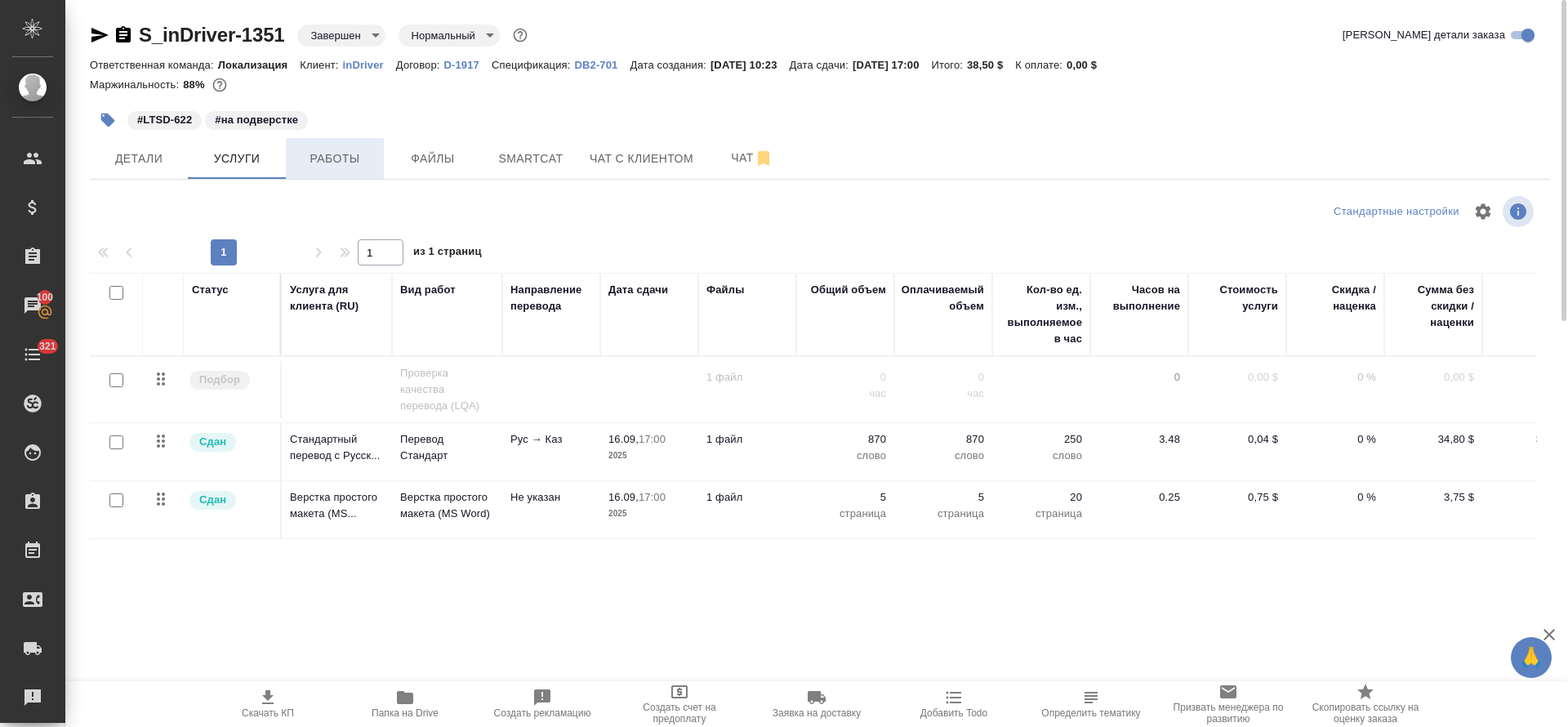
drag, startPoint x: 328, startPoint y: 191, endPoint x: 344, endPoint y: 164, distance: 31.4
click at [331, 189] on div "S_inDriver-1351 Завершен closed Нормальный normal Кратко детали заказа Ответств…" at bounding box center [819, 333] width 1478 height 666
click at [344, 164] on span "Работы" at bounding box center [335, 159] width 79 height 20
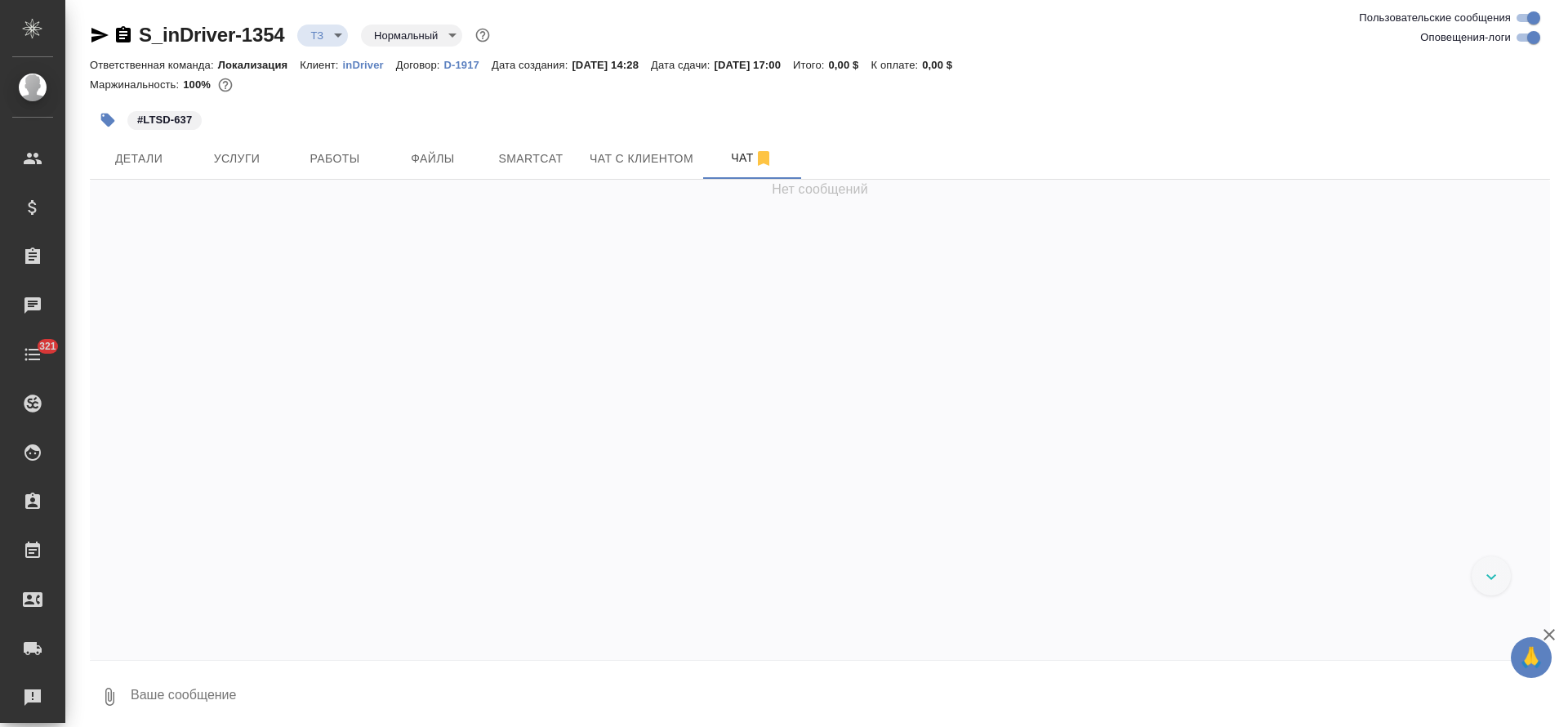
scroll to position [262, 0]
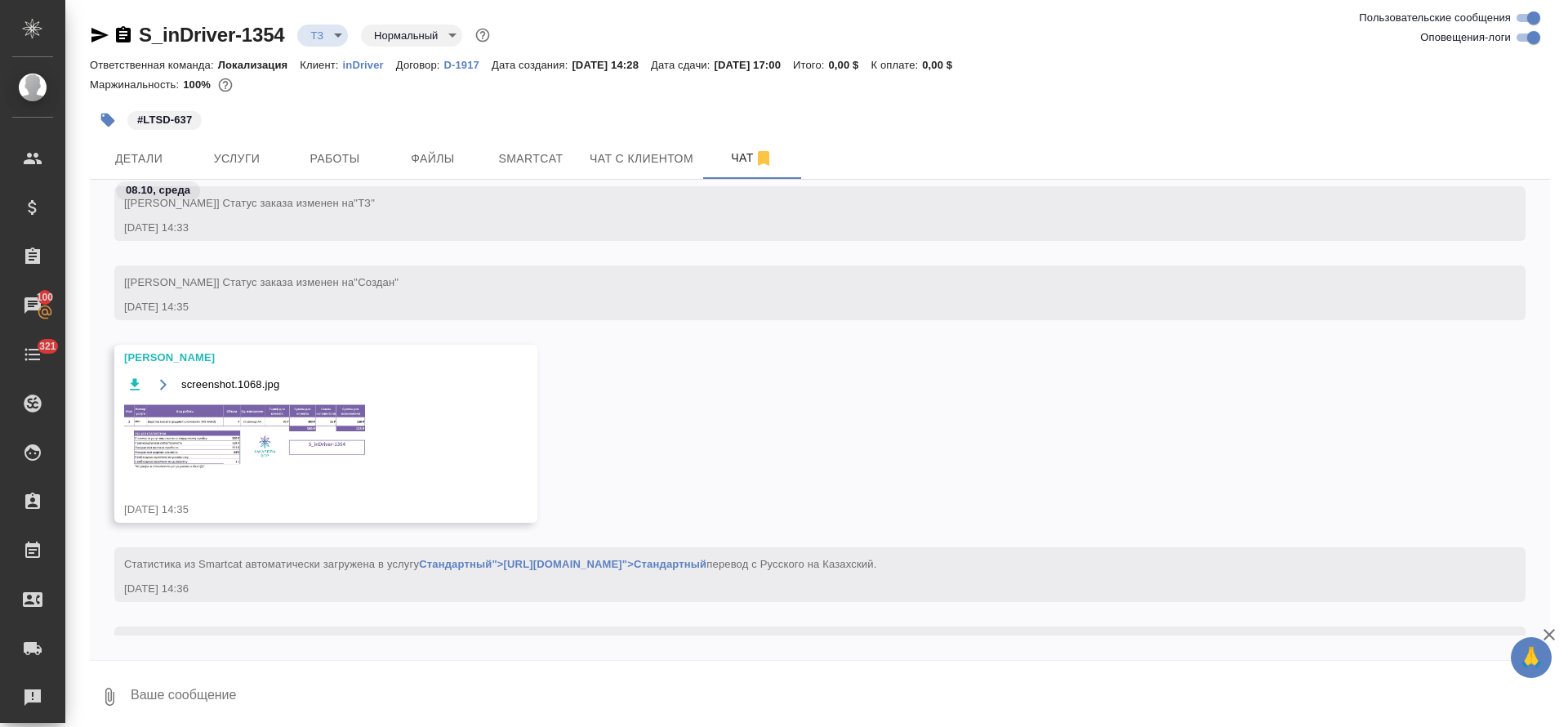
click at [378, 401] on div "screenshot.1068.jpg" at bounding box center [301, 434] width 356 height 119
click at [241, 447] on img at bounding box center [246, 437] width 245 height 70
